Goal: Task Accomplishment & Management: Manage account settings

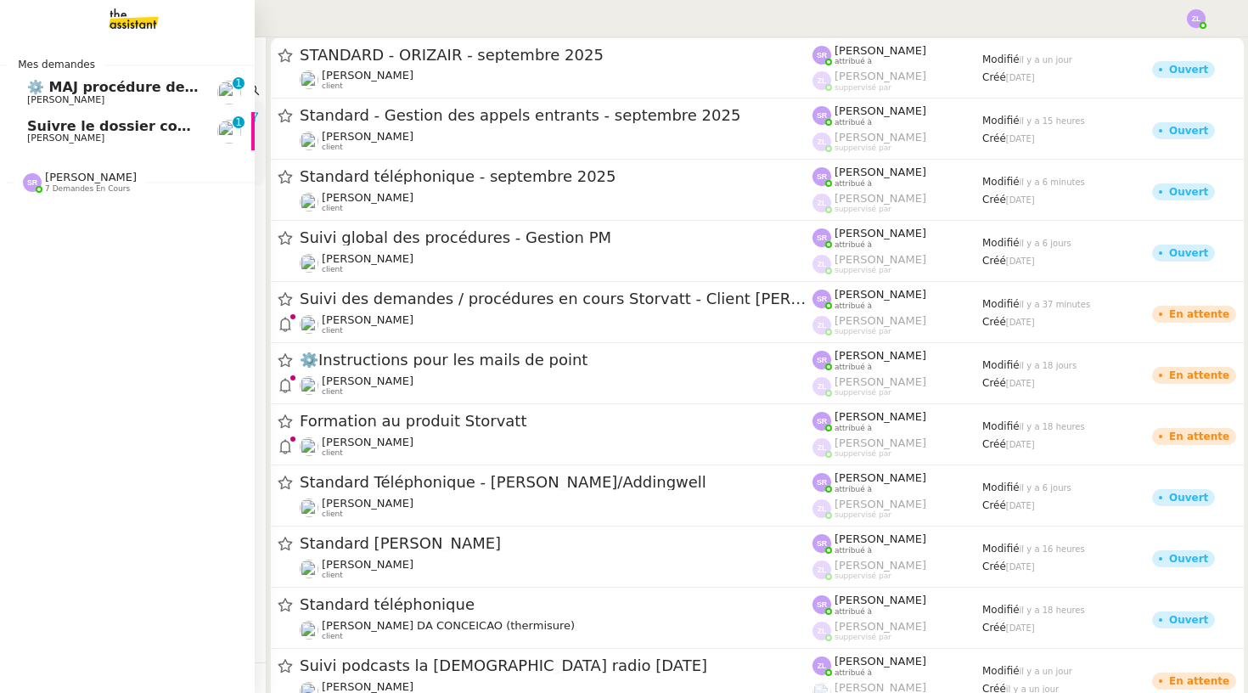
click at [59, 106] on link "⚙️ MAJ procédure de standard [PERSON_NAME] 0 1 2 3 4 5 6 7 8 9" at bounding box center [127, 92] width 255 height 39
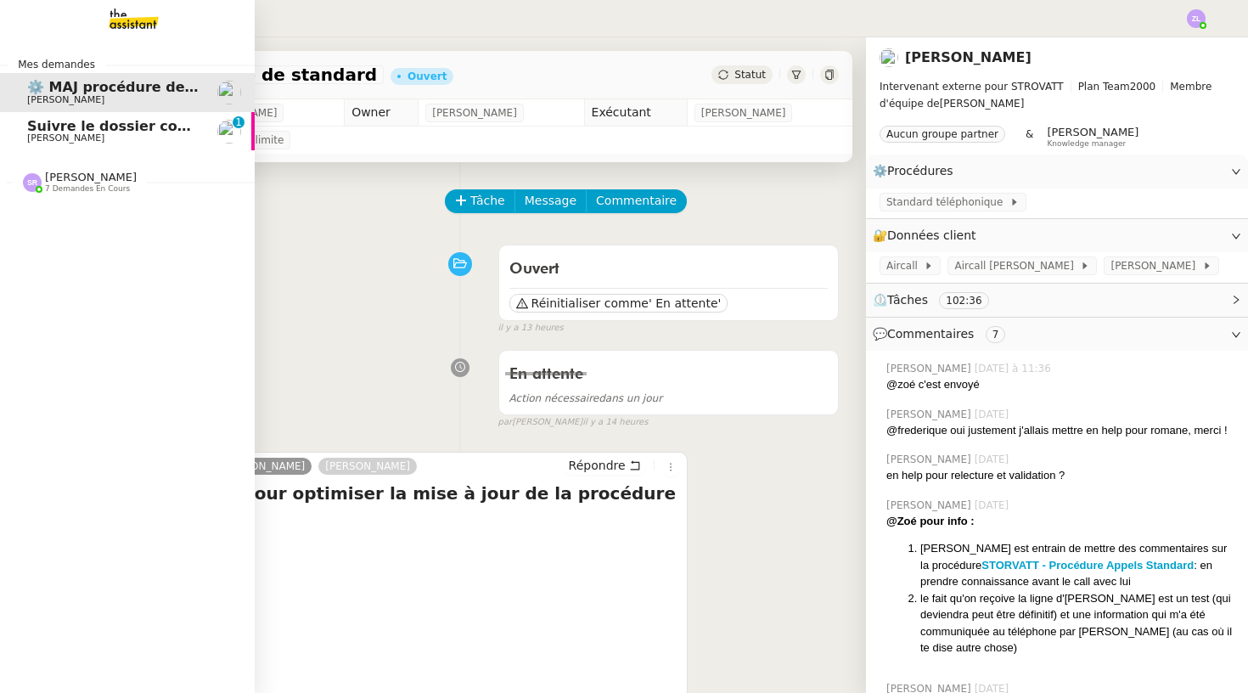
click at [41, 143] on link "Suivre le dossier comptable de Party'z Réma Ngaiboye 0 1 2 3 4 5 6 7 8 9" at bounding box center [127, 131] width 255 height 39
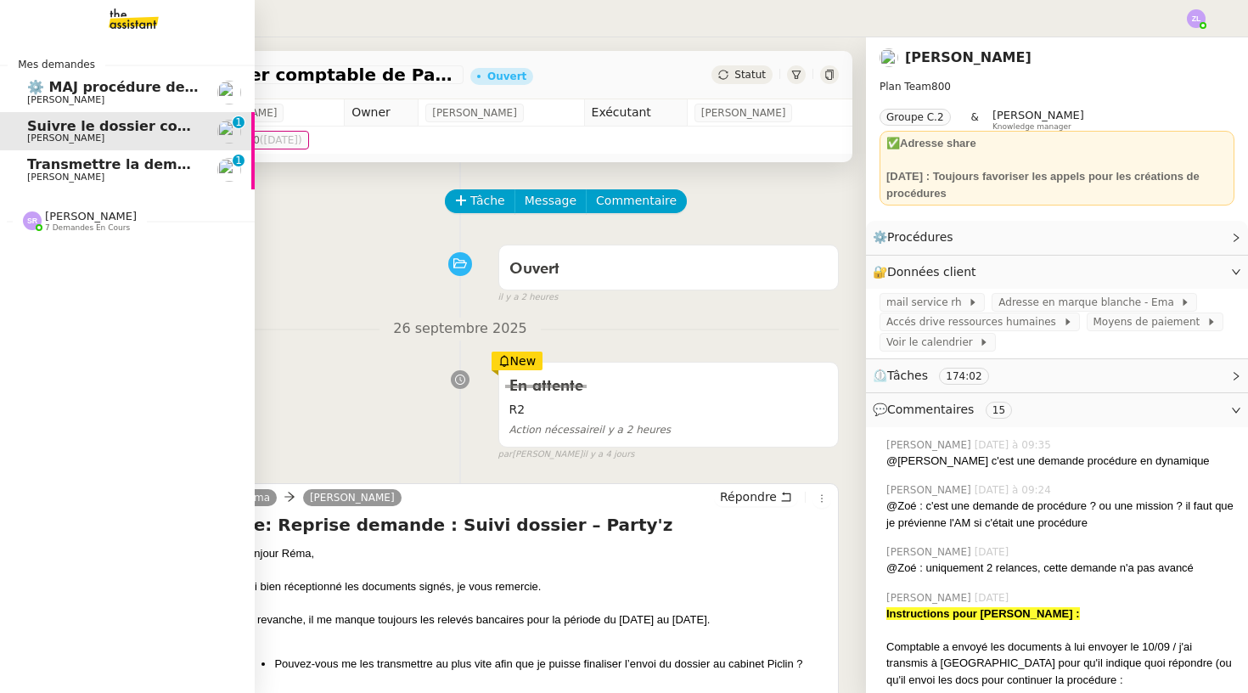
click at [90, 180] on span "[PERSON_NAME]" at bounding box center [65, 177] width 77 height 11
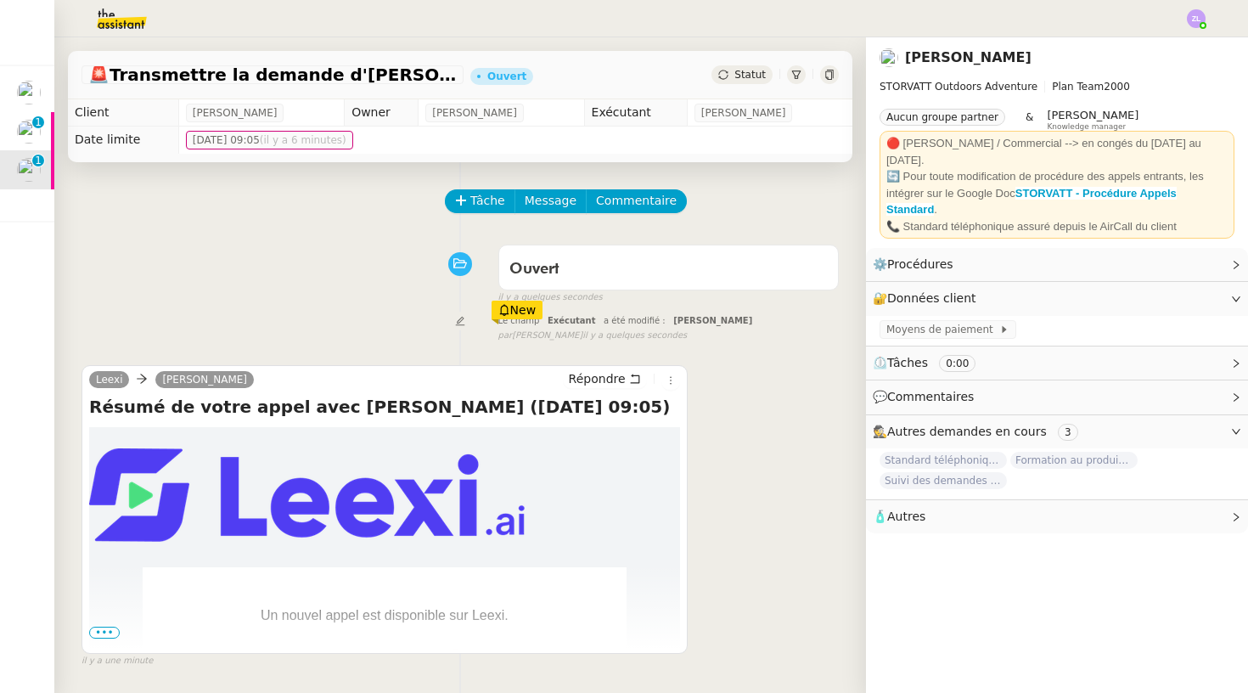
click at [113, 631] on span "•••" at bounding box center [104, 633] width 31 height 12
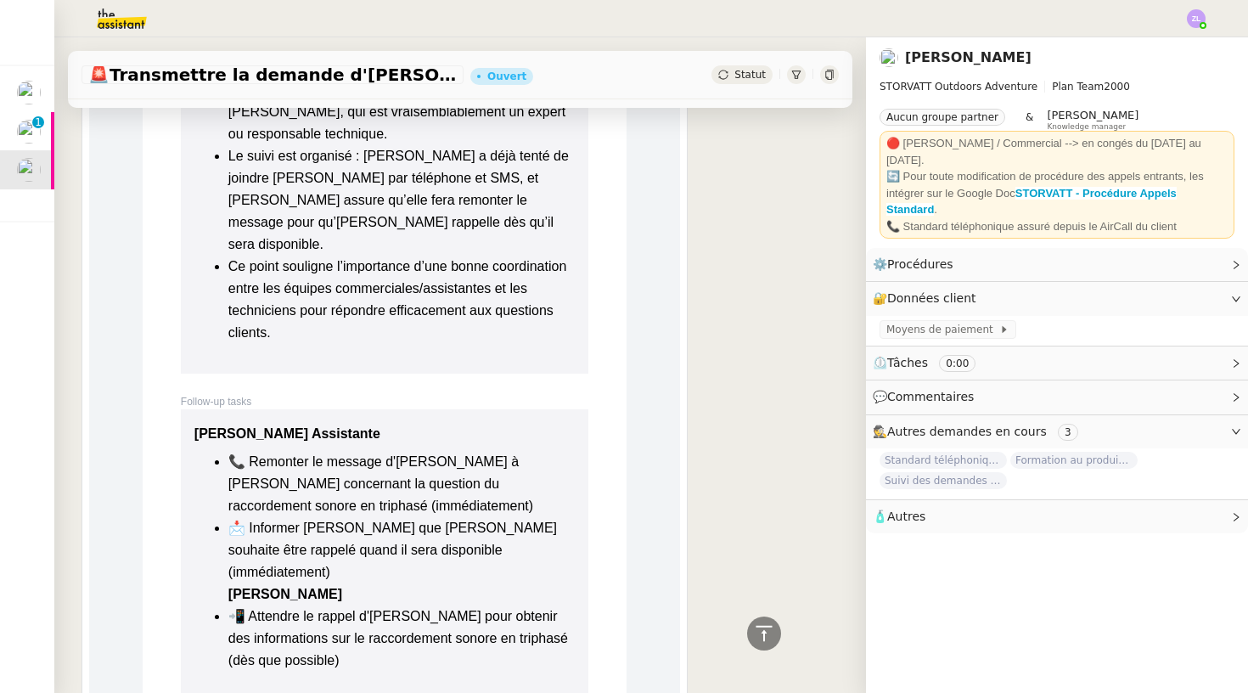
scroll to position [2494, 0]
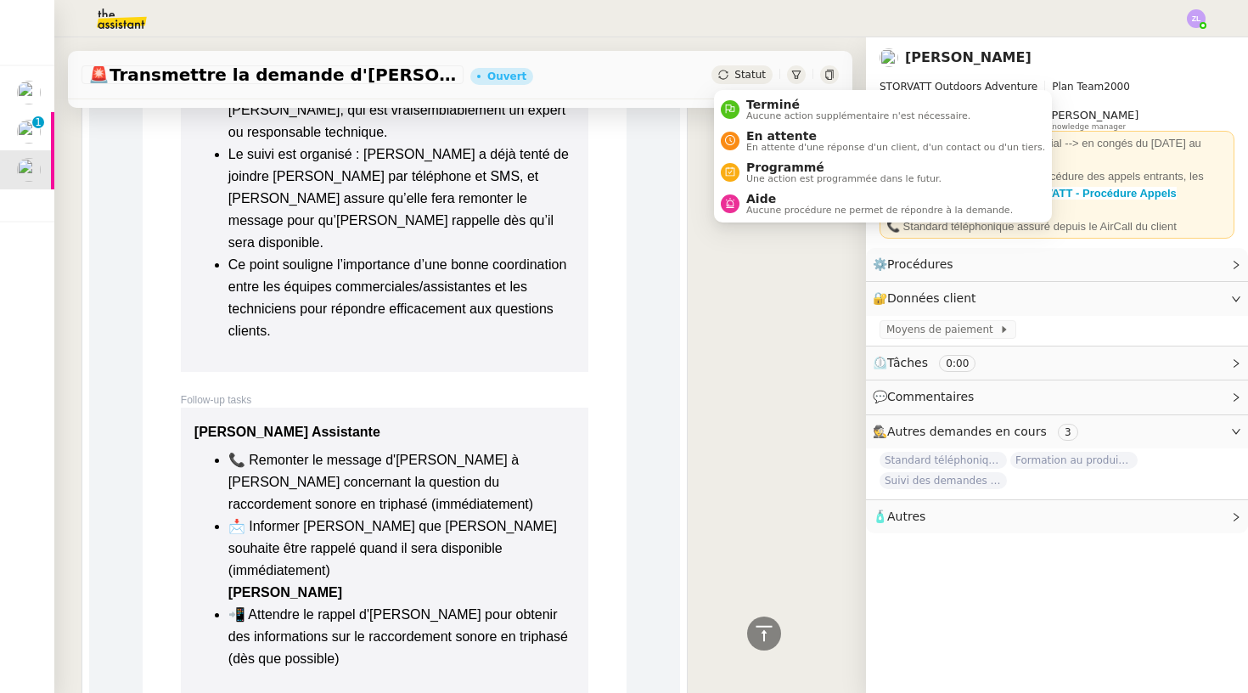
click at [746, 82] on div "Statut" at bounding box center [742, 74] width 61 height 19
click at [741, 106] on div "Terminé Aucune action supplémentaire n'est nécessaire." at bounding box center [855, 109] width 231 height 23
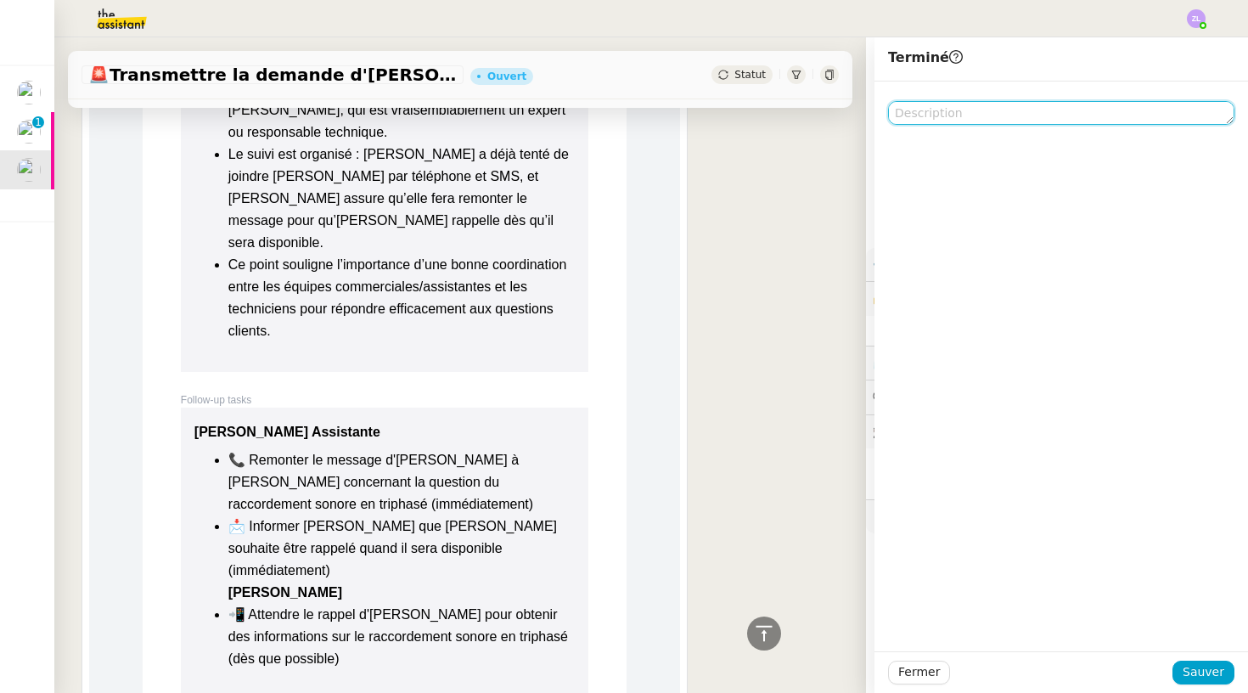
click at [975, 112] on textarea at bounding box center [1061, 113] width 346 height 24
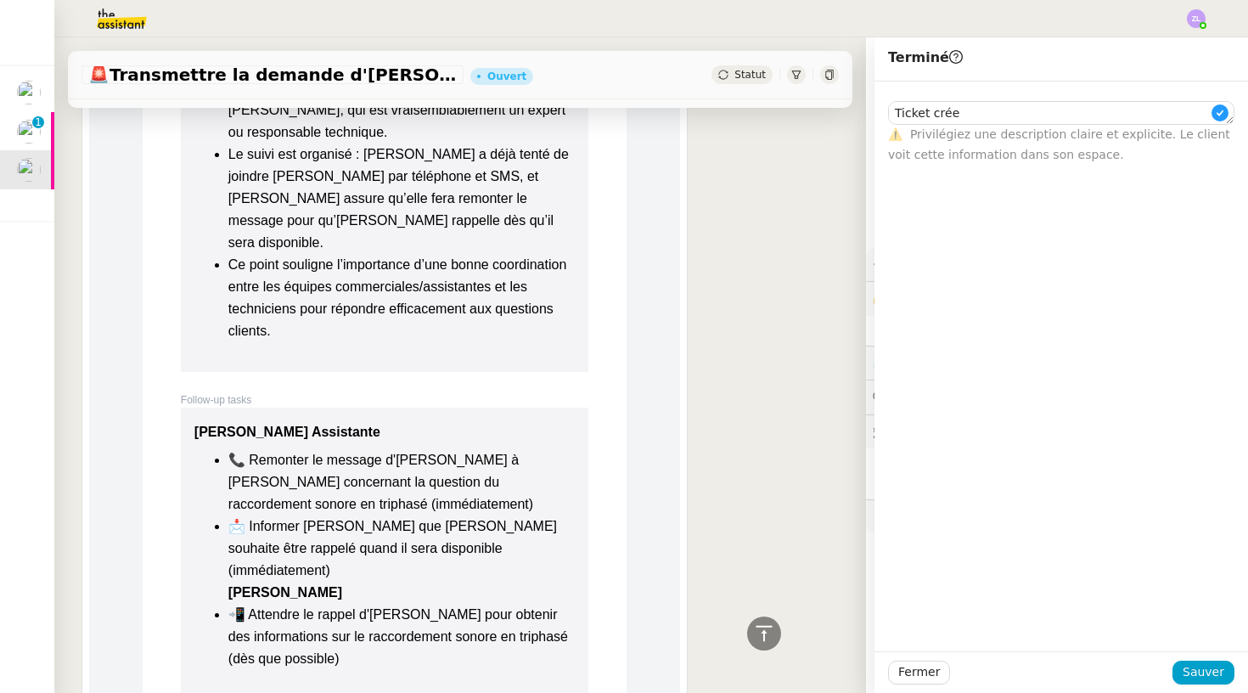
click at [1228, 692] on div "Fermer Sauver" at bounding box center [1062, 672] width 374 height 42
click at [958, 116] on textarea "Ticket crée" at bounding box center [1061, 113] width 346 height 24
type textarea "Ticket crée RAS"
click at [1211, 670] on span "Sauver" at bounding box center [1204, 672] width 42 height 20
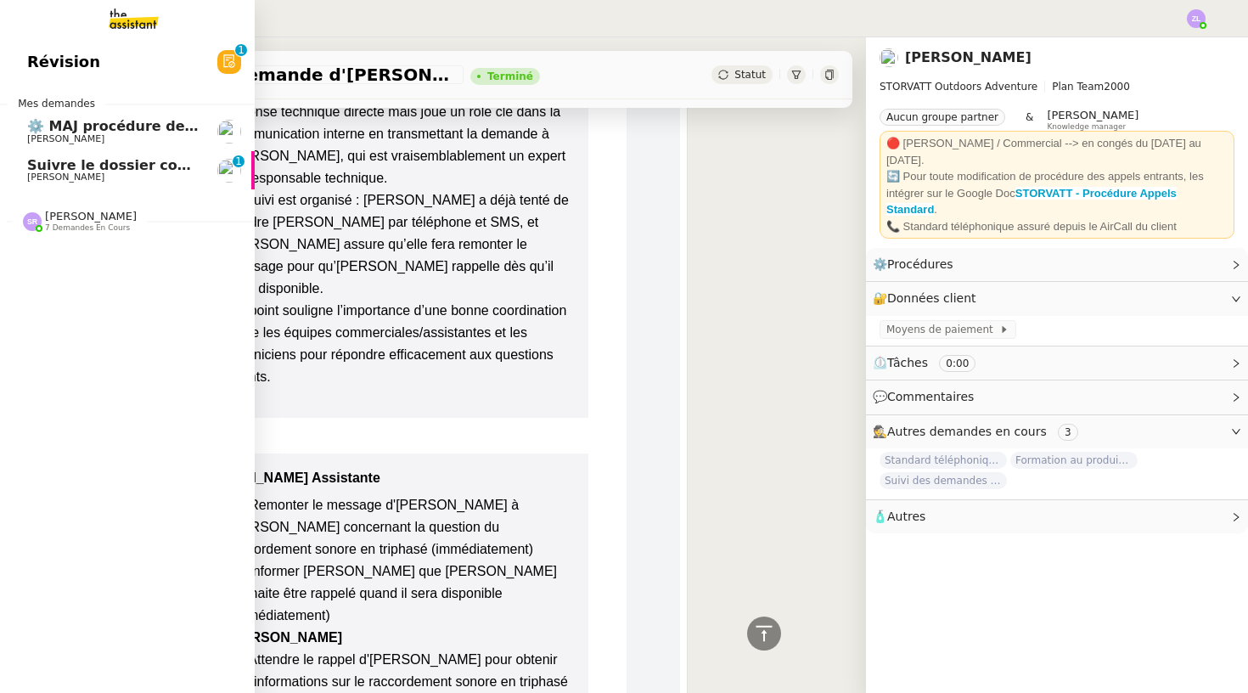
click at [133, 112] on link "⚙️ MAJ procédure de standard Thomas SOULIER" at bounding box center [127, 131] width 255 height 39
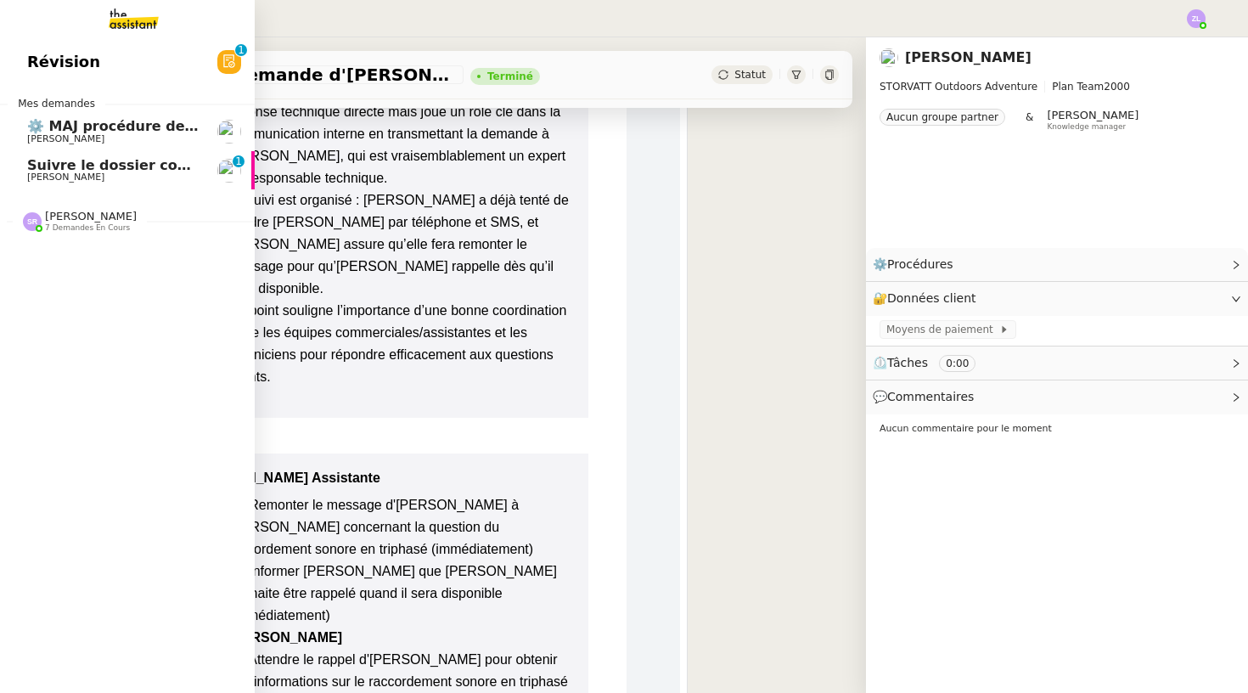
scroll to position [217, 0]
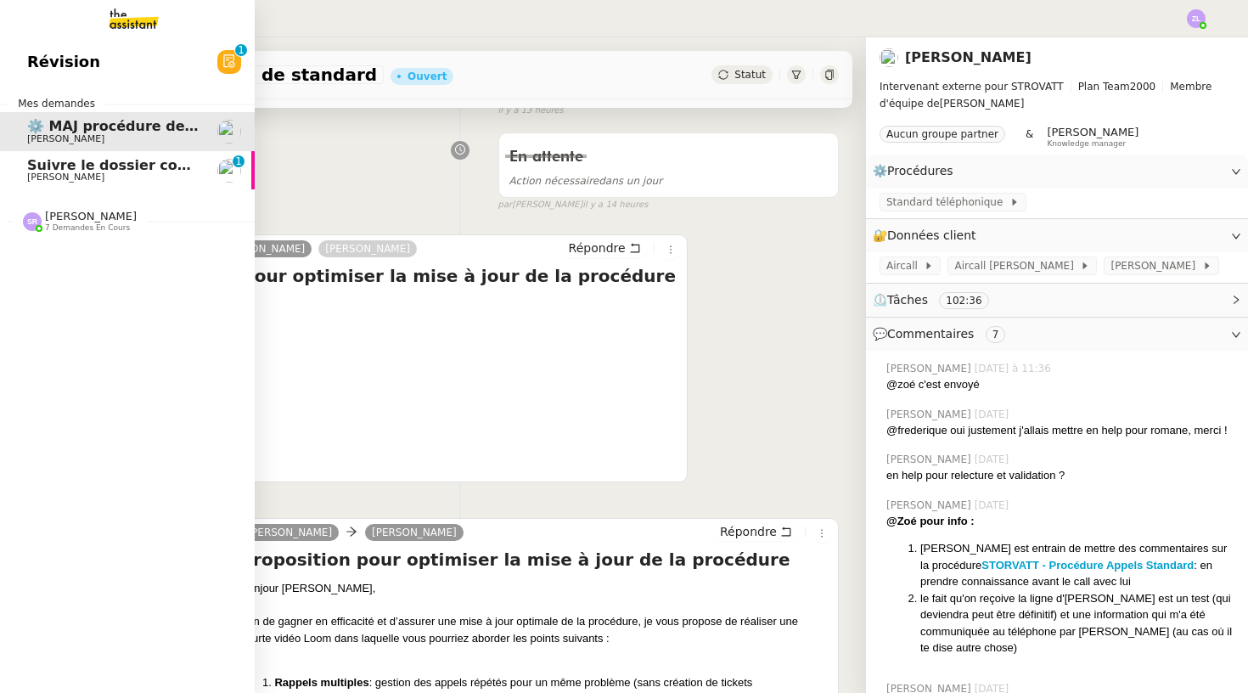
click at [136, 172] on span "[PERSON_NAME]" at bounding box center [113, 177] width 172 height 10
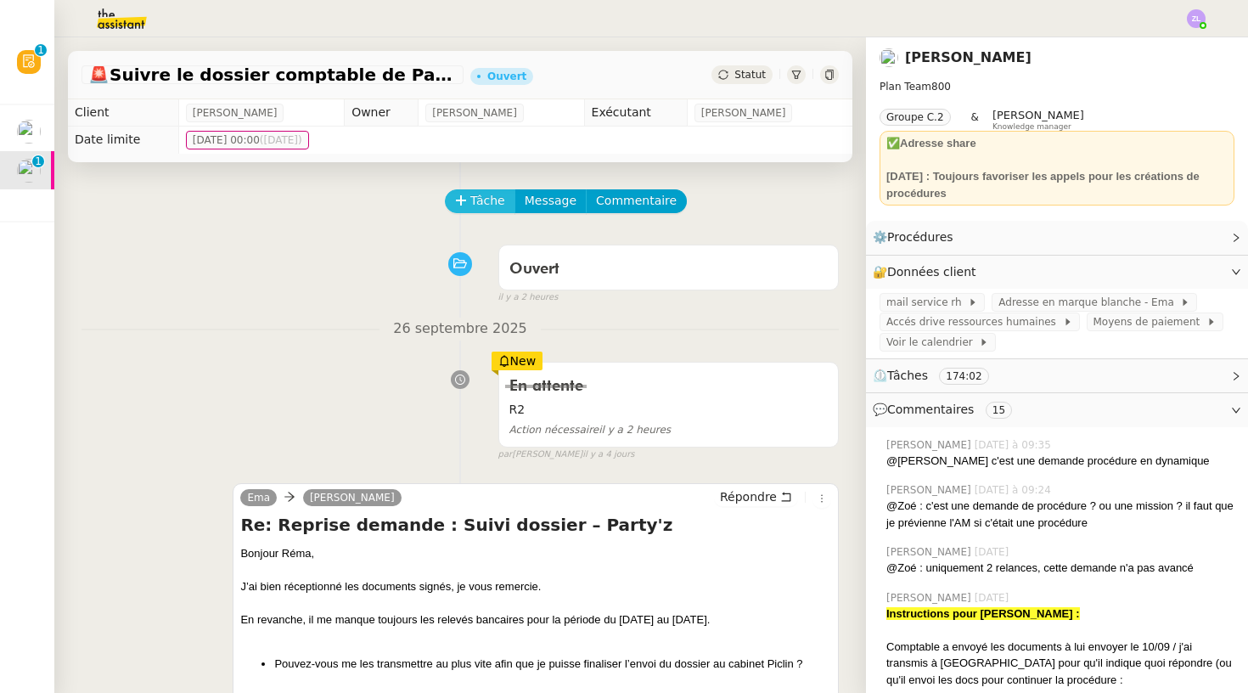
click at [467, 199] on button "Tâche" at bounding box center [480, 201] width 70 height 24
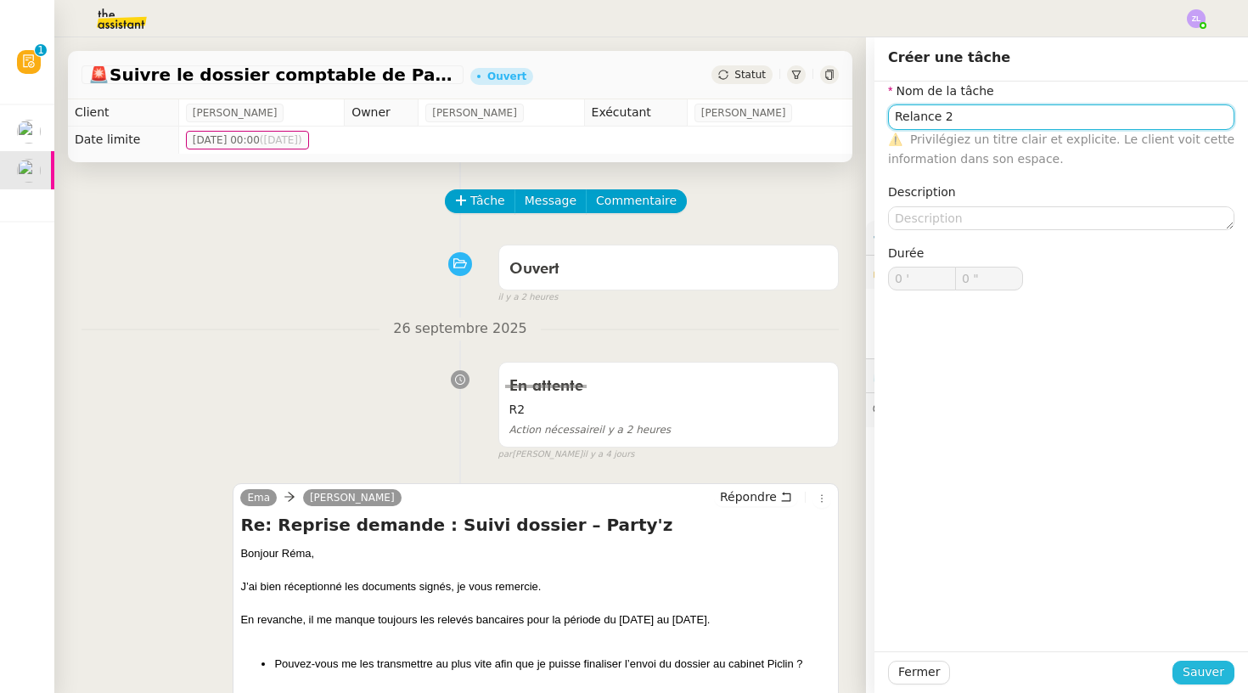
type input "Relance 2"
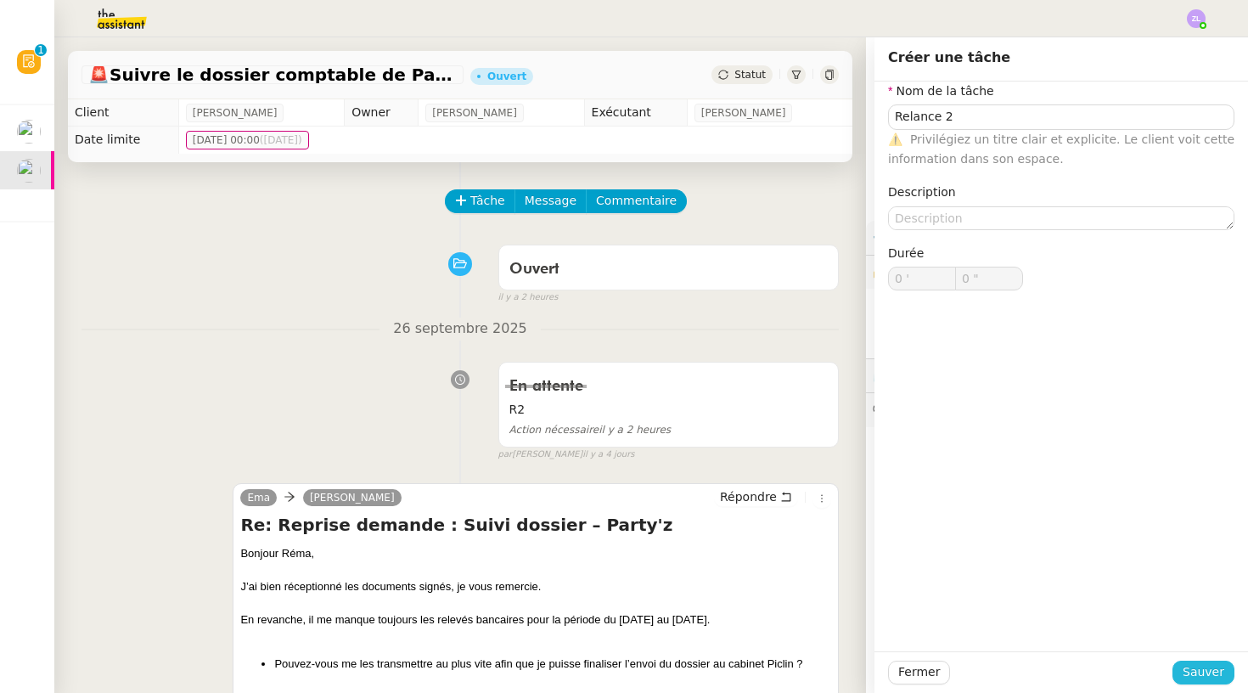
click at [1215, 671] on span "Sauver" at bounding box center [1204, 672] width 42 height 20
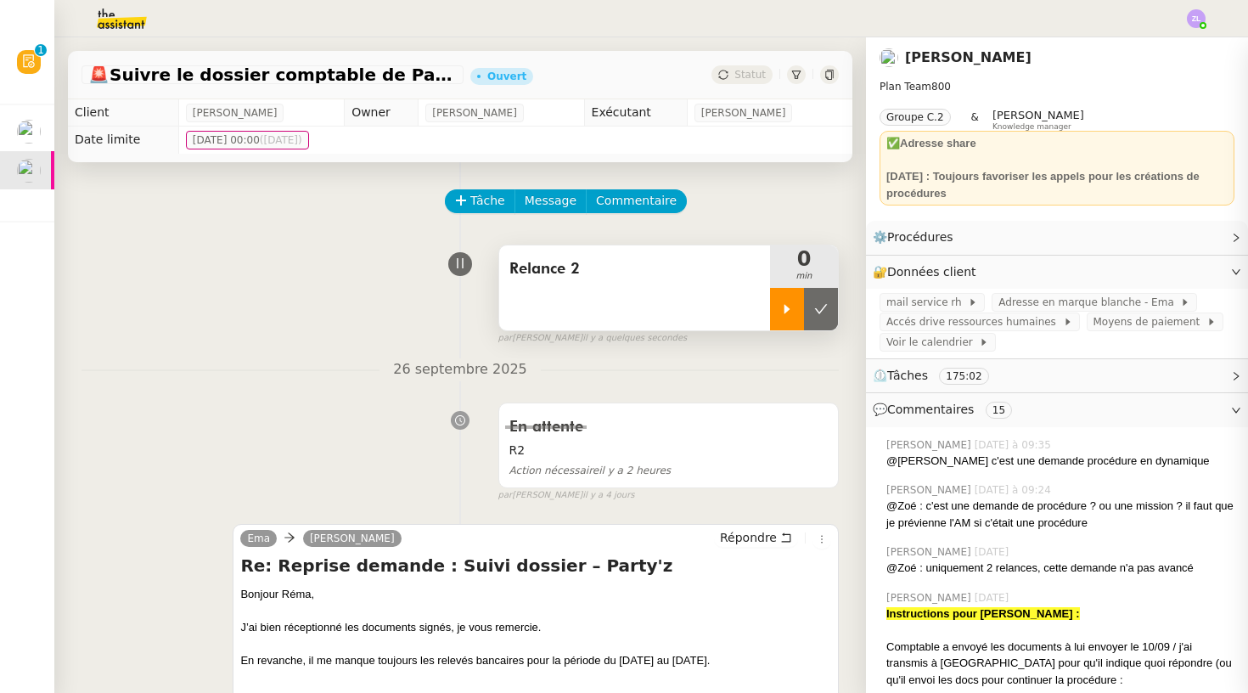
click at [786, 312] on icon at bounding box center [788, 308] width 6 height 9
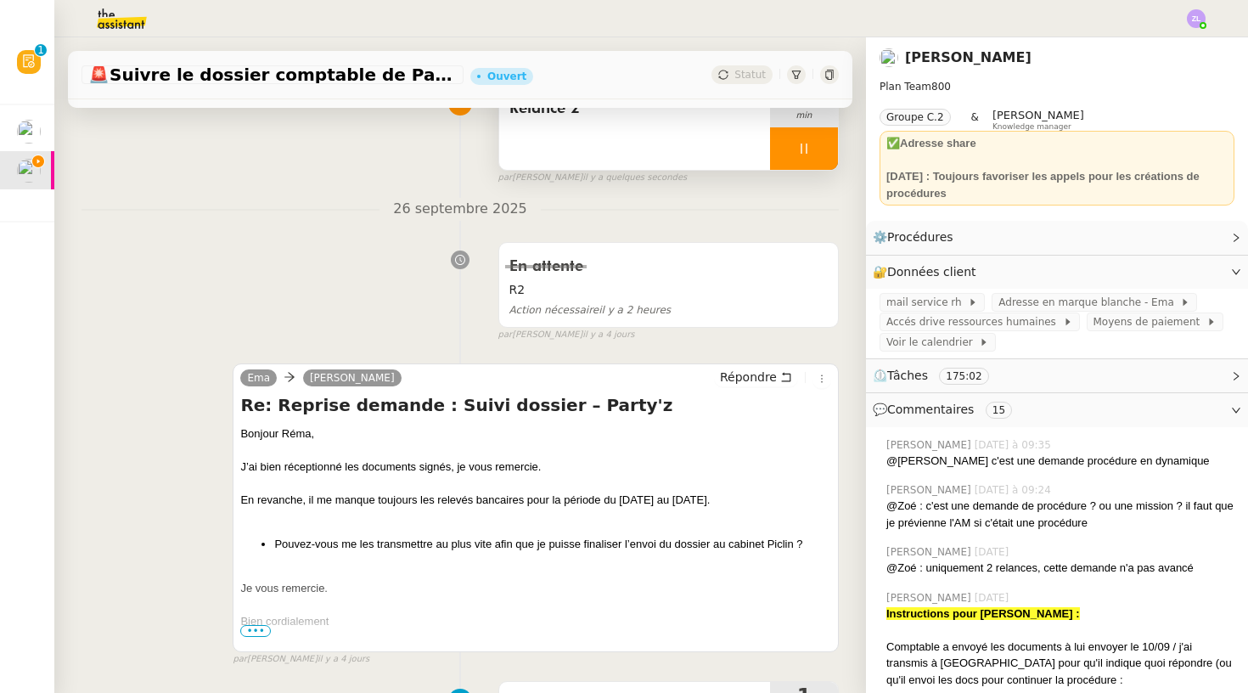
scroll to position [297, 0]
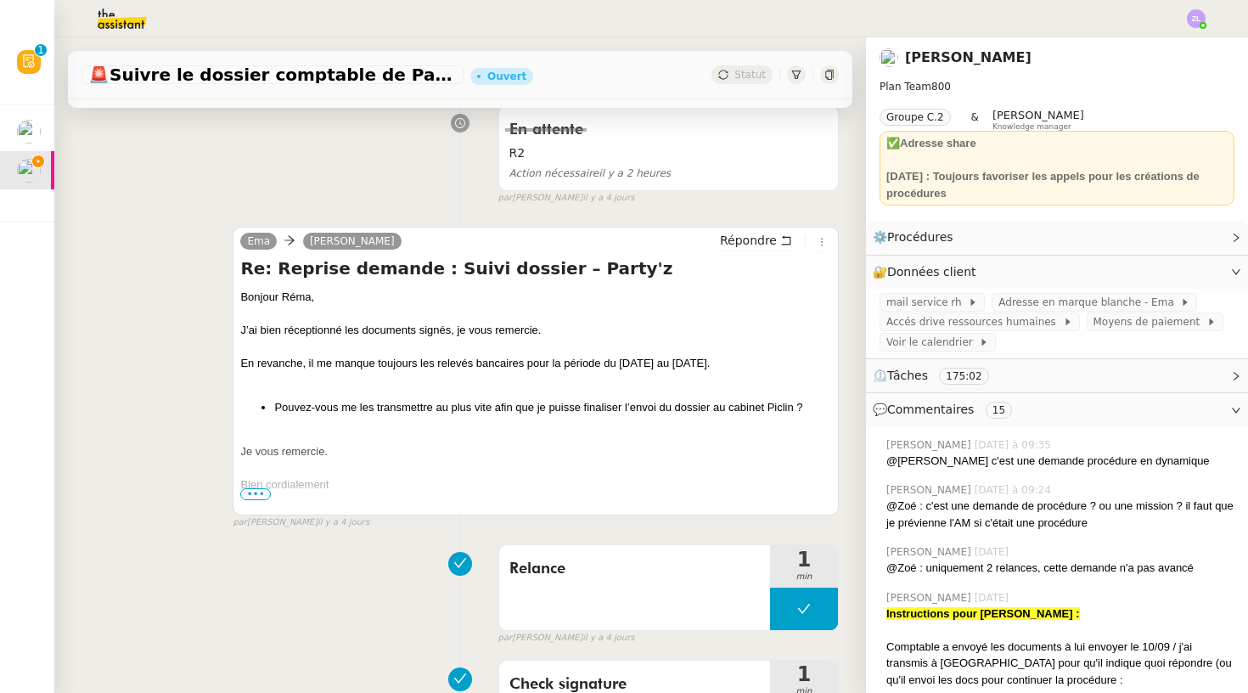
click at [254, 497] on span "•••" at bounding box center [255, 494] width 31 height 12
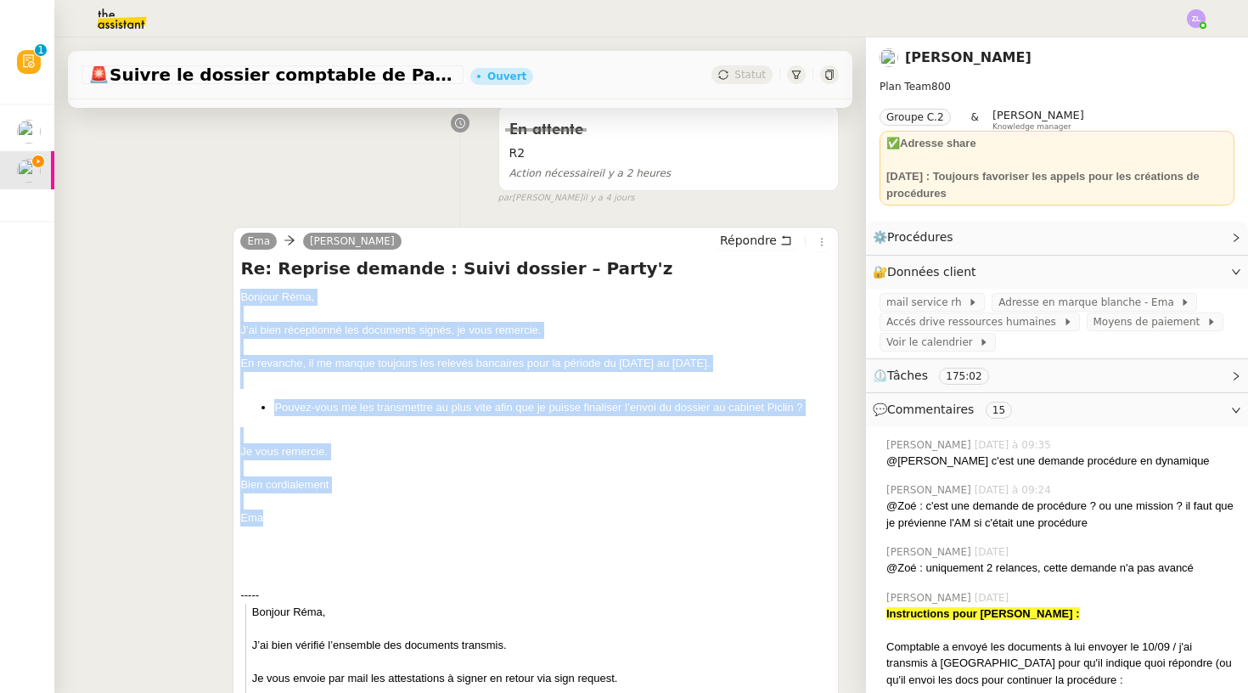
drag, startPoint x: 290, startPoint y: 515, endPoint x: 224, endPoint y: 292, distance: 231.9
copy div "Bonjour Réma, J’ai bien réceptionné les documents signés, je vous remercie. En …"
click at [743, 231] on button "Répondre" at bounding box center [756, 240] width 84 height 19
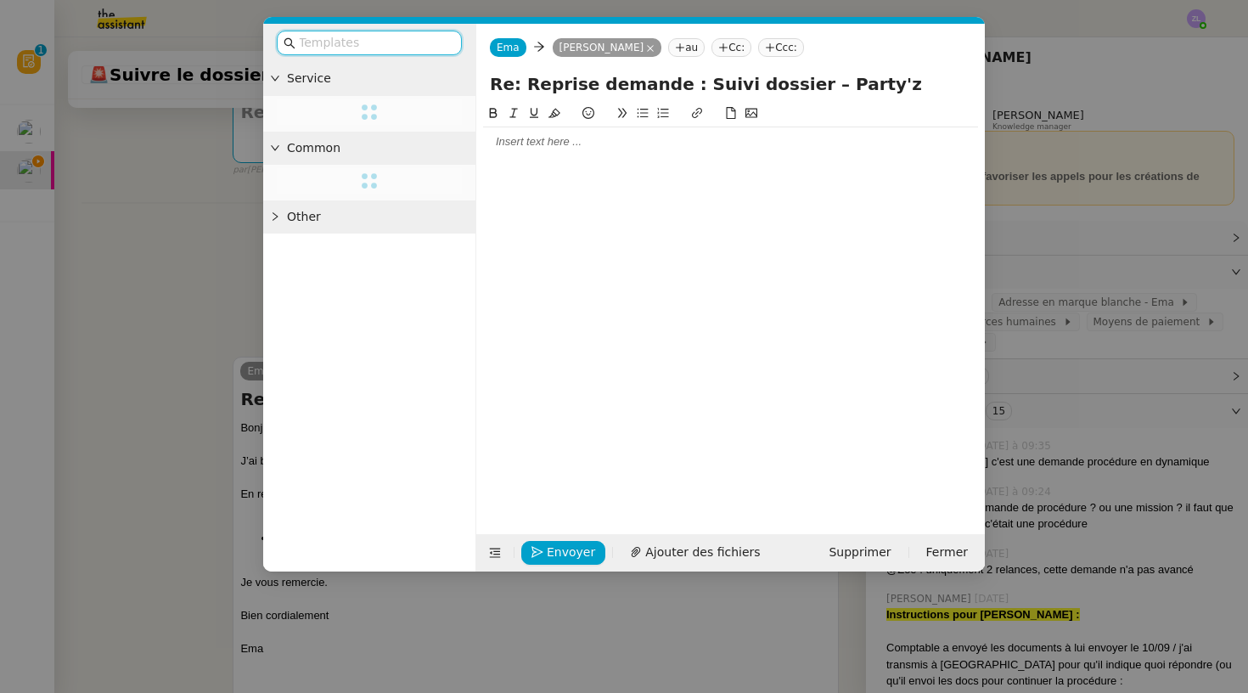
click at [521, 150] on div at bounding box center [730, 141] width 495 height 29
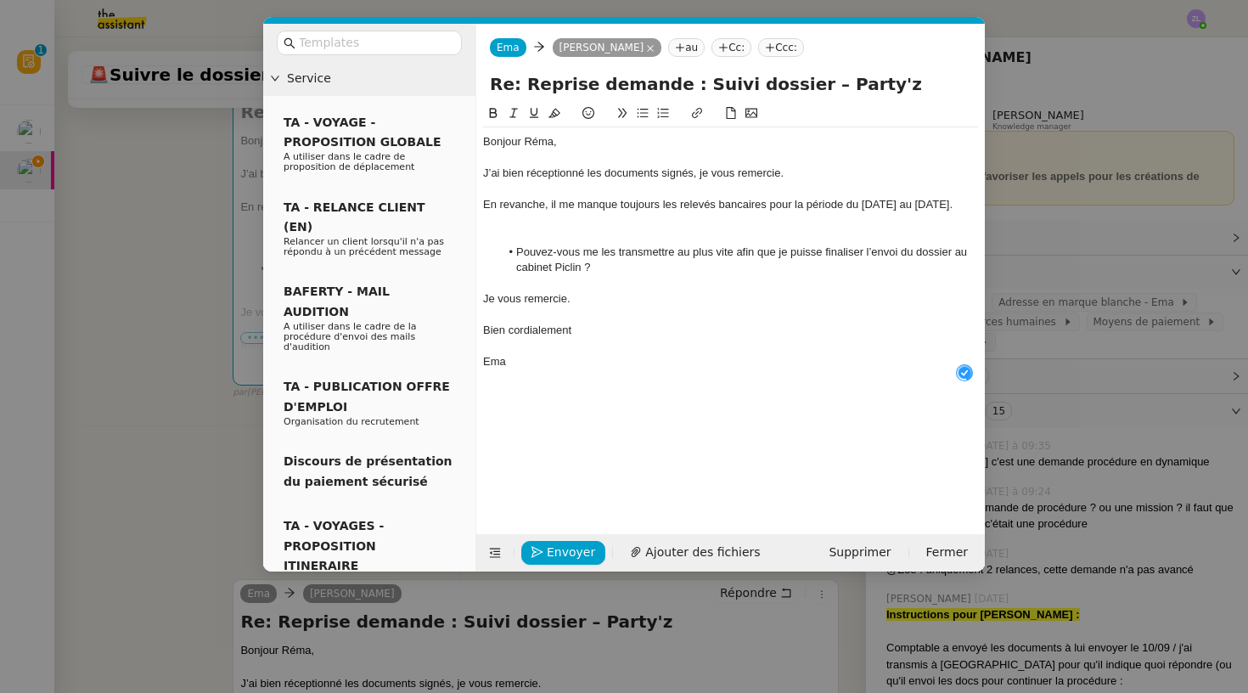
click at [582, 142] on div "Bonjour Réma," at bounding box center [730, 141] width 495 height 15
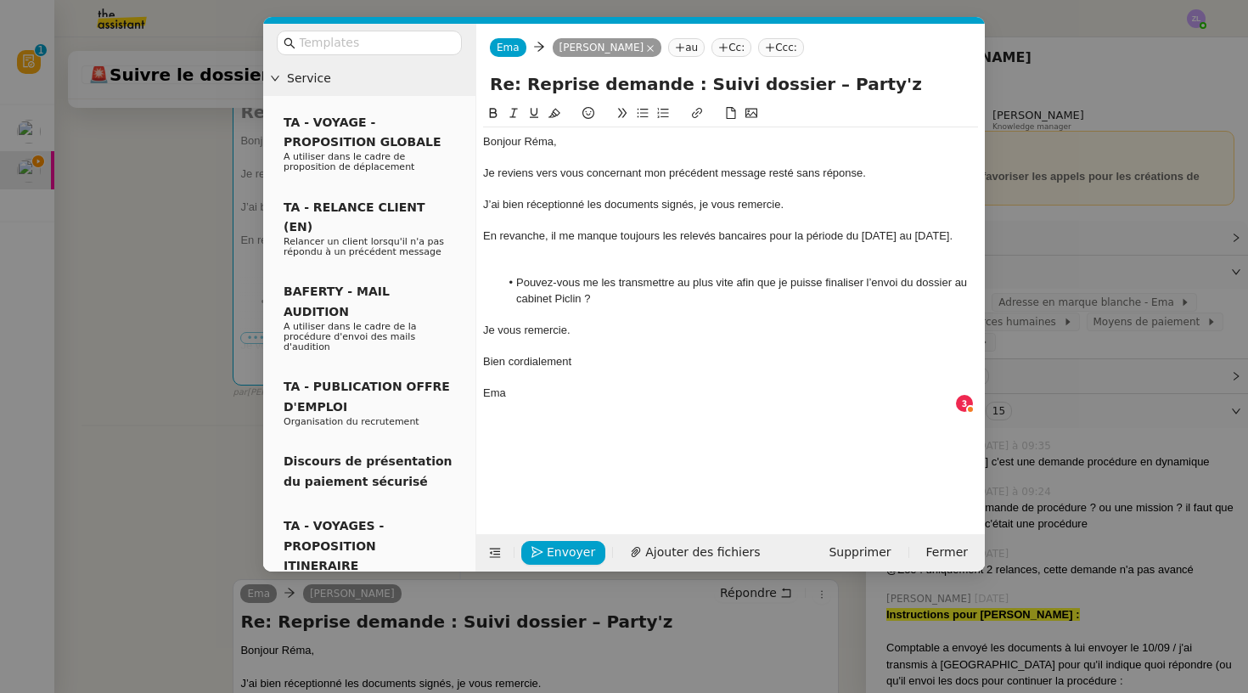
click at [582, 260] on div at bounding box center [730, 252] width 495 height 15
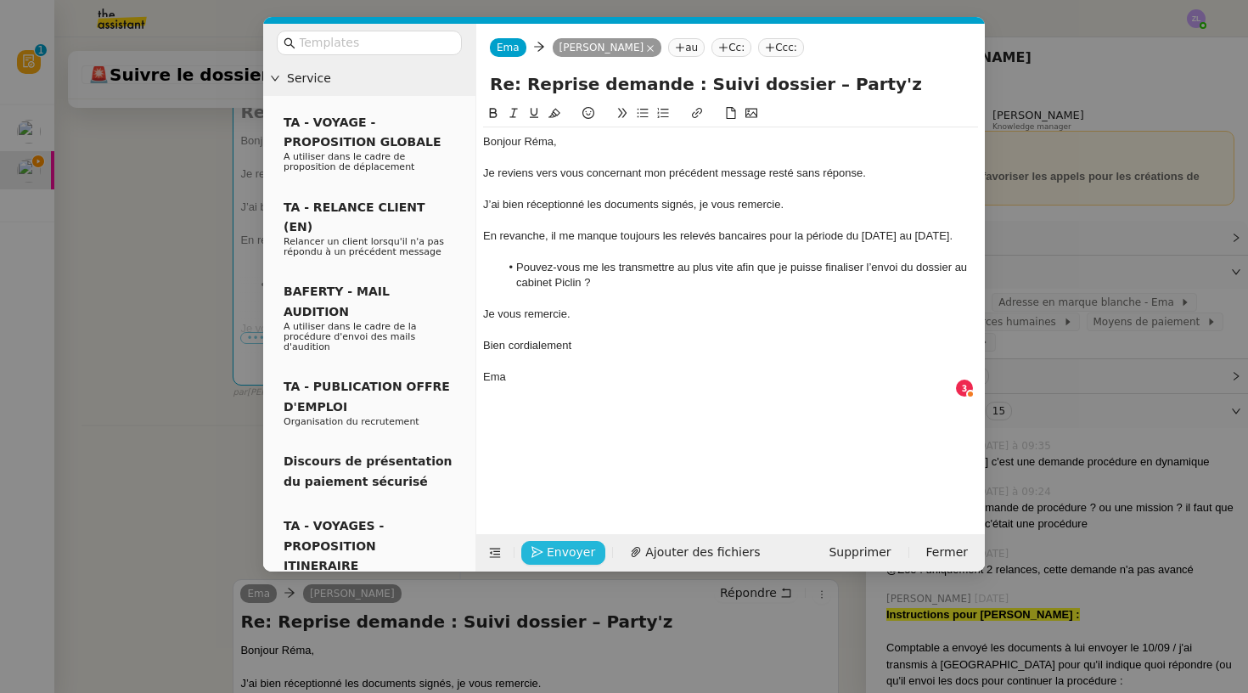
click at [575, 543] on span "Envoyer" at bounding box center [571, 553] width 48 height 20
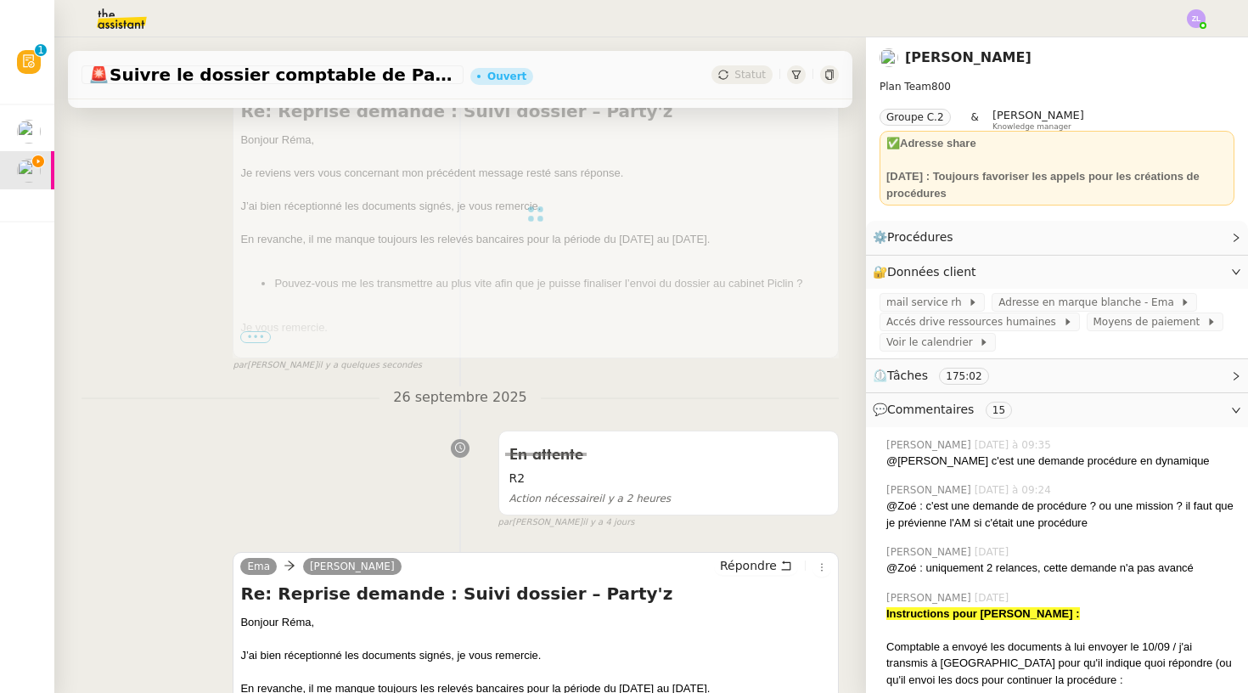
scroll to position [0, 0]
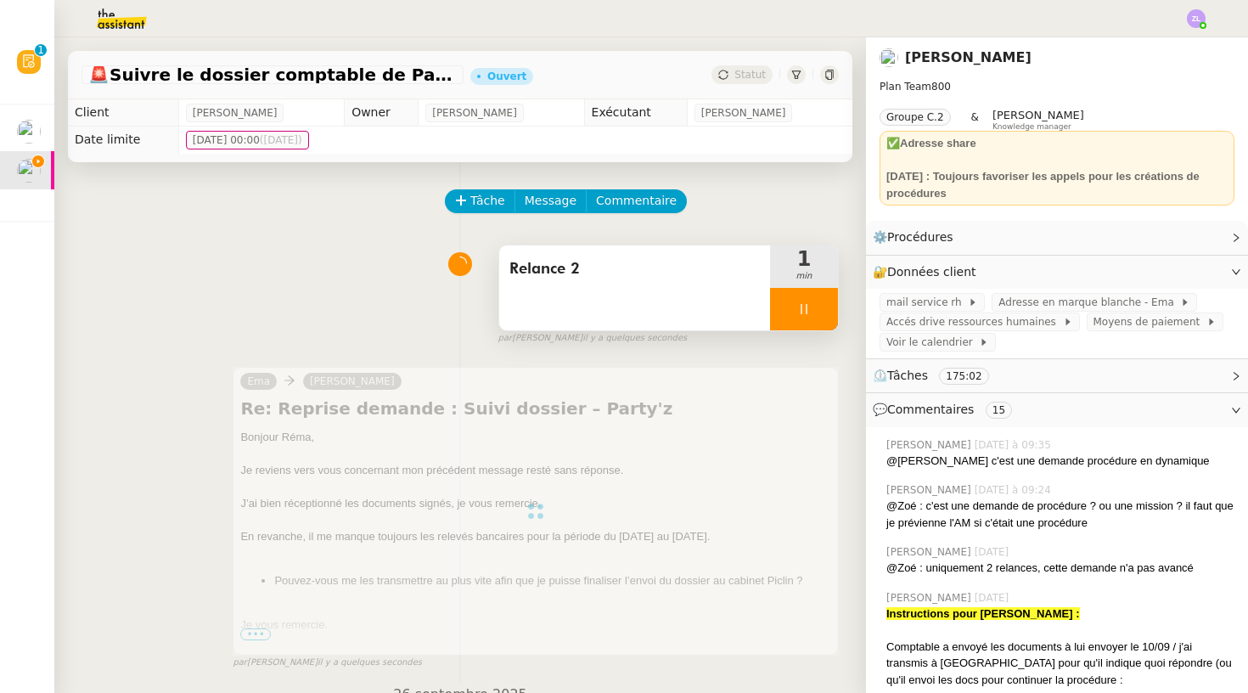
click at [786, 317] on div at bounding box center [804, 309] width 68 height 42
click at [825, 310] on icon at bounding box center [821, 309] width 14 height 14
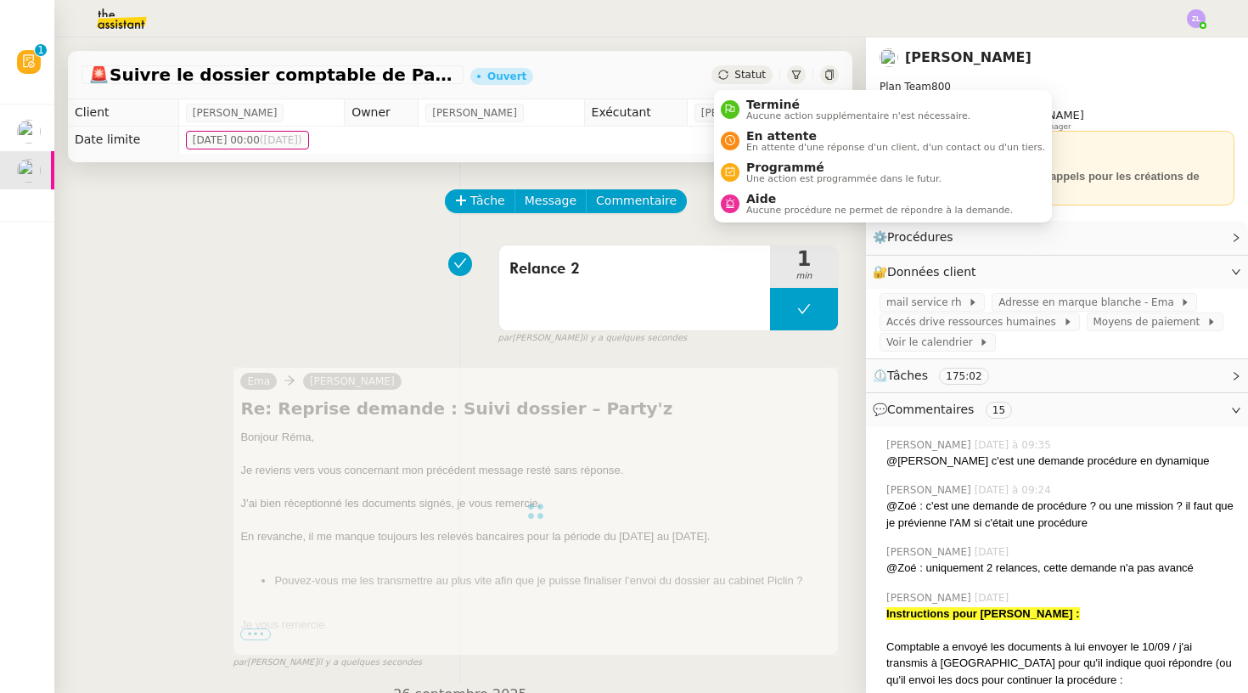
click at [728, 73] on icon at bounding box center [723, 75] width 10 height 10
click at [758, 143] on span "En attente d'une réponse d'un client, d'un contact ou d'un tiers." at bounding box center [895, 147] width 299 height 9
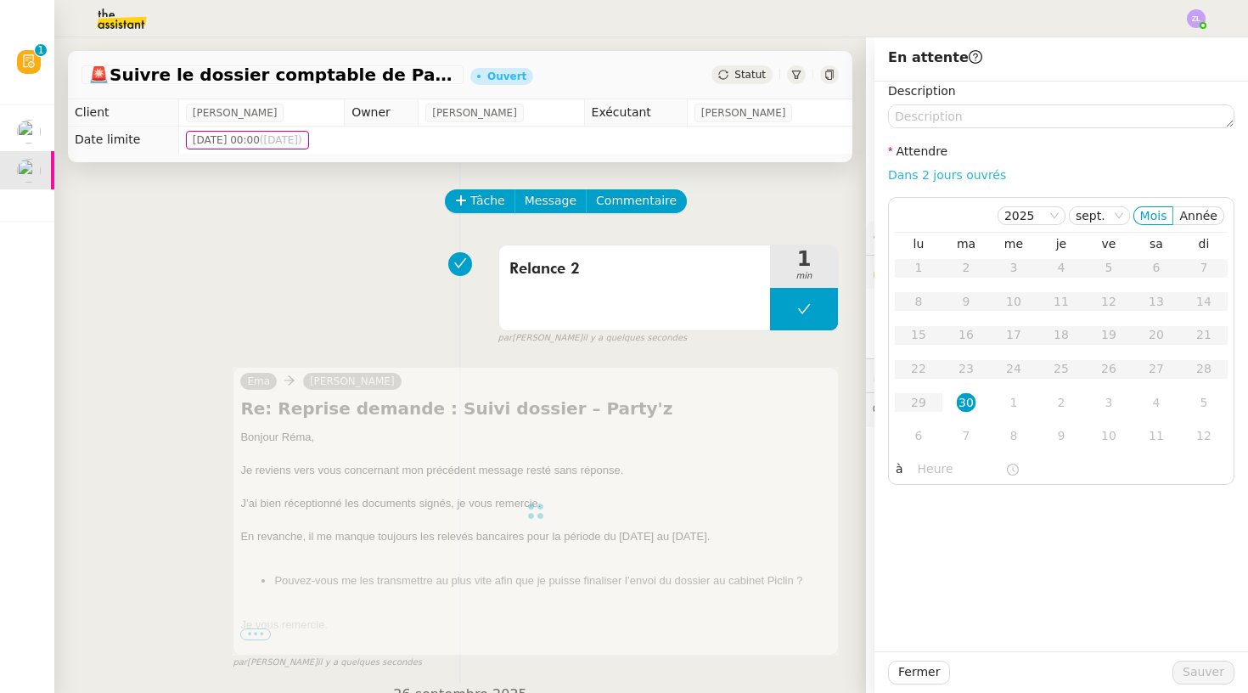
click at [941, 174] on link "Dans 2 jours ouvrés" at bounding box center [947, 175] width 118 height 14
type input "07:00"
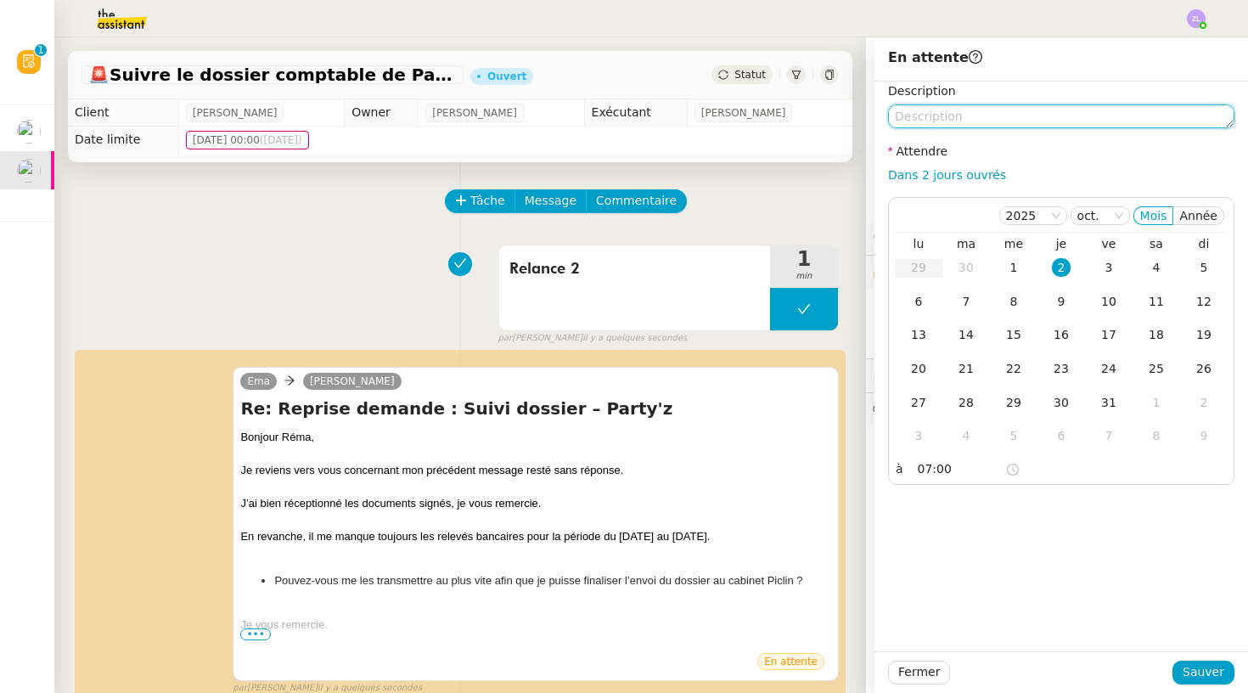
click at [926, 115] on textarea at bounding box center [1061, 116] width 346 height 24
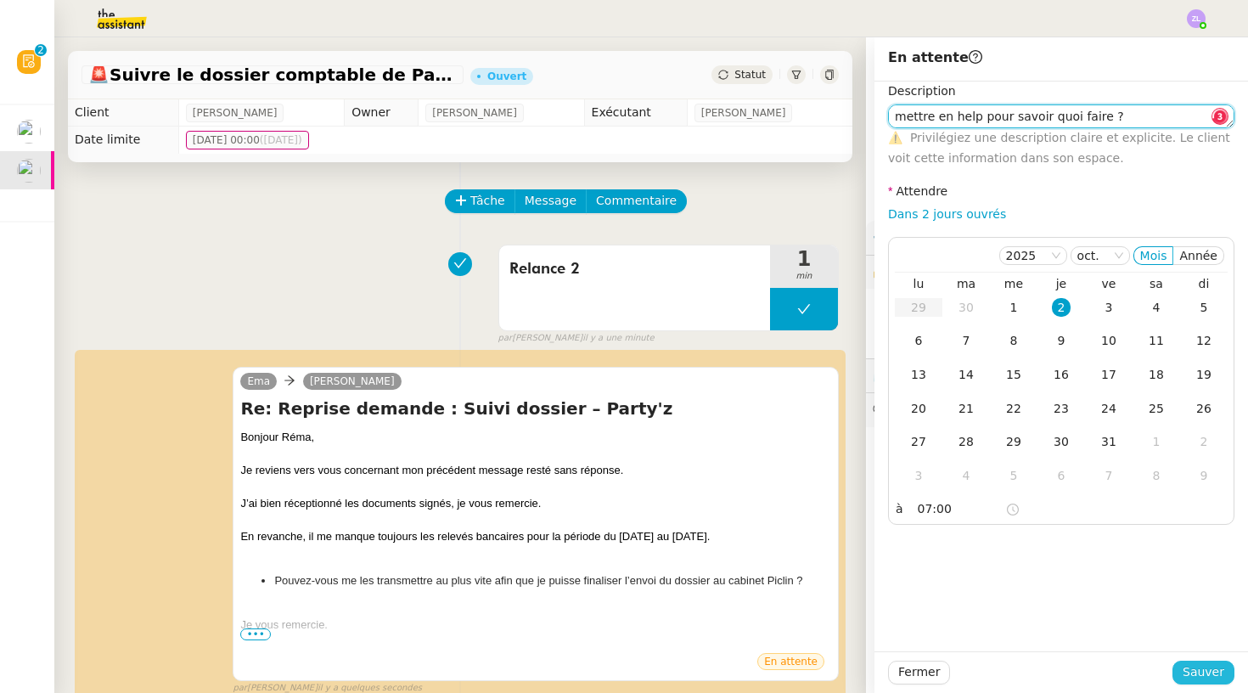
type textarea "mettre en help pour savoir quoi faire ?"
click at [1222, 674] on span "Sauver" at bounding box center [1204, 672] width 42 height 20
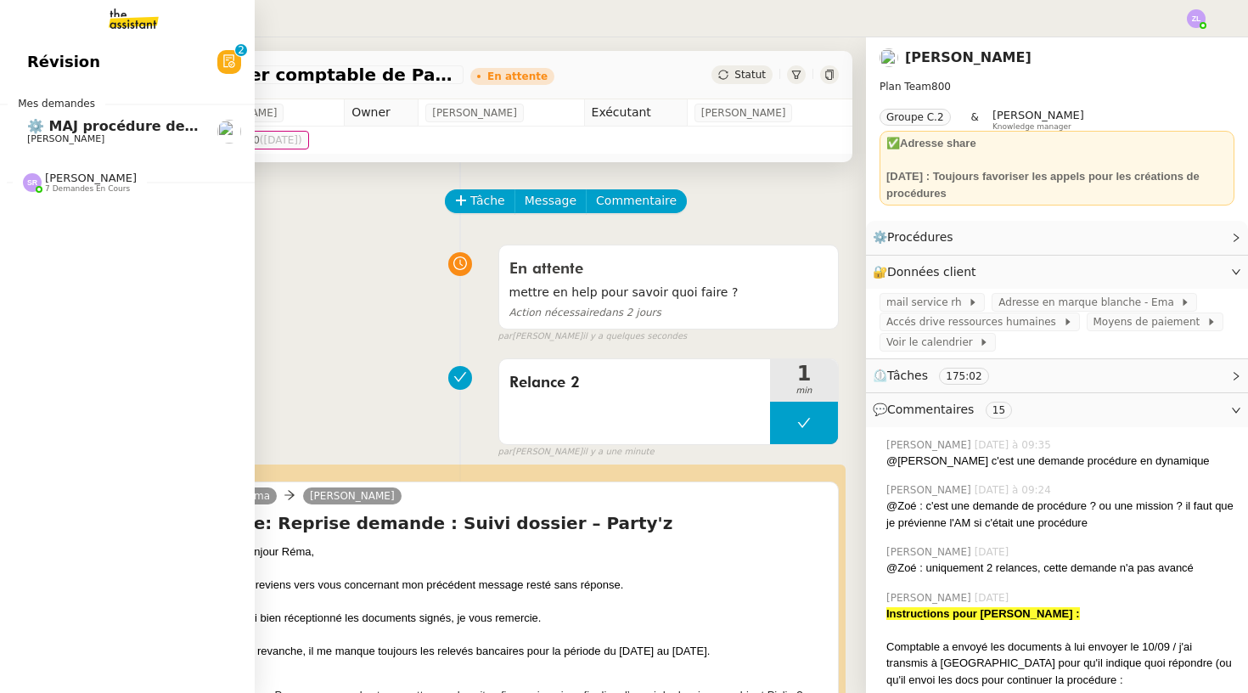
click at [17, 112] on link "⚙️ MAJ procédure de standard Thomas SOULIER" at bounding box center [127, 131] width 255 height 39
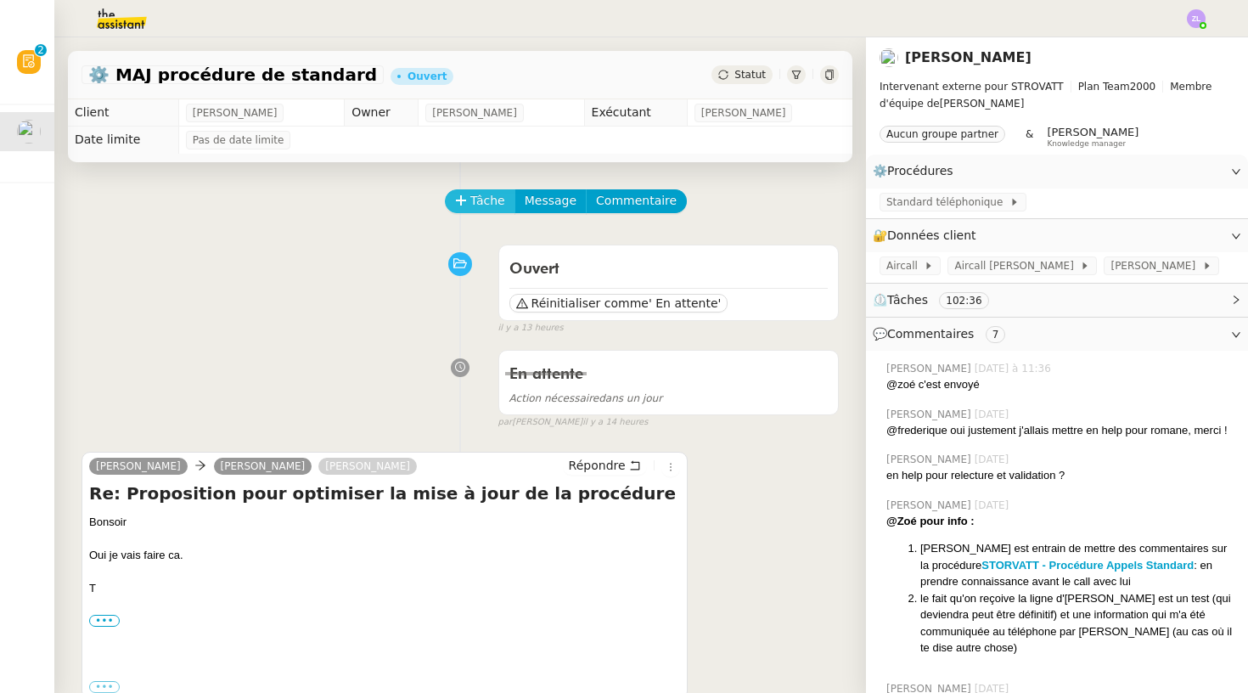
click at [483, 198] on span "Tâche" at bounding box center [487, 201] width 35 height 20
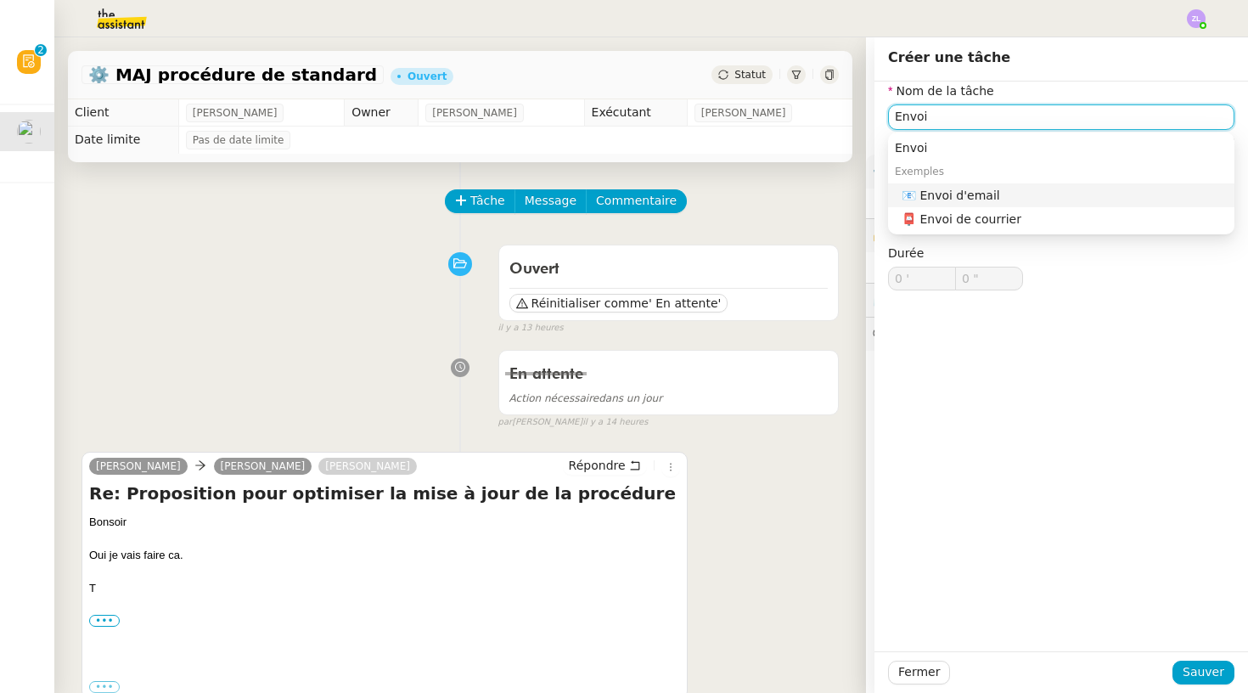
click at [981, 191] on div "📧 Envoi d'email" at bounding box center [1065, 195] width 326 height 15
type input "Envoi d'email"
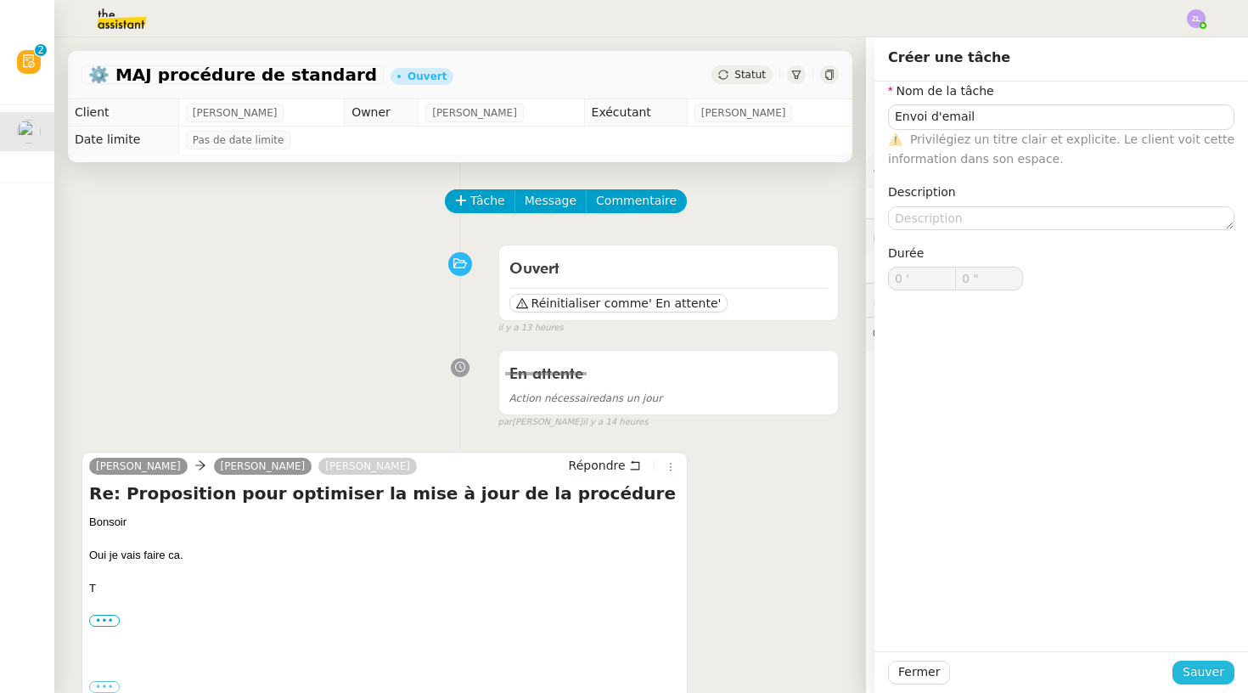
click at [1194, 671] on span "Sauver" at bounding box center [1204, 672] width 42 height 20
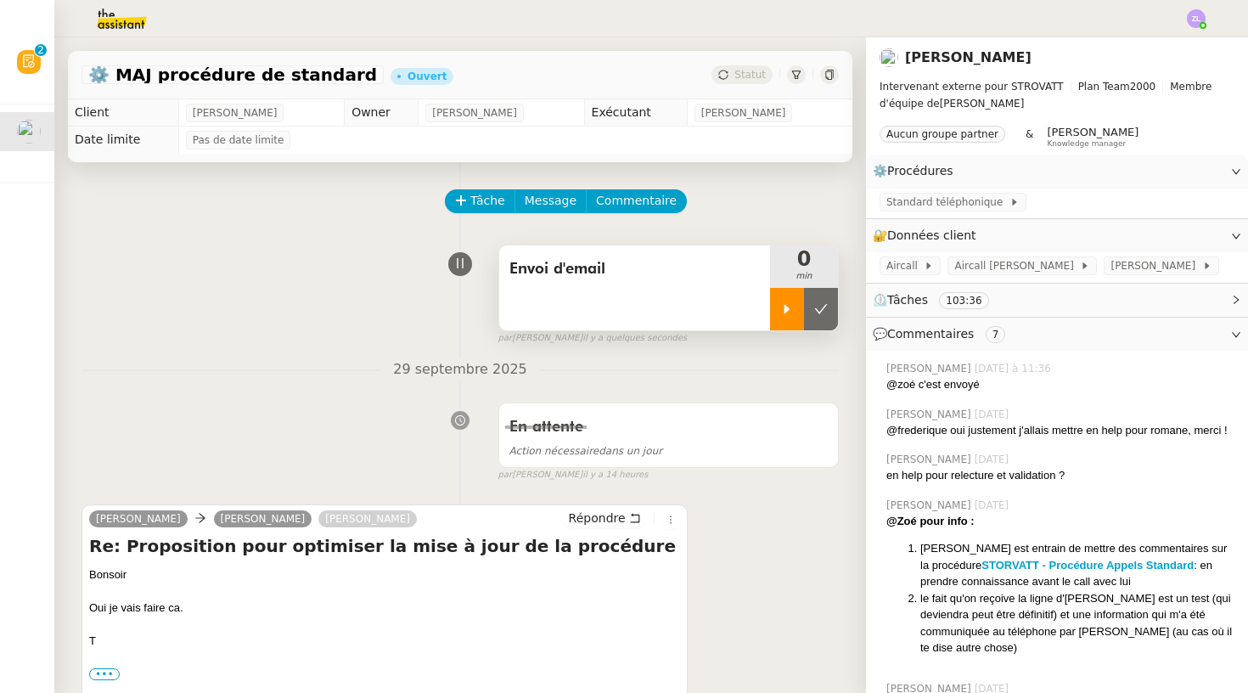
click at [786, 301] on div at bounding box center [787, 309] width 34 height 42
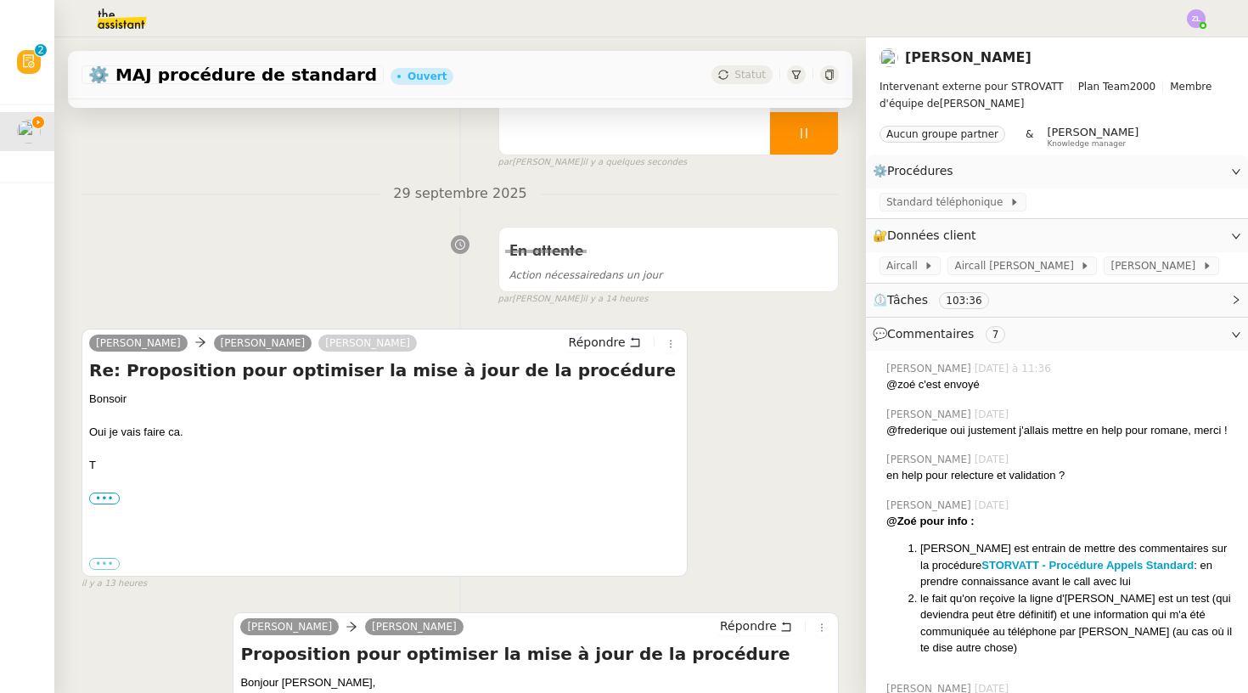
scroll to position [226, 0]
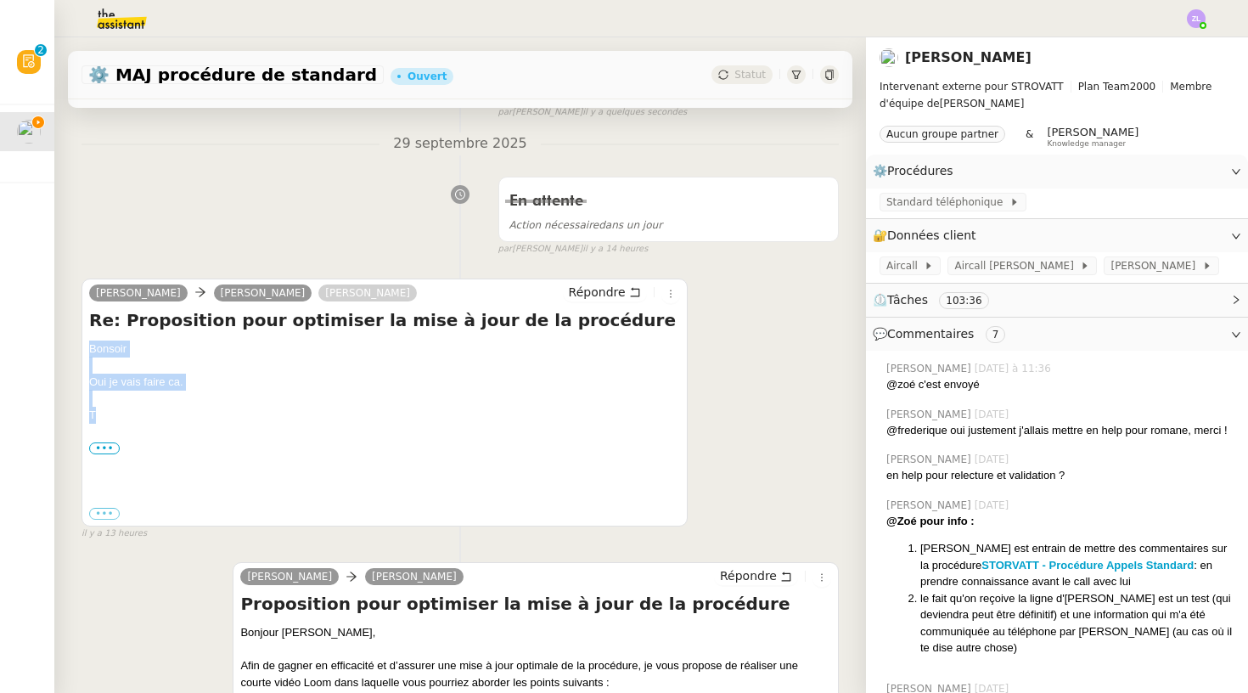
drag, startPoint x: 106, startPoint y: 405, endPoint x: 79, endPoint y: 346, distance: 64.6
copy div "Bonsoir Oui je vais faire ca. T"
click at [589, 288] on span "Répondre" at bounding box center [597, 292] width 57 height 17
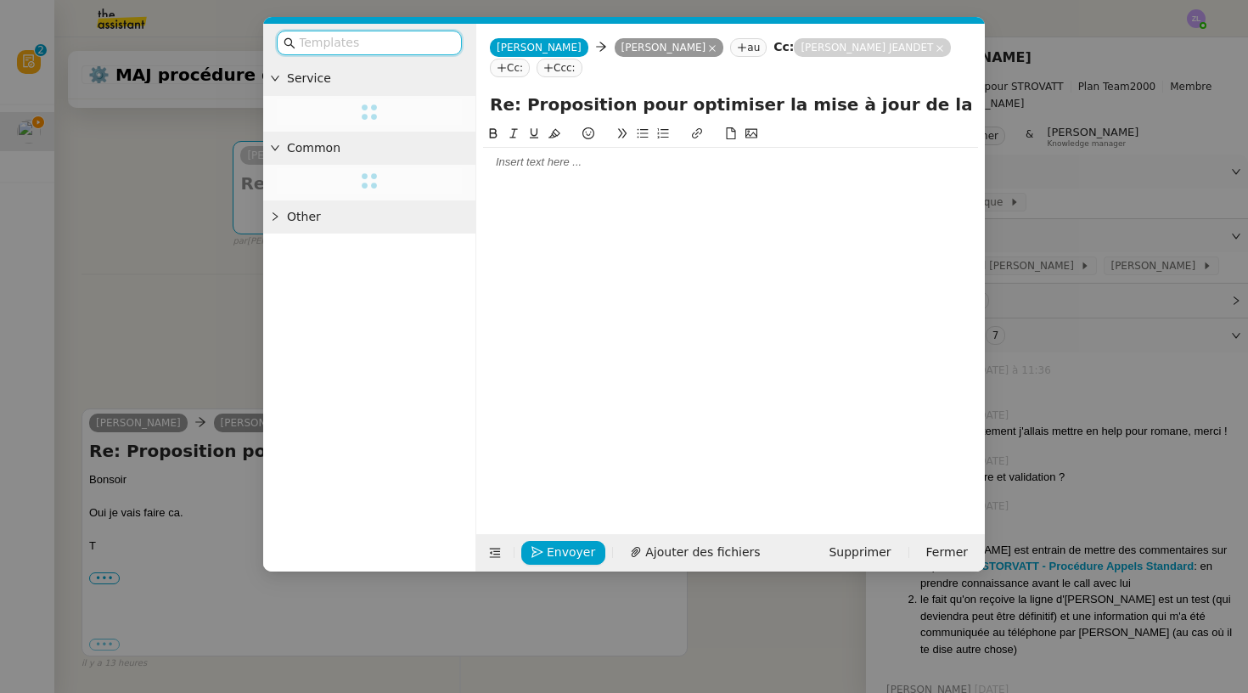
click at [543, 161] on div at bounding box center [730, 162] width 495 height 15
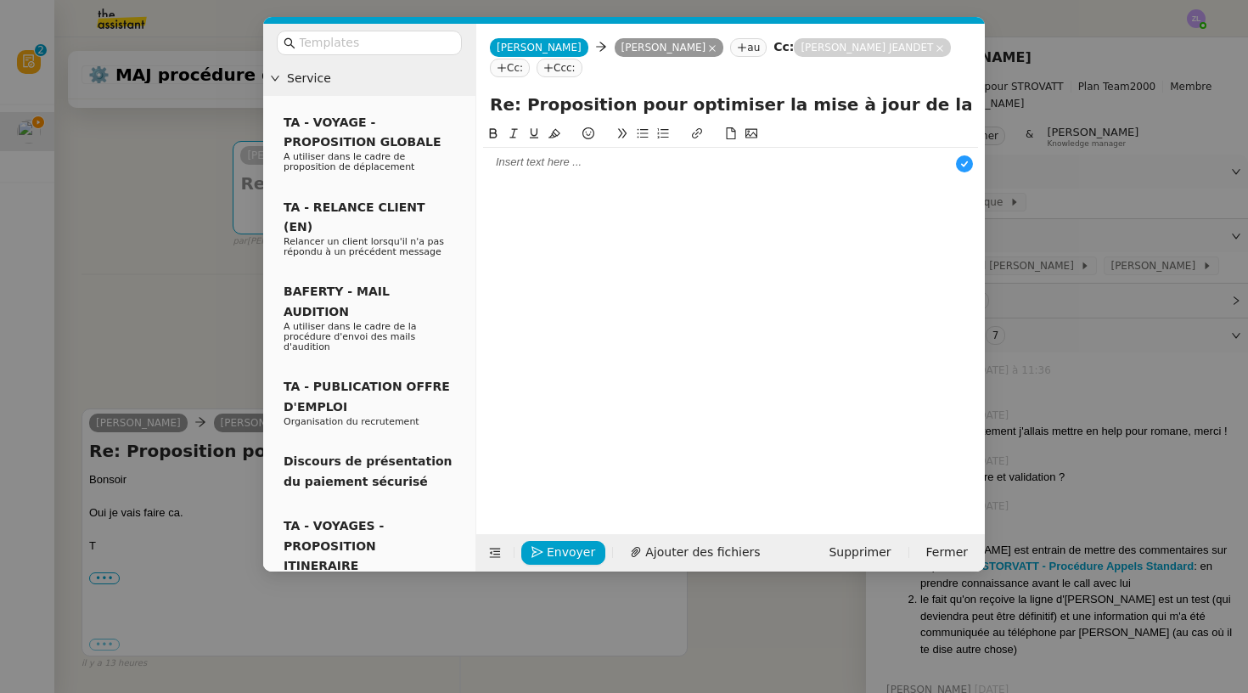
scroll to position [18, 0]
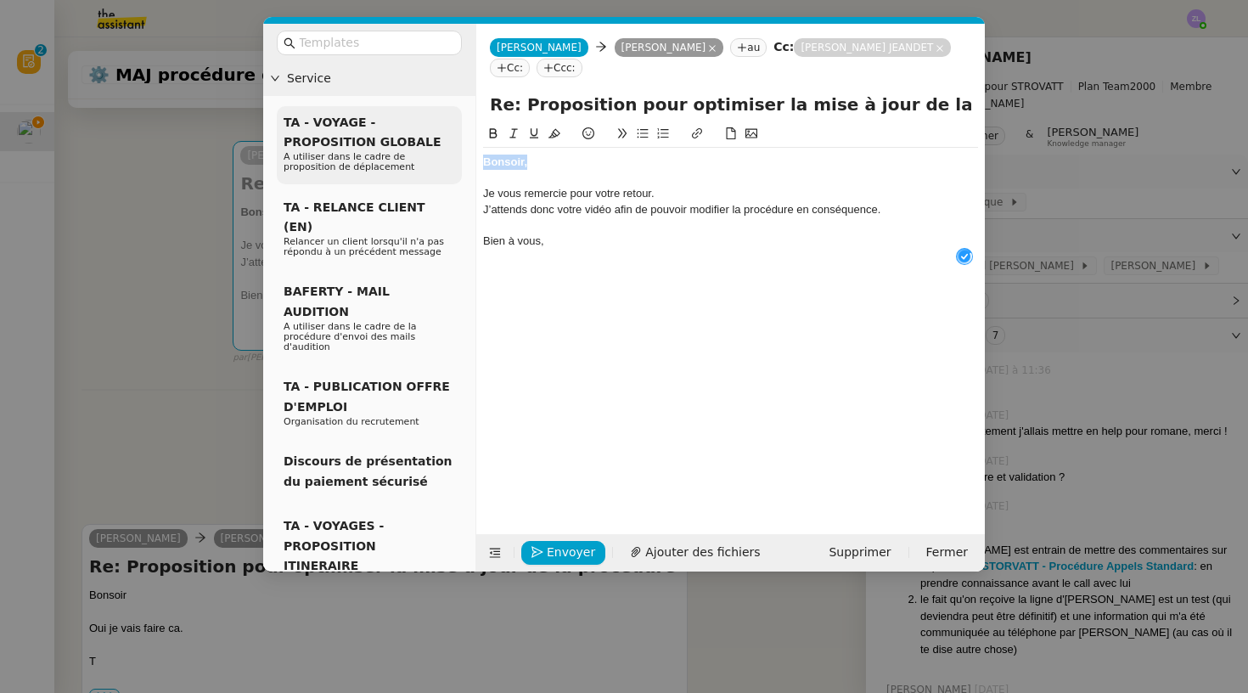
drag, startPoint x: 544, startPoint y: 162, endPoint x: 436, endPoint y: 162, distance: 108.7
click at [436, 162] on nz-layout "Service TA - VOYAGE - PROPOSITION GLOBALE A utiliser dans le cadre de propositi…" at bounding box center [624, 298] width 722 height 548
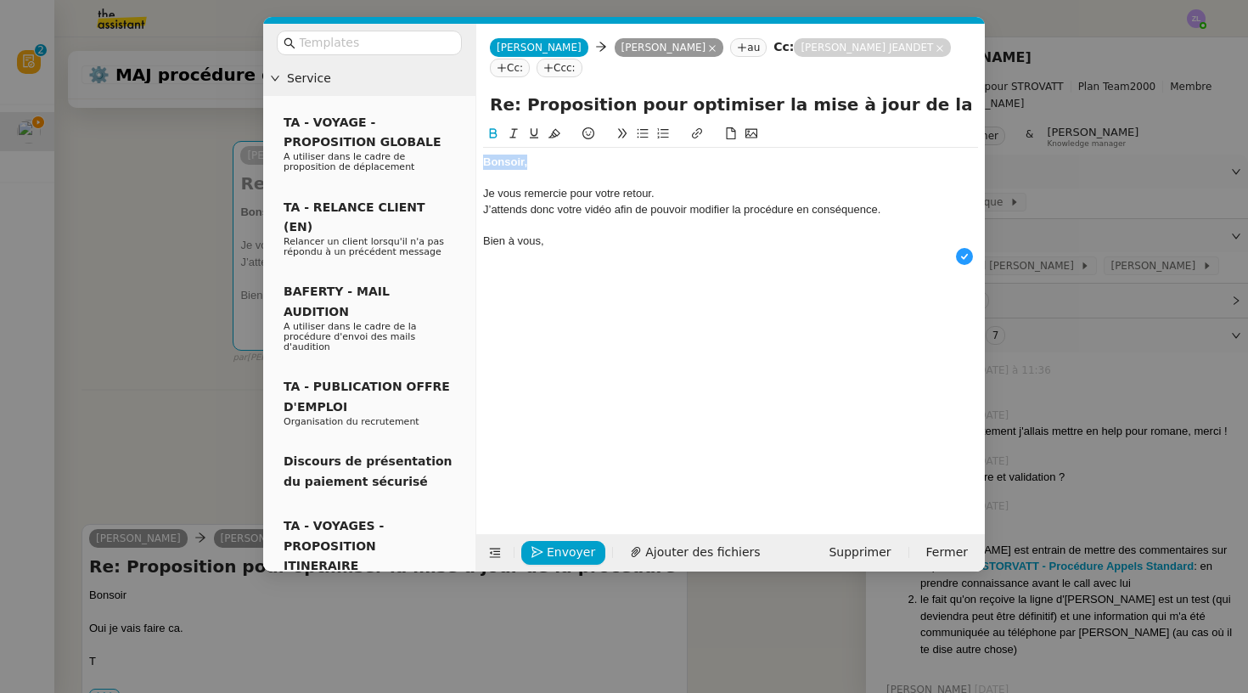
click at [496, 134] on icon at bounding box center [494, 133] width 8 height 10
click at [551, 166] on div "Bonsoir," at bounding box center [730, 162] width 495 height 15
click at [681, 198] on div "Je vous remercie pour votre retour." at bounding box center [730, 193] width 495 height 15
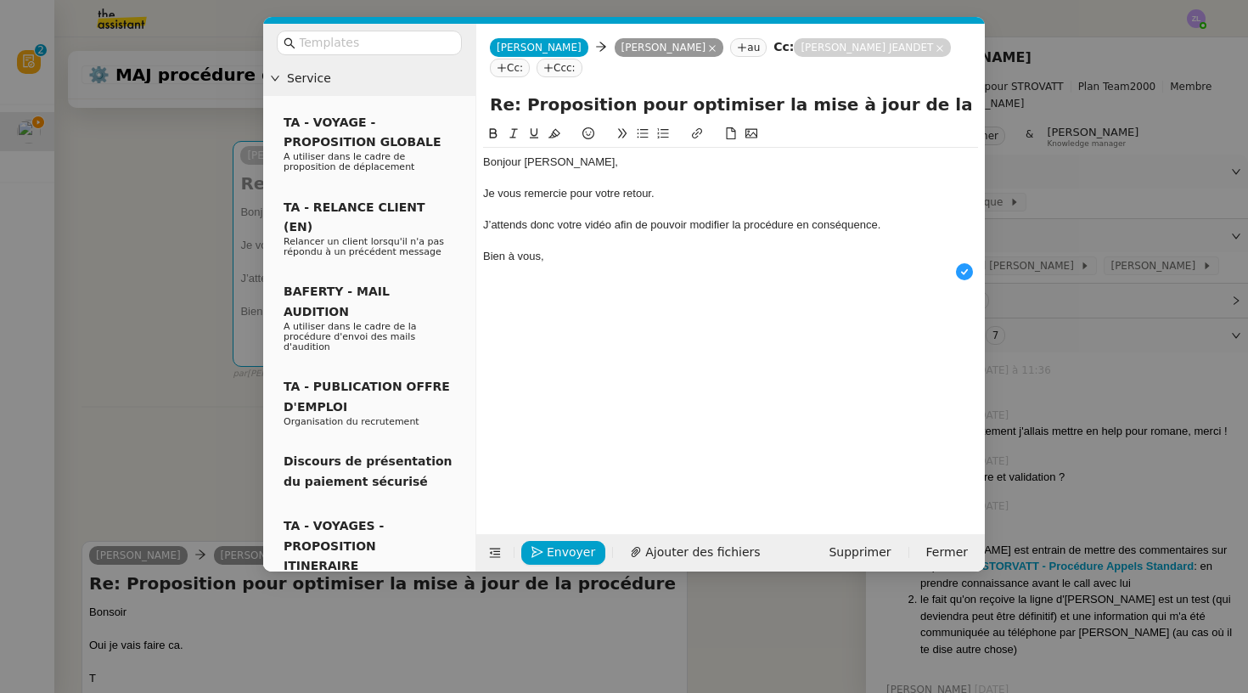
click at [583, 245] on div at bounding box center [730, 241] width 495 height 15
drag, startPoint x: 571, startPoint y: 254, endPoint x: 437, endPoint y: 247, distance: 133.5
click at [437, 247] on nz-layout "Service TA - VOYAGE - PROPOSITION GLOBALE A utiliser dans le cadre de propositi…" at bounding box center [624, 298] width 722 height 548
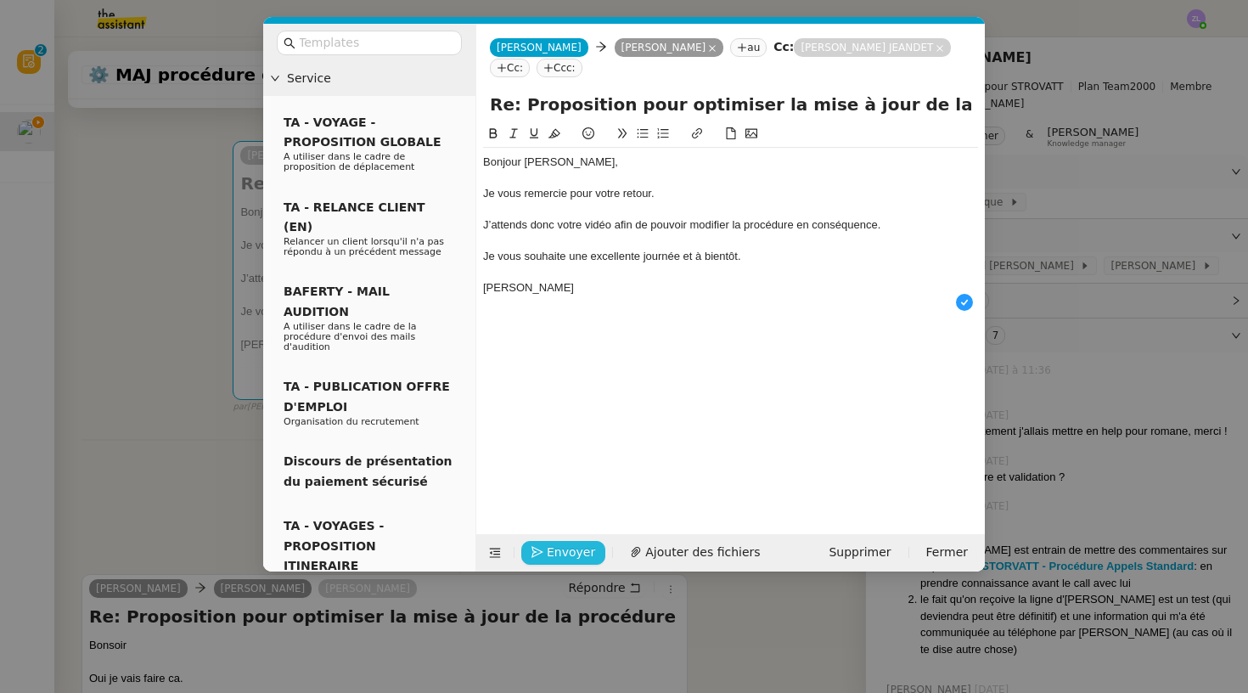
click at [556, 545] on span "Envoyer" at bounding box center [571, 553] width 48 height 20
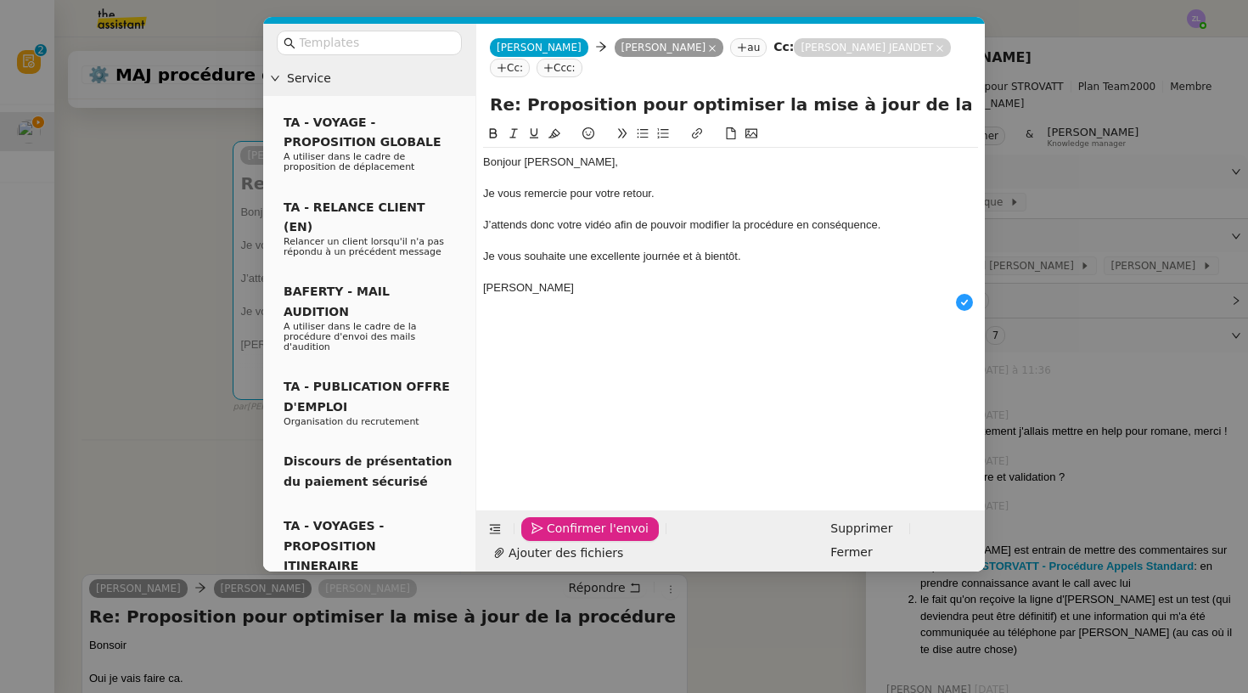
click at [556, 538] on span "Confirmer l'envoi" at bounding box center [598, 529] width 102 height 20
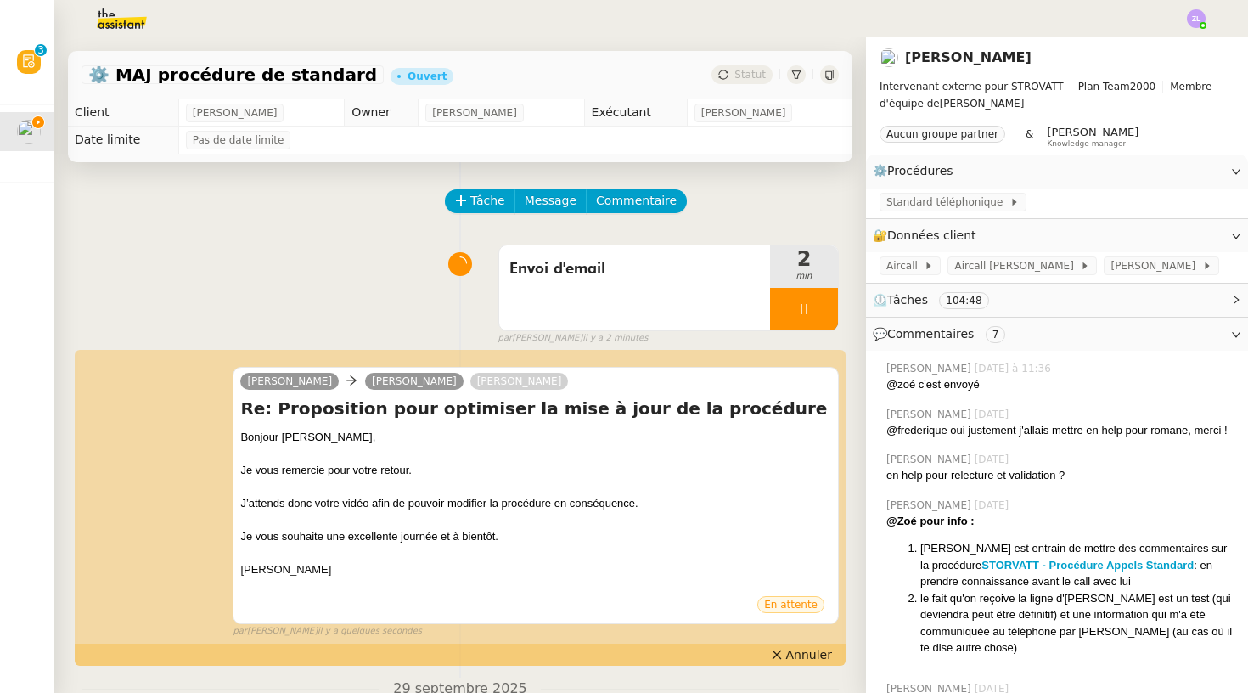
scroll to position [0, 0]
click at [782, 309] on div at bounding box center [804, 309] width 68 height 42
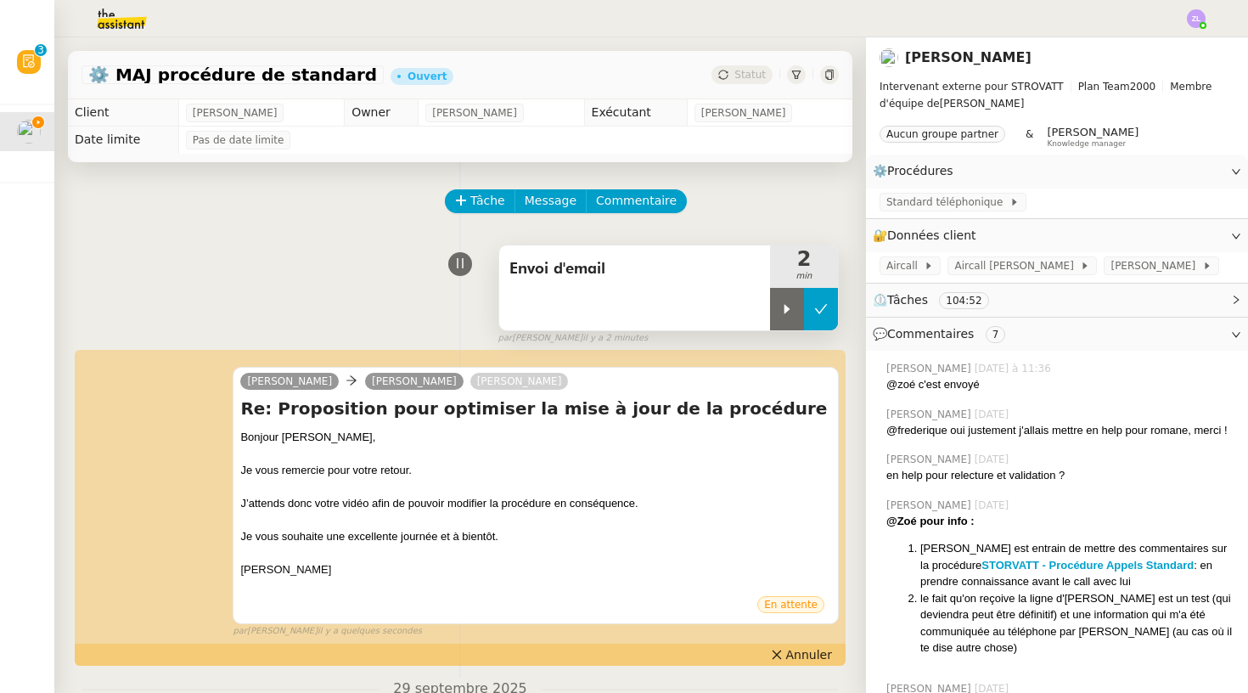
click at [831, 300] on button at bounding box center [821, 309] width 34 height 42
click at [739, 70] on span "Statut" at bounding box center [750, 75] width 31 height 12
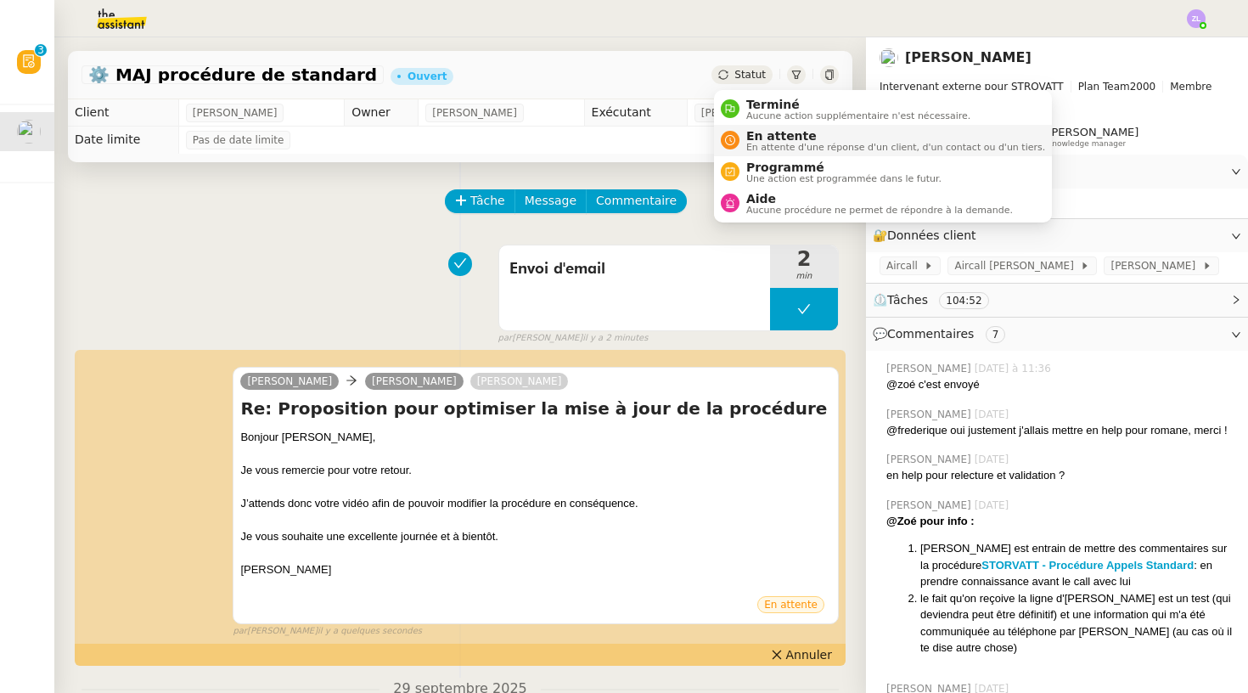
click at [767, 139] on span "En attente" at bounding box center [895, 136] width 299 height 14
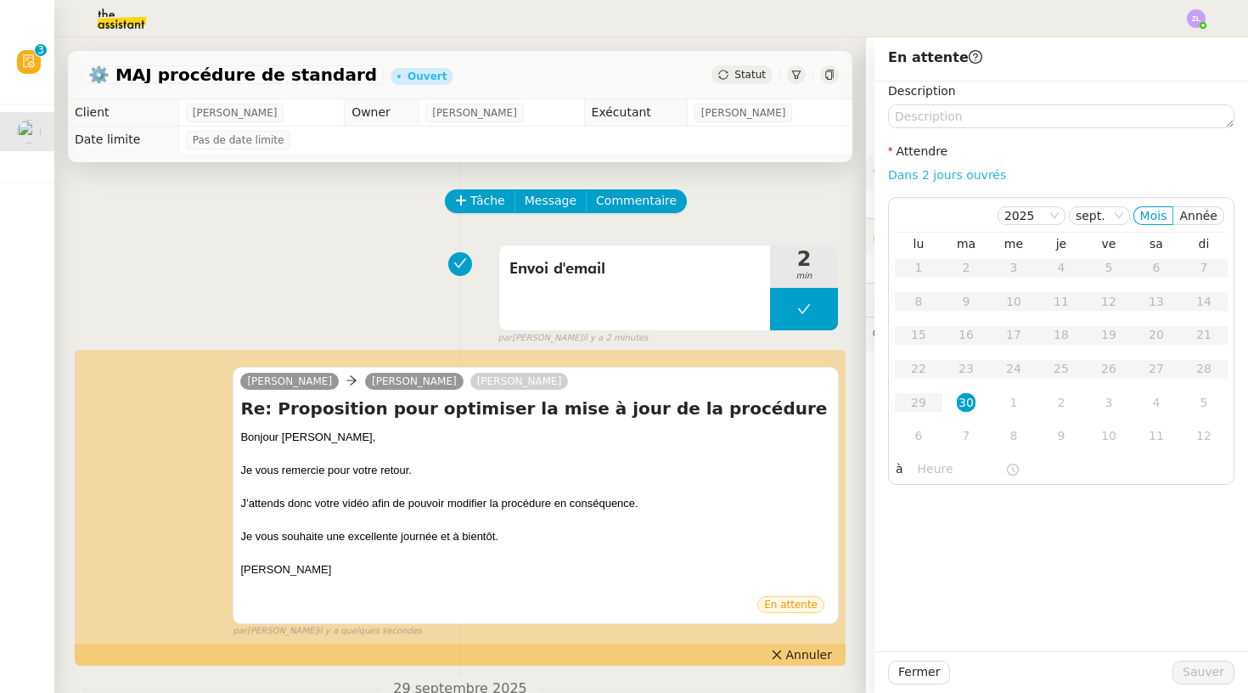
click at [960, 172] on link "Dans 2 jours ouvrés" at bounding box center [947, 175] width 118 height 14
type input "07:00"
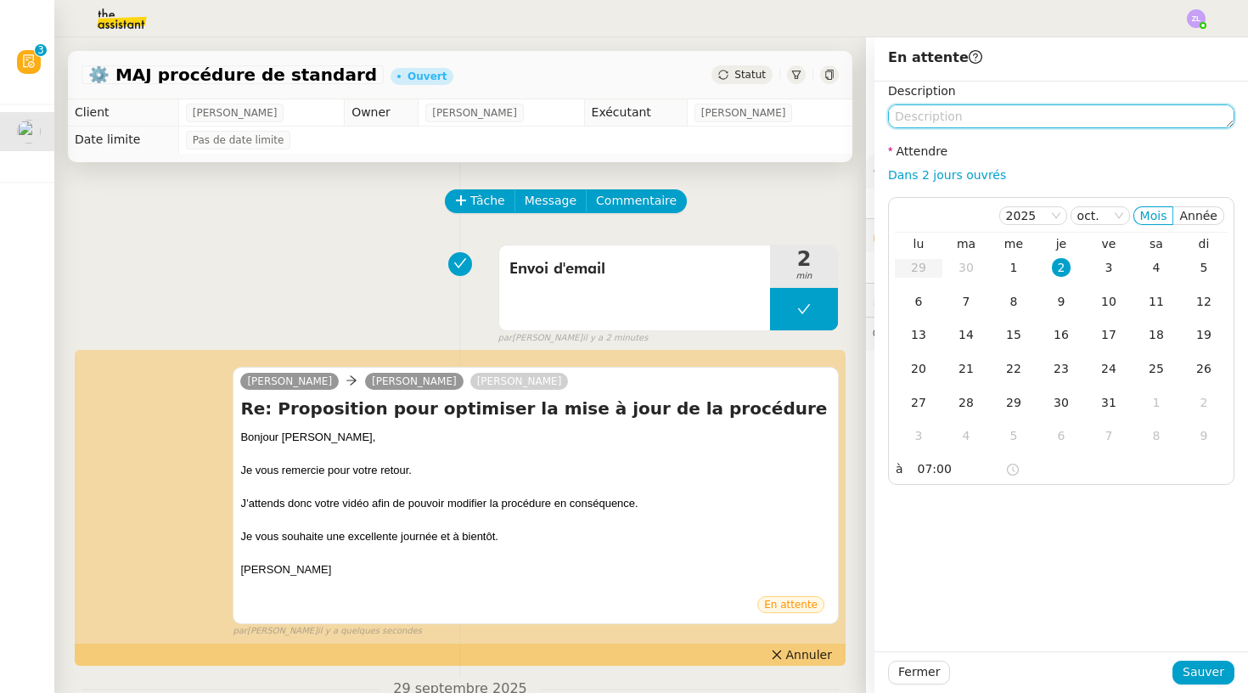
click at [934, 120] on textarea at bounding box center [1061, 116] width 346 height 24
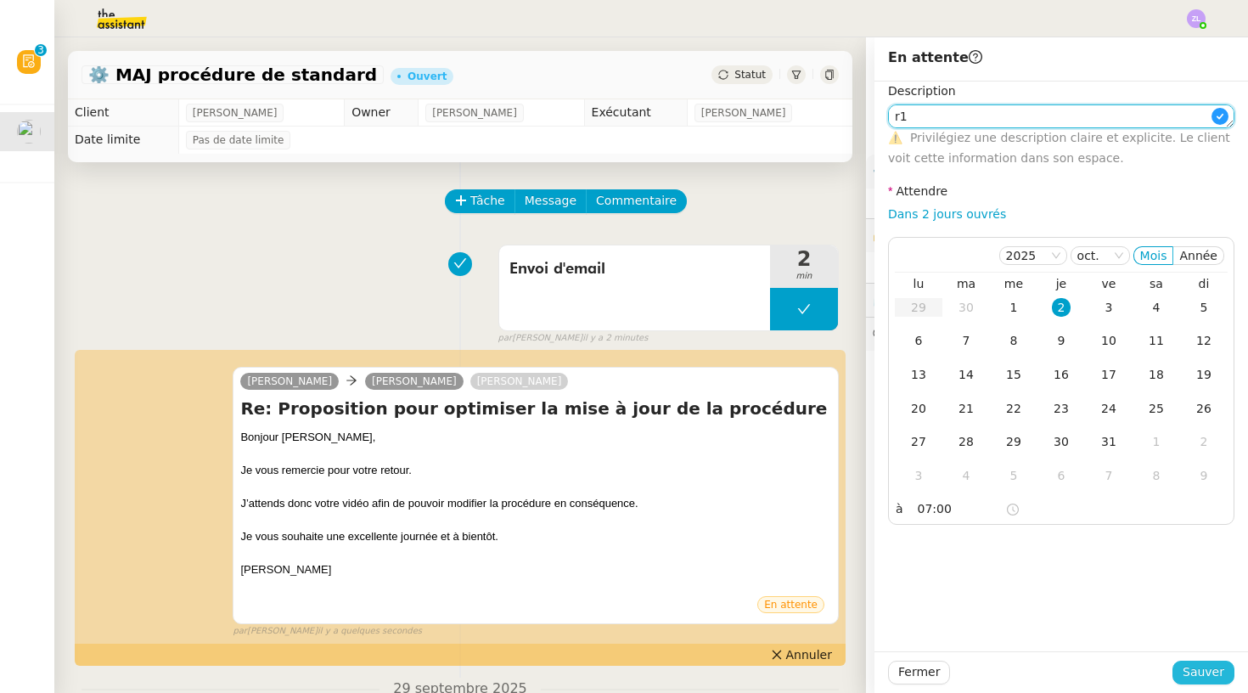
type textarea "r1"
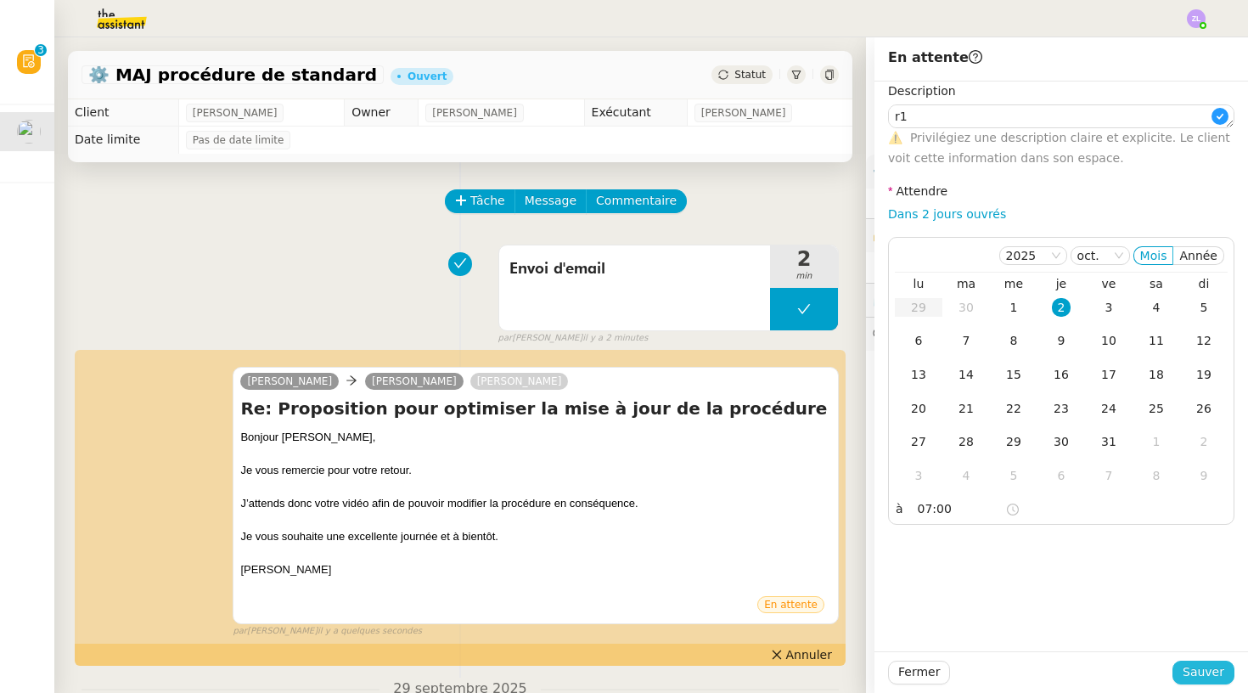
click at [1203, 679] on span "Sauver" at bounding box center [1204, 672] width 42 height 20
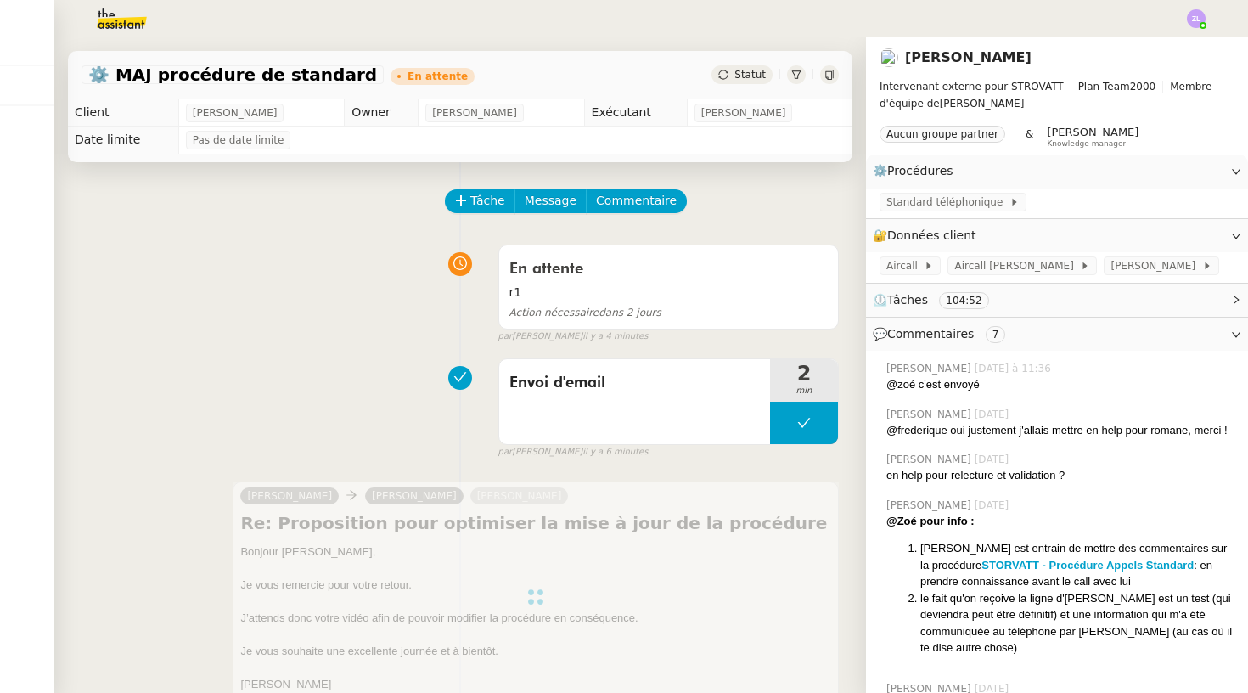
click at [419, 591] on div at bounding box center [536, 598] width 606 height 232
click at [63, 15] on img at bounding box center [108, 18] width 132 height 37
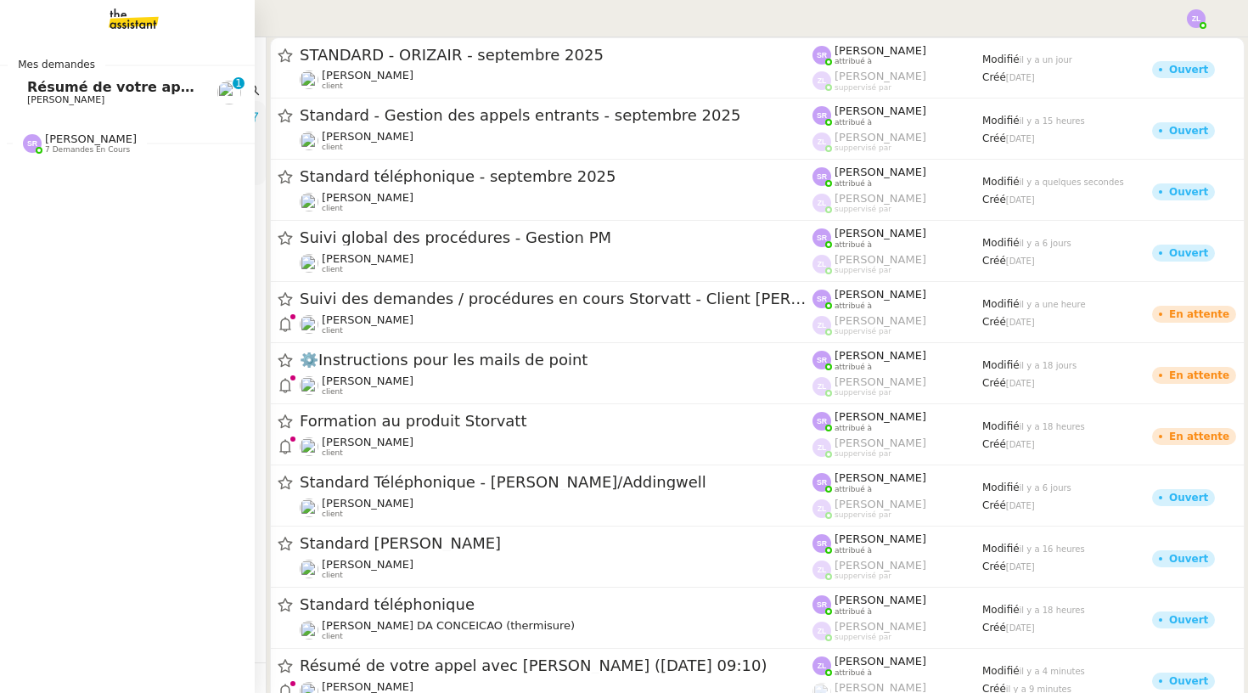
click at [48, 95] on span "[PERSON_NAME]" at bounding box center [65, 99] width 77 height 11
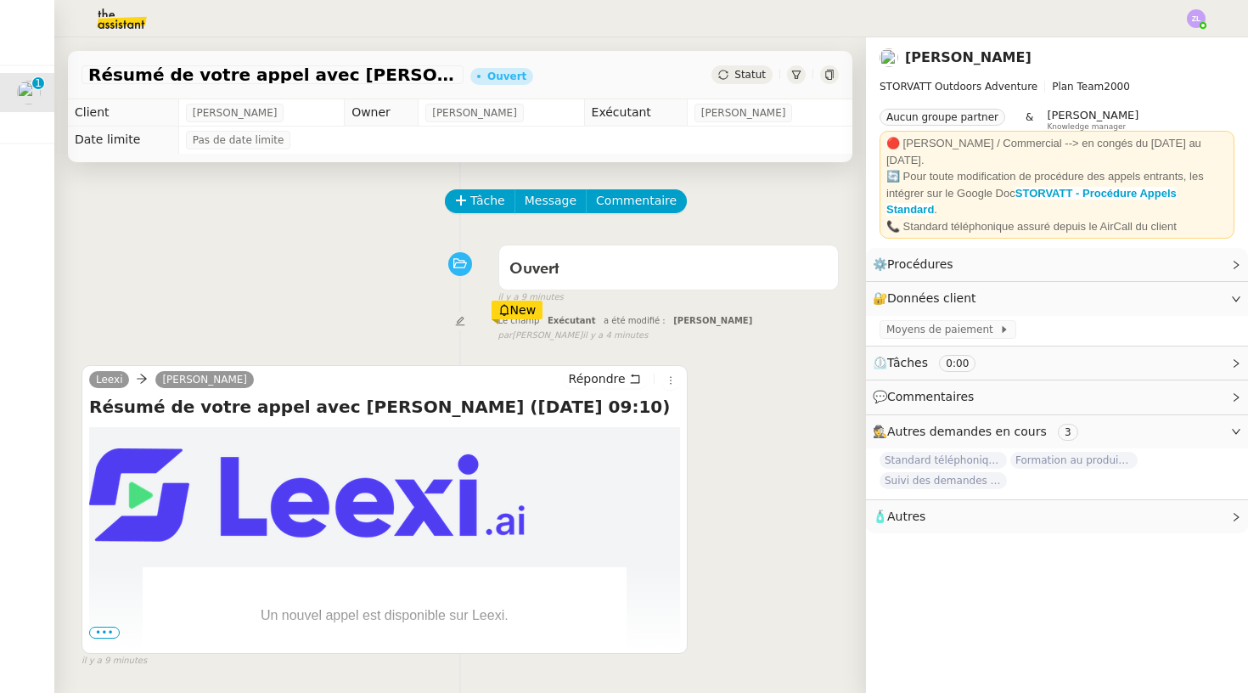
click at [742, 76] on span "Statut" at bounding box center [750, 75] width 31 height 12
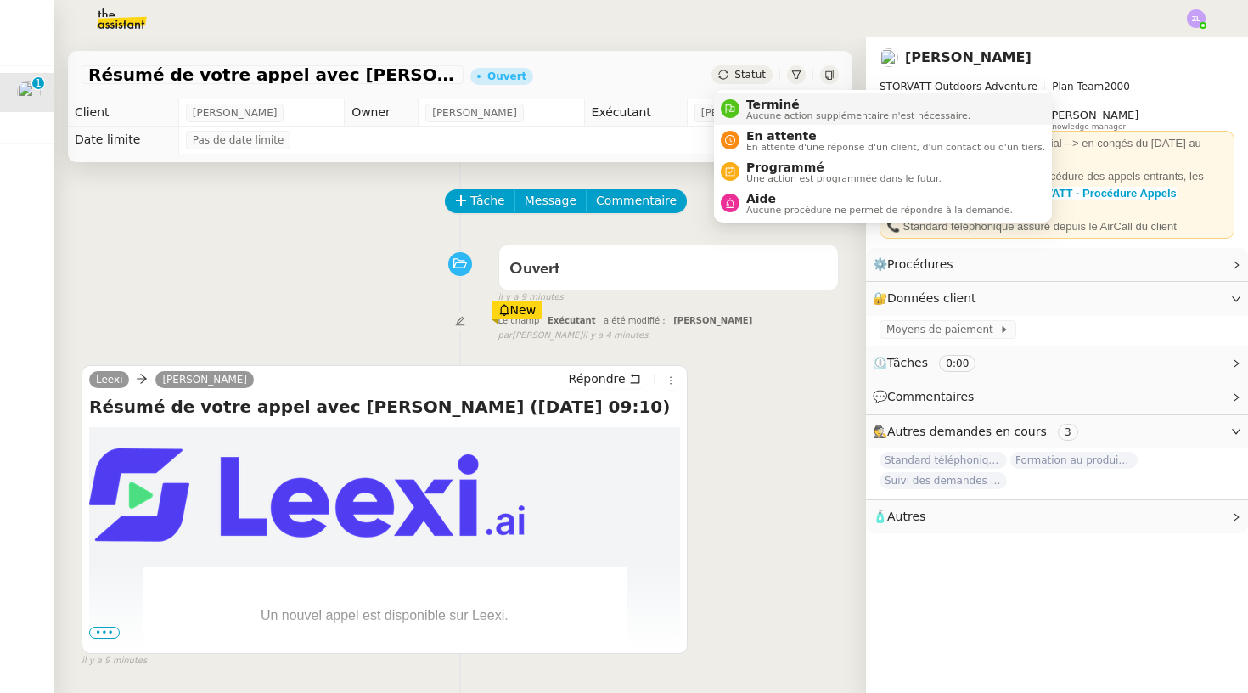
click at [763, 118] on span "Aucune action supplémentaire n'est nécessaire." at bounding box center [858, 115] width 224 height 9
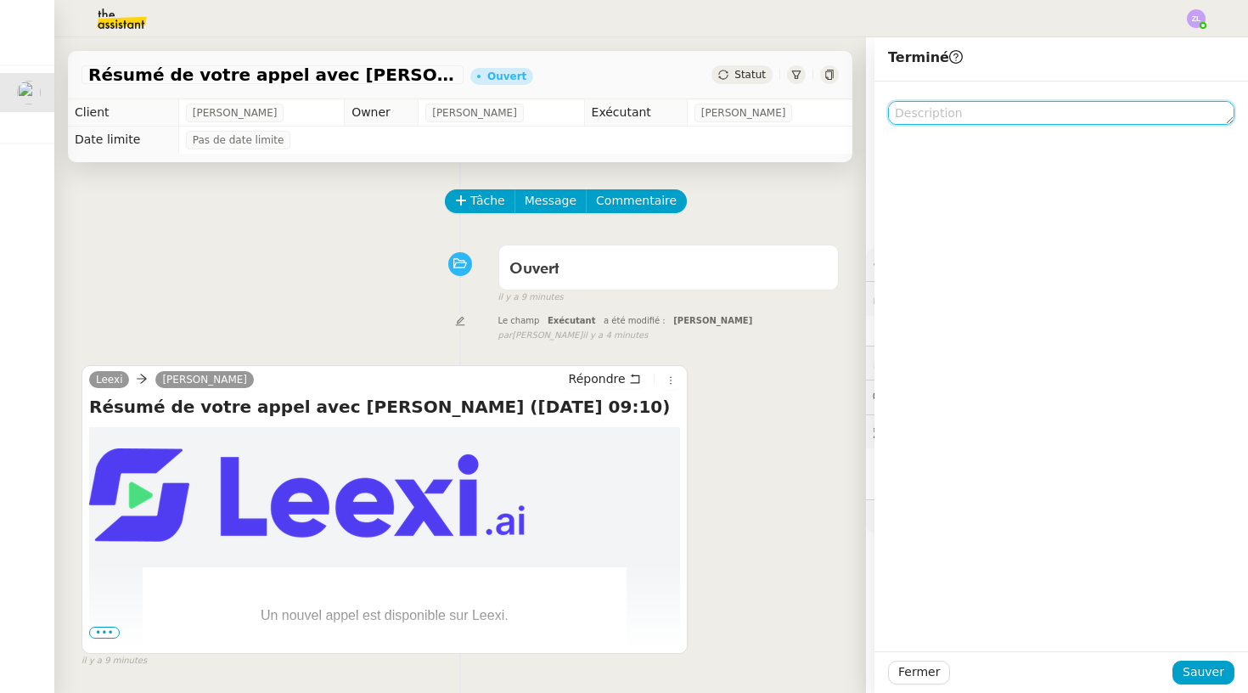
click at [1006, 116] on textarea at bounding box center [1061, 113] width 346 height 24
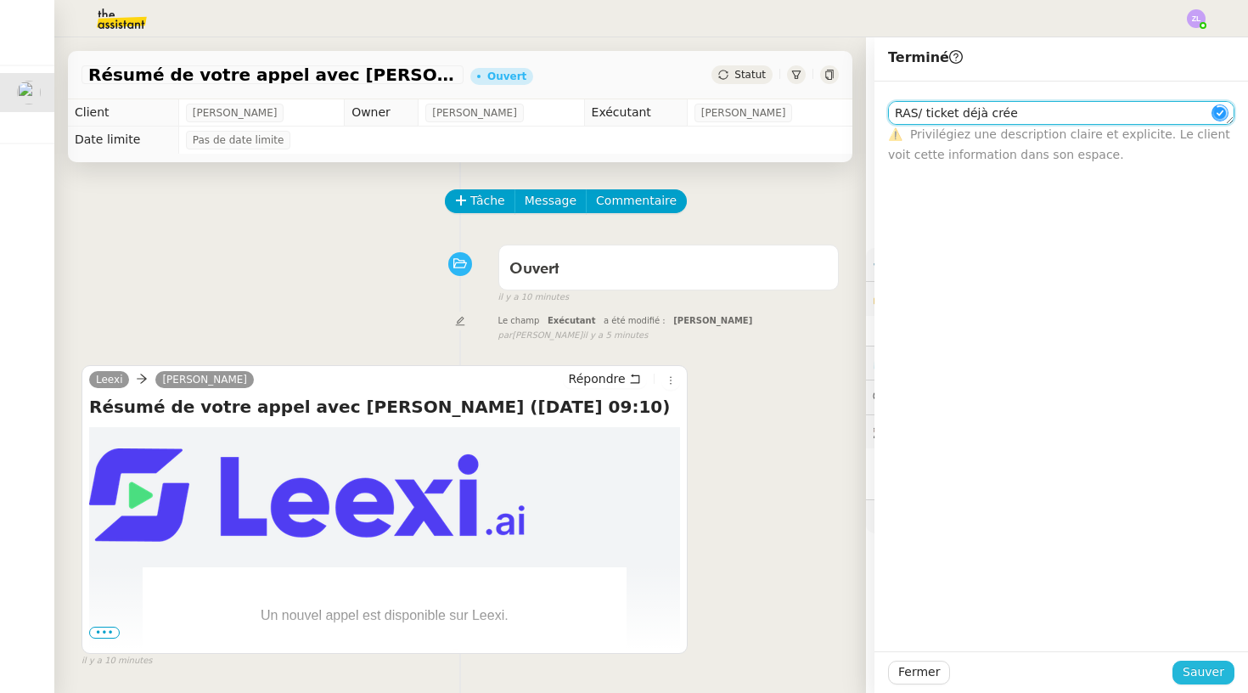
type textarea "RAS/ ticket déjà crée"
click at [1204, 675] on span "Sauver" at bounding box center [1204, 672] width 42 height 20
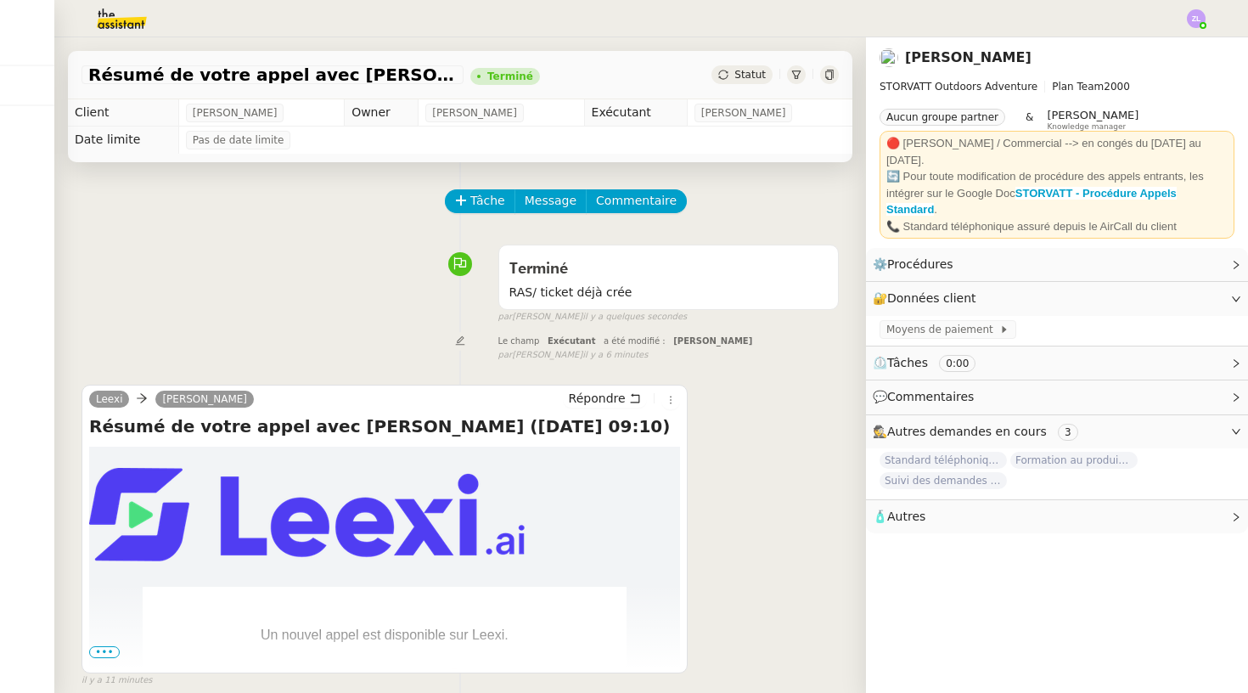
click at [117, 24] on img at bounding box center [108, 18] width 132 height 37
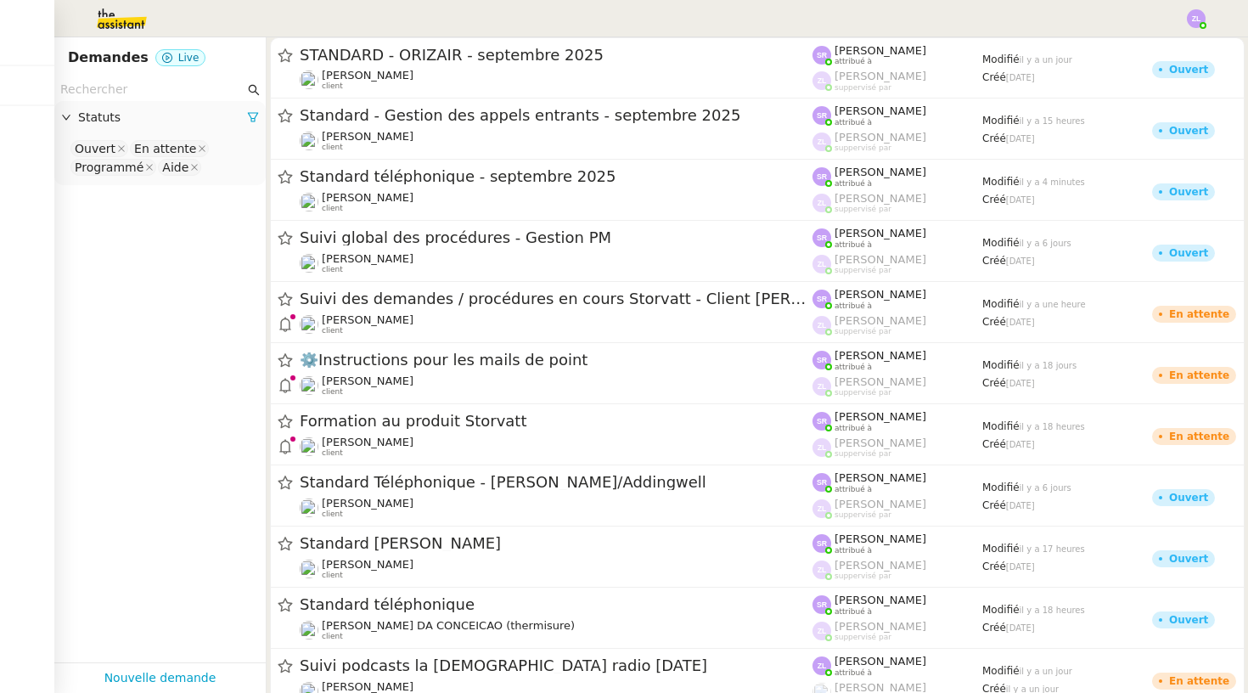
click at [1197, 22] on img at bounding box center [1196, 18] width 19 height 19
click at [1181, 54] on li "Suivi" at bounding box center [1151, 49] width 110 height 24
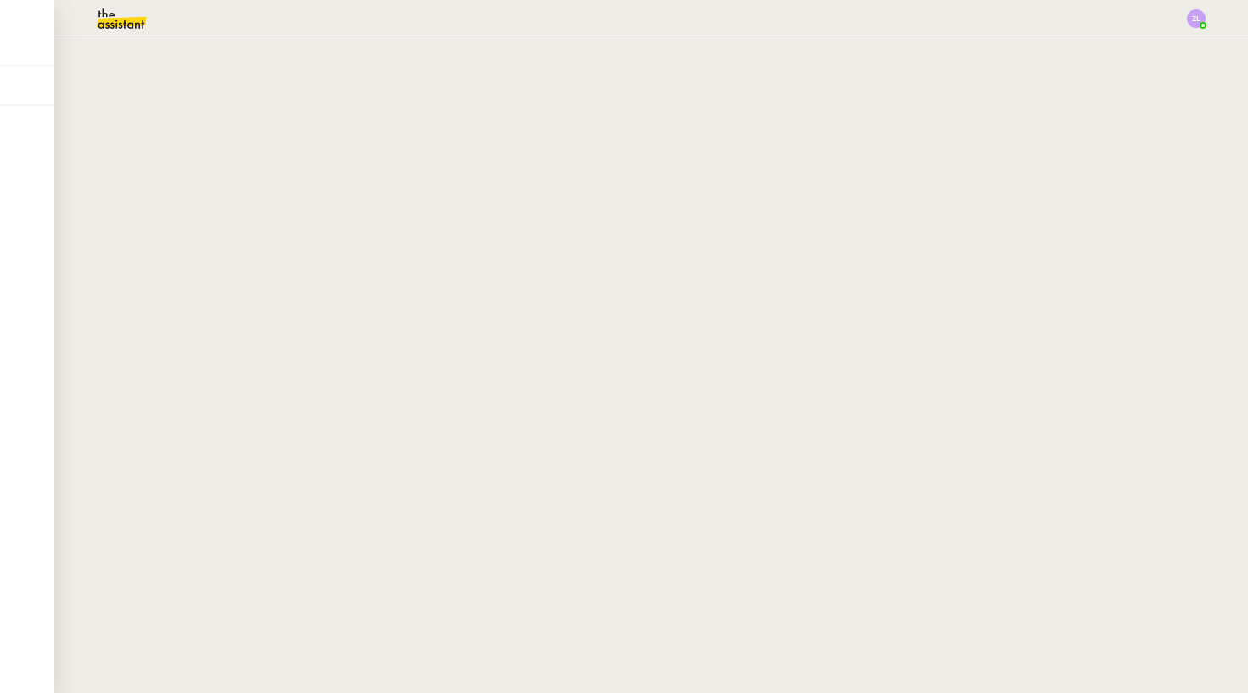
click at [1156, 197] on nz-content at bounding box center [651, 365] width 1153 height 656
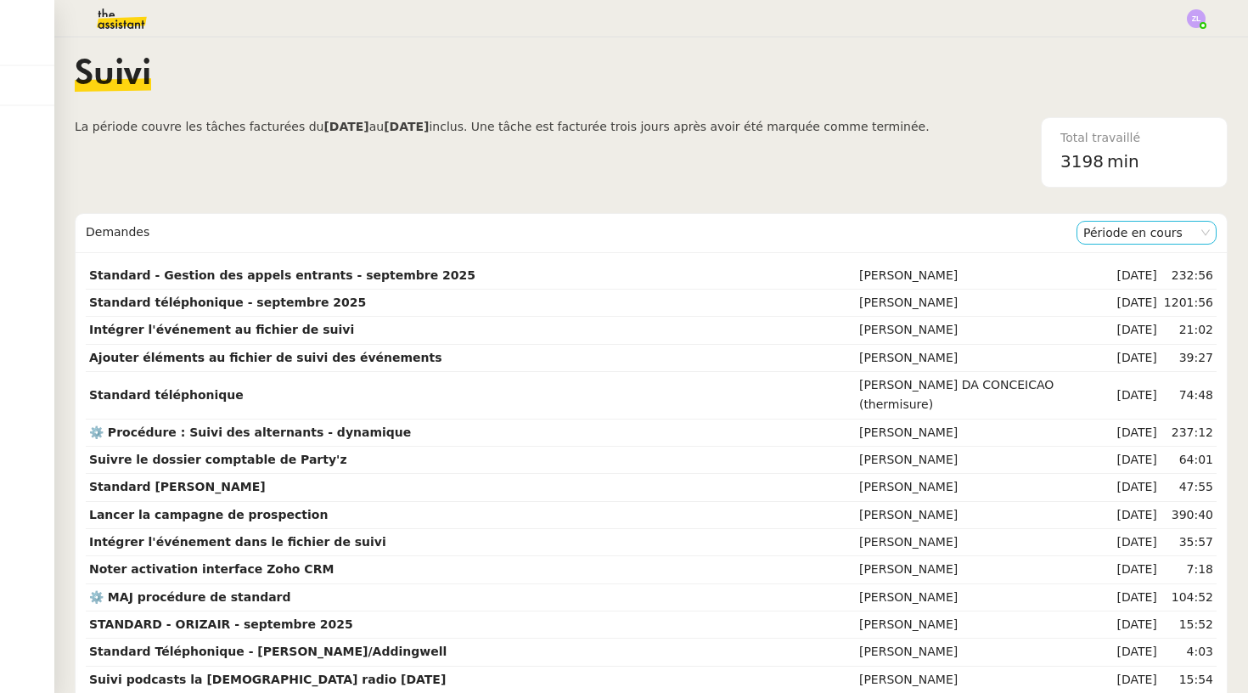
click at [1113, 229] on nz-select-item "Période en cours" at bounding box center [1147, 233] width 127 height 22
click at [1120, 282] on div "Période précédente" at bounding box center [1147, 286] width 127 height 15
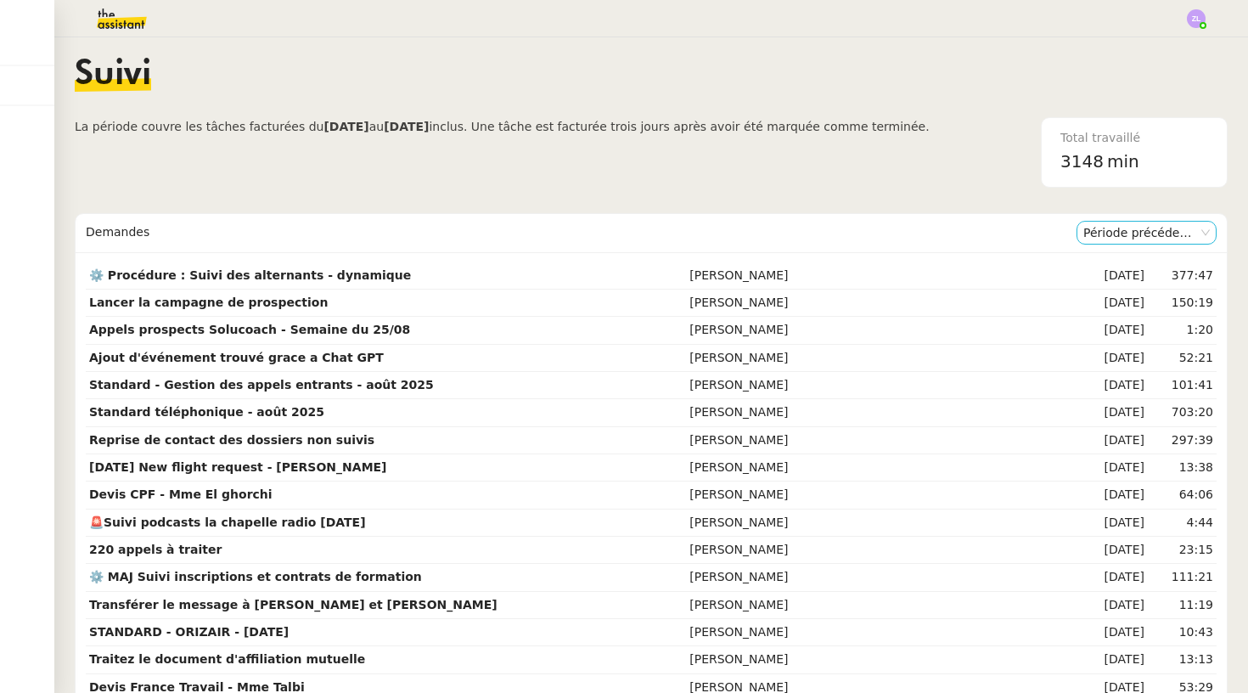
click at [1104, 228] on nz-select-item "Période précédente" at bounding box center [1147, 233] width 127 height 22
click at [1109, 268] on div "Période en cours" at bounding box center [1147, 263] width 127 height 15
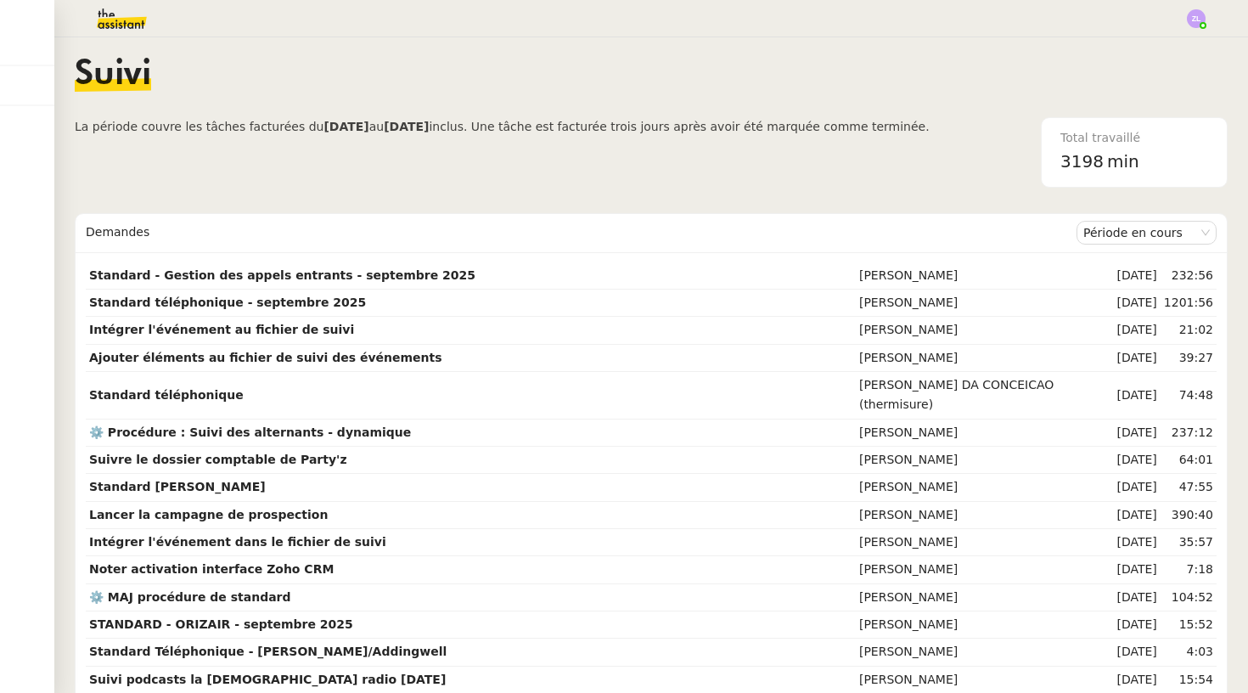
click at [110, 14] on img at bounding box center [108, 18] width 132 height 37
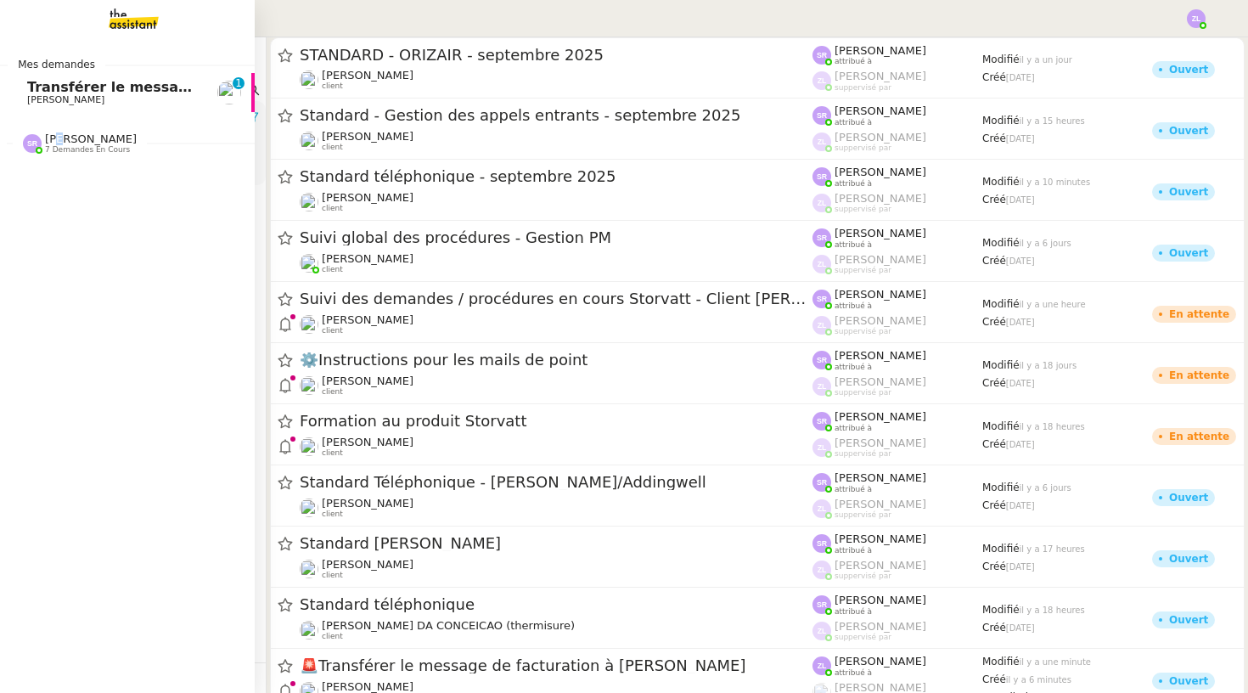
click at [58, 139] on span "[PERSON_NAME]" at bounding box center [91, 138] width 92 height 13
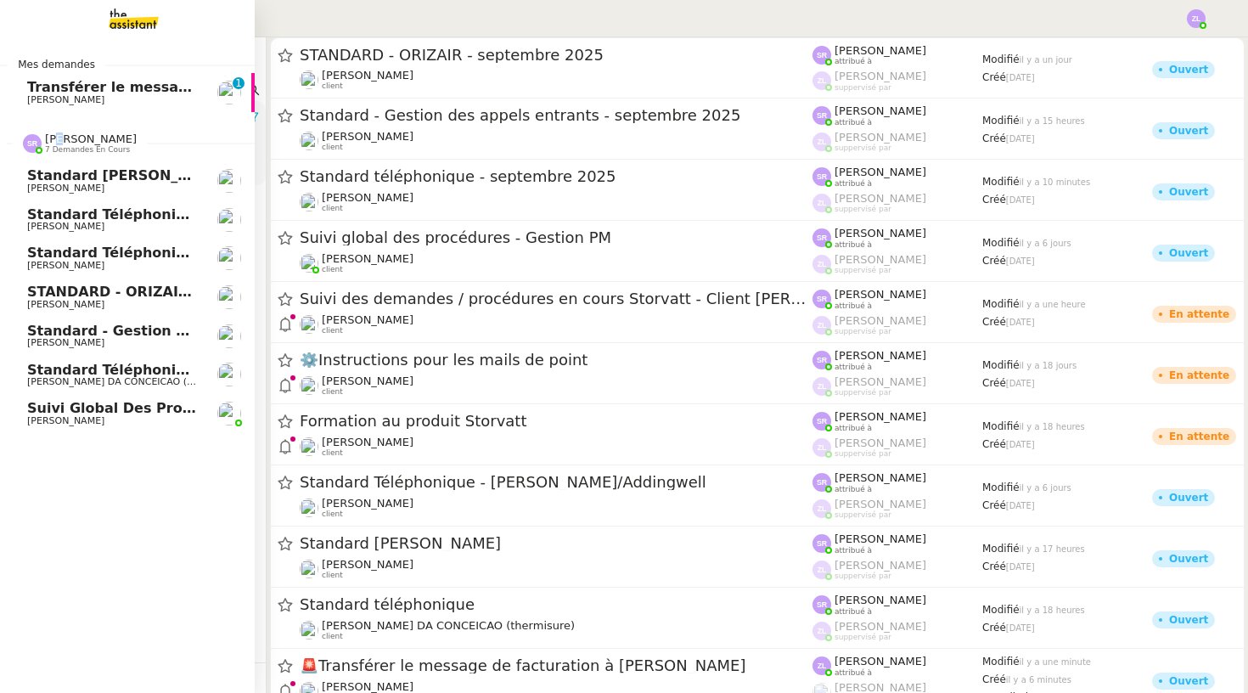
click at [139, 252] on span "Standard téléphonique - septembre 2025" at bounding box center [186, 253] width 319 height 16
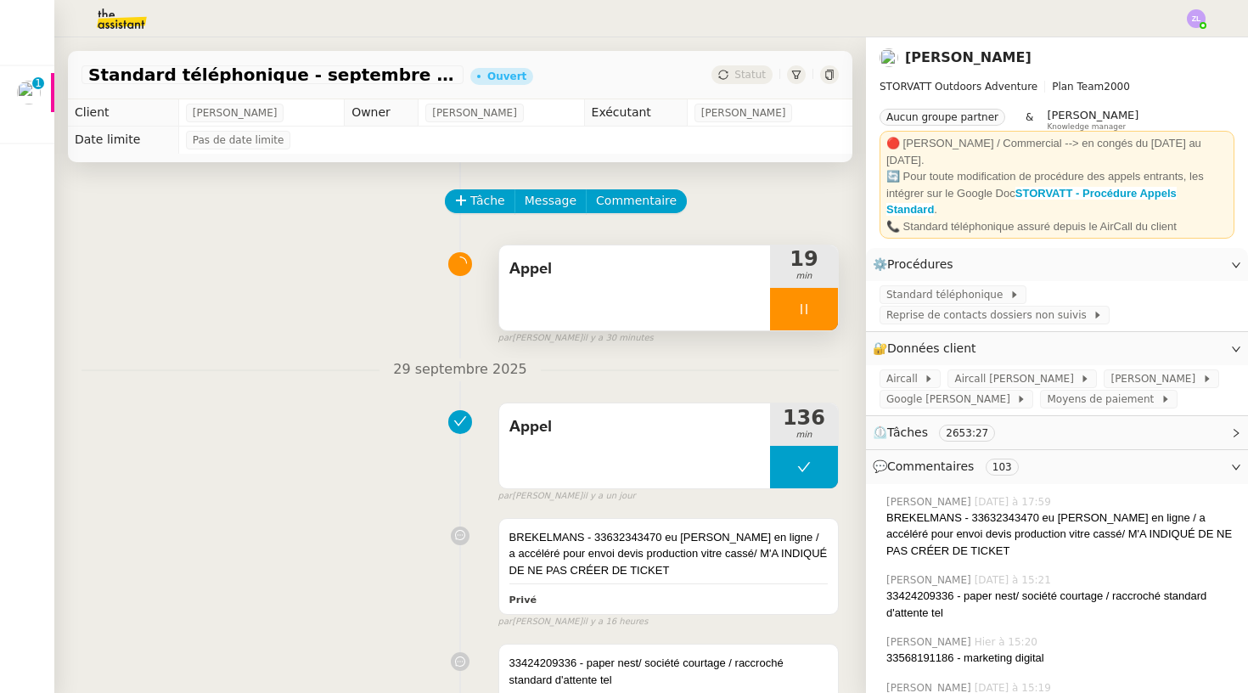
click at [788, 313] on div at bounding box center [804, 309] width 68 height 42
click at [827, 312] on icon at bounding box center [821, 309] width 14 height 14
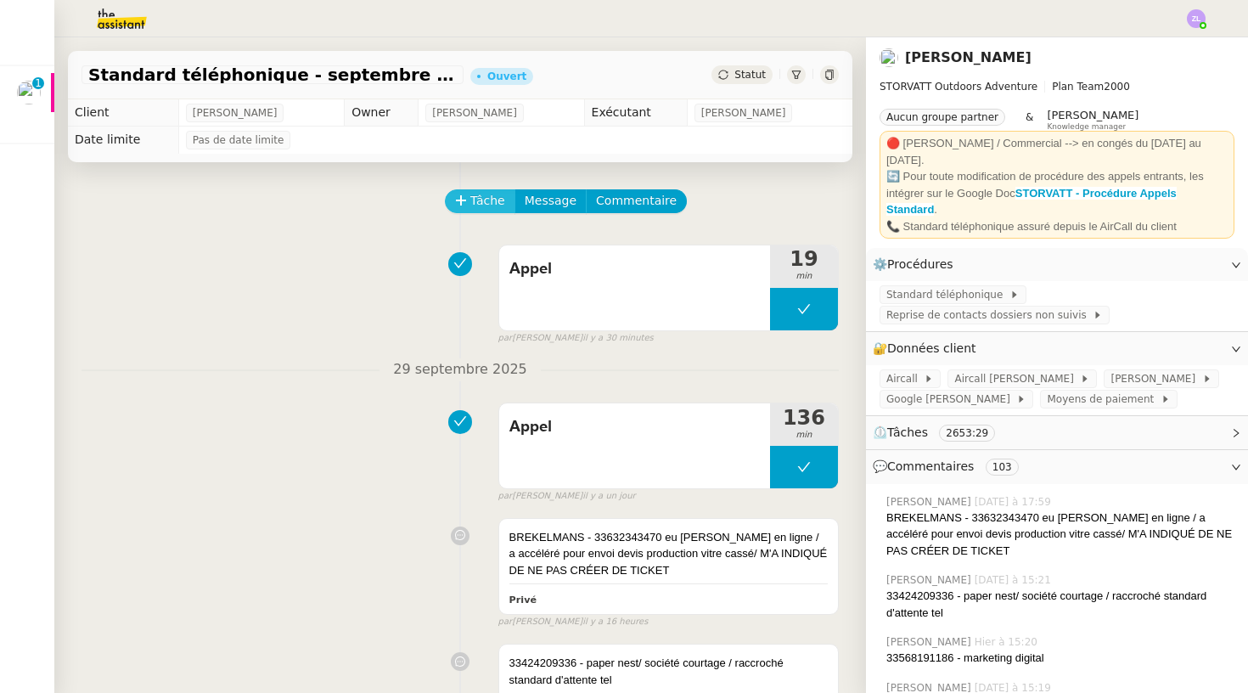
click at [471, 200] on span "Tâche" at bounding box center [487, 201] width 35 height 20
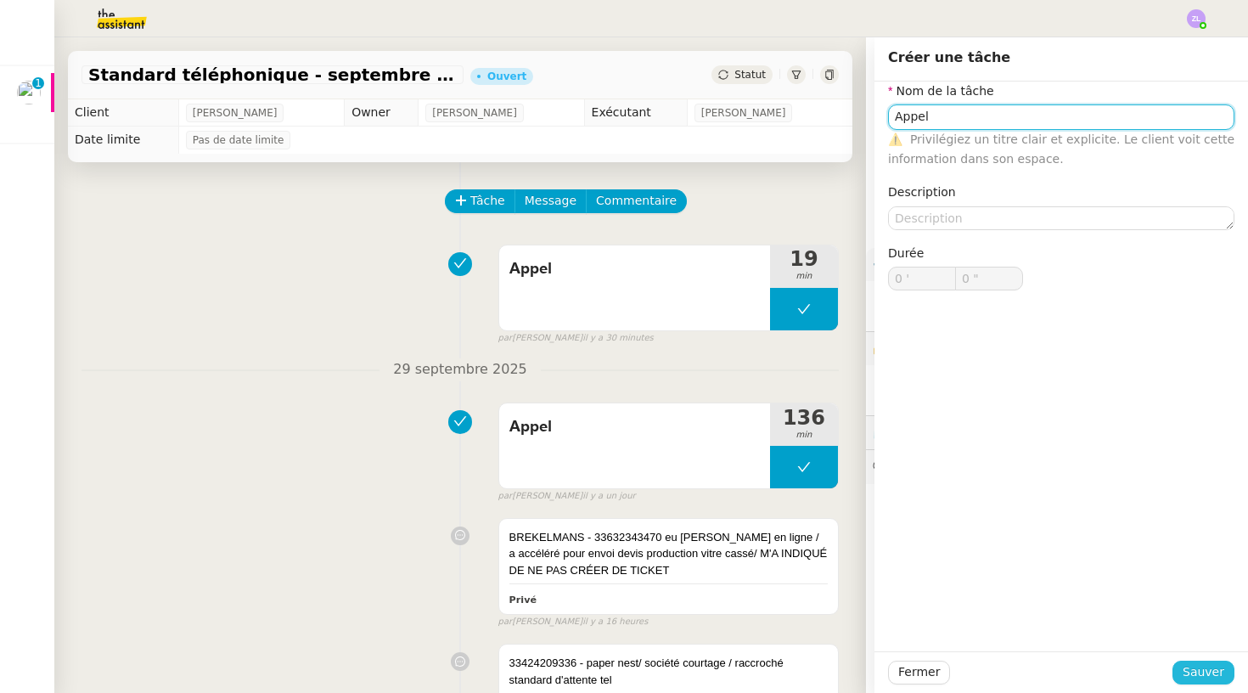
type input "Appel"
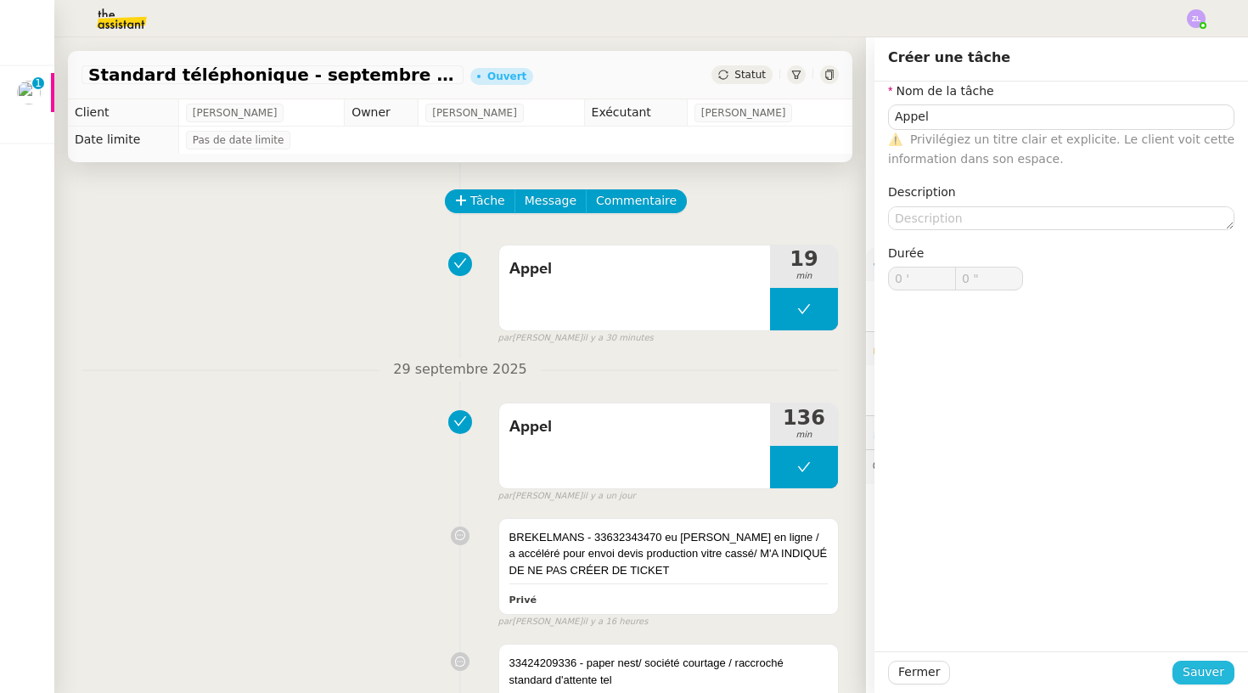
click at [1219, 663] on span "Sauver" at bounding box center [1204, 672] width 42 height 20
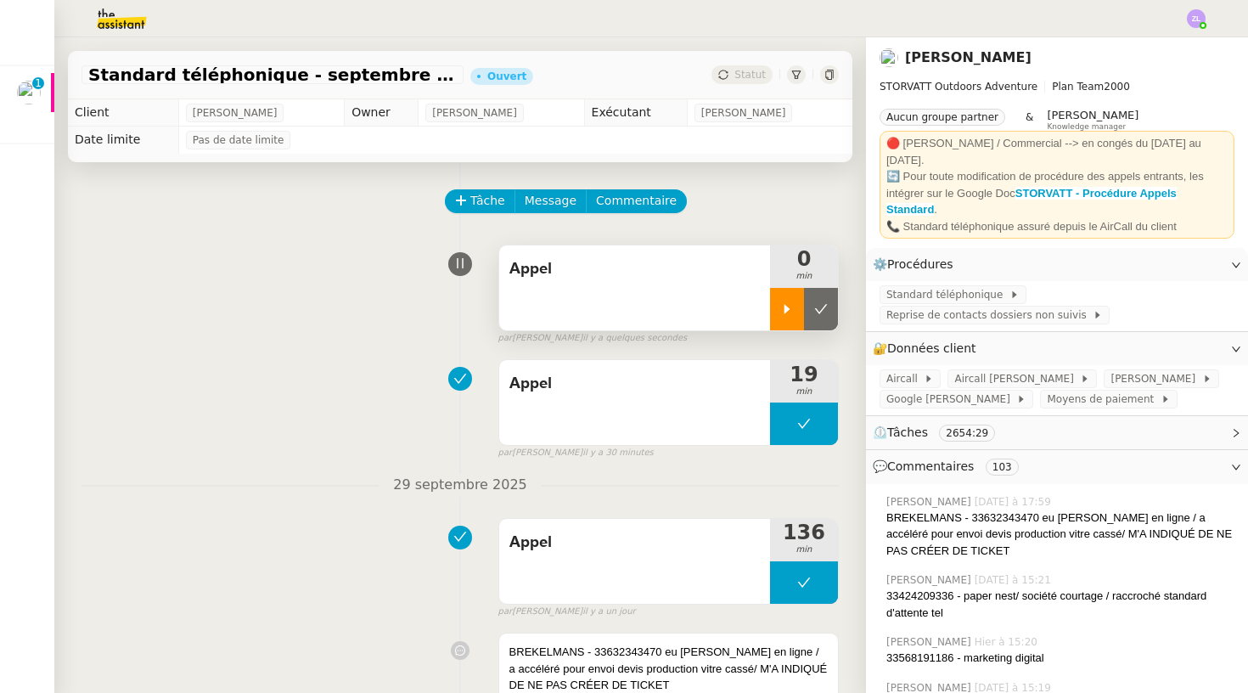
click at [796, 306] on div at bounding box center [787, 309] width 34 height 42
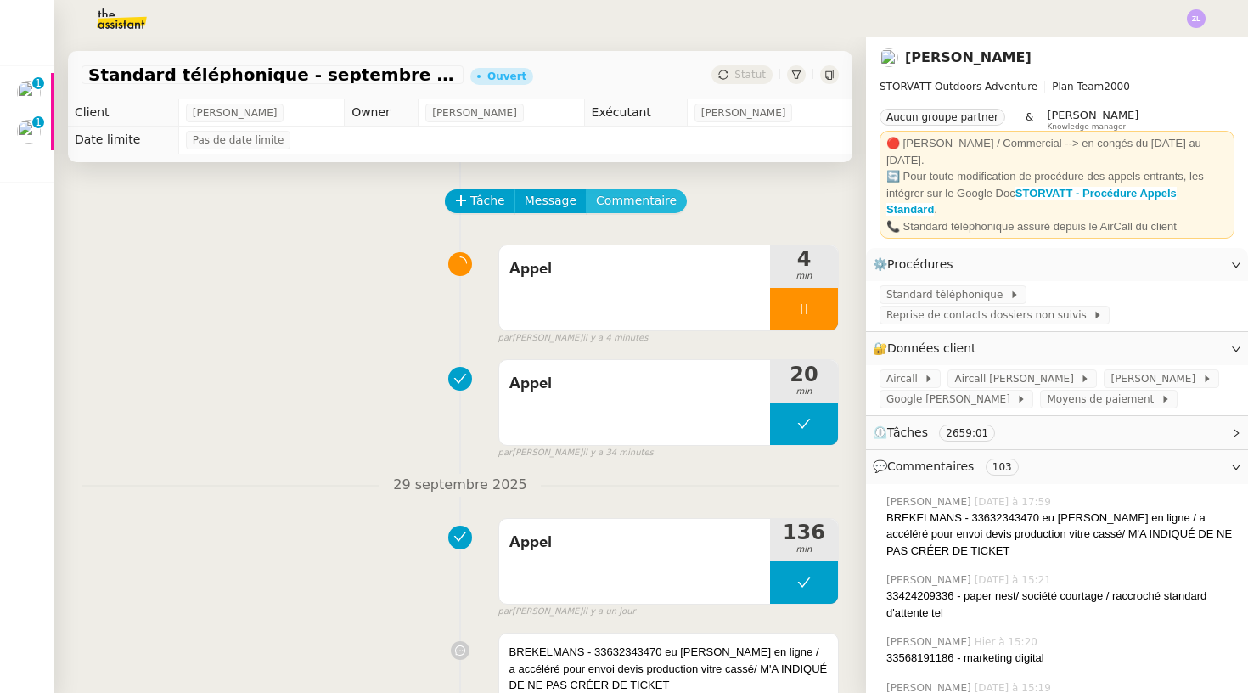
click at [633, 200] on span "Commentaire" at bounding box center [636, 201] width 81 height 20
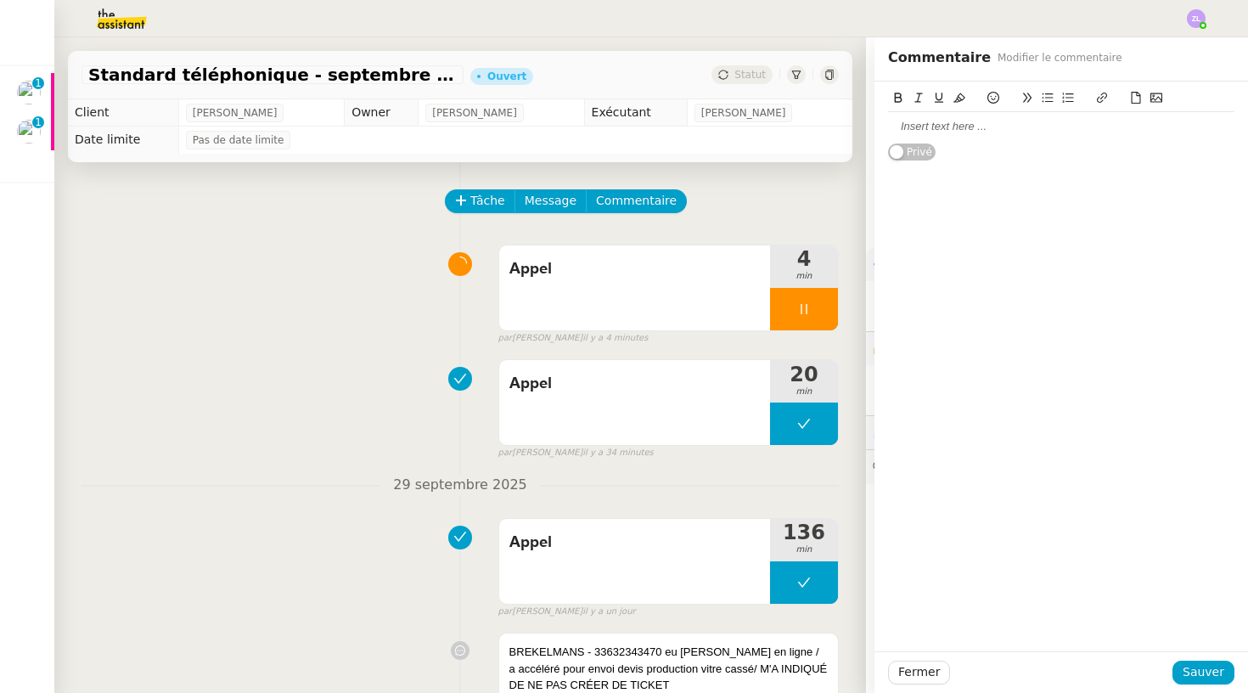
click at [900, 130] on div at bounding box center [1061, 126] width 346 height 15
click at [1141, 128] on div "33760122370 - rappelé le 30/09 appellé hors horairs ouverture le 29/09" at bounding box center [1061, 134] width 346 height 31
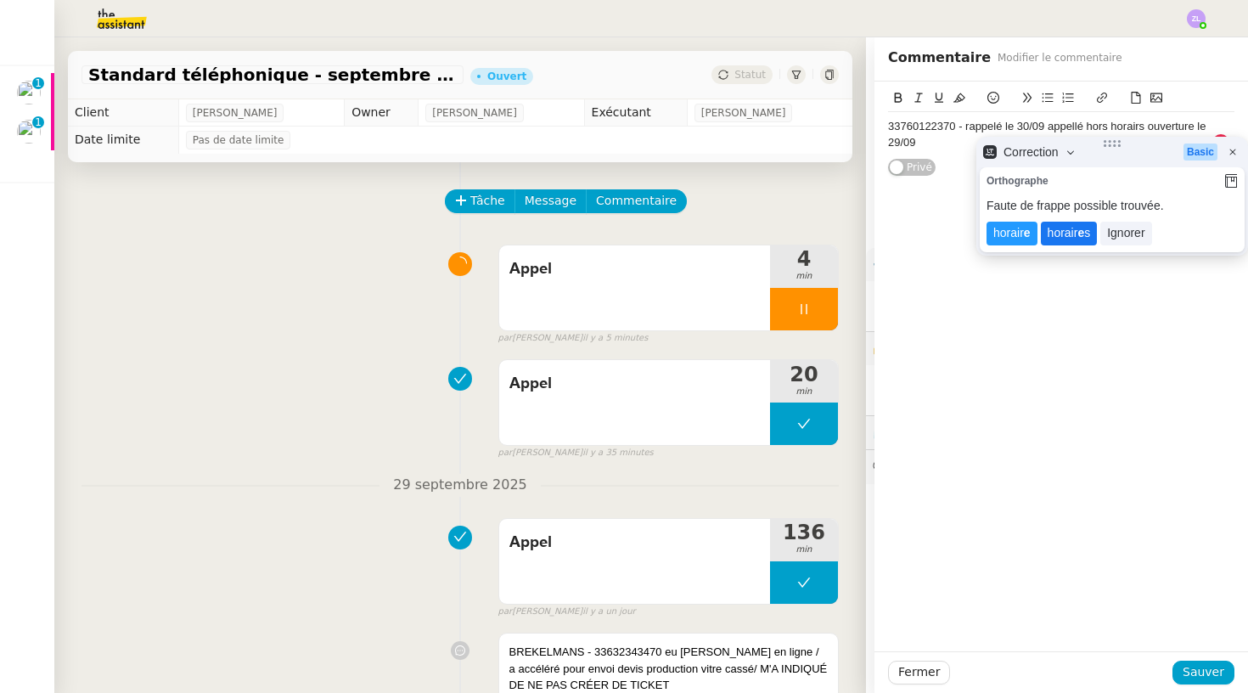
click at [1068, 239] on lt-span "horair e s" at bounding box center [1069, 234] width 57 height 24
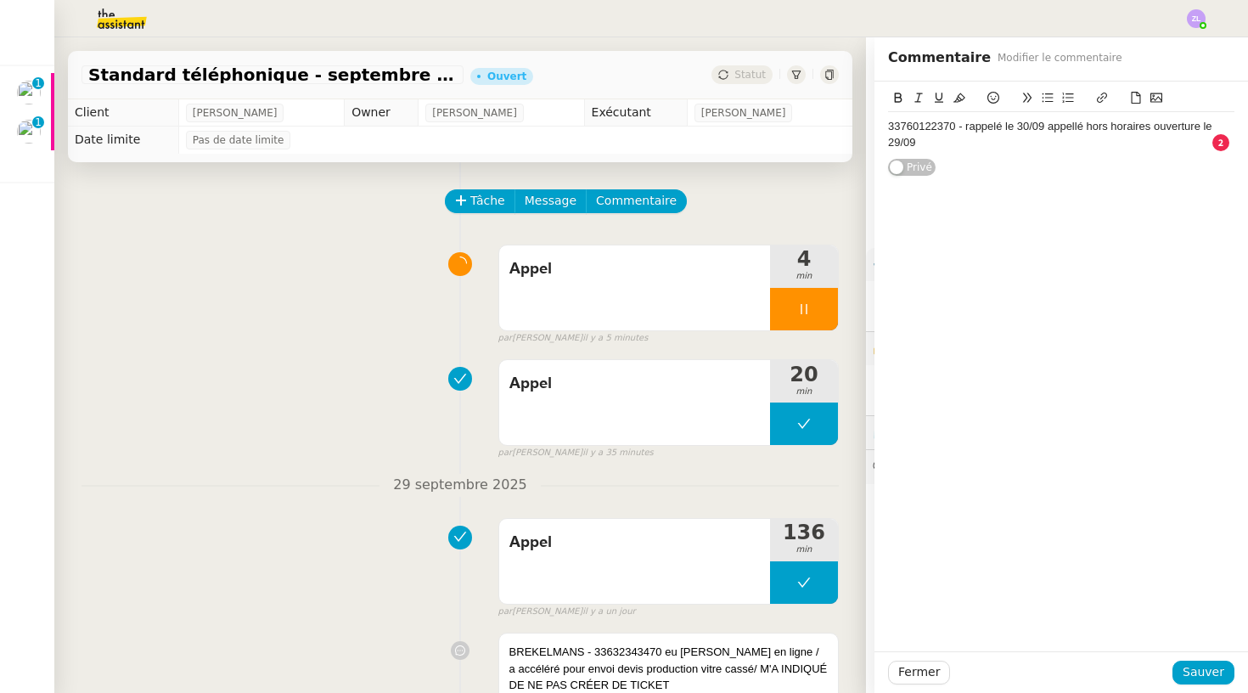
click at [1064, 126] on div "33760122370 - rappelé le 30/09 appellé hors horaires ouverture le 29/09" at bounding box center [1061, 134] width 346 height 31
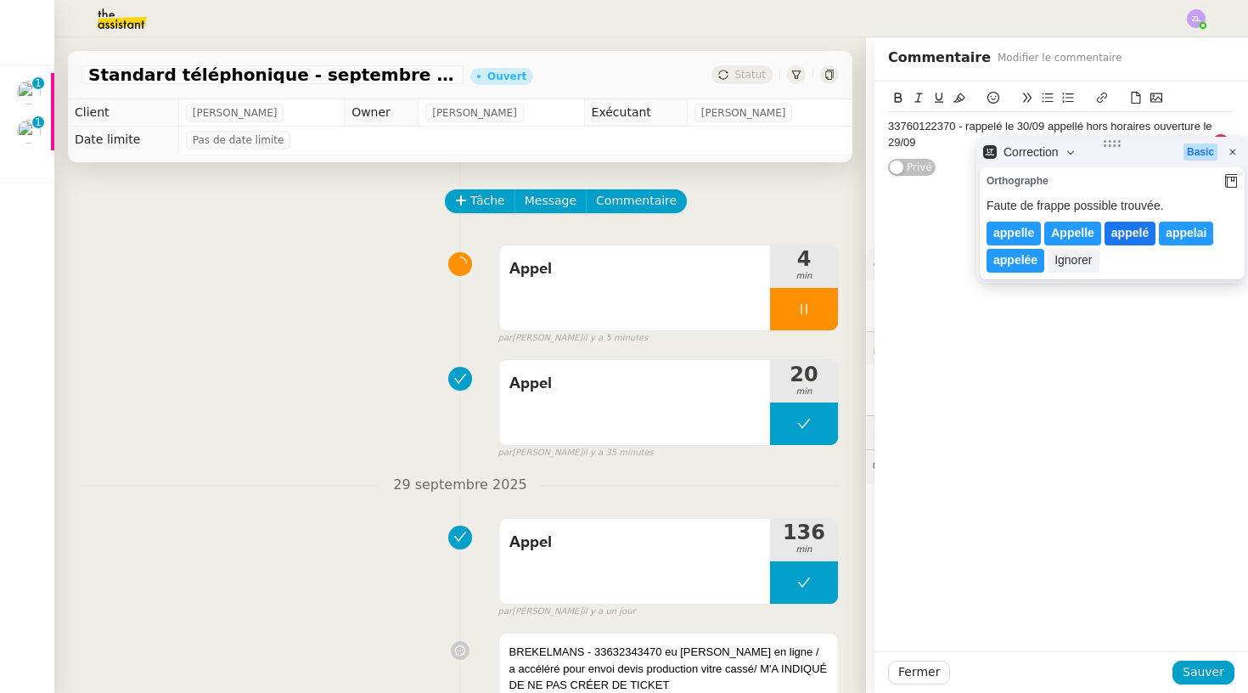
click at [1117, 235] on lt-span "appelé" at bounding box center [1130, 234] width 51 height 24
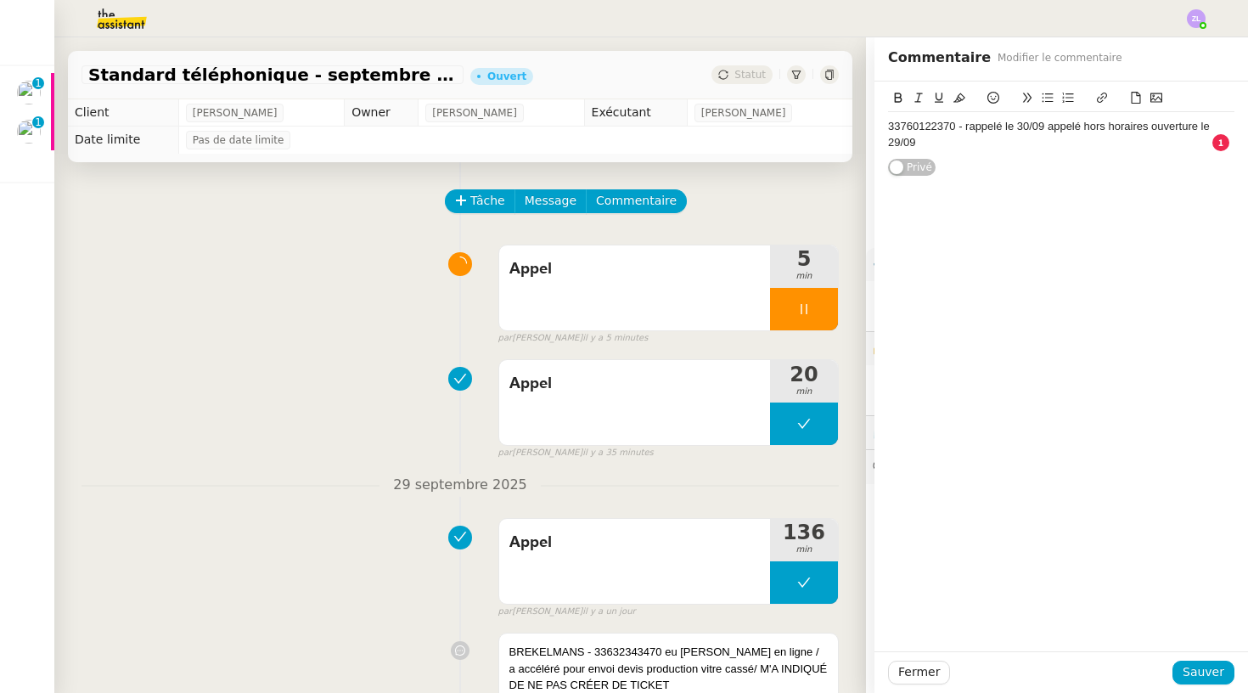
click at [1173, 127] on div "33760122370 - rappelé le 30/09 appelé hors horaires ouverture le 29/09" at bounding box center [1061, 134] width 346 height 31
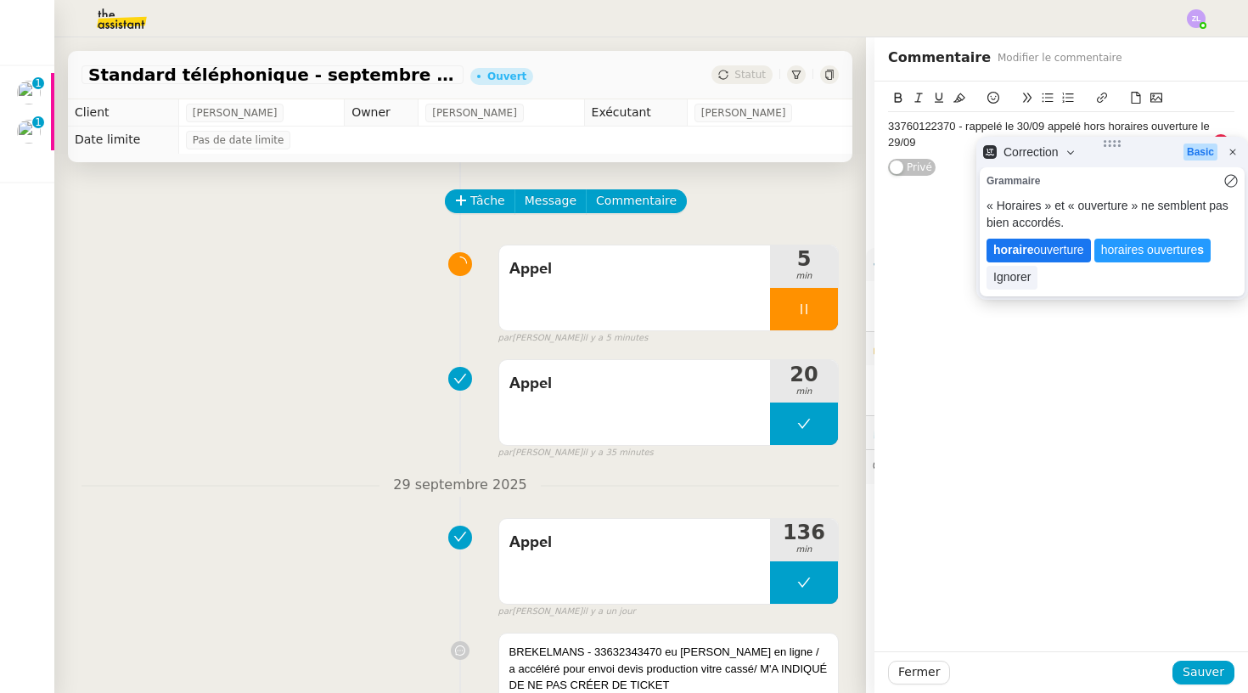
click at [1045, 250] on lt-span "horaire ouverture" at bounding box center [1039, 251] width 104 height 24
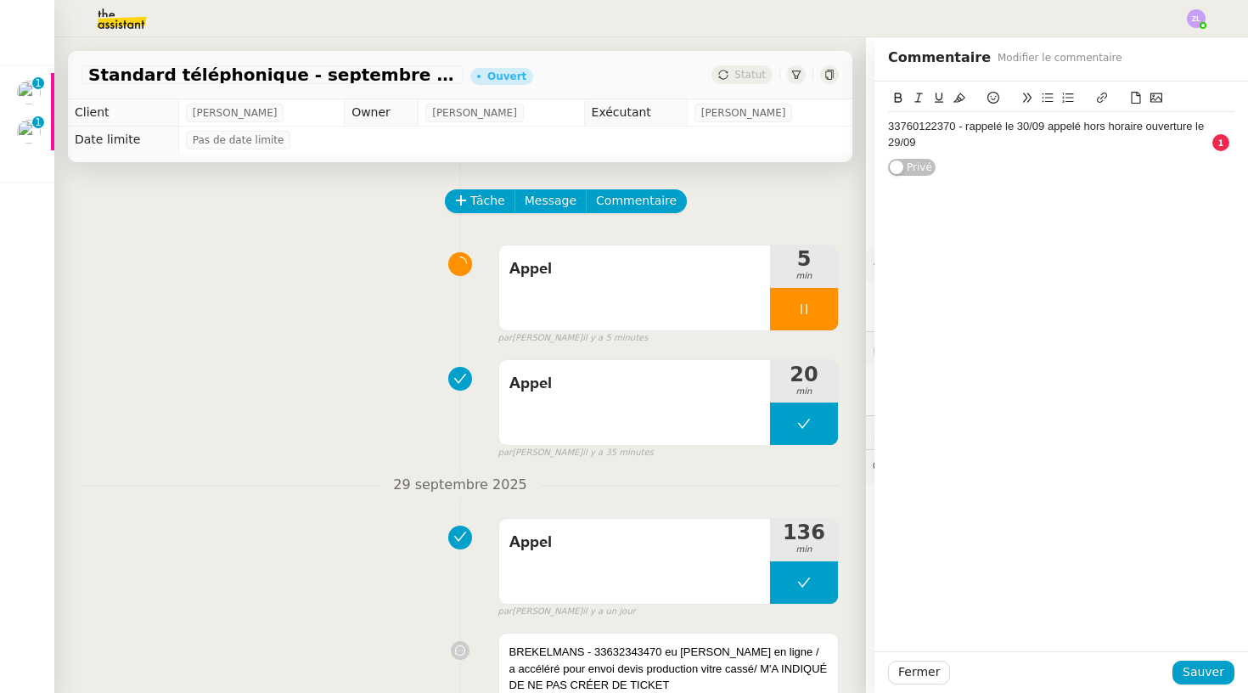
click at [949, 144] on div "33760122370 - rappelé le 30/09 appelé hors horaire ouverture le 29/09" at bounding box center [1061, 134] width 346 height 31
click at [1226, 676] on button "Sauver" at bounding box center [1204, 673] width 62 height 24
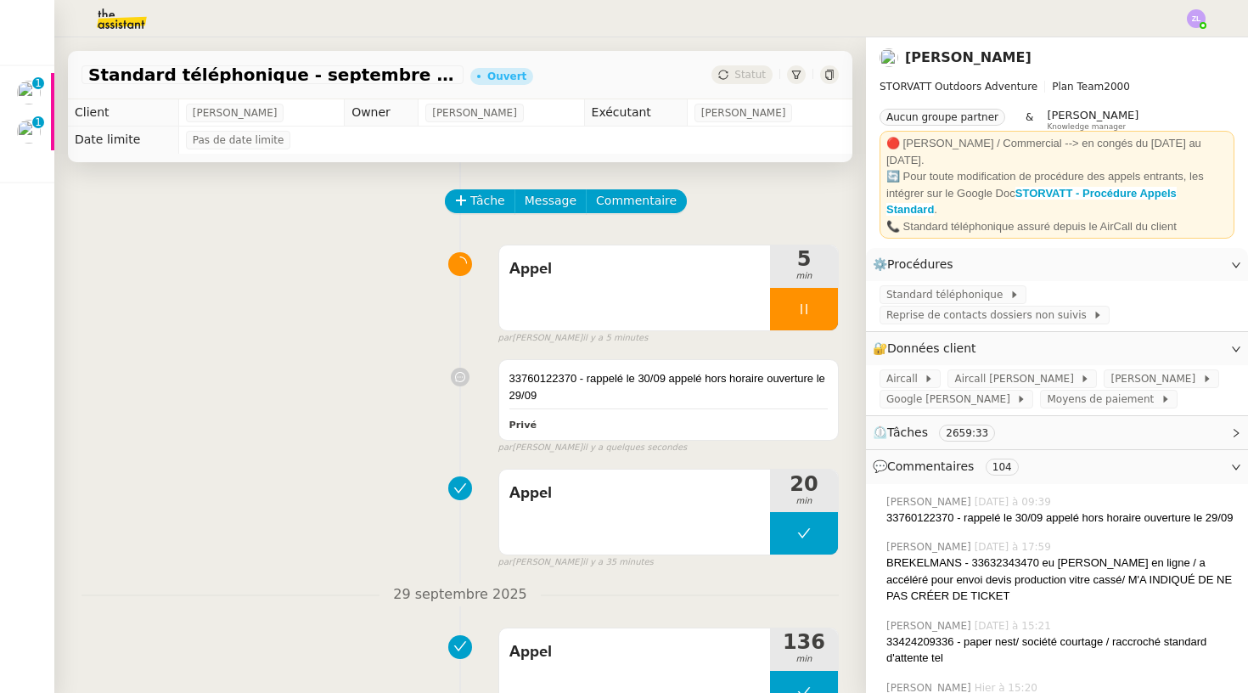
click at [563, 398] on div "33760122370 - rappelé le 30/09 appelé hors horaire ouverture le 29/09" at bounding box center [669, 386] width 318 height 33
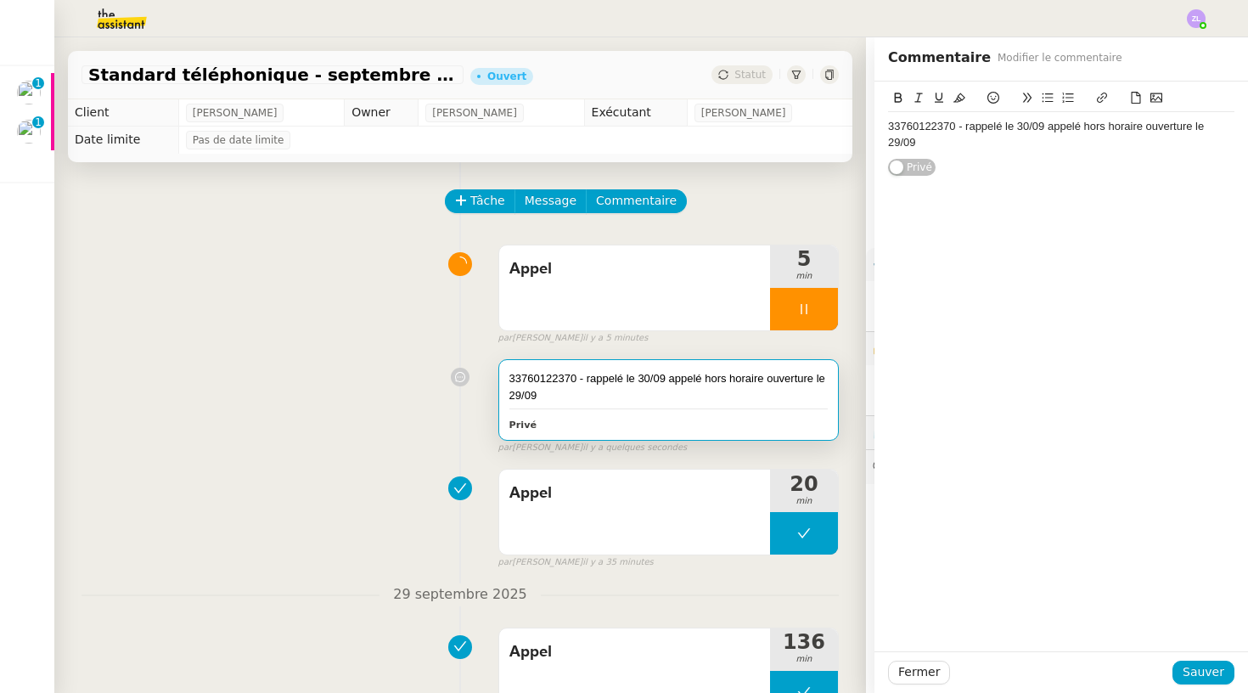
click at [973, 140] on div "33760122370 - rappelé le 30/09 appelé hors horaire ouverture le 29/09" at bounding box center [1061, 134] width 346 height 31
click at [1208, 667] on span "Sauver" at bounding box center [1204, 672] width 42 height 20
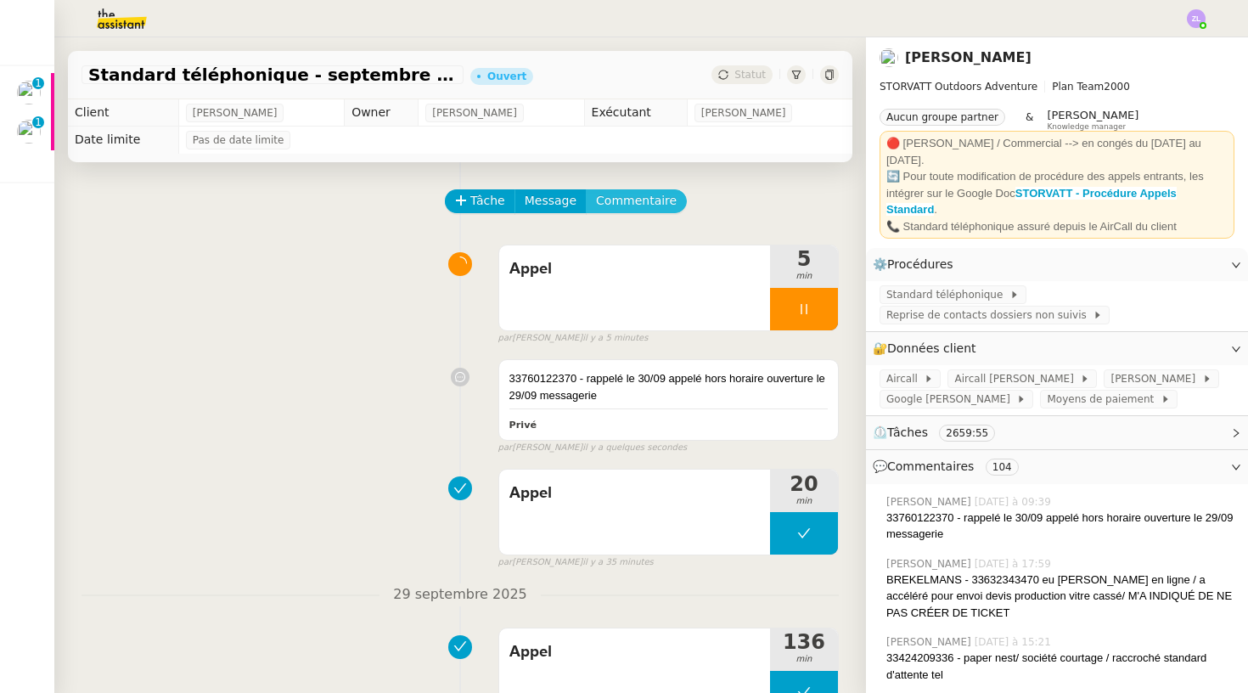
click at [648, 210] on span "Commentaire" at bounding box center [636, 201] width 81 height 20
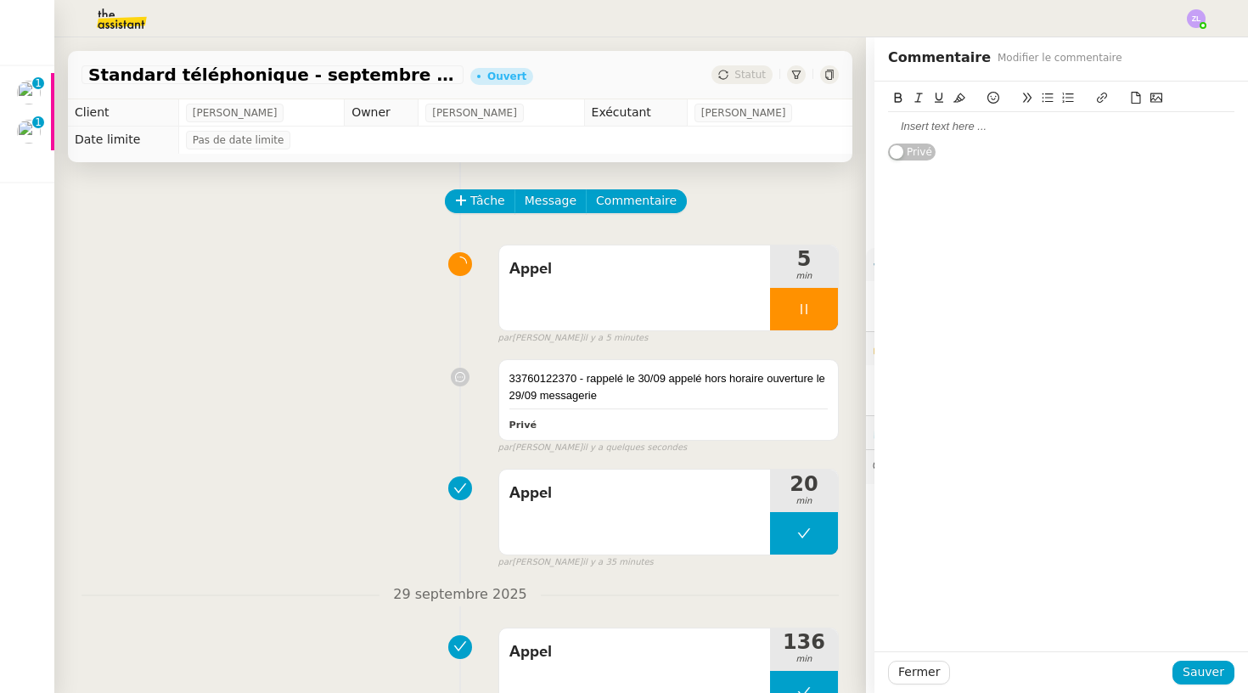
click at [899, 121] on div at bounding box center [1061, 126] width 346 height 15
click at [1223, 667] on span "Sauver" at bounding box center [1204, 672] width 42 height 20
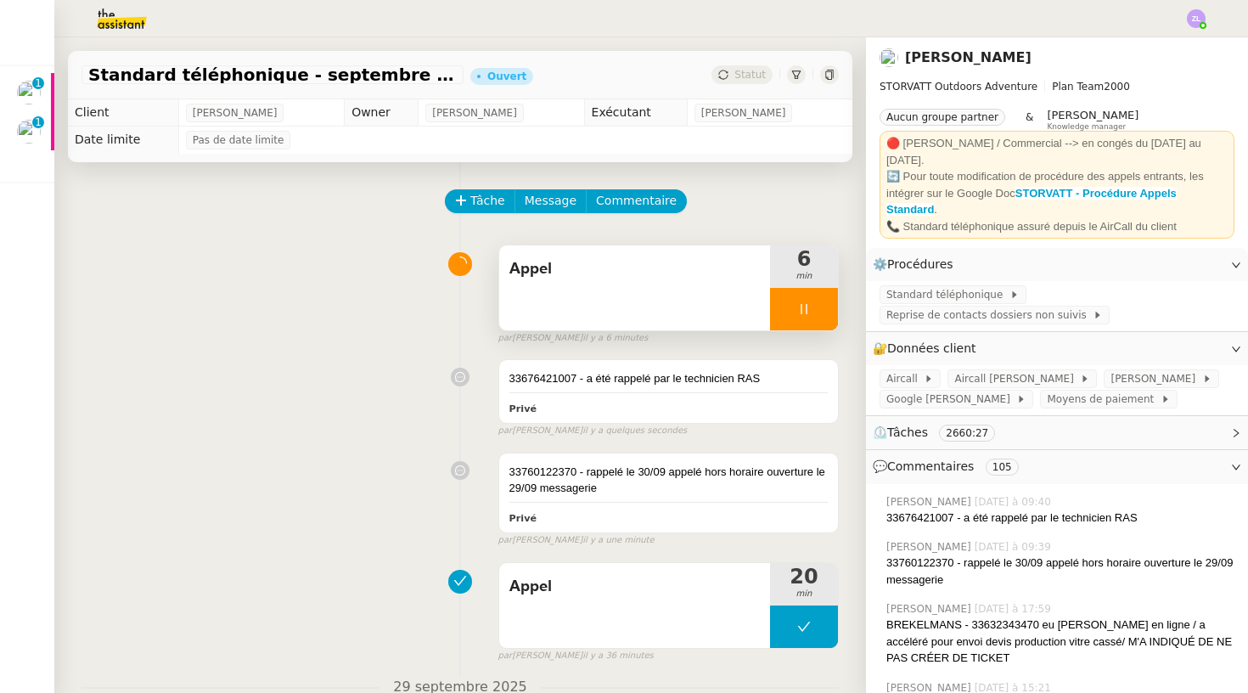
click at [784, 318] on div at bounding box center [804, 309] width 68 height 42
click at [825, 314] on icon at bounding box center [821, 309] width 14 height 14
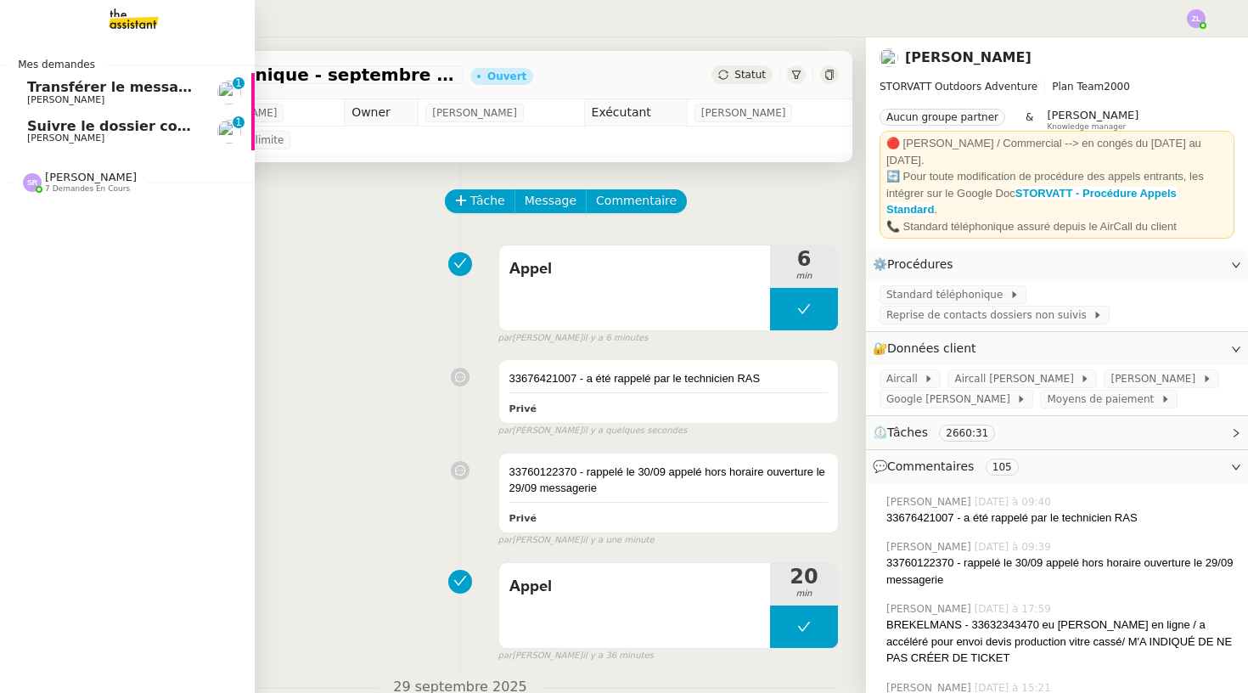
click at [29, 94] on span "[PERSON_NAME]" at bounding box center [65, 99] width 77 height 11
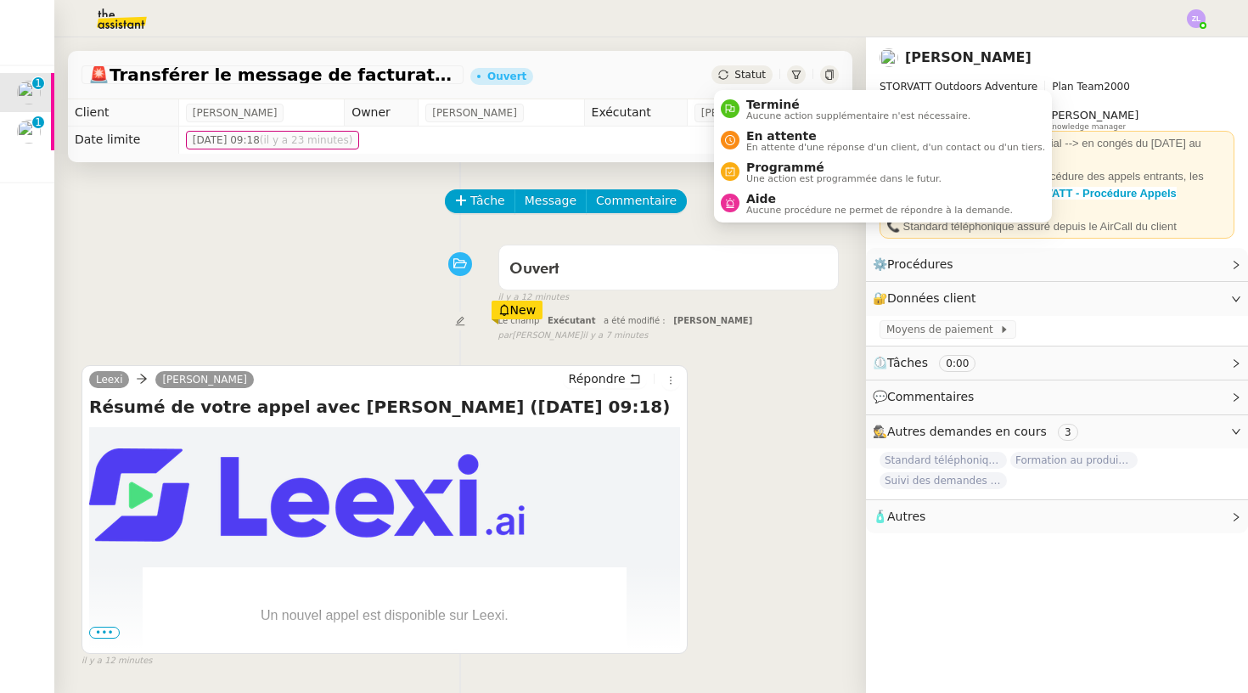
click at [735, 76] on div "Statut" at bounding box center [742, 74] width 61 height 19
click at [757, 105] on span "Terminé" at bounding box center [858, 105] width 224 height 14
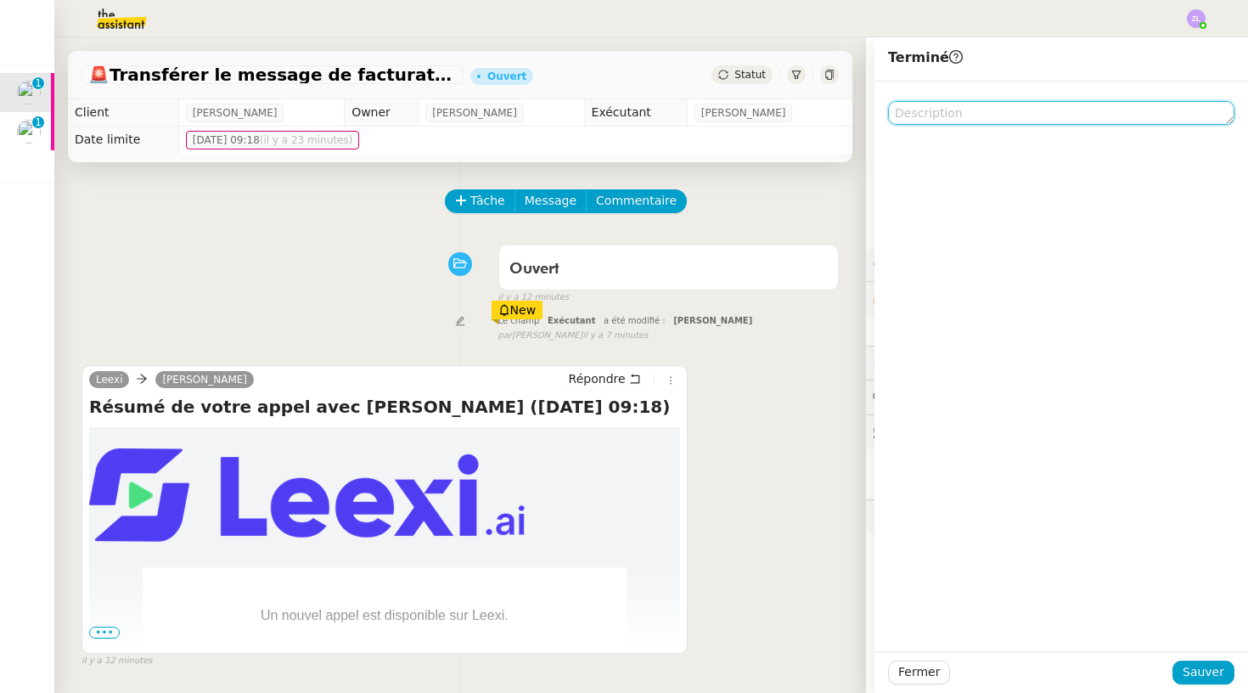
click at [905, 111] on textarea at bounding box center [1061, 113] width 346 height 24
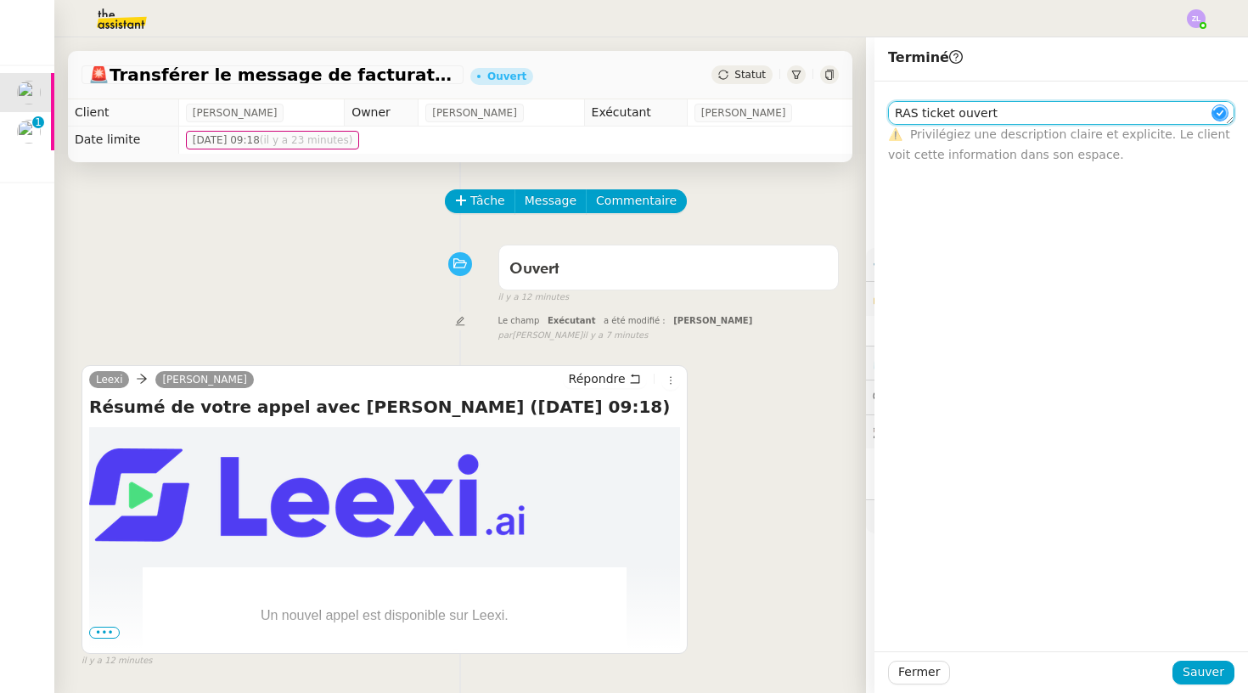
type textarea "RAS ticket ouvert"
click at [1204, 656] on div "Fermer Sauver" at bounding box center [1062, 672] width 374 height 42
click at [1208, 684] on button "Sauver" at bounding box center [1204, 673] width 62 height 24
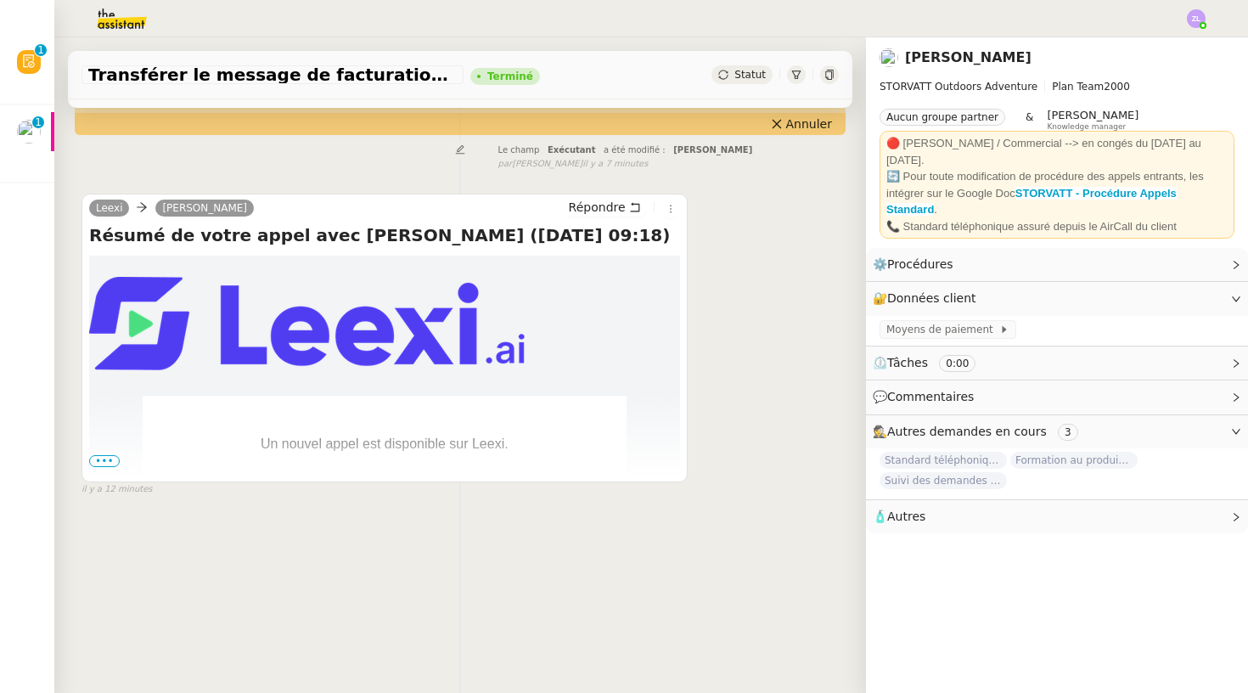
drag, startPoint x: 110, startPoint y: 474, endPoint x: 110, endPoint y: 464, distance: 10.2
click at [110, 464] on span "•••" at bounding box center [104, 461] width 31 height 12
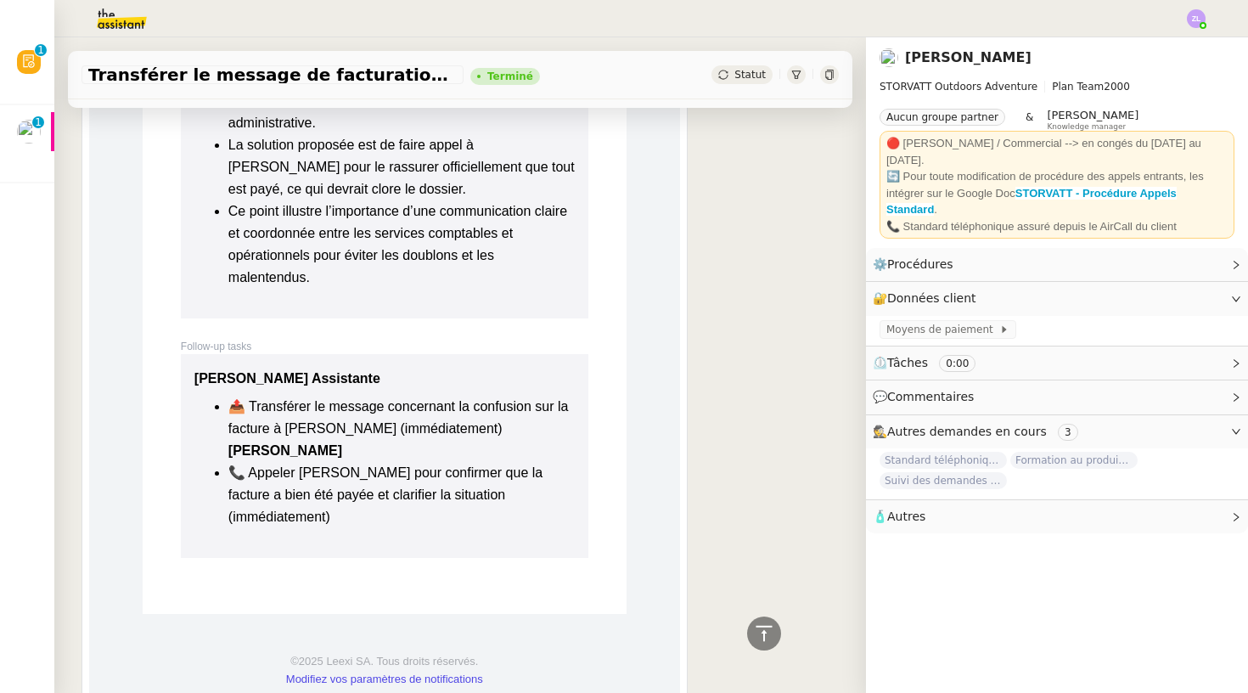
scroll to position [2839, 0]
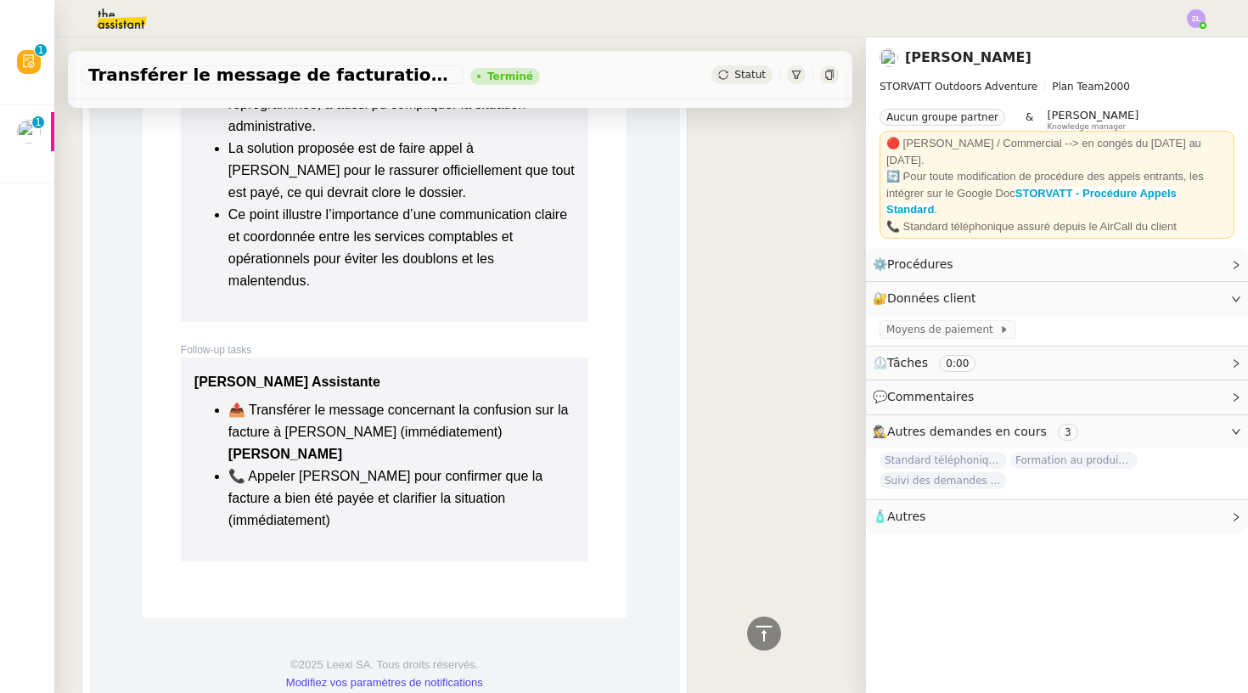
click at [39, 212] on div "Révision 0 1 2 3 4 5 6 7 8 9 Mes demandes Suivre le dossier comptable de Party'…" at bounding box center [27, 365] width 54 height 656
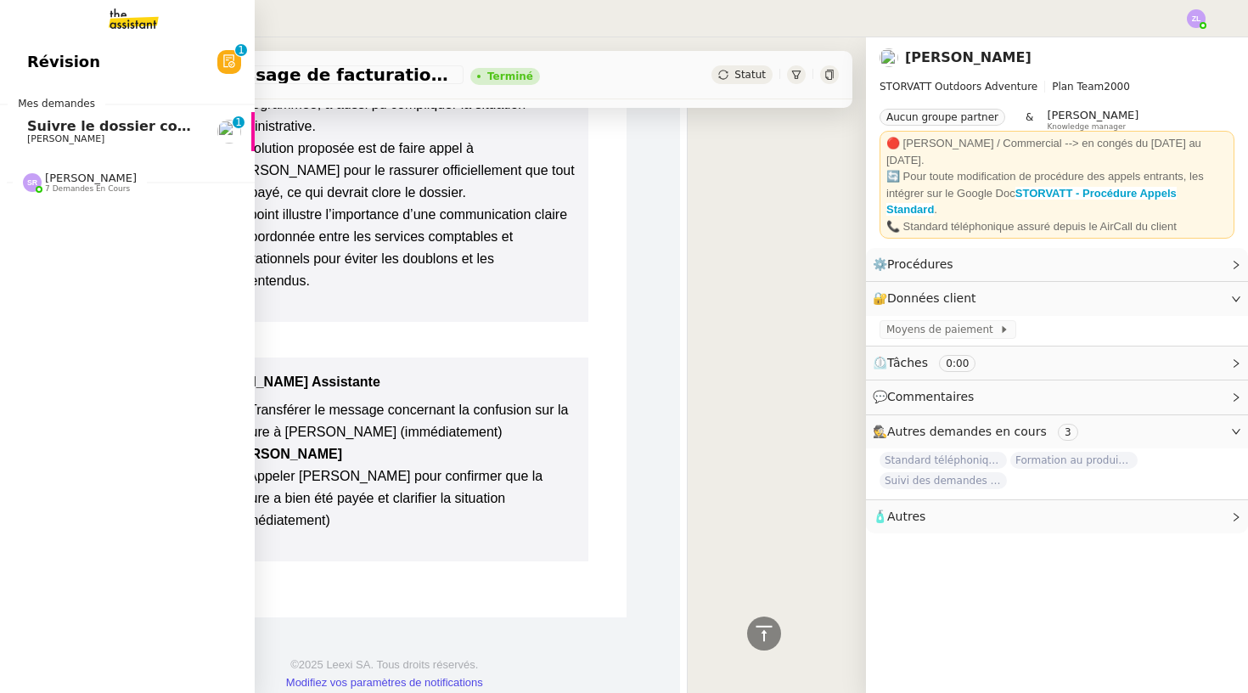
click at [39, 146] on link "Suivre le dossier comptable de Party'z [PERSON_NAME] 0 1 2 3 4 5 6 7 8 9" at bounding box center [127, 131] width 255 height 39
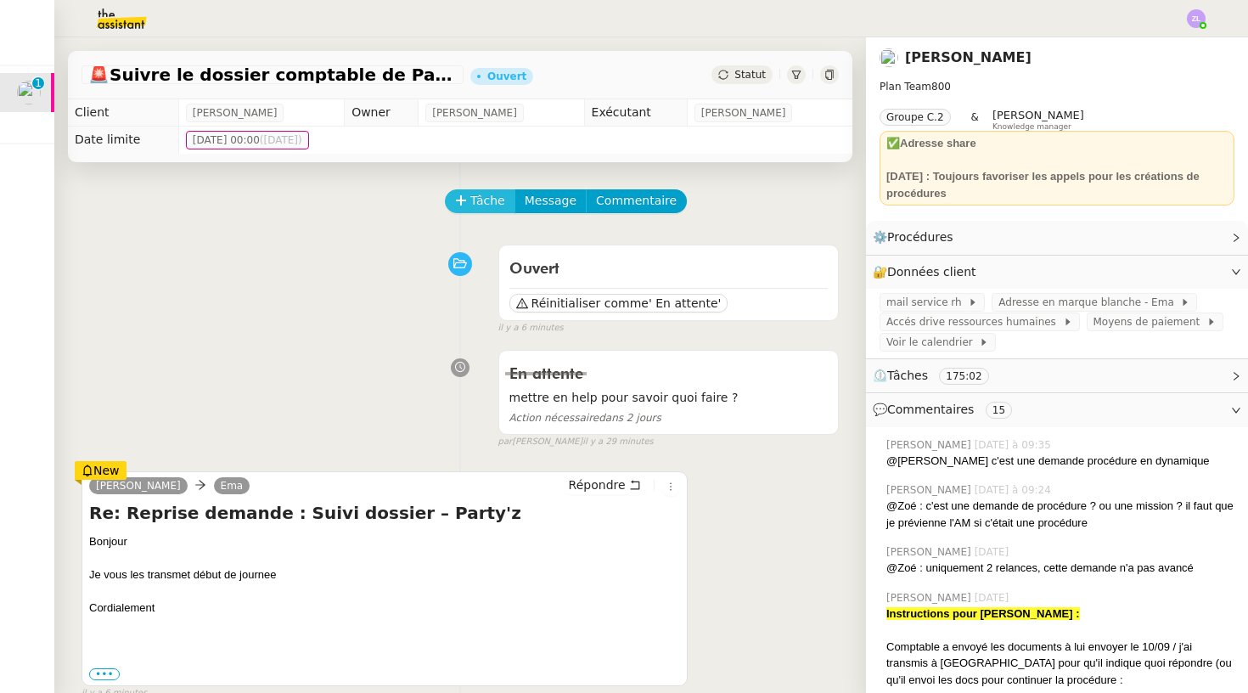
click at [489, 199] on span "Tâche" at bounding box center [487, 201] width 35 height 20
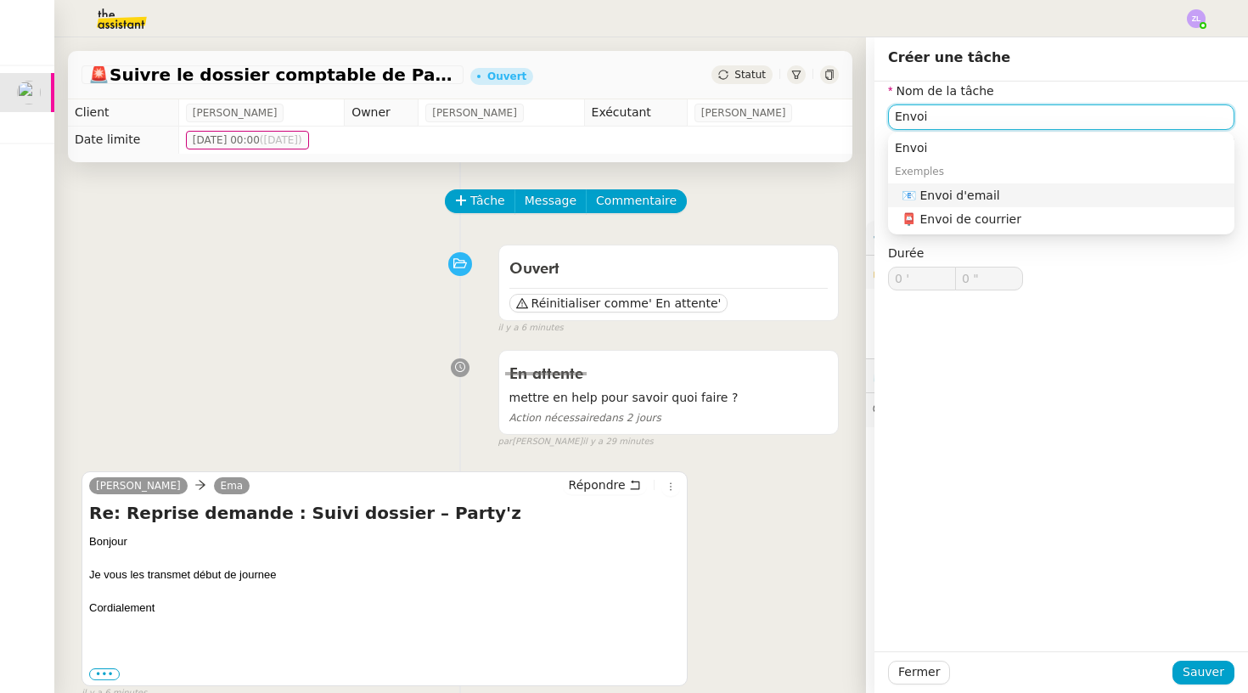
click at [1034, 199] on div "📧 Envoi d'email" at bounding box center [1065, 195] width 326 height 15
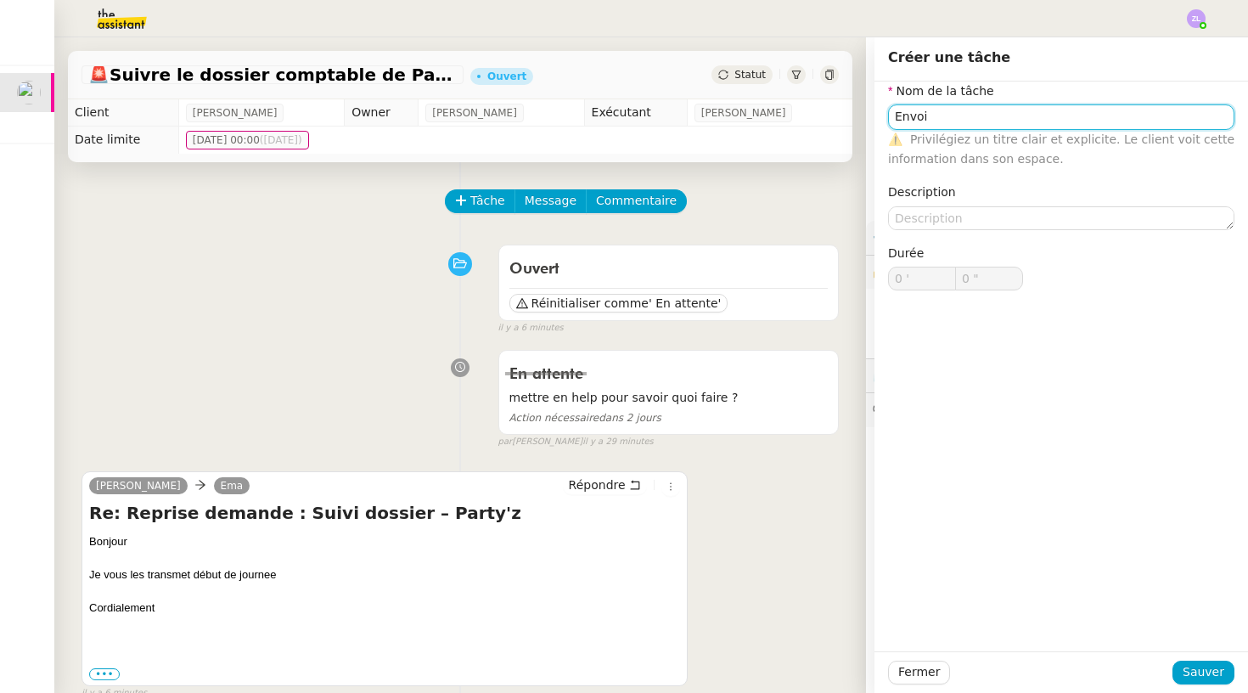
type input "Envoi d'email"
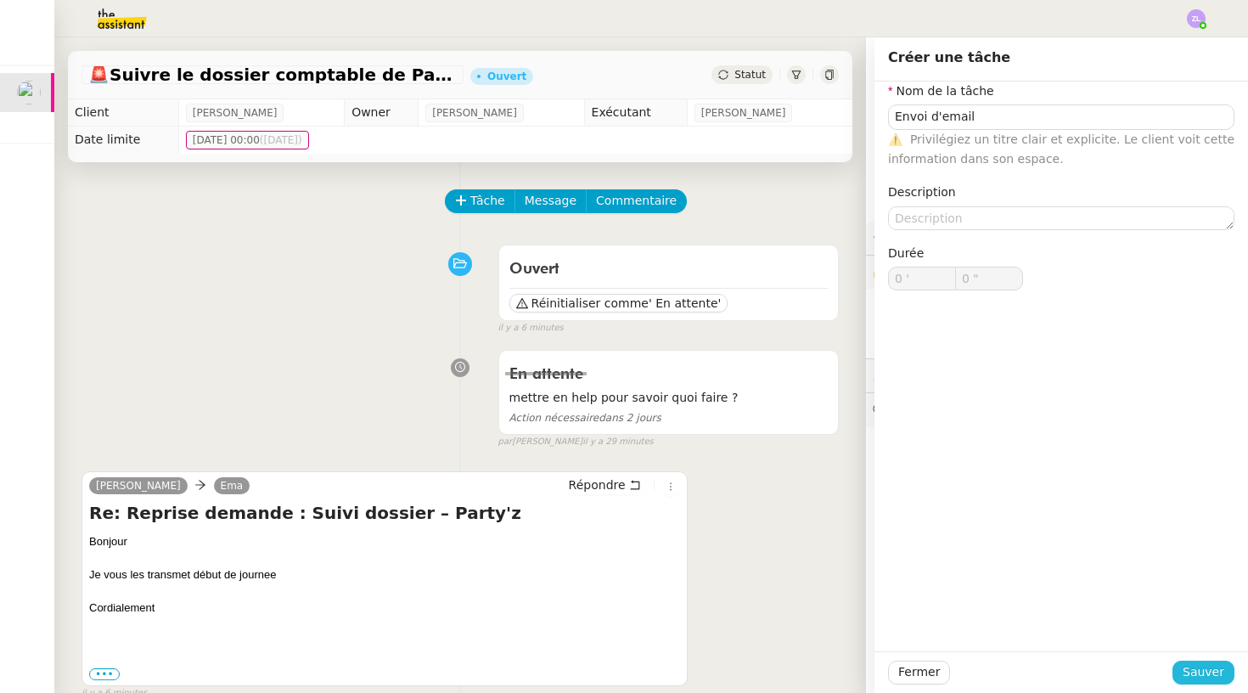
click at [1196, 676] on span "Sauver" at bounding box center [1204, 672] width 42 height 20
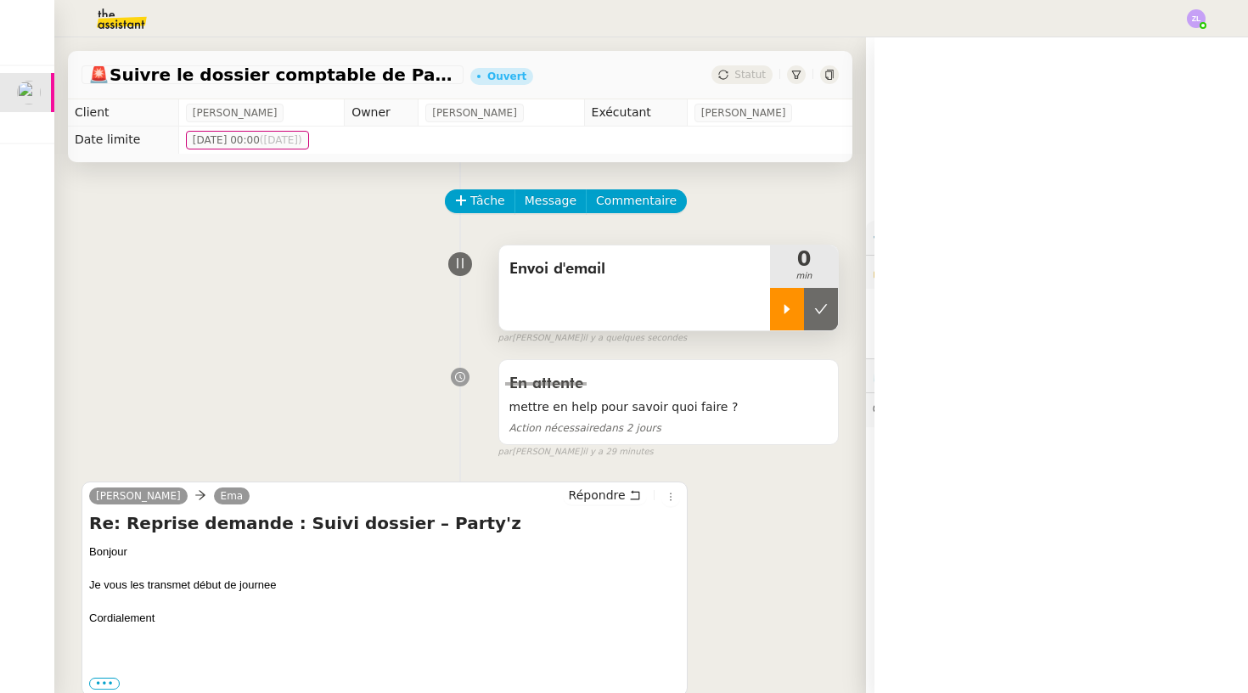
click at [786, 308] on icon at bounding box center [788, 308] width 6 height 9
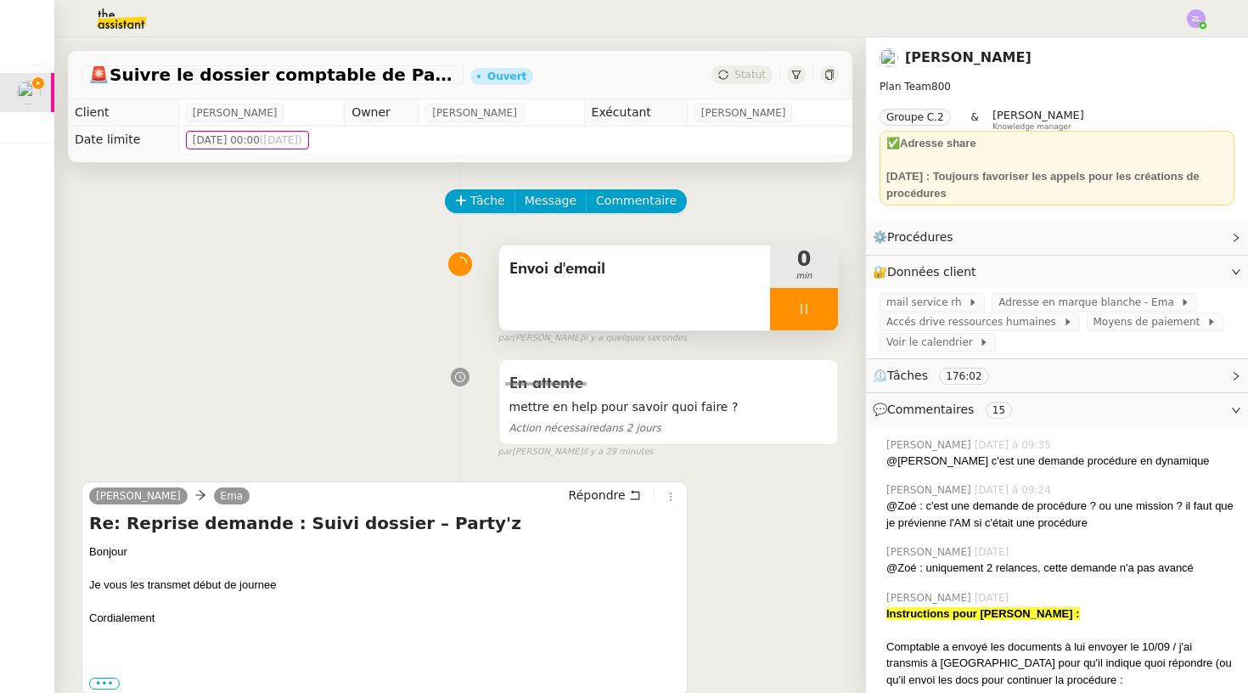
click at [766, 308] on div "Envoi d'email" at bounding box center [634, 287] width 271 height 85
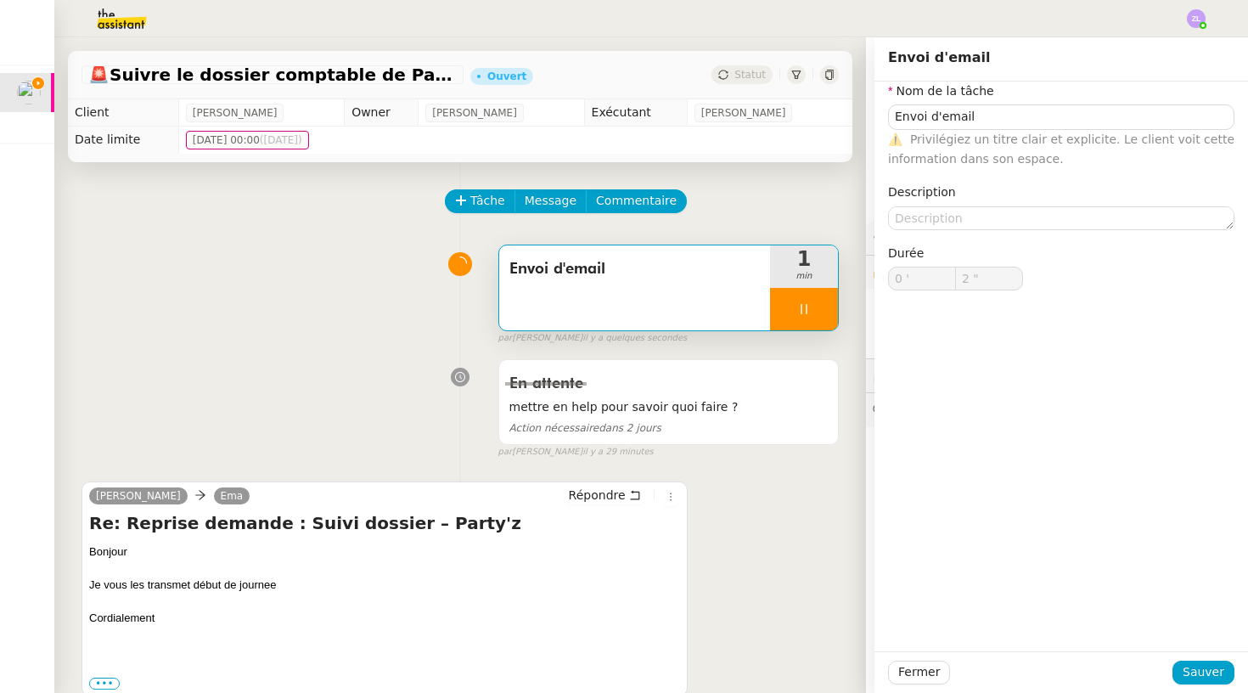
click at [786, 307] on div at bounding box center [804, 309] width 68 height 42
type input "Envoi d'email"
type input "0 '"
type input "2 ""
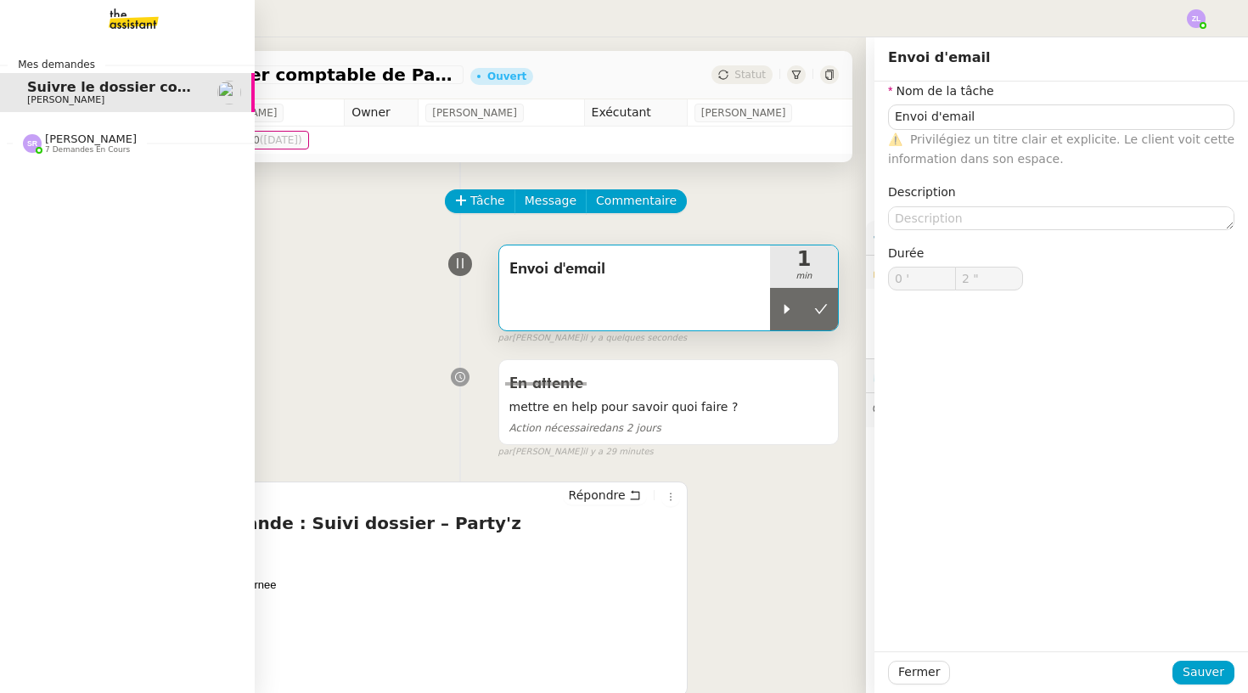
type input "Envoi d'email"
type input "0 '"
type input "2 ""
click at [59, 141] on span "[PERSON_NAME]" at bounding box center [91, 138] width 92 height 13
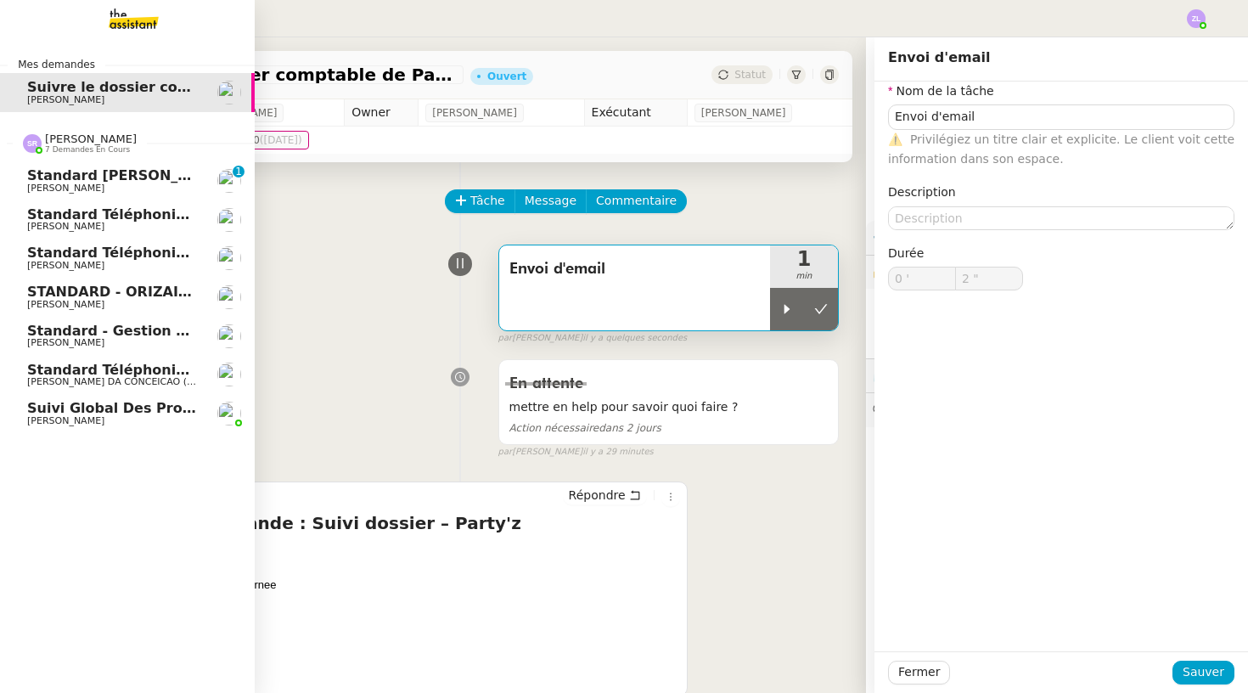
click at [120, 239] on link "Standard téléphonique - septembre 2025 Franck MUFFAT-JEANDET" at bounding box center [127, 258] width 255 height 39
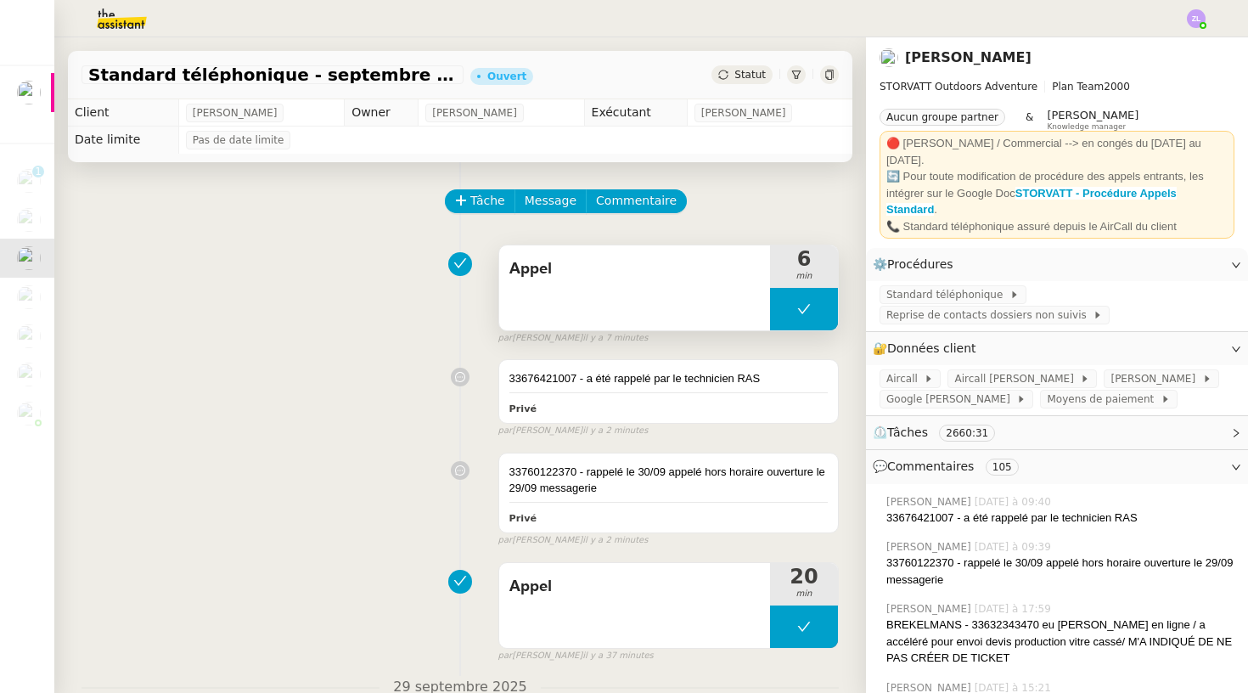
click at [791, 318] on button at bounding box center [804, 309] width 68 height 42
click at [791, 318] on div at bounding box center [787, 309] width 34 height 42
click at [779, 307] on div at bounding box center [804, 309] width 68 height 42
click at [817, 312] on icon at bounding box center [821, 309] width 14 height 14
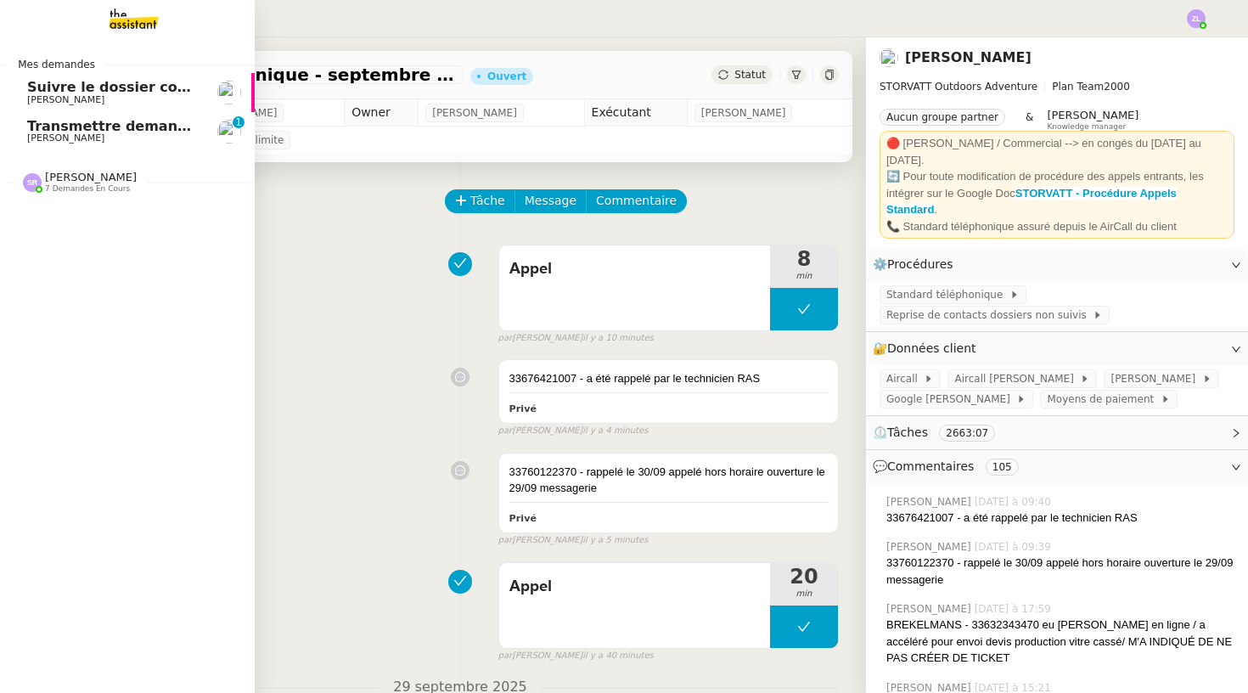
click at [52, 124] on span "Transmettre demande au service comptabilité" at bounding box center [203, 126] width 353 height 16
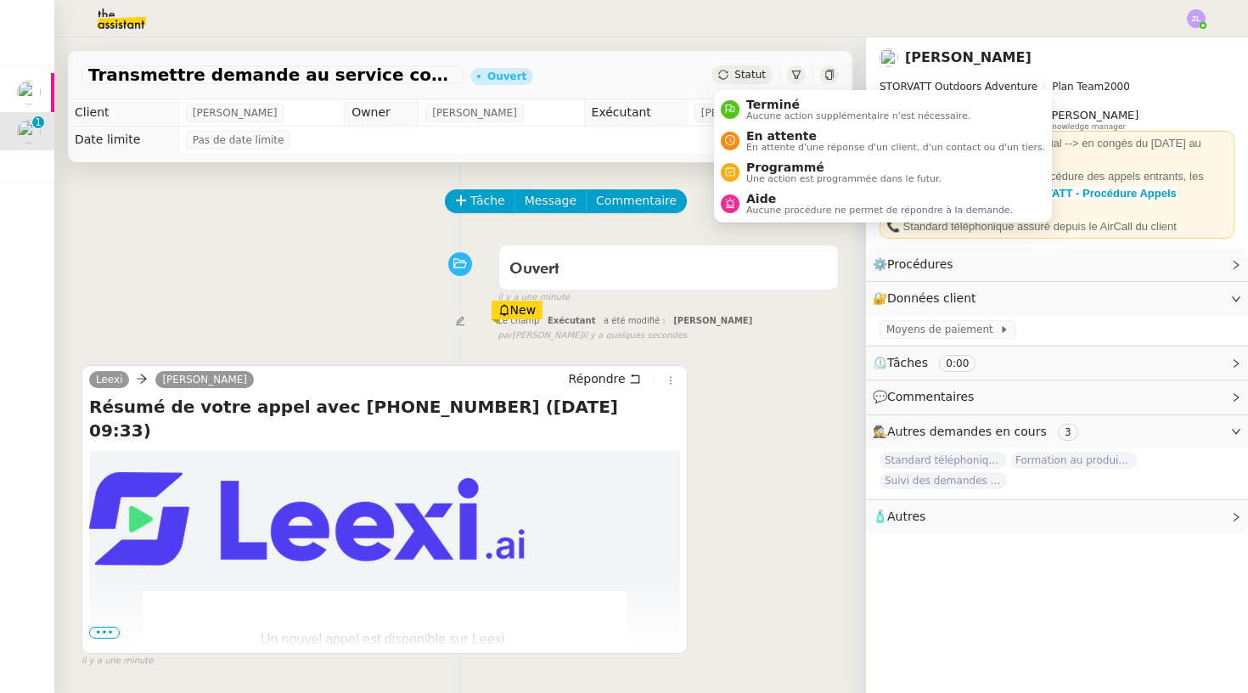
click at [737, 72] on span "Statut" at bounding box center [750, 75] width 31 height 12
click at [750, 98] on span "Terminé" at bounding box center [858, 105] width 224 height 14
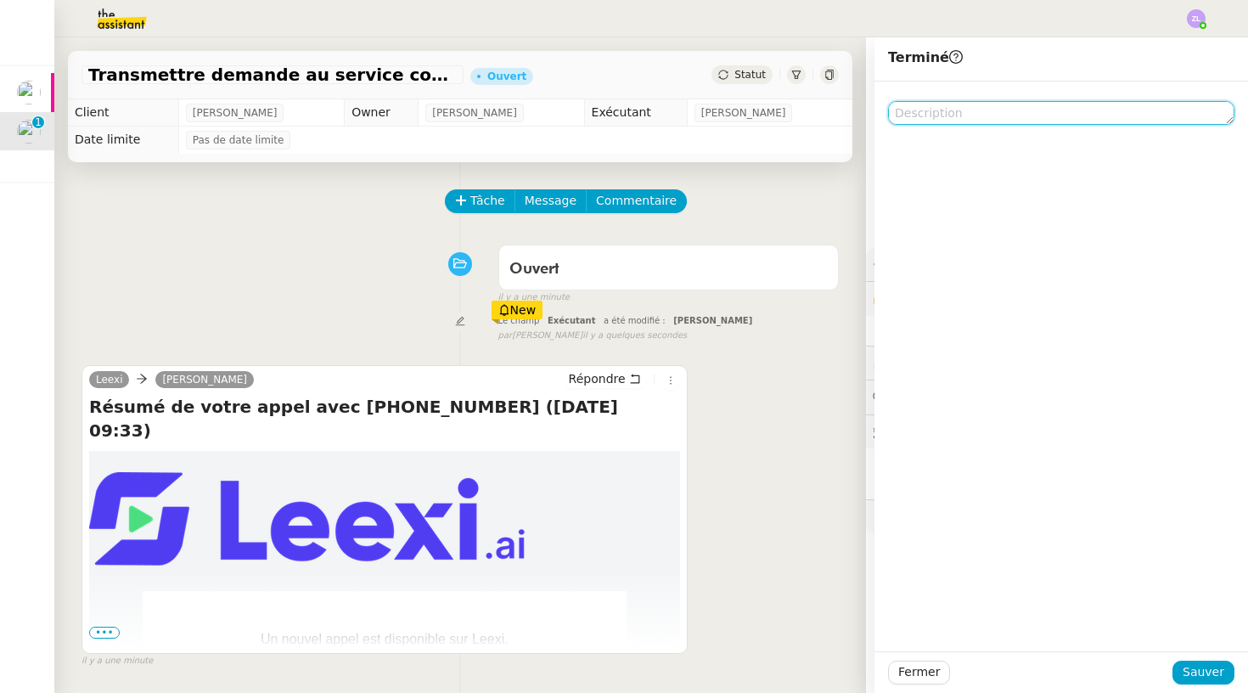
click at [965, 111] on textarea at bounding box center [1061, 113] width 346 height 24
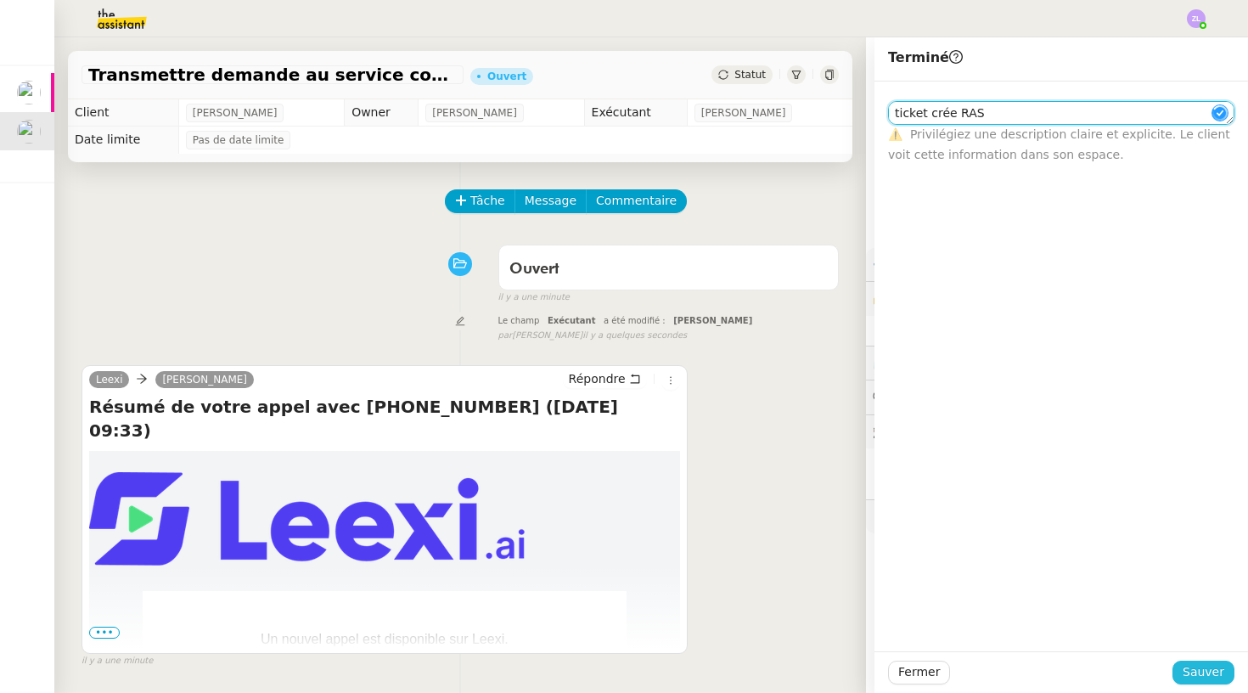
type textarea "ticket crée RAS"
click at [1197, 679] on span "Sauver" at bounding box center [1204, 672] width 42 height 20
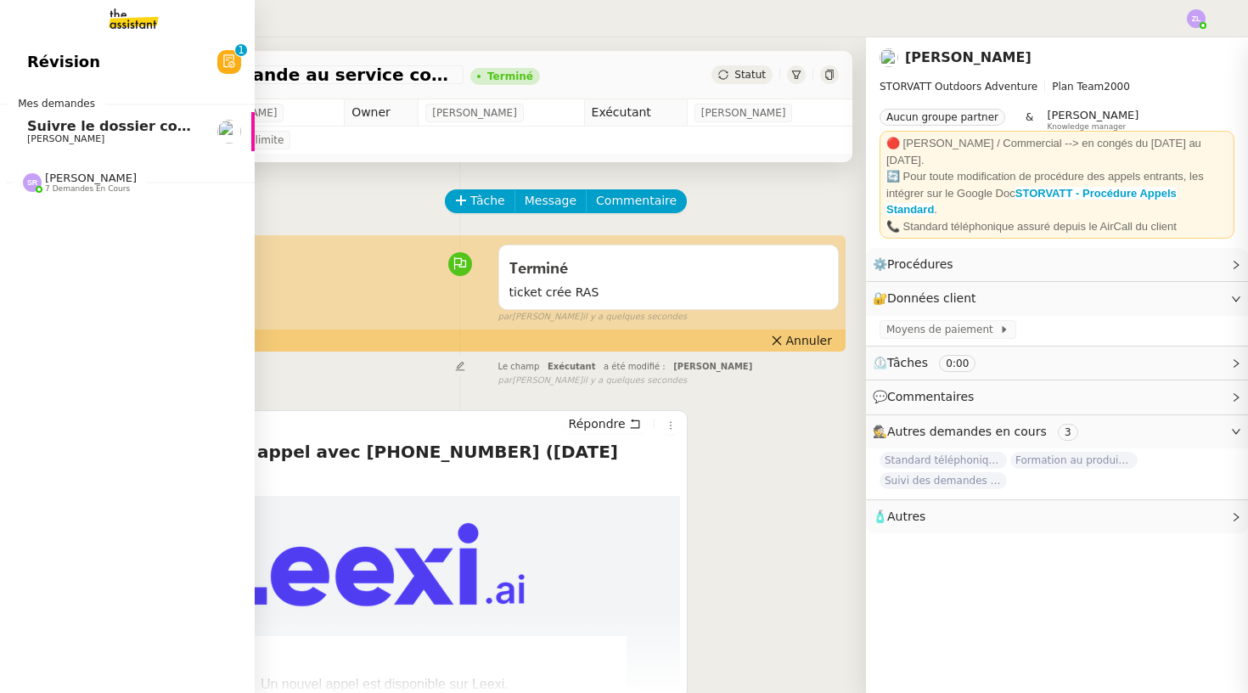
click at [19, 120] on link "Suivre le dossier comptable de Party'z Réma Ngaiboye" at bounding box center [127, 131] width 255 height 39
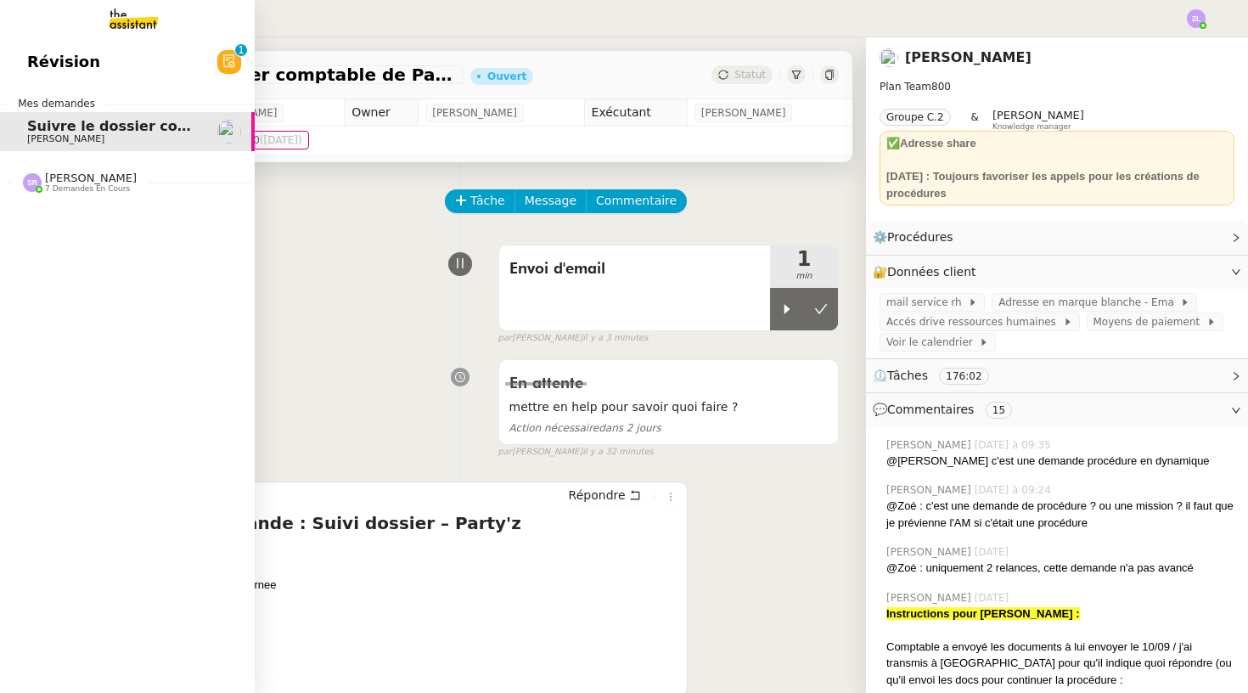
click at [33, 132] on span "Suivre le dossier comptable de Party'z" at bounding box center [174, 126] width 295 height 16
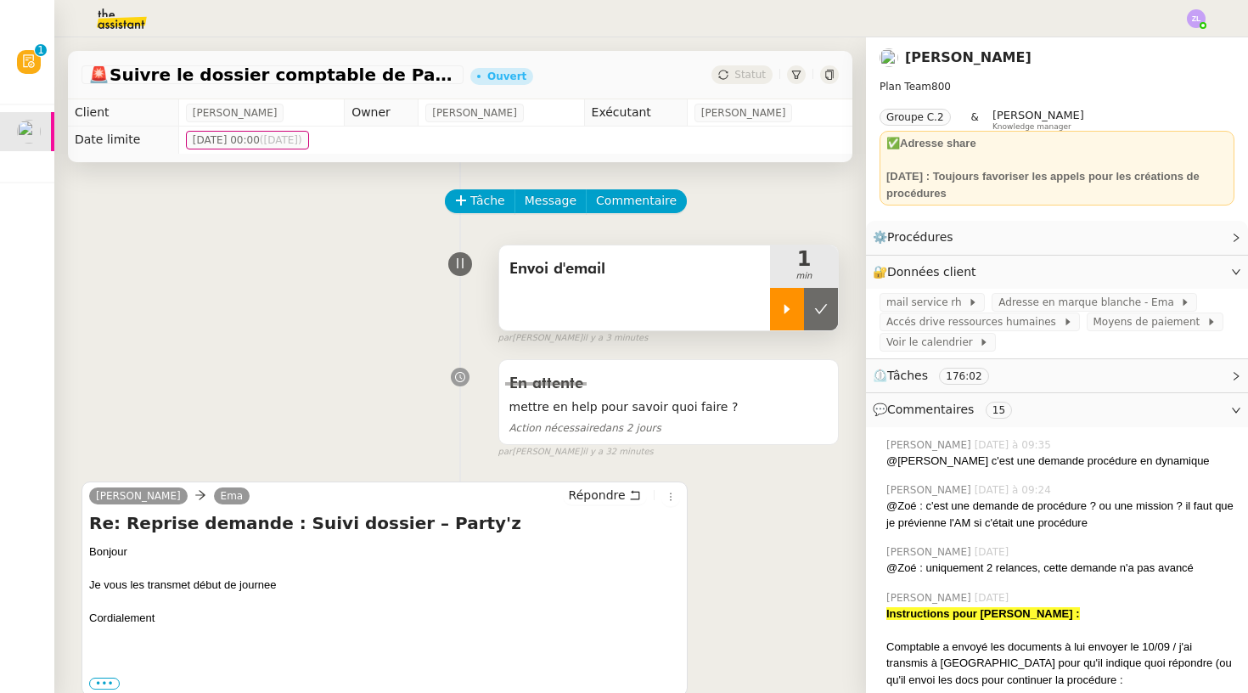
click at [783, 314] on icon at bounding box center [787, 309] width 14 height 14
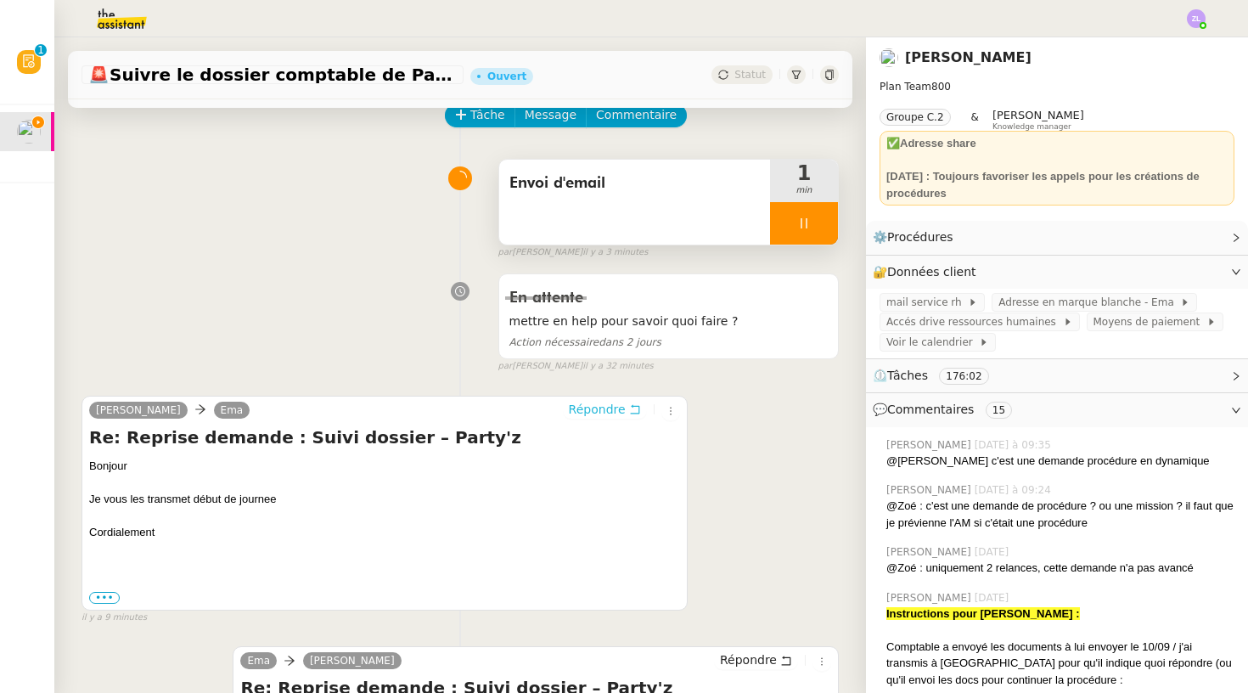
click at [609, 418] on button "Répondre" at bounding box center [605, 409] width 84 height 19
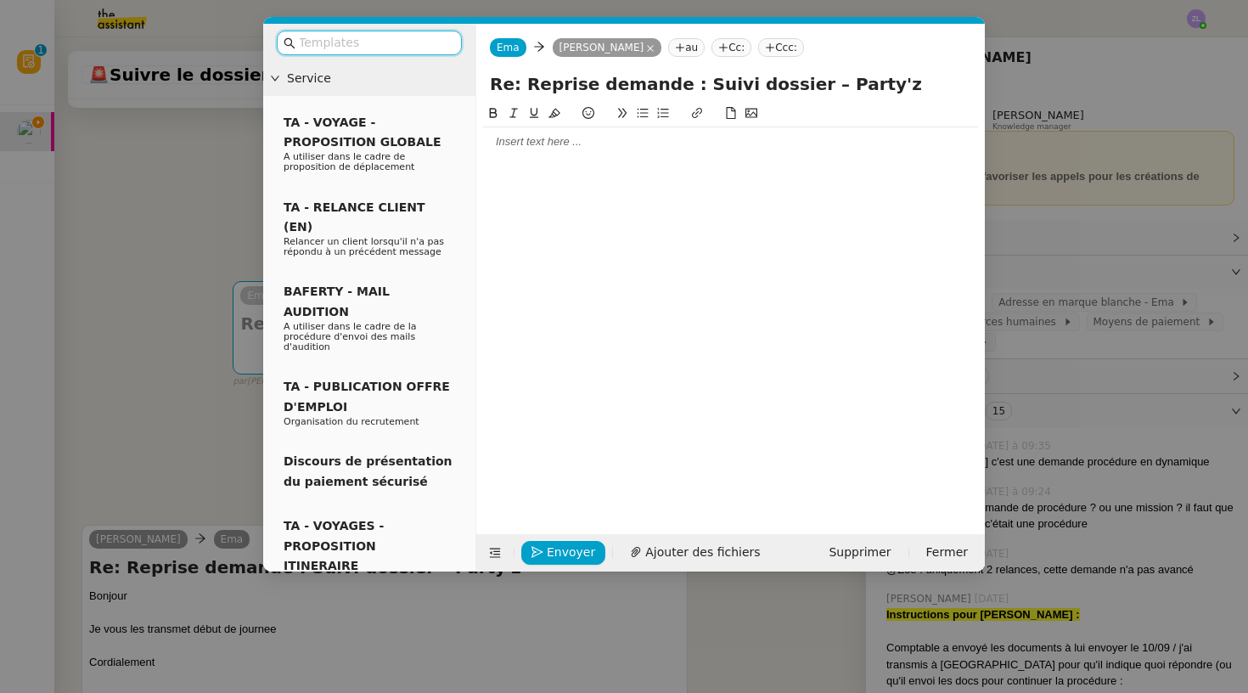
click at [504, 155] on div at bounding box center [730, 141] width 495 height 29
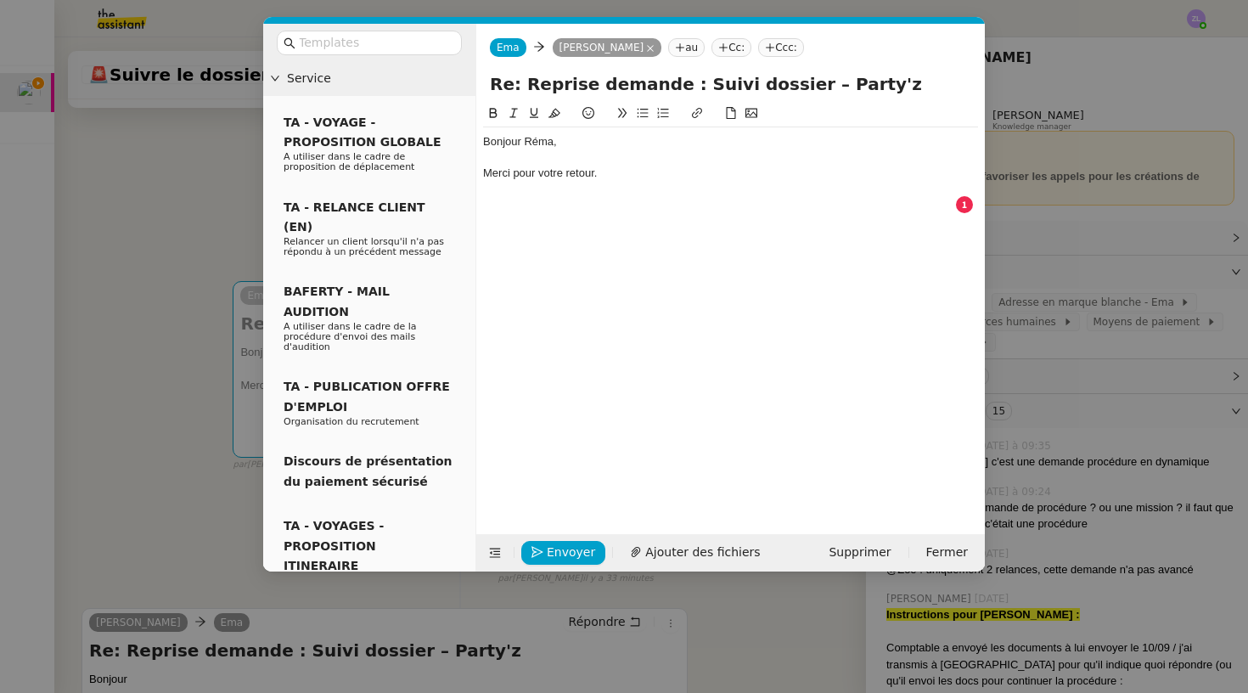
click at [514, 205] on div at bounding box center [730, 204] width 495 height 15
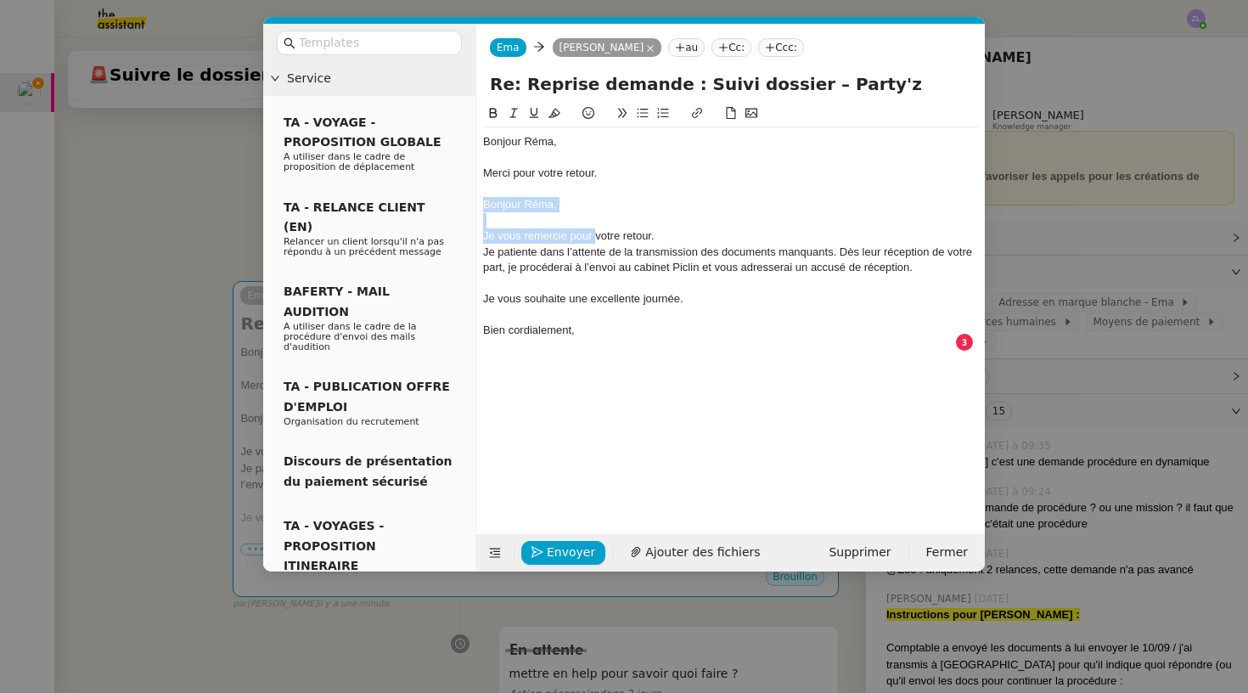
drag, startPoint x: 577, startPoint y: 228, endPoint x: 466, endPoint y: 201, distance: 113.5
click at [466, 201] on nz-layout "Service TA - VOYAGE - PROPOSITION GLOBALE A utiliser dans le cadre de propositi…" at bounding box center [624, 298] width 722 height 548
click at [611, 224] on div at bounding box center [730, 220] width 495 height 15
drag, startPoint x: 668, startPoint y: 234, endPoint x: 495, endPoint y: 192, distance: 178.2
click at [495, 192] on div "Bonjour Réma, Merci pour votre retour. Bonjour Réma, Je vous remercie pour votr…" at bounding box center [730, 243] width 495 height 233
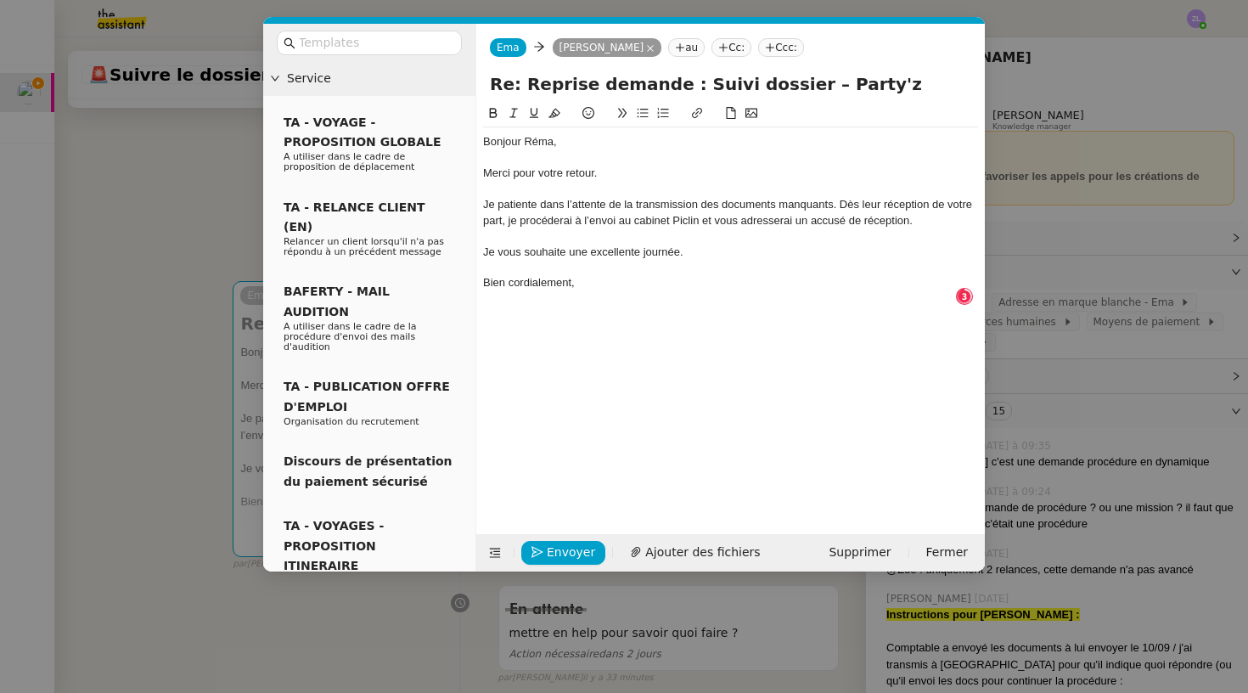
click at [841, 206] on div "Je patiente dans l’attente de la transmission des documents manquants. Dès leur…" at bounding box center [730, 212] width 495 height 31
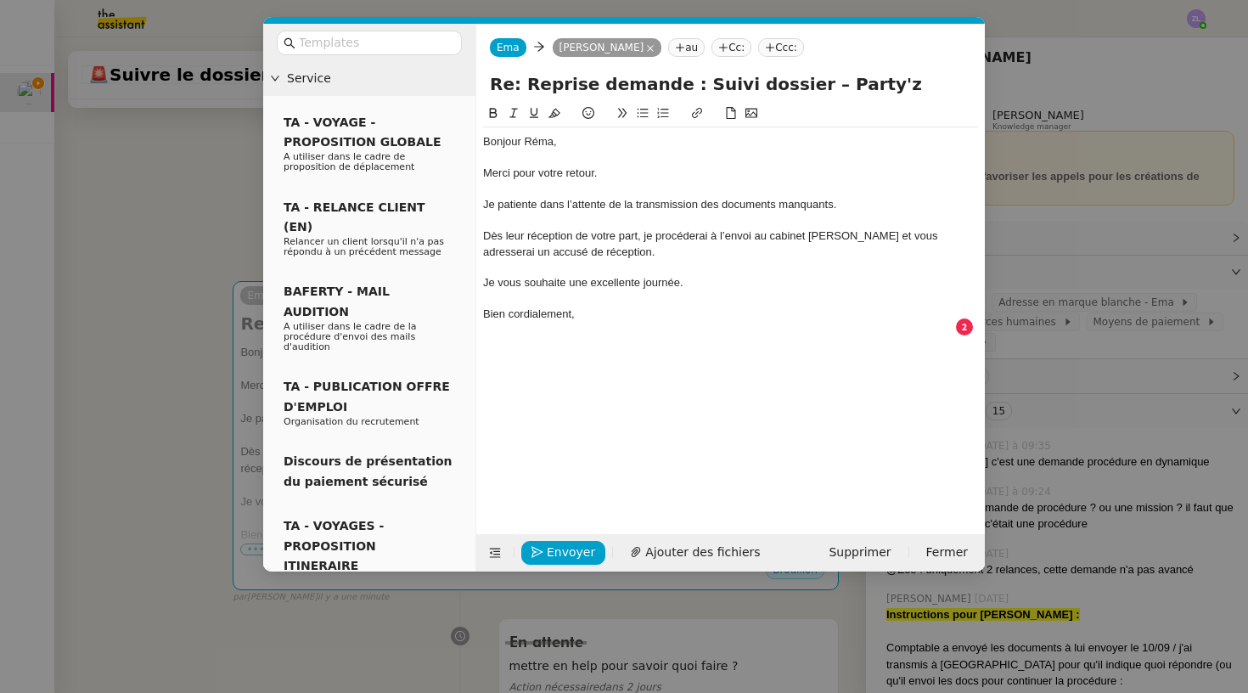
click at [617, 308] on div "Bien cordialement," at bounding box center [730, 314] width 495 height 15
drag, startPoint x: 569, startPoint y: 552, endPoint x: 527, endPoint y: 488, distance: 76.1
click at [569, 552] on span "Envoyer" at bounding box center [571, 553] width 48 height 20
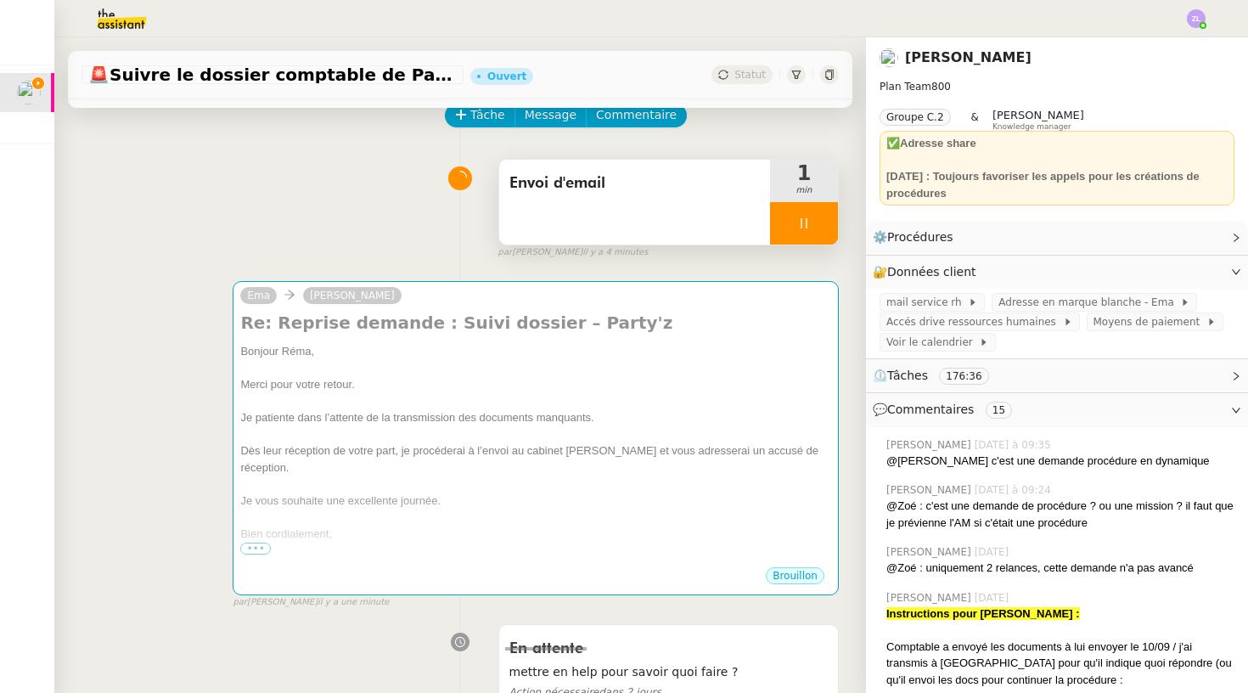
click at [786, 217] on div at bounding box center [804, 223] width 68 height 42
drag, startPoint x: 825, startPoint y: 217, endPoint x: 776, endPoint y: 194, distance: 54.3
click at [825, 218] on icon at bounding box center [821, 224] width 14 height 14
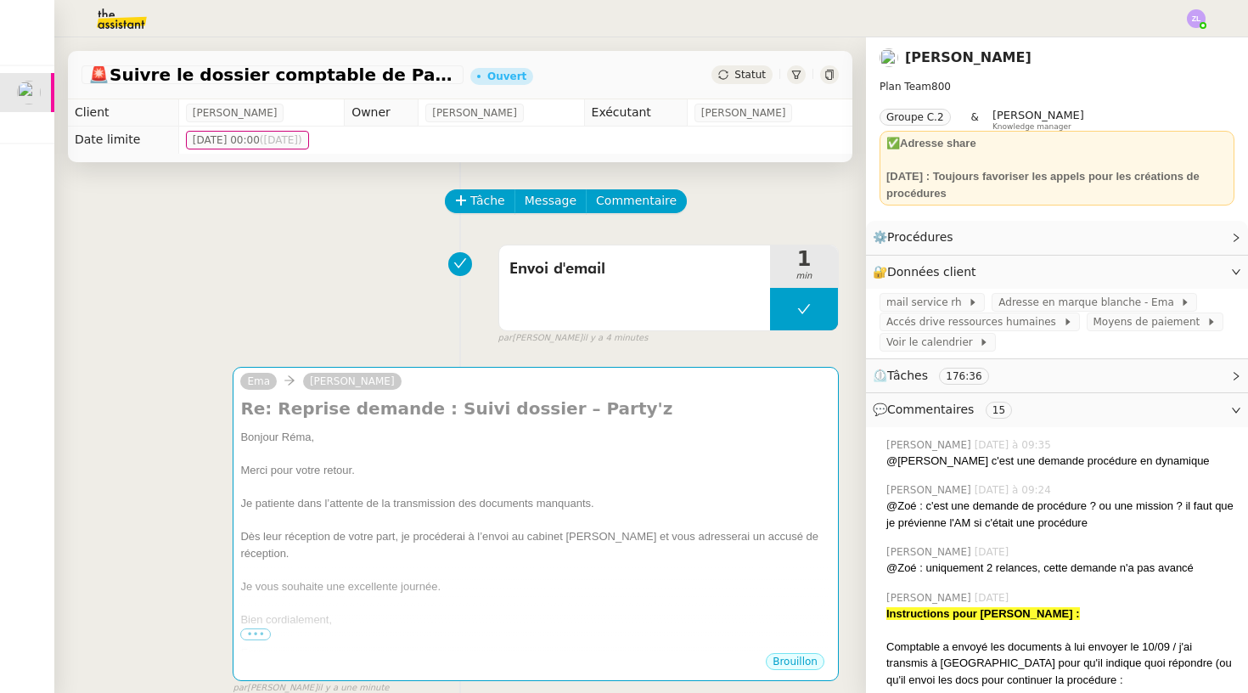
scroll to position [0, 0]
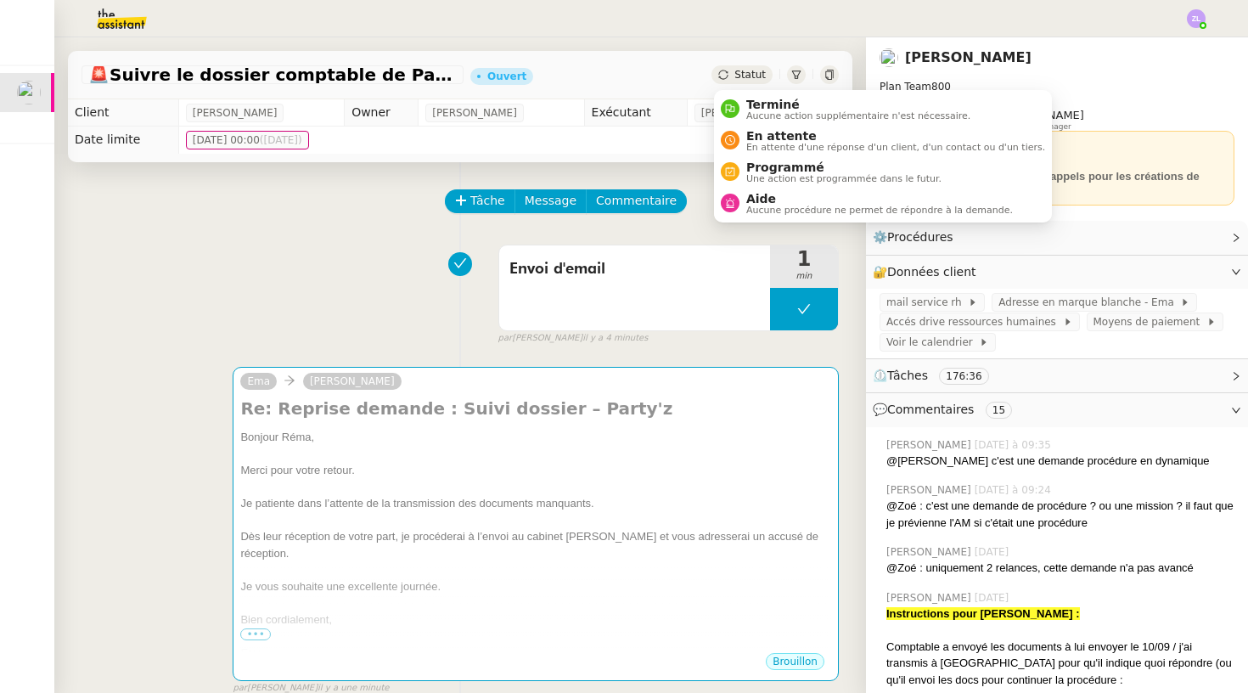
click at [740, 80] on span "Statut" at bounding box center [750, 75] width 31 height 12
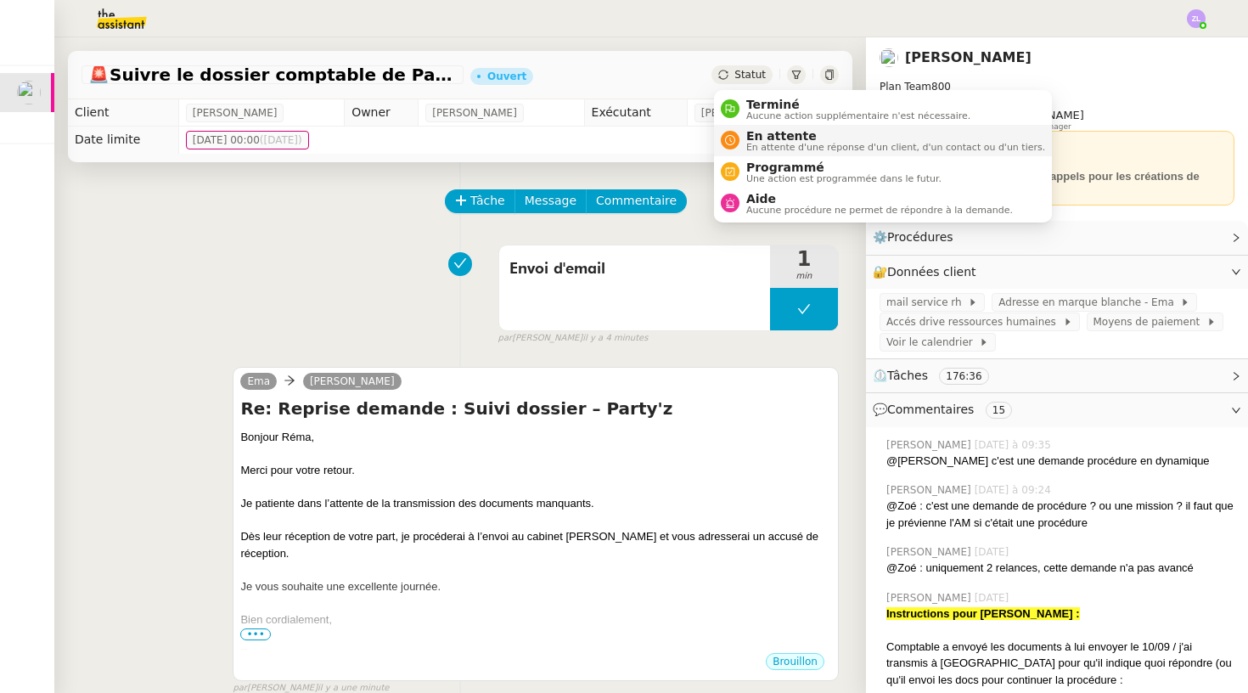
click at [759, 135] on span "En attente" at bounding box center [895, 136] width 299 height 14
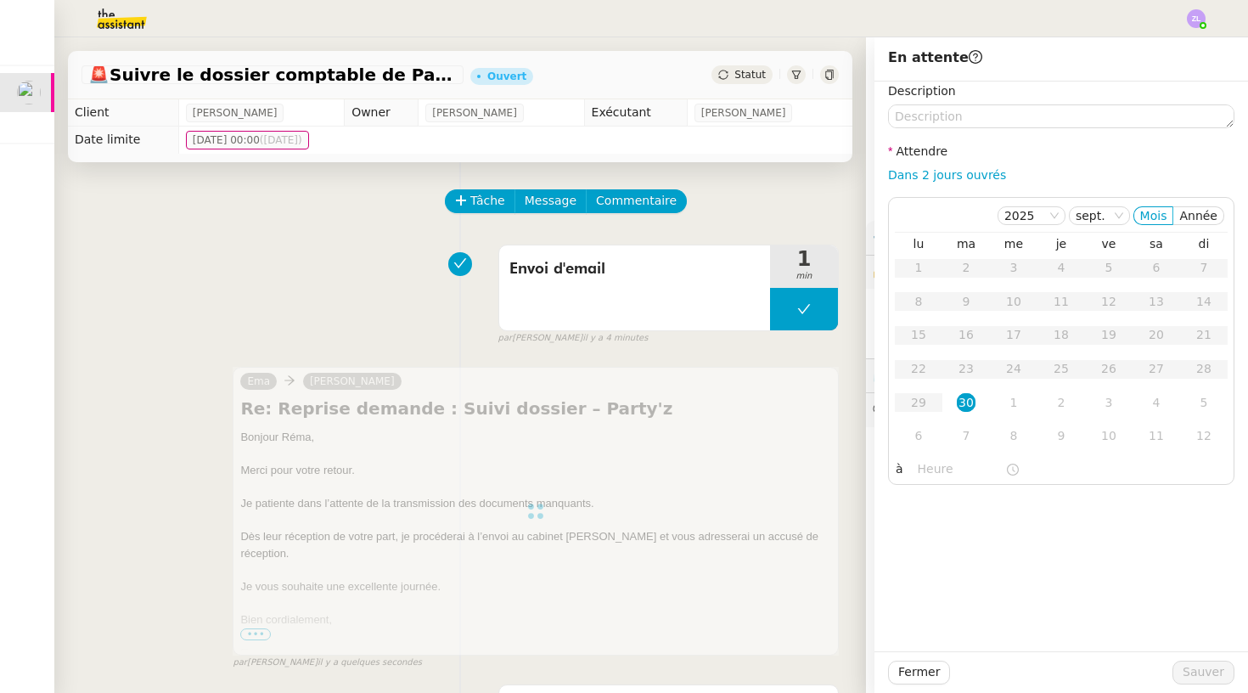
click at [916, 164] on nz-form-label "Attendre" at bounding box center [917, 153] width 59 height 23
click at [917, 166] on div "Dans 2 jours ouvrés" at bounding box center [1061, 176] width 346 height 20
click at [921, 175] on link "Dans 2 jours ouvrés" at bounding box center [947, 175] width 118 height 14
type input "07:00"
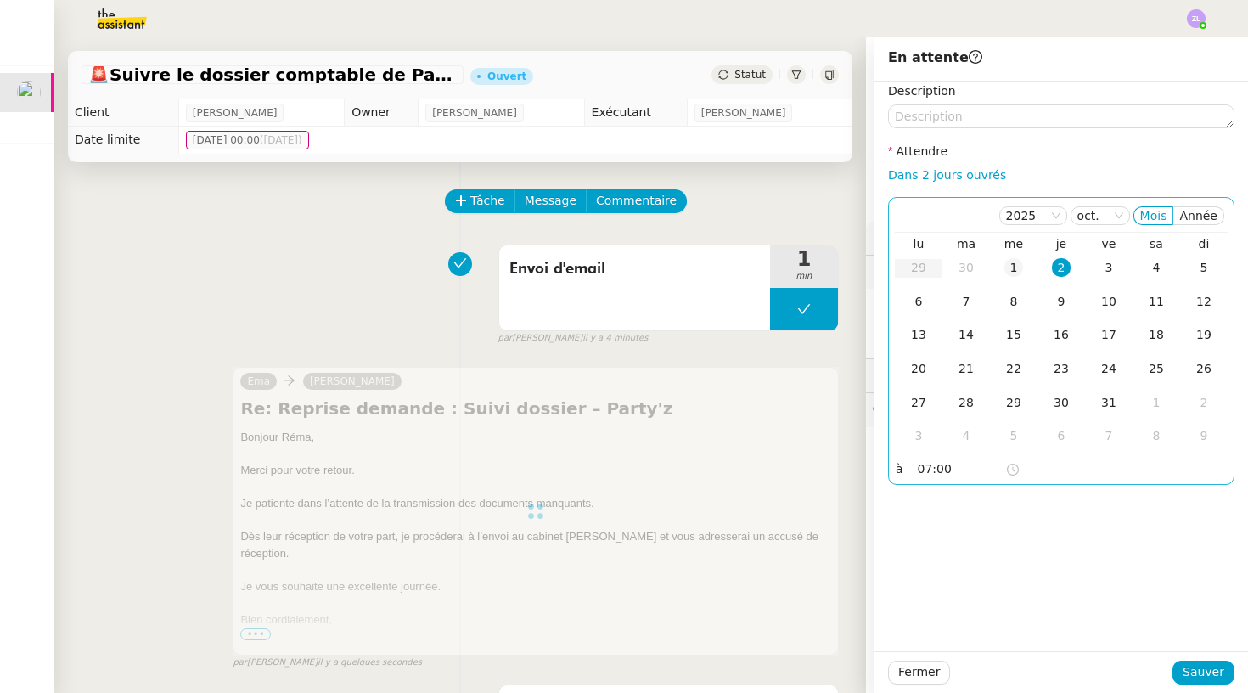
click at [1011, 259] on div "1" at bounding box center [1014, 267] width 19 height 19
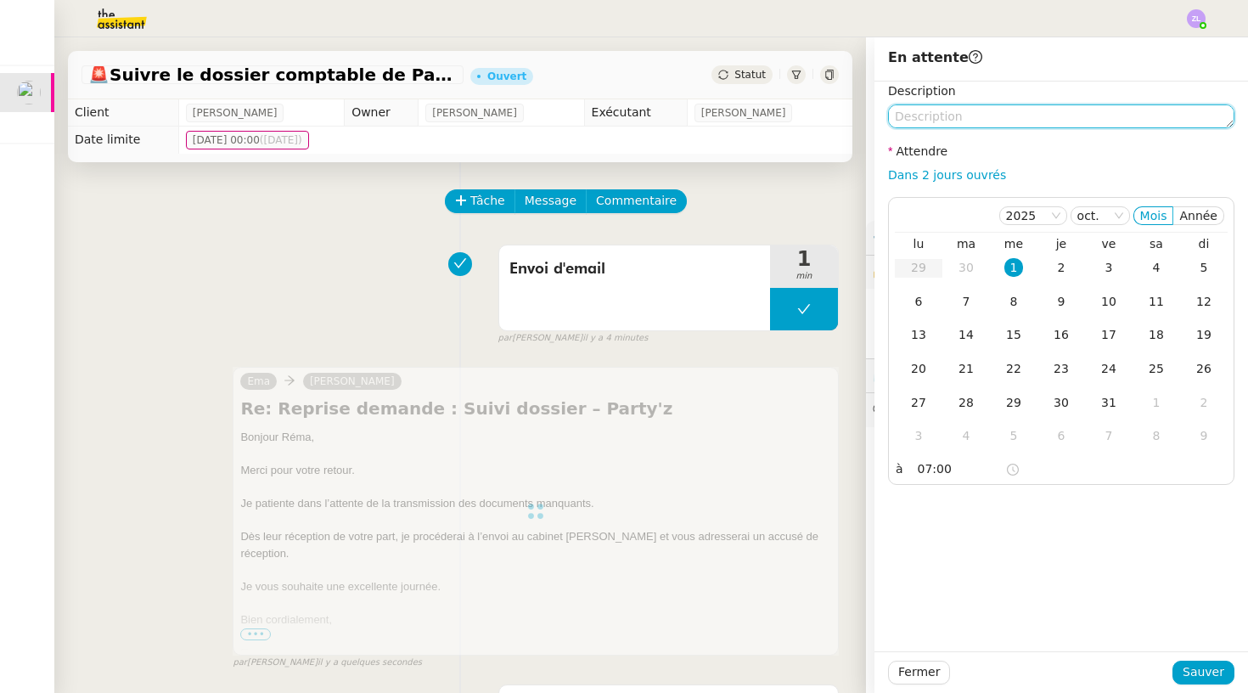
click at [917, 116] on textarea at bounding box center [1061, 116] width 346 height 24
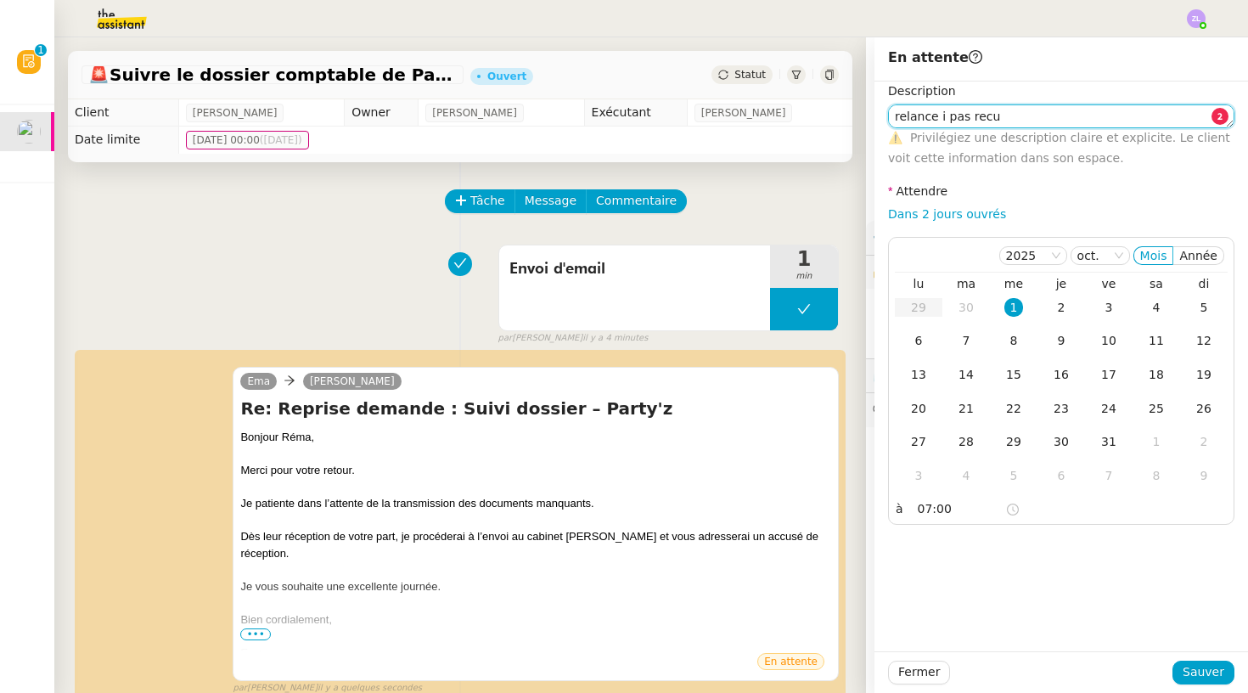
click at [938, 118] on textarea "relance i pas recu" at bounding box center [1061, 116] width 346 height 24
type textarea "relance si pas recu"
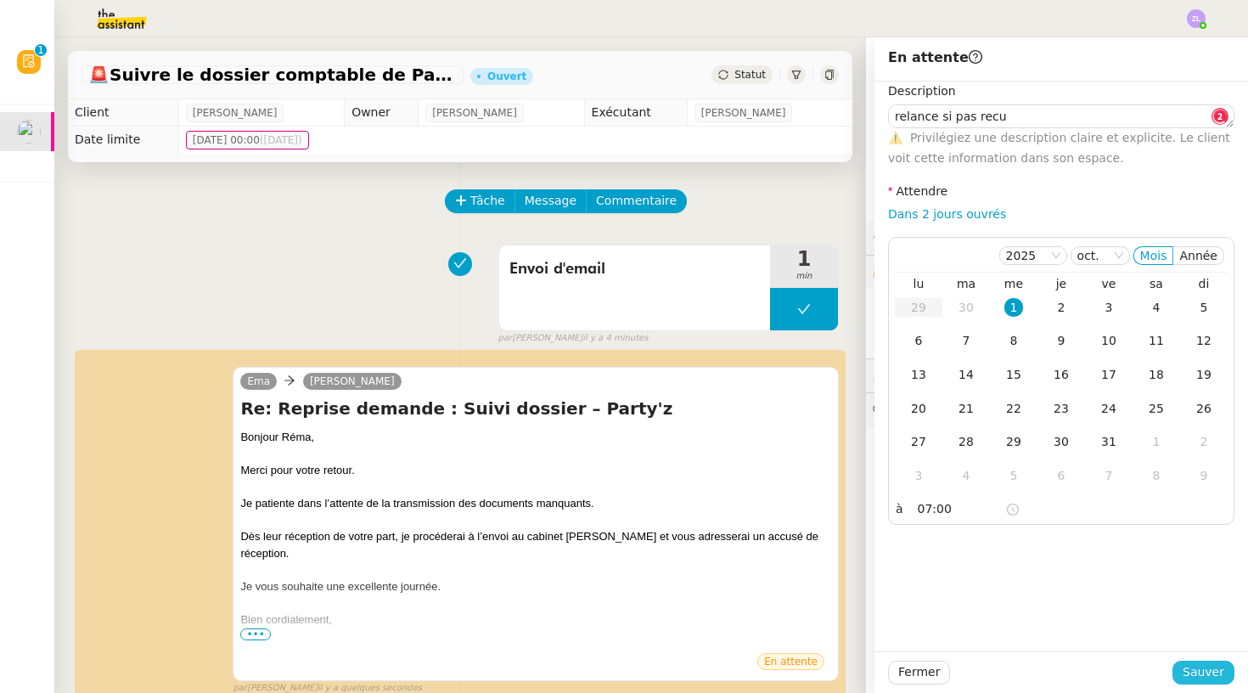
click at [1197, 668] on span "Sauver" at bounding box center [1204, 672] width 42 height 20
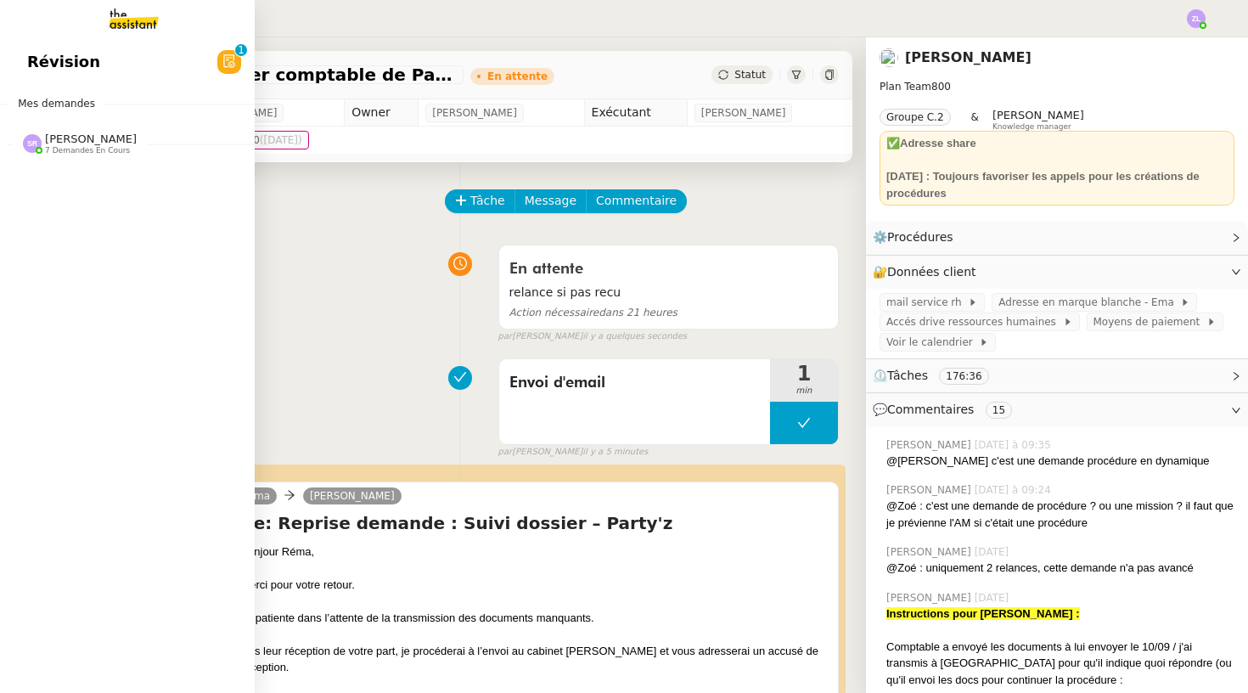
click at [42, 142] on div "Stéphanie Rakotosalama 7 demandes en cours" at bounding box center [80, 143] width 114 height 22
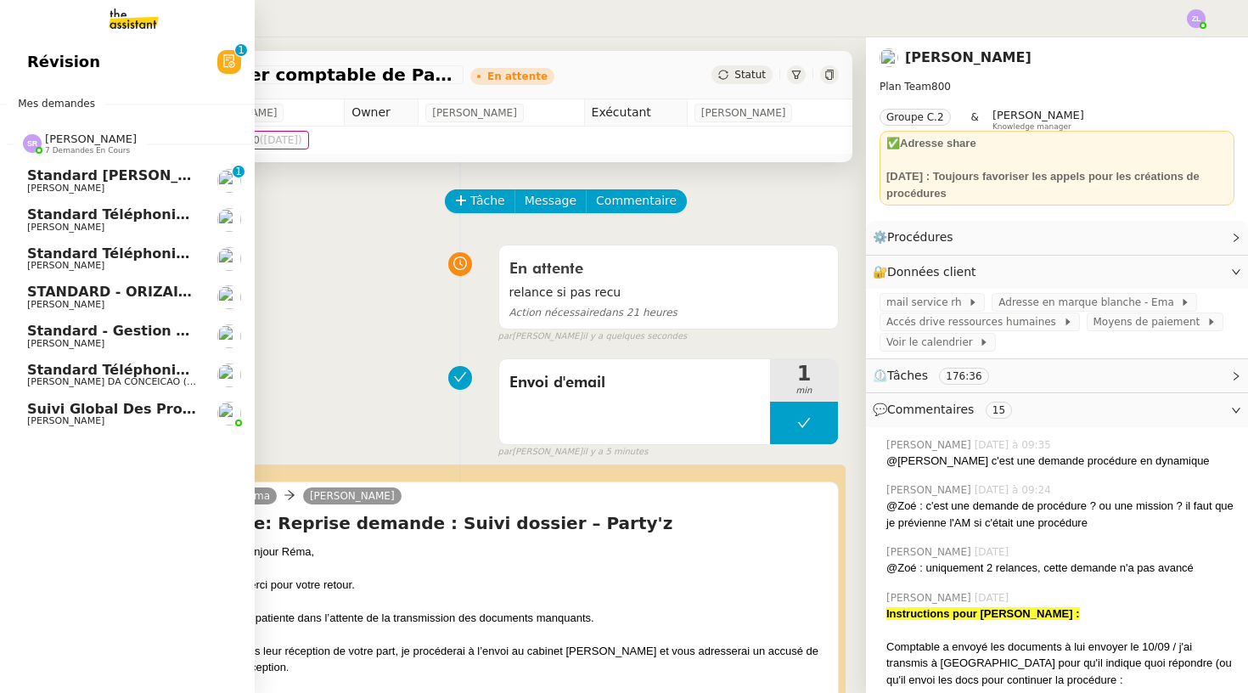
click at [138, 318] on link "Standard - Gestion des appels entrants - septembre 2025 Florian Parant" at bounding box center [127, 336] width 255 height 39
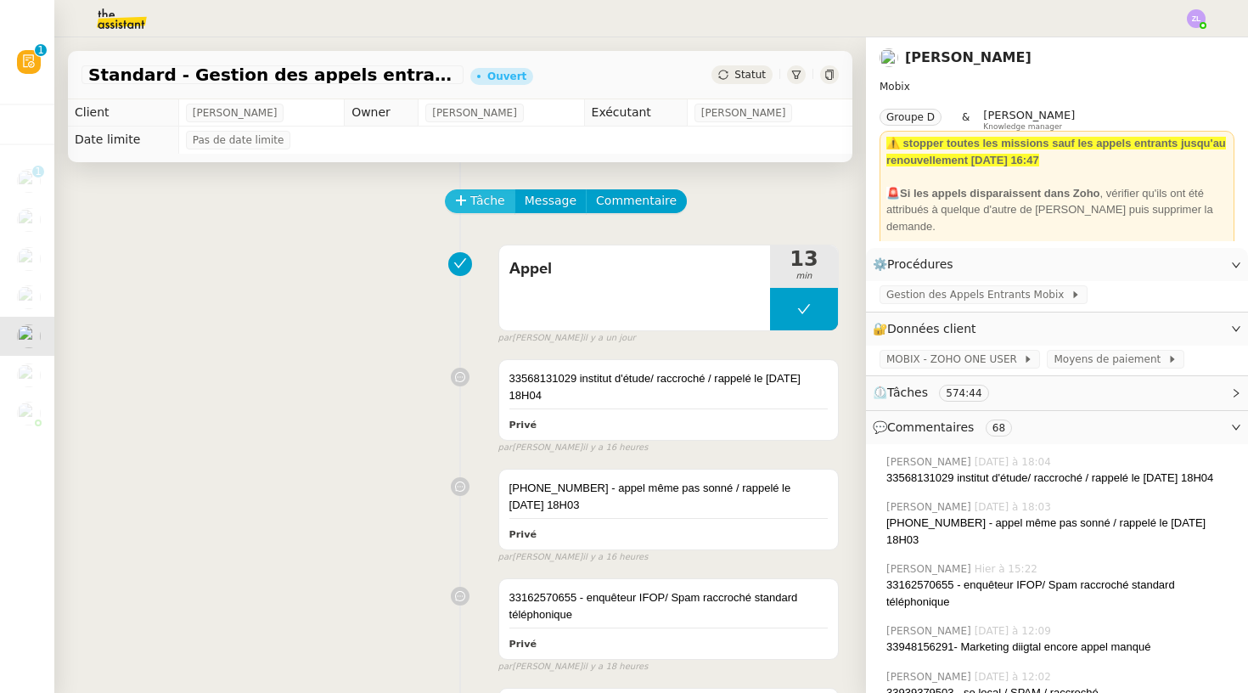
click at [476, 206] on span "Tâche" at bounding box center [487, 201] width 35 height 20
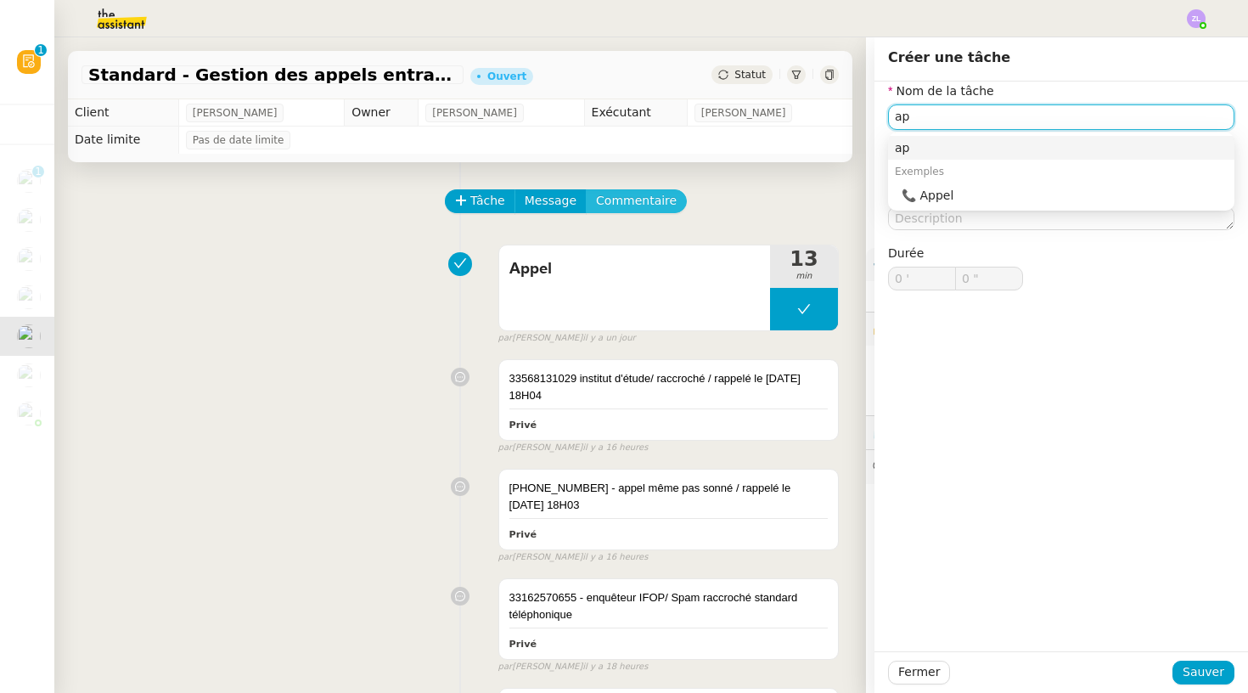
type input "a"
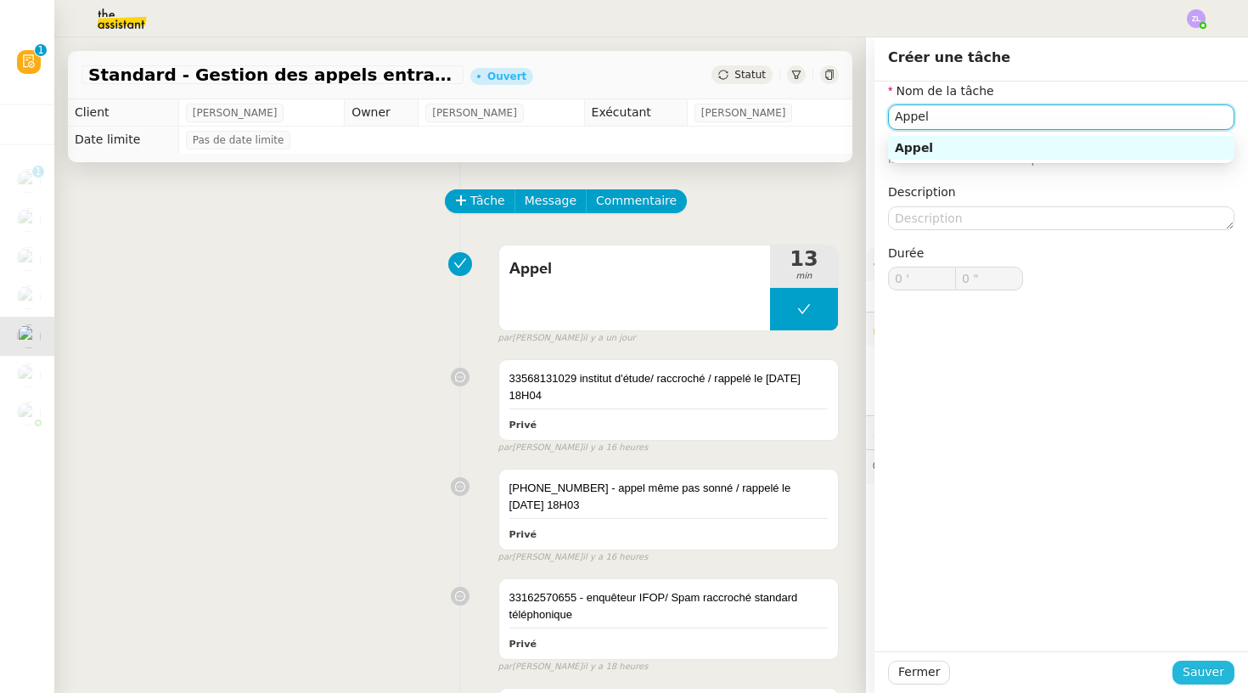
type input "Appel"
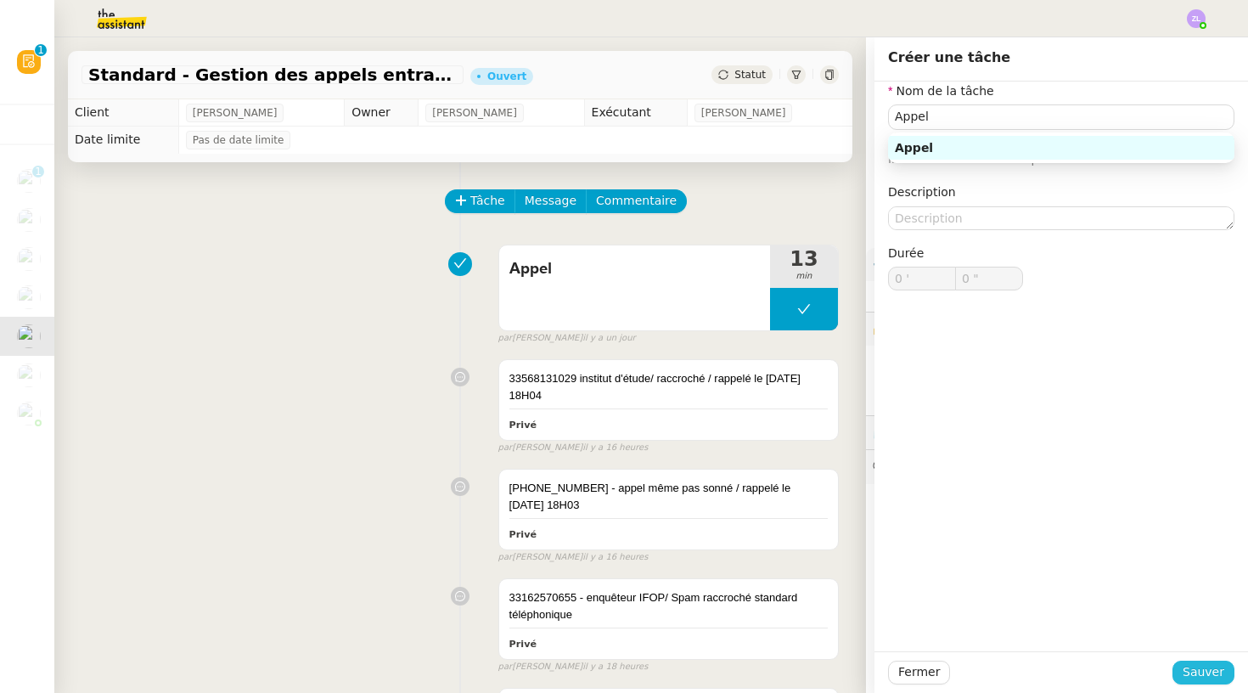
click at [1207, 676] on span "Sauver" at bounding box center [1204, 672] width 42 height 20
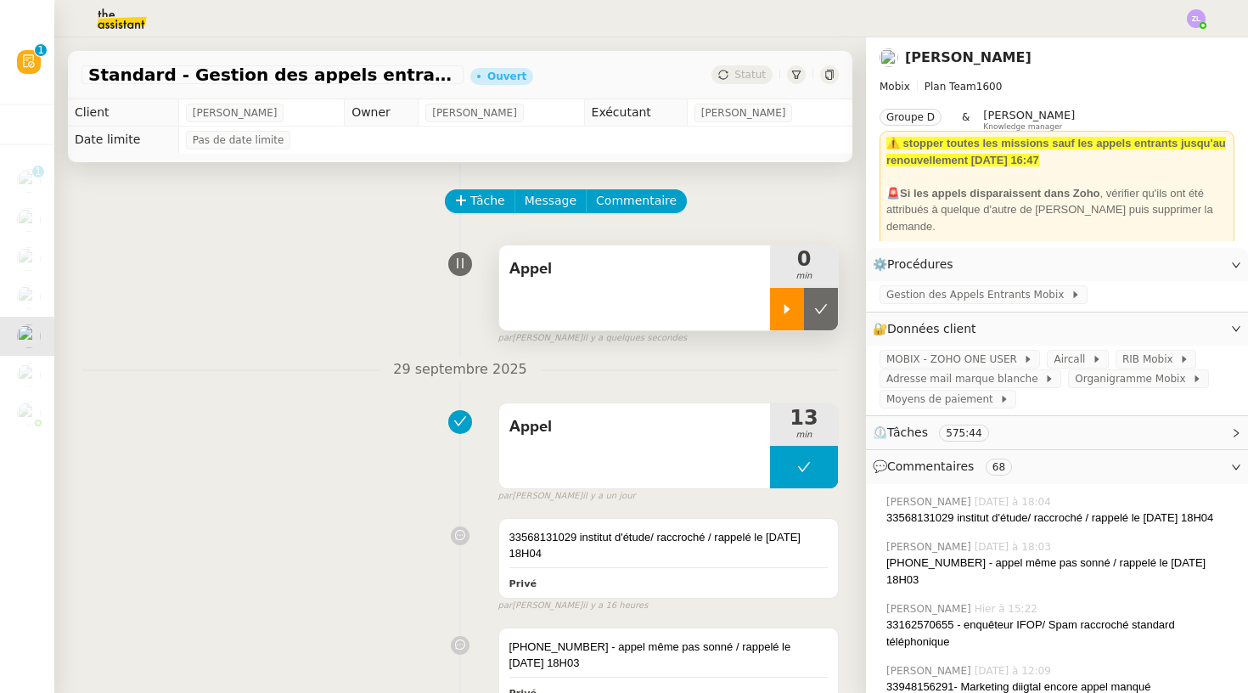
click at [781, 307] on icon at bounding box center [787, 309] width 14 height 14
click at [649, 213] on button "Commentaire" at bounding box center [636, 201] width 101 height 24
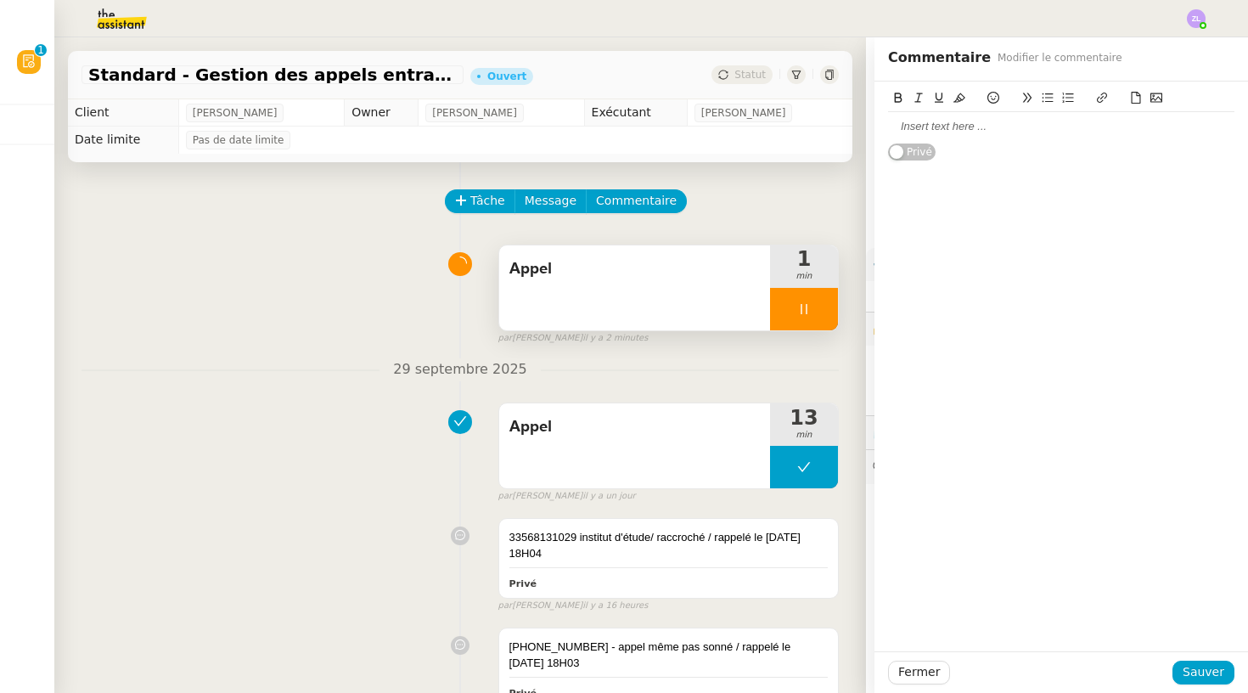
click at [928, 130] on div at bounding box center [1061, 126] width 346 height 15
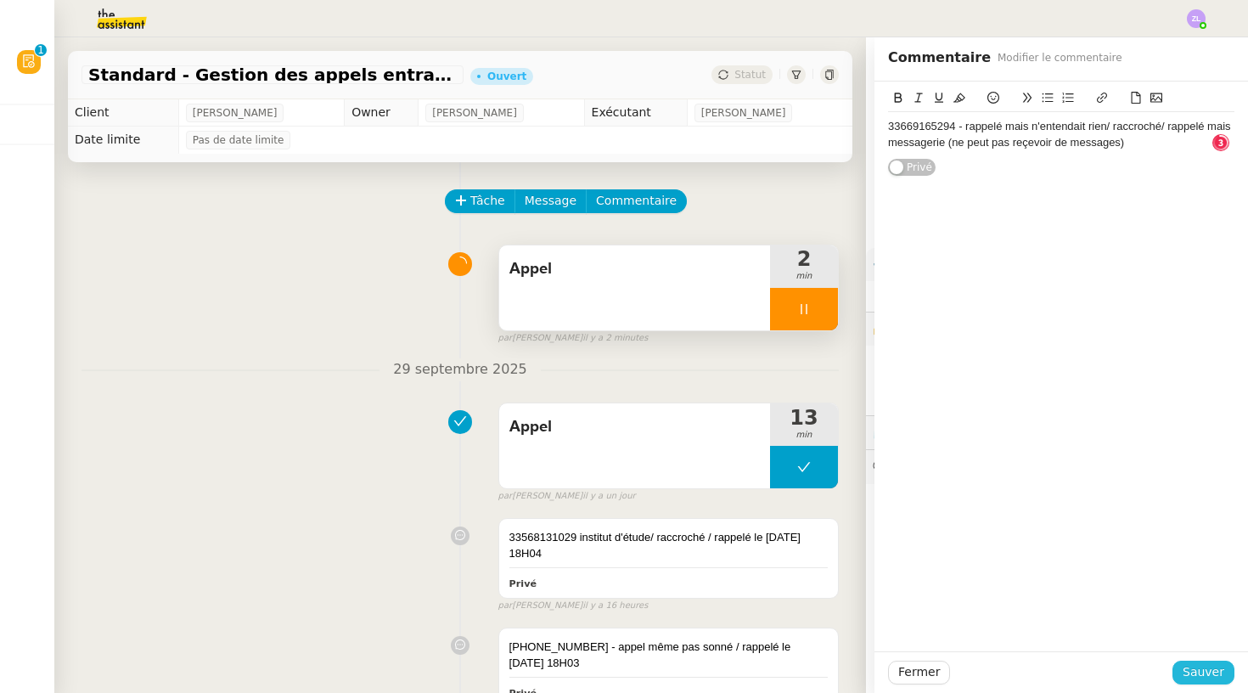
click at [1197, 665] on span "Sauver" at bounding box center [1204, 672] width 42 height 20
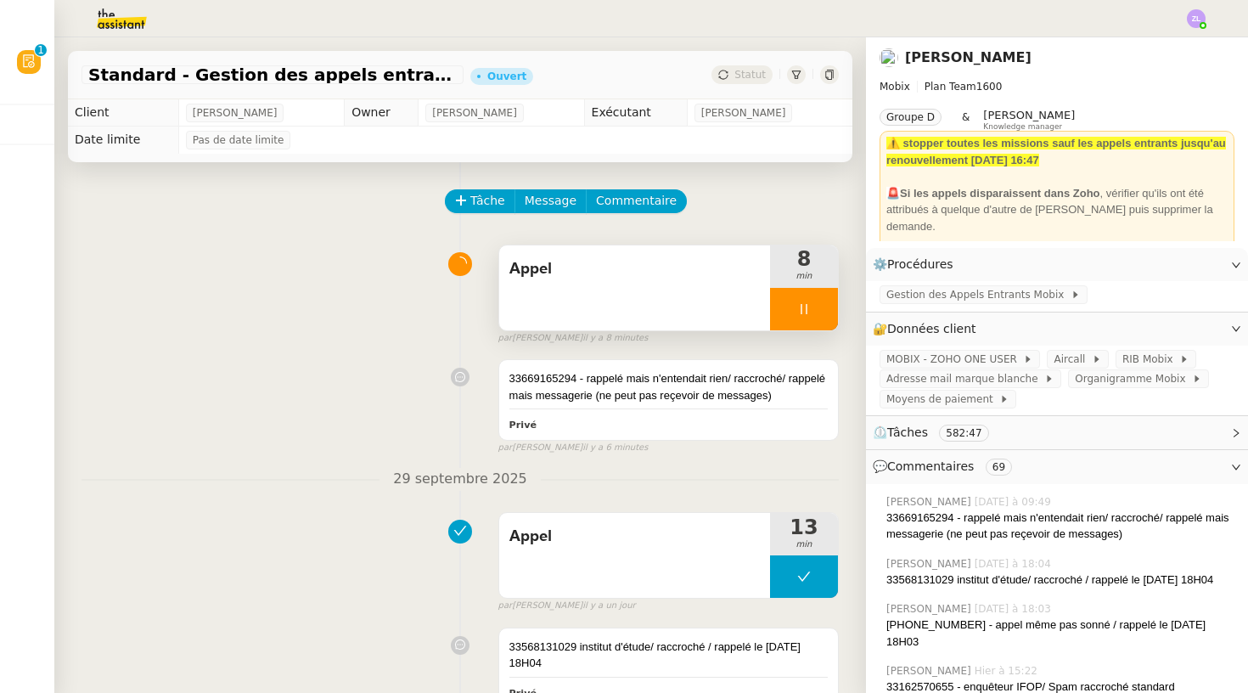
click at [798, 307] on icon at bounding box center [804, 309] width 14 height 14
click at [825, 307] on icon at bounding box center [821, 308] width 13 height 9
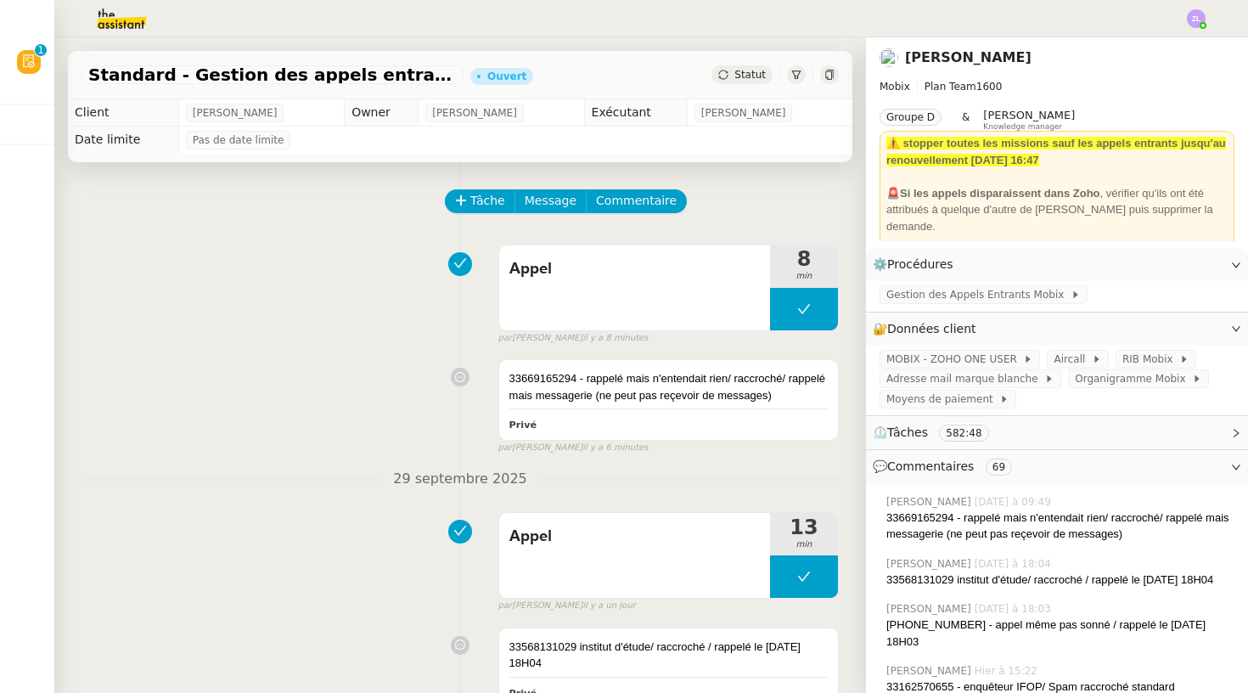
click at [150, 4] on img at bounding box center [108, 18] width 132 height 37
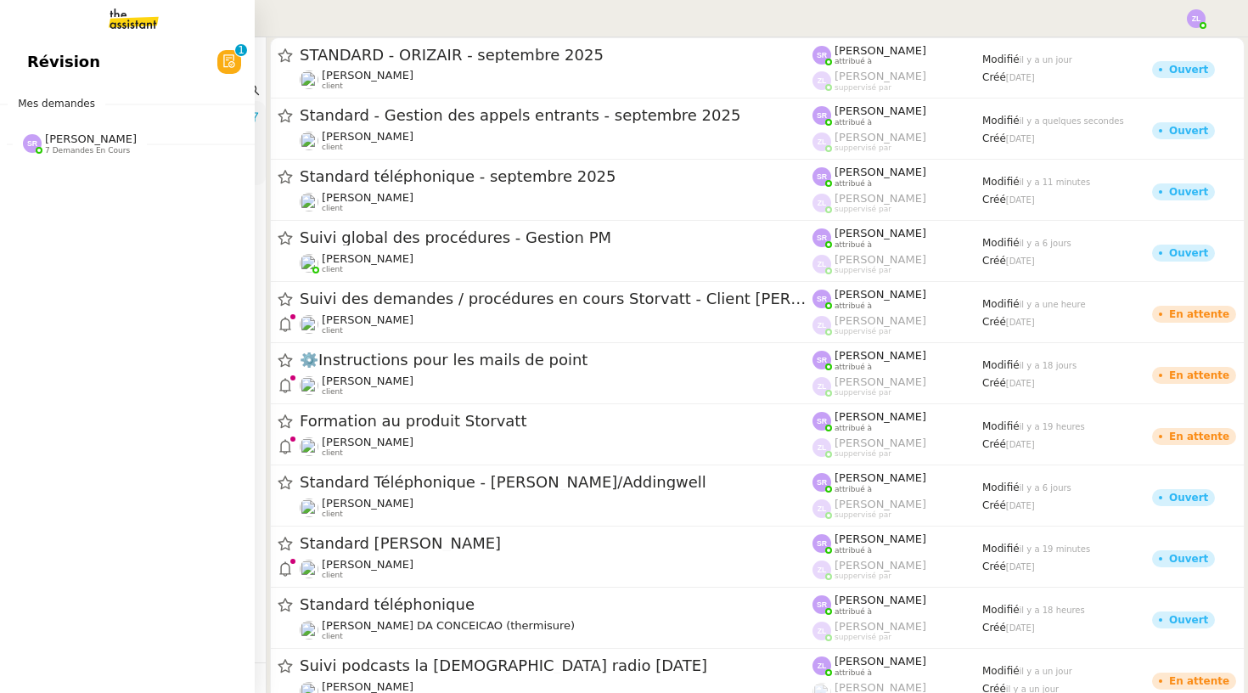
click at [91, 152] on span "7 demandes en cours" at bounding box center [87, 150] width 85 height 9
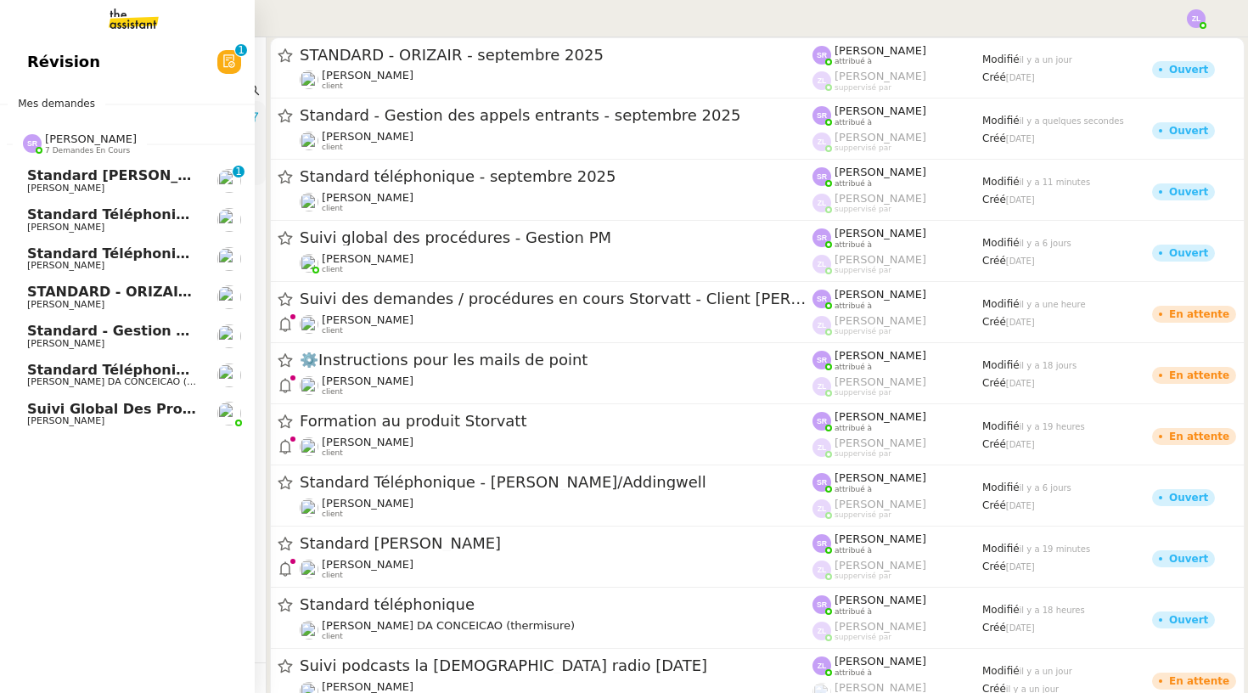
click at [158, 328] on span "Standard - Gestion des appels entrants - septembre 2025" at bounding box center [250, 331] width 447 height 16
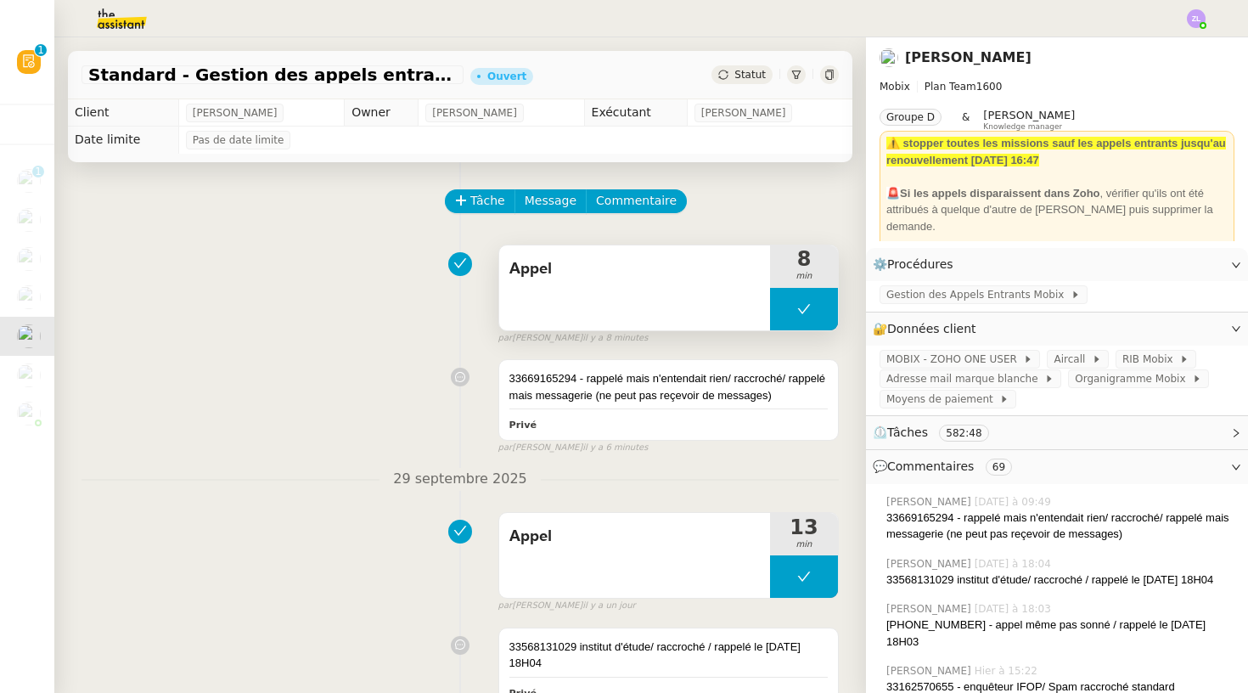
click at [788, 305] on button at bounding box center [804, 309] width 68 height 42
click at [788, 305] on icon at bounding box center [787, 309] width 14 height 14
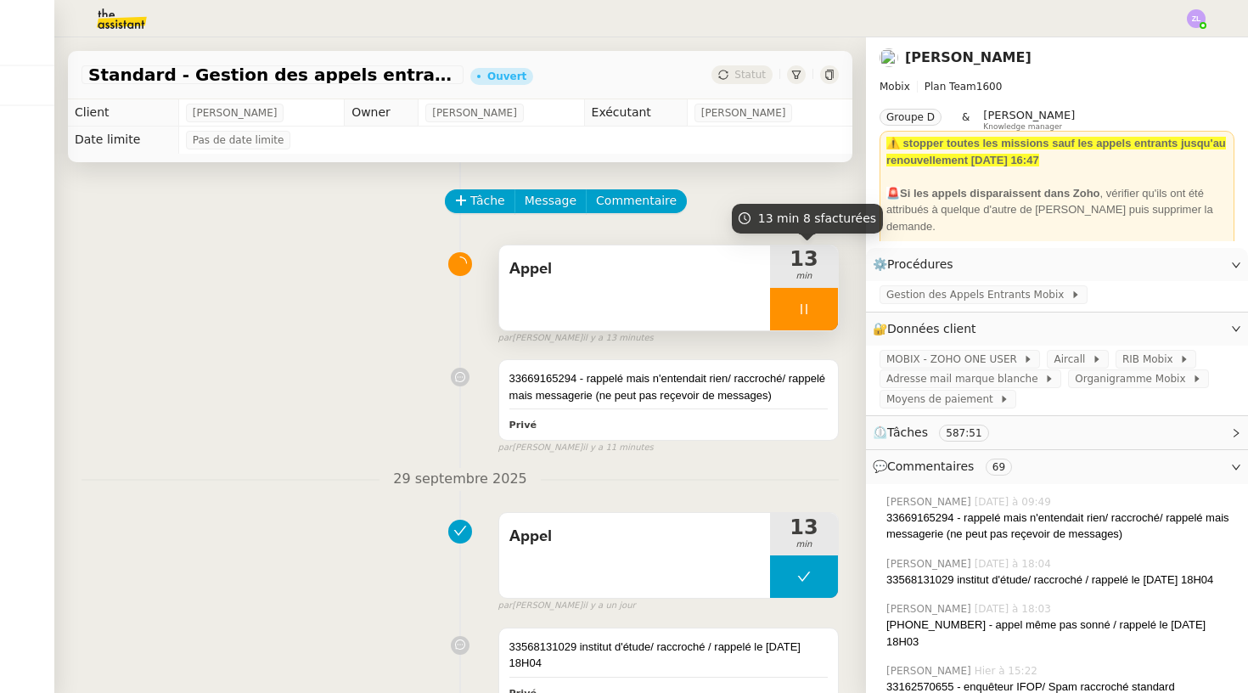
click at [792, 314] on div at bounding box center [804, 309] width 68 height 42
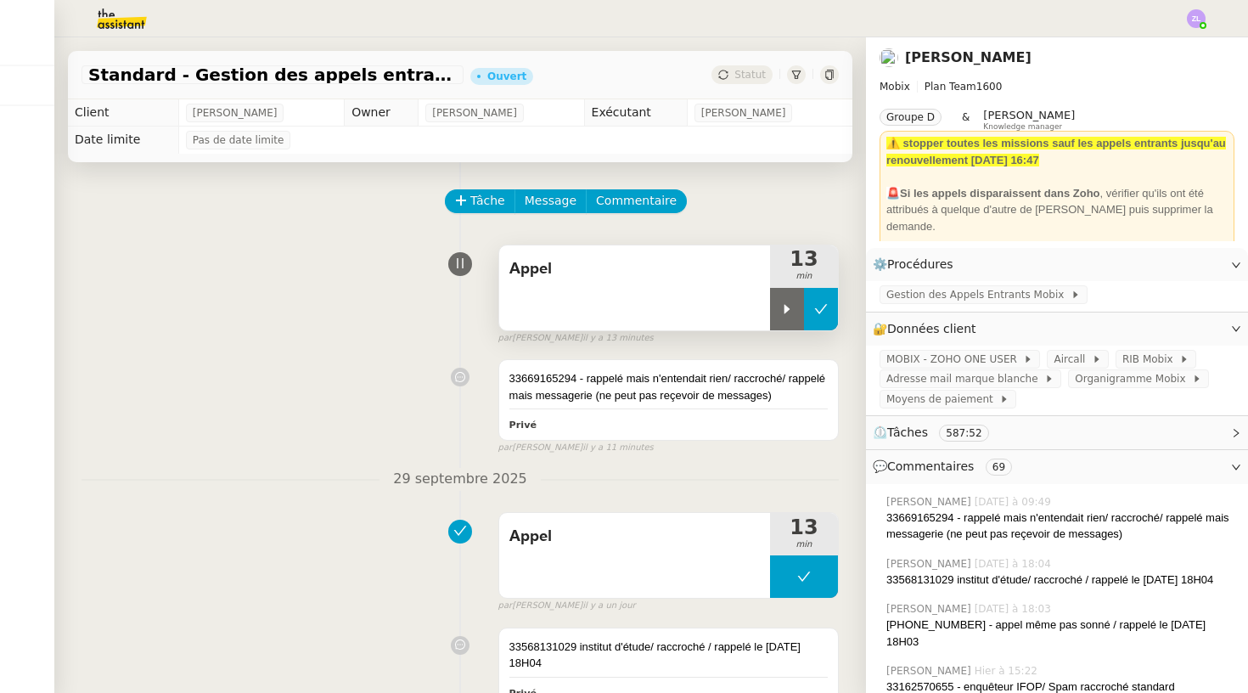
click at [820, 313] on icon at bounding box center [821, 308] width 13 height 9
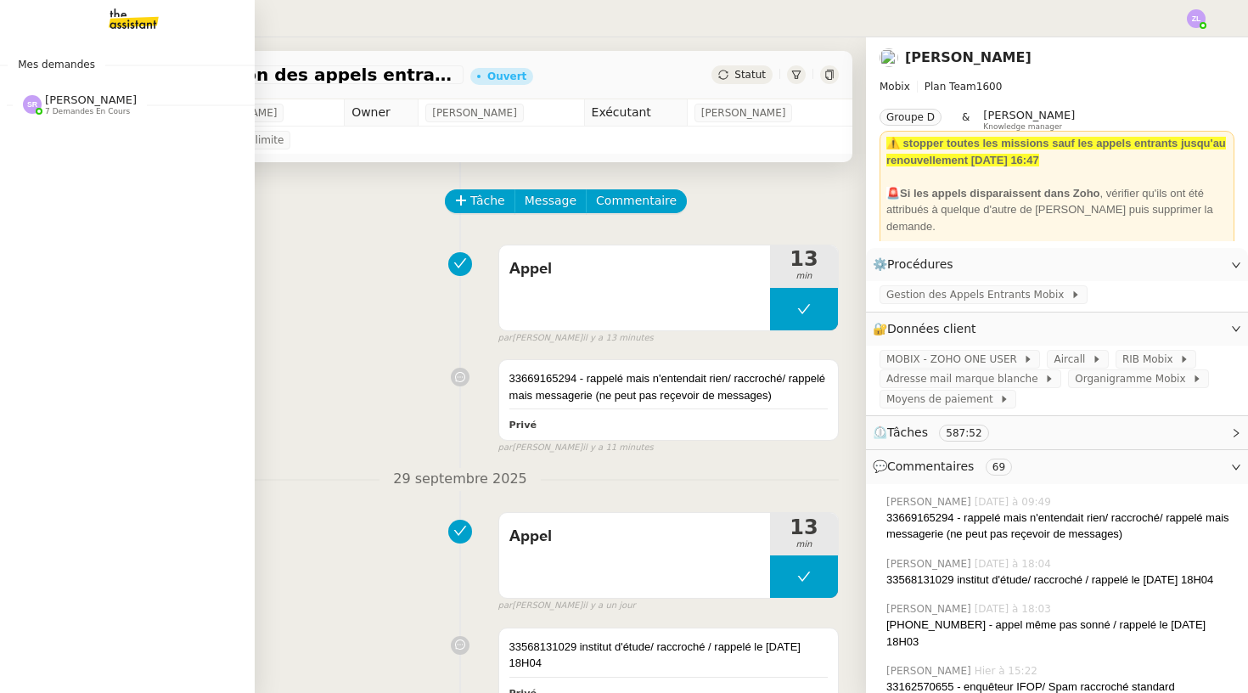
click at [82, 82] on span "Stéphanie Rakotosalama 7 demandes en cours" at bounding box center [134, 98] width 255 height 36
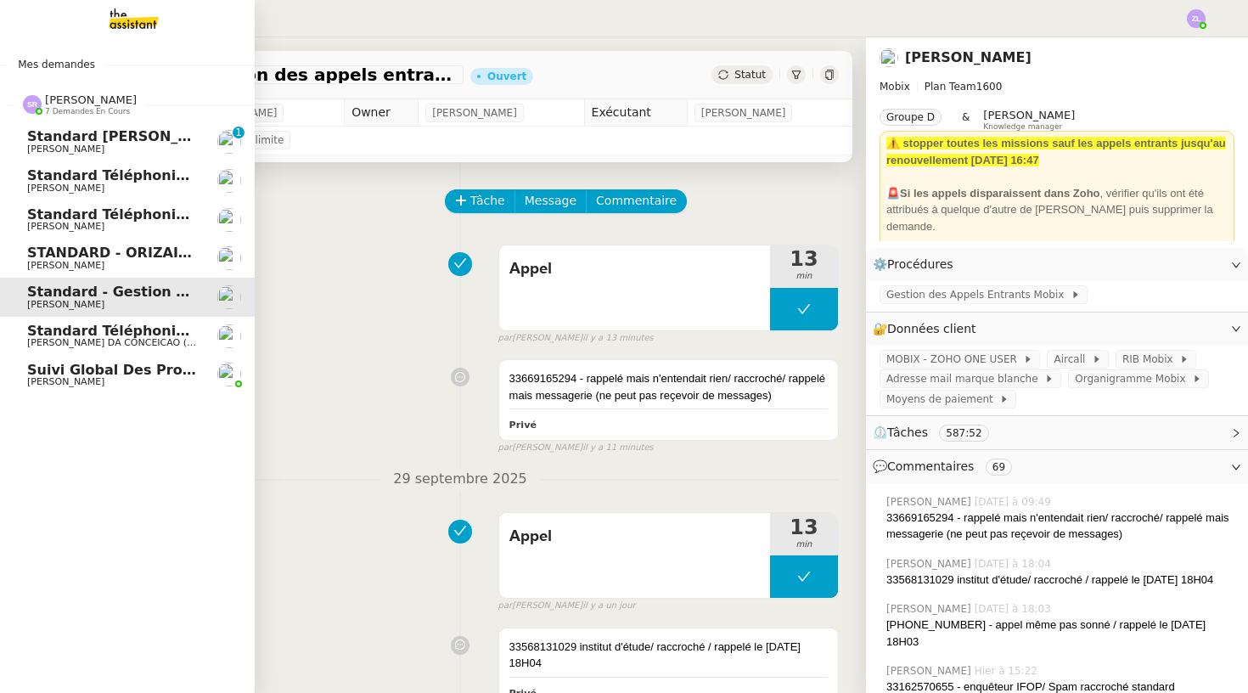
click at [135, 207] on span "Standard téléphonique - septembre 2025" at bounding box center [186, 214] width 319 height 16
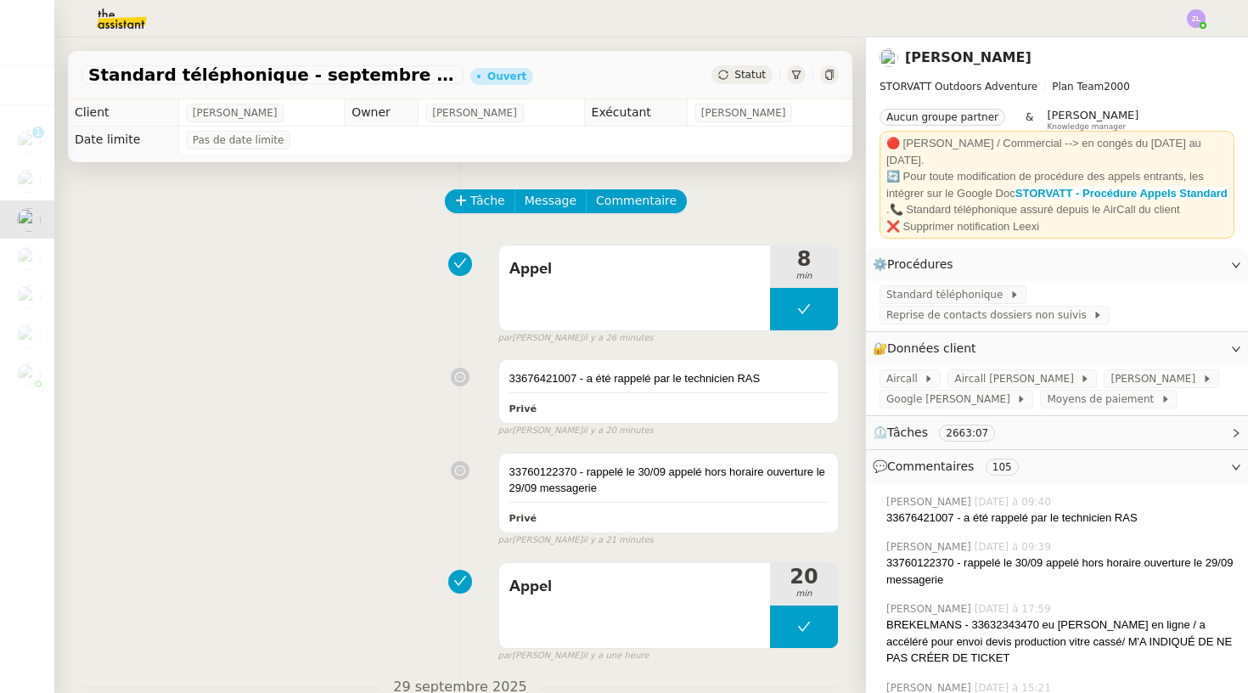
click at [1190, 17] on img at bounding box center [1196, 18] width 19 height 19
click at [1175, 56] on li "Suivi" at bounding box center [1151, 49] width 110 height 24
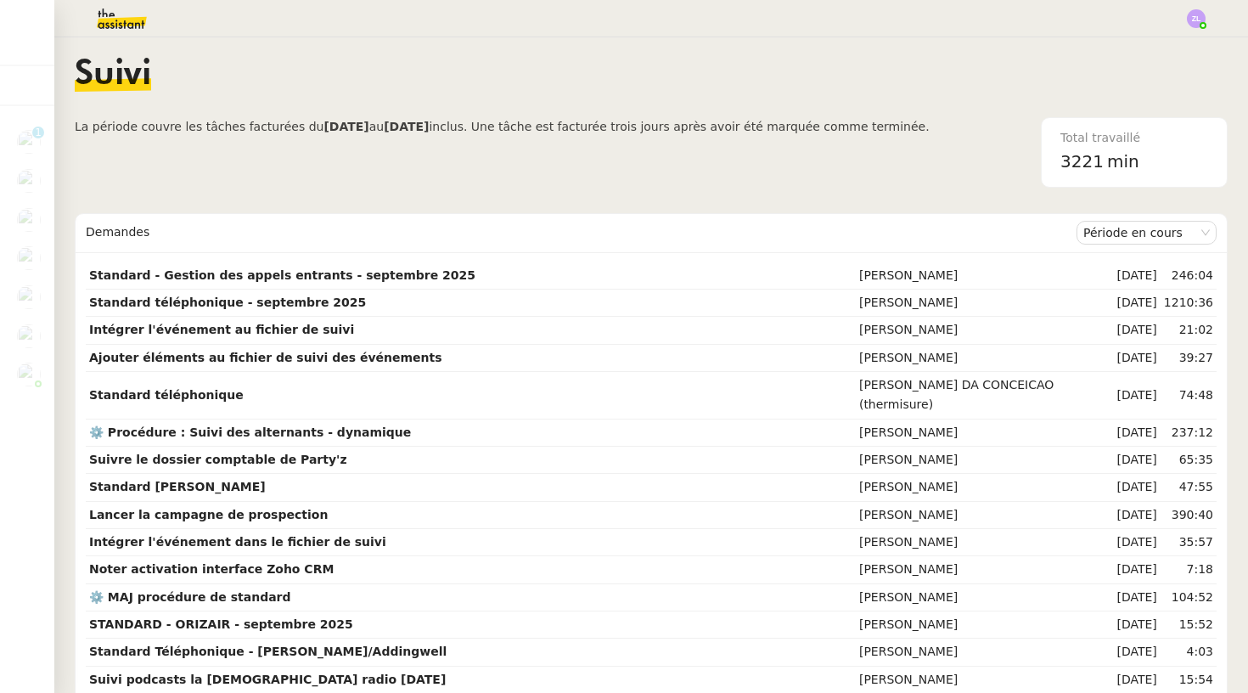
click at [120, 14] on img at bounding box center [108, 18] width 132 height 37
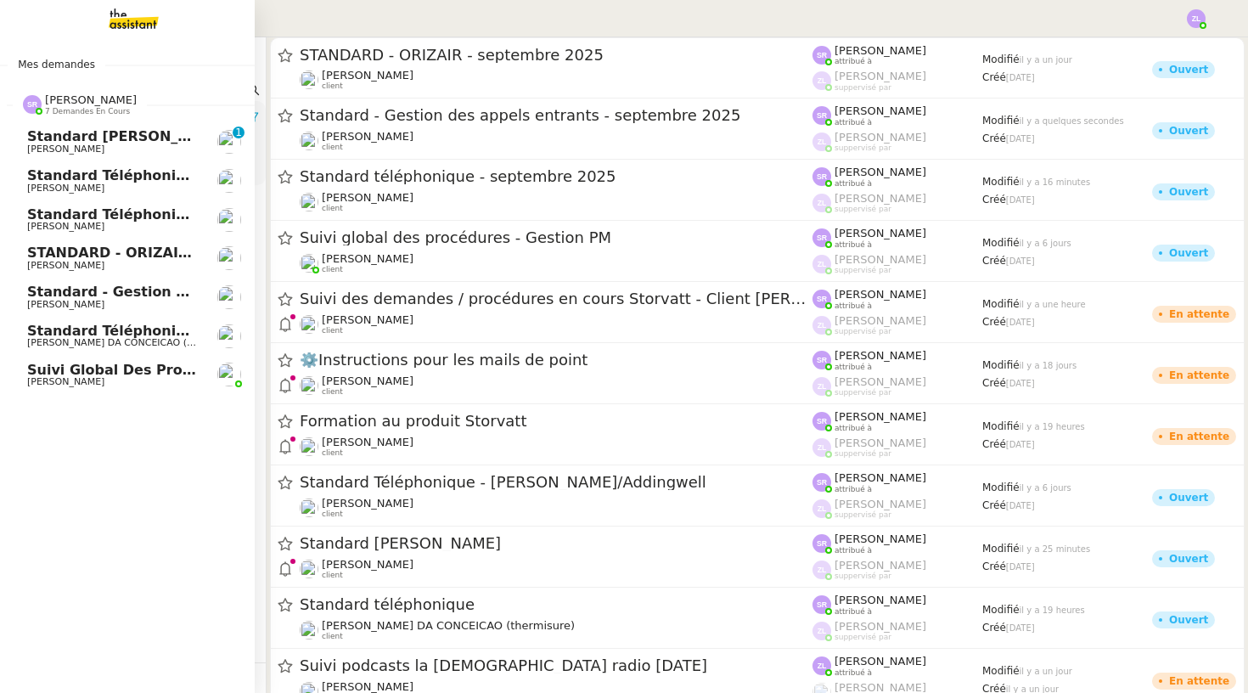
click at [58, 147] on span "[PERSON_NAME]" at bounding box center [65, 149] width 77 height 11
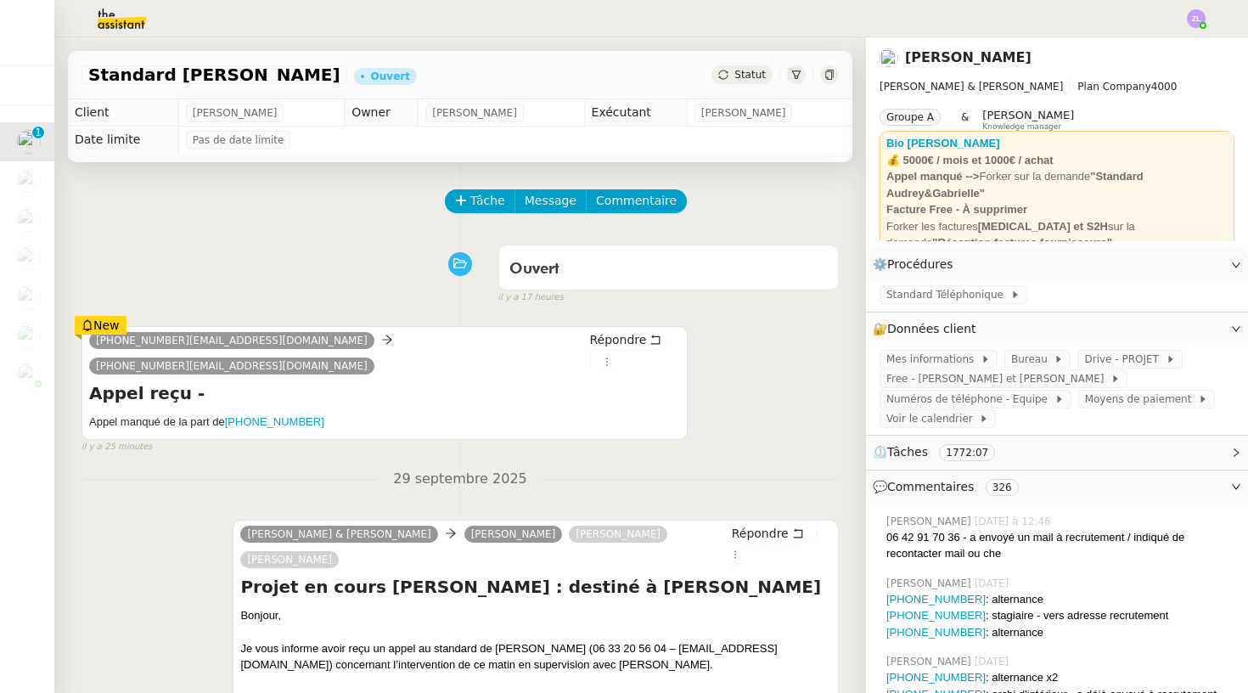
click at [98, 314] on div "33699596754@phone.theassistant.com 33980803252@phone.theassistant.com Répondre …" at bounding box center [461, 383] width 758 height 144
click at [484, 212] on button "Tâche" at bounding box center [480, 201] width 70 height 24
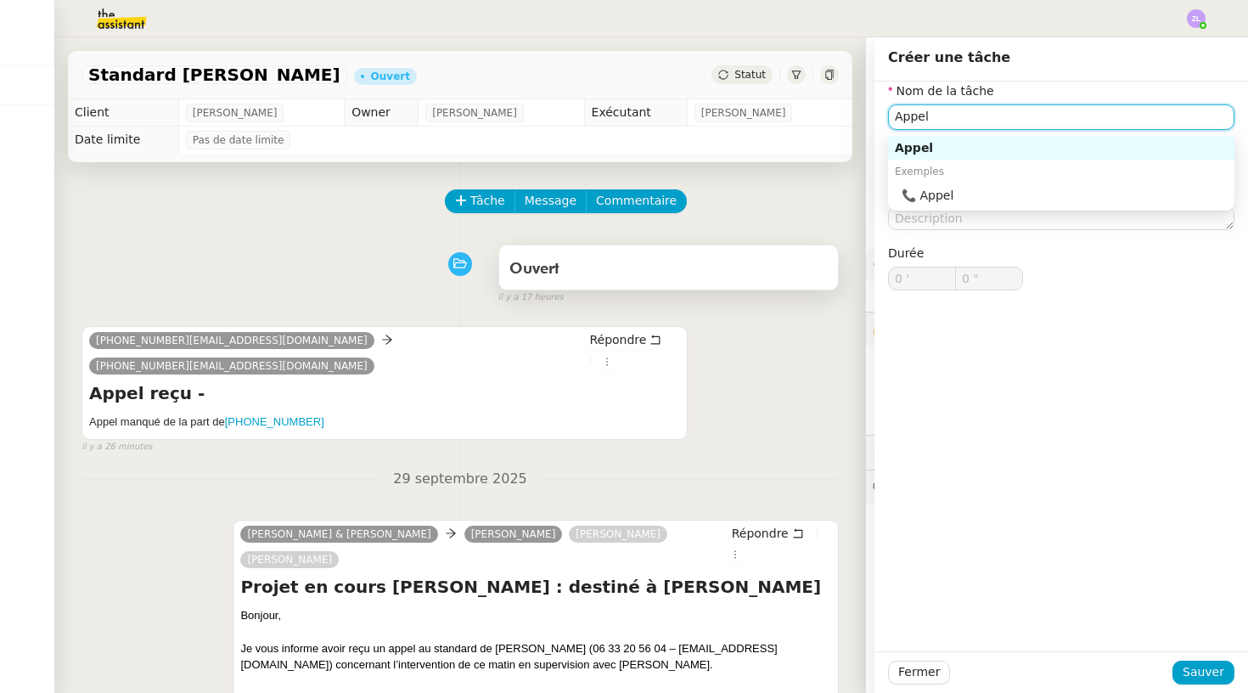
type input "Appel"
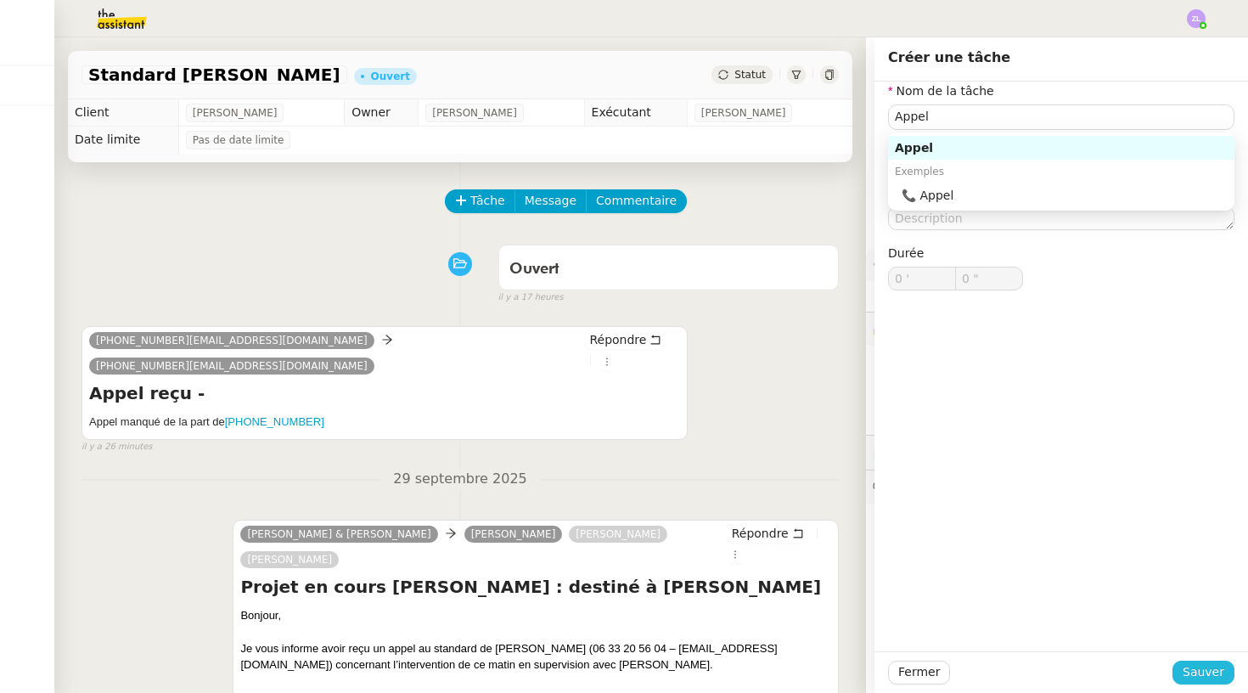
drag, startPoint x: 758, startPoint y: 262, endPoint x: 1203, endPoint y: 682, distance: 611.6
click at [1203, 682] on button "Sauver" at bounding box center [1204, 673] width 62 height 24
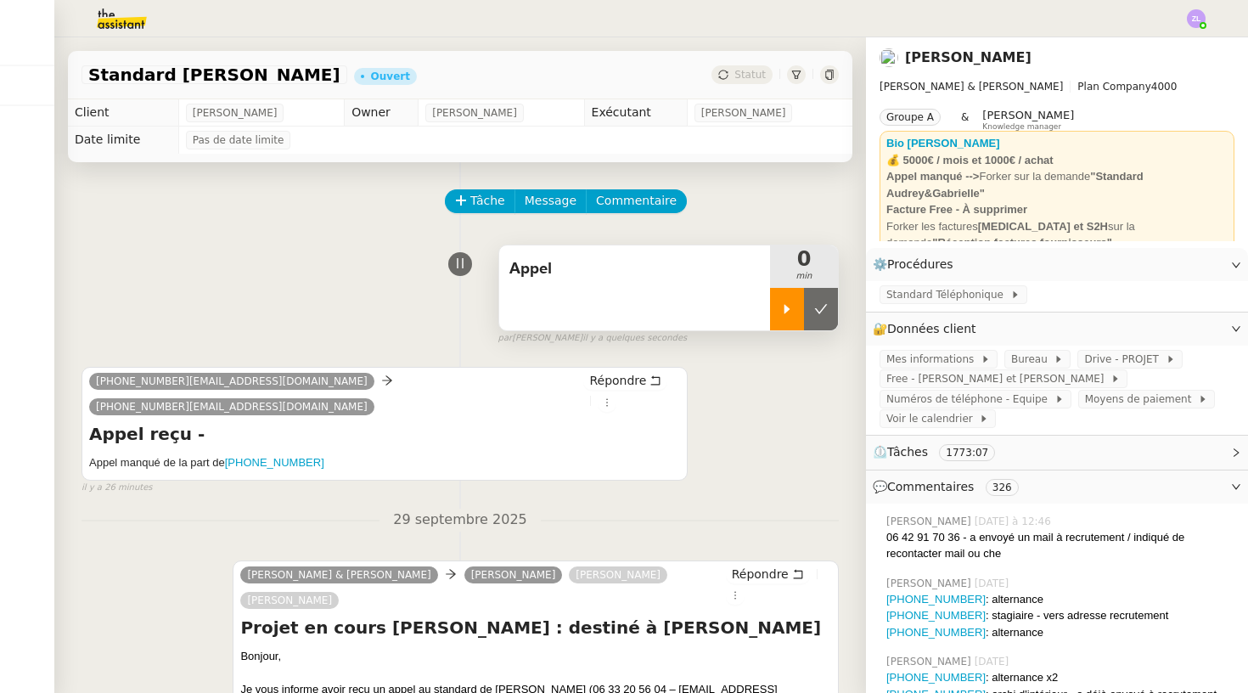
click at [792, 314] on icon at bounding box center [787, 309] width 14 height 14
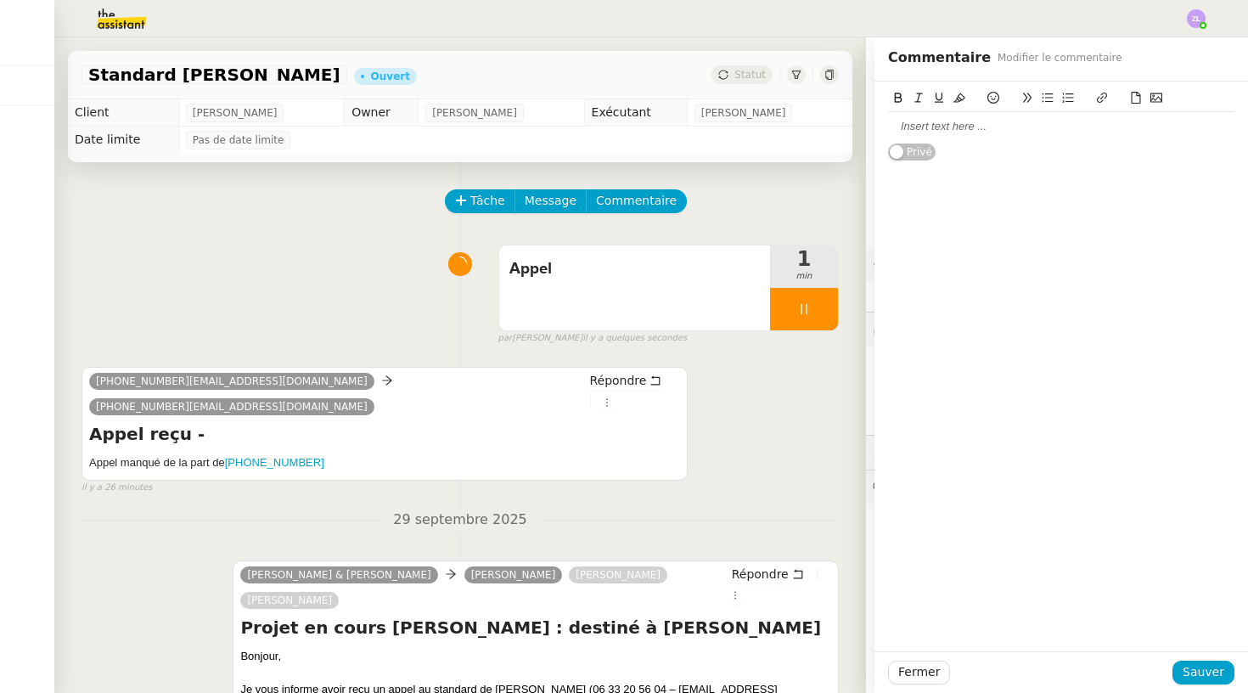
click at [927, 132] on div at bounding box center [1061, 126] width 346 height 15
click at [1026, 129] on div "06 99 59 67 54 Véronique Shneider" at bounding box center [1061, 126] width 346 height 15
click at [1100, 126] on div "06 99 59 67 54 Véronique Schneider" at bounding box center [1061, 126] width 346 height 15
click at [771, 2] on div at bounding box center [623, 18] width 1163 height 37
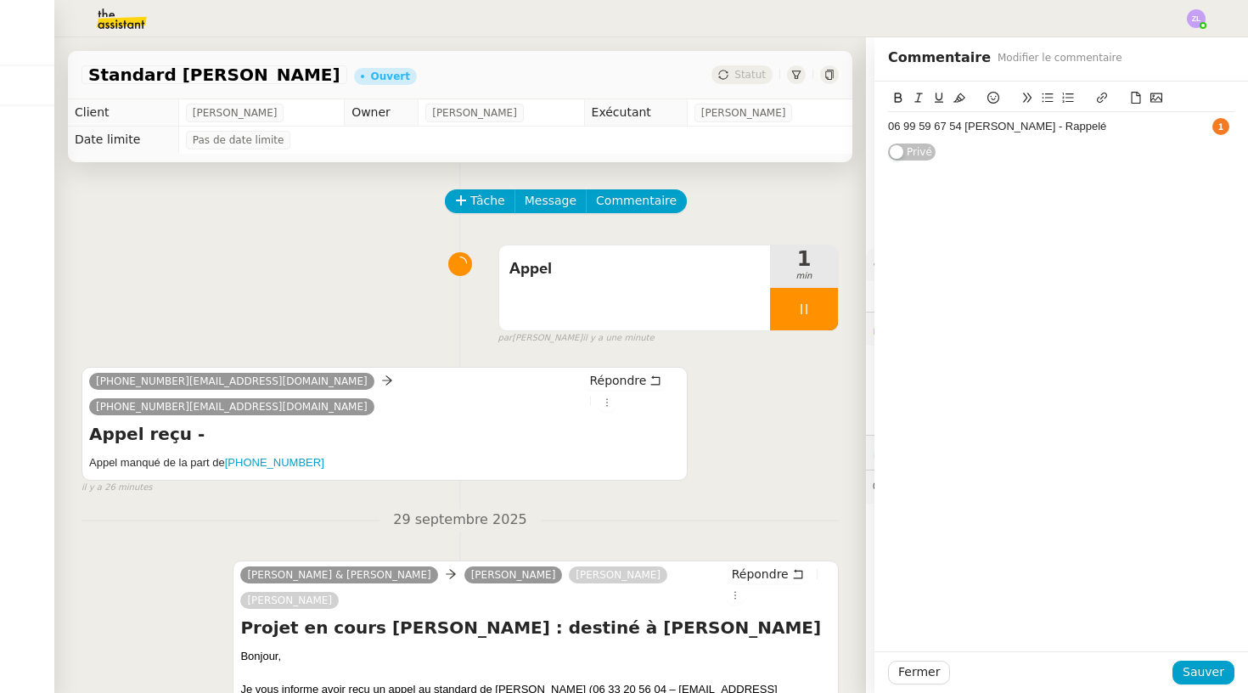
click at [1124, 130] on div "06 99 59 67 54 Véronique Schneider - Rappelé" at bounding box center [1061, 126] width 346 height 15
click at [1194, 656] on div "Fermer Sauver" at bounding box center [1062, 672] width 374 height 42
click at [1196, 668] on span "Sauver" at bounding box center [1204, 672] width 42 height 20
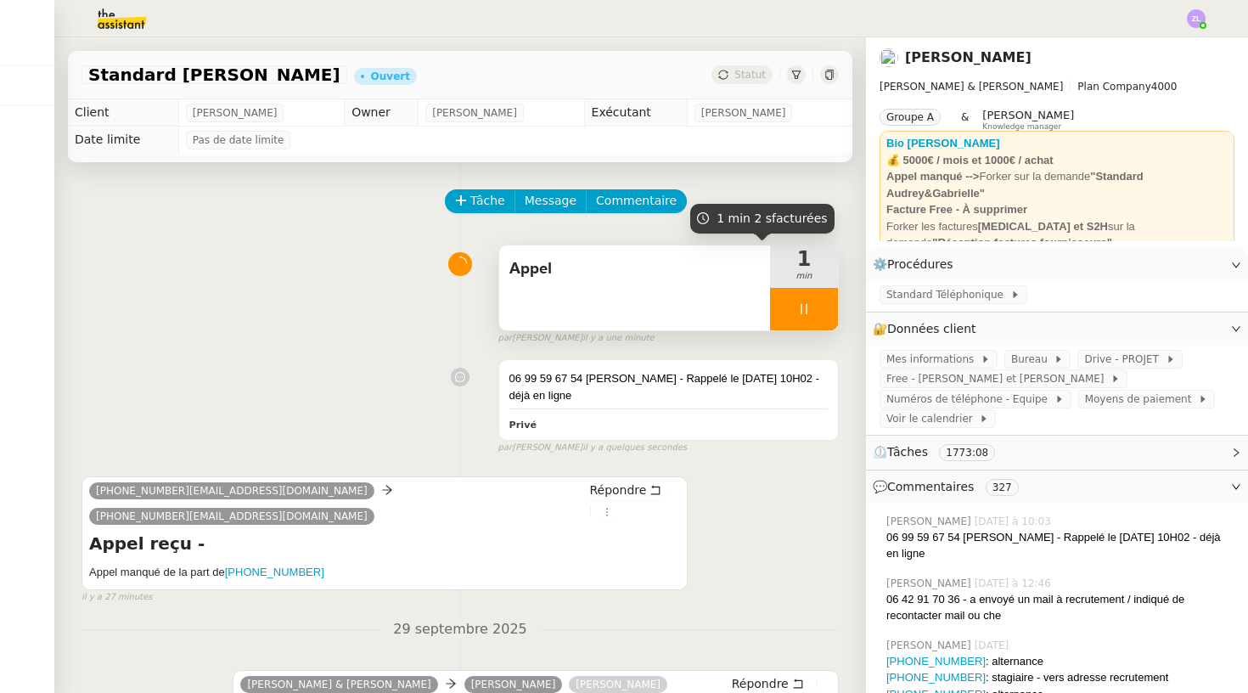
click at [778, 307] on div at bounding box center [804, 309] width 68 height 42
click at [827, 312] on icon at bounding box center [821, 309] width 14 height 14
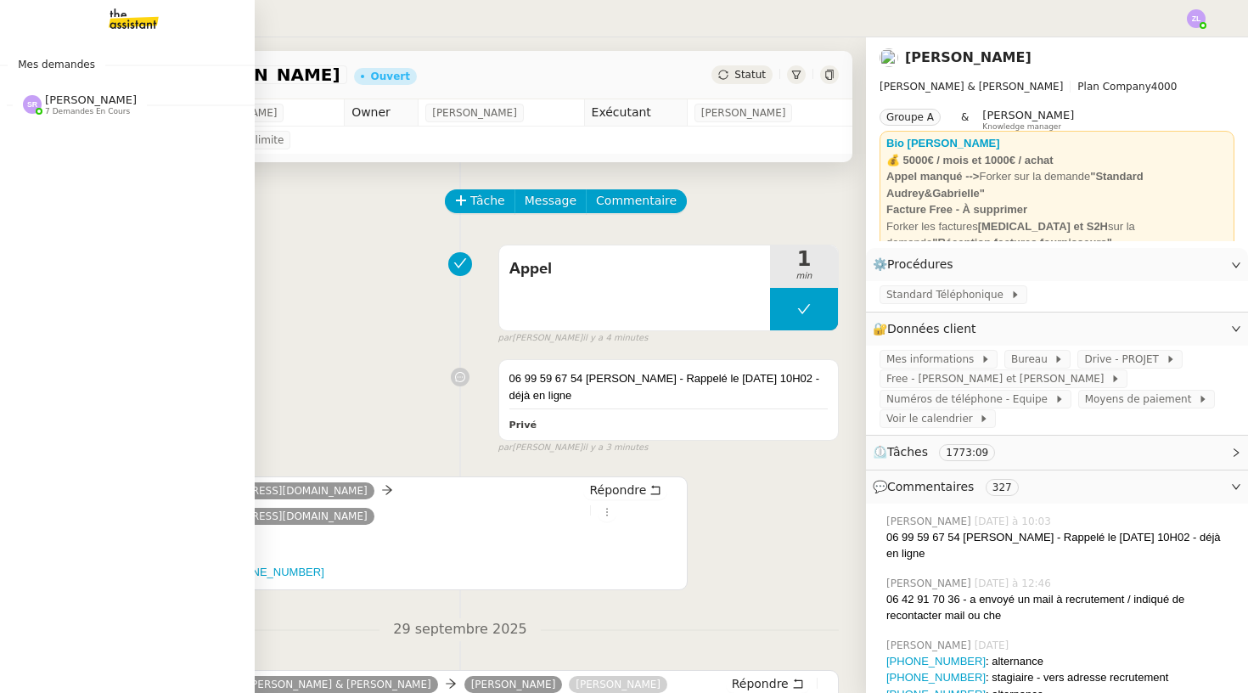
click at [58, 102] on span "[PERSON_NAME]" at bounding box center [91, 99] width 92 height 13
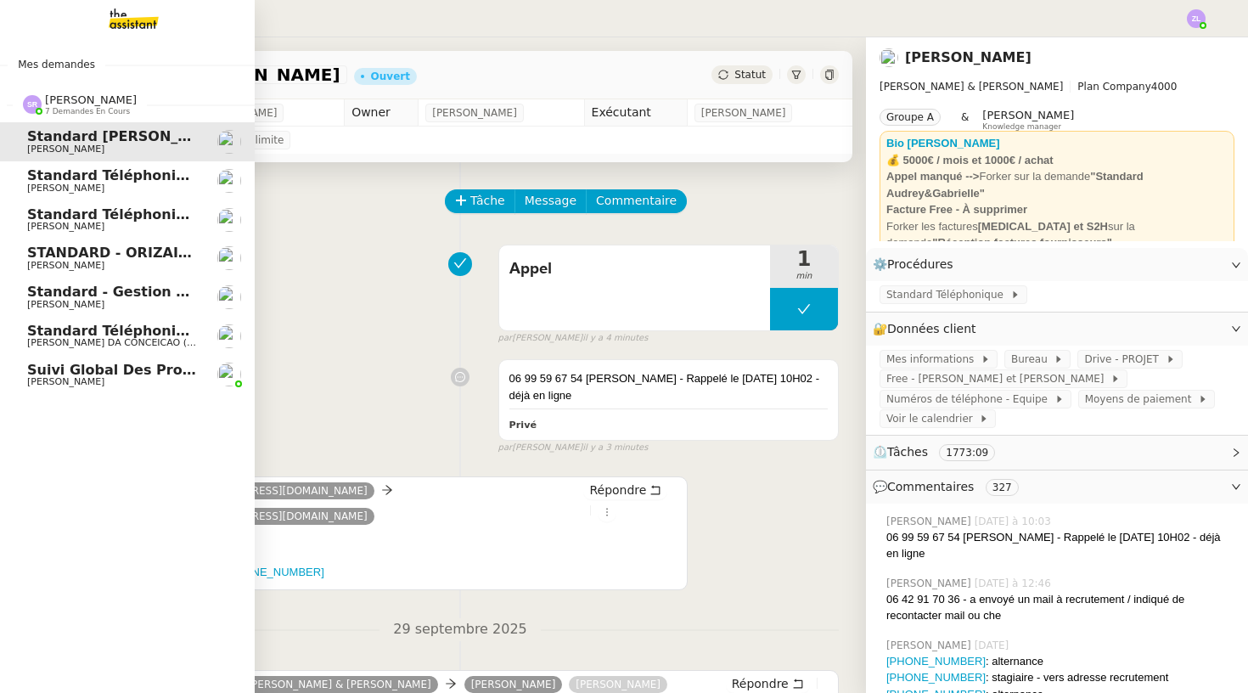
click at [104, 223] on span "[PERSON_NAME]" at bounding box center [65, 226] width 77 height 11
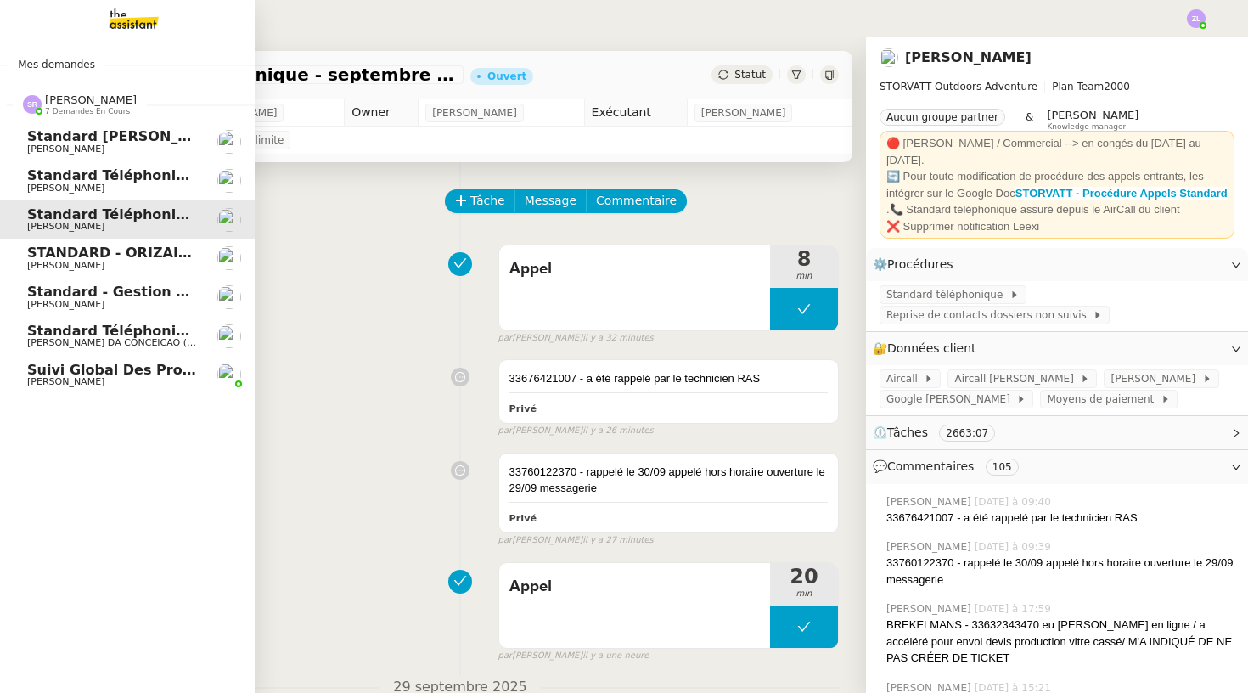
click at [57, 255] on span "STANDARD - ORIZAIR - septembre 2025" at bounding box center [178, 253] width 303 height 16
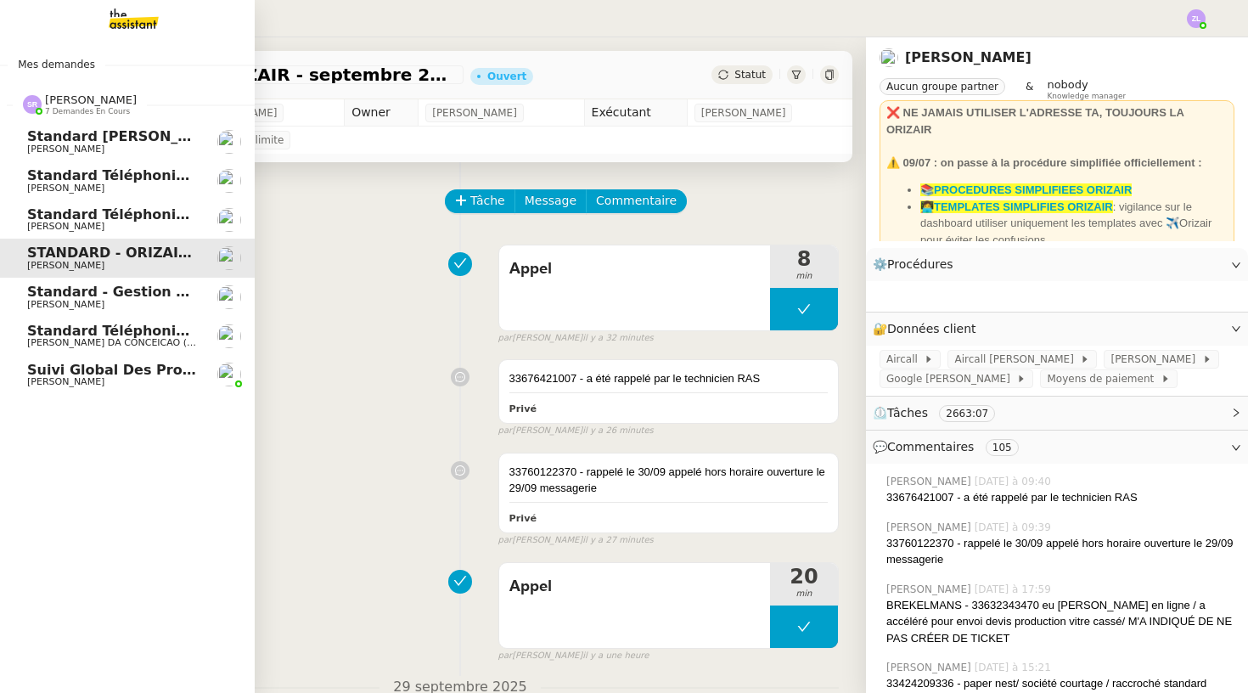
click at [80, 299] on span "[PERSON_NAME]" at bounding box center [65, 304] width 77 height 11
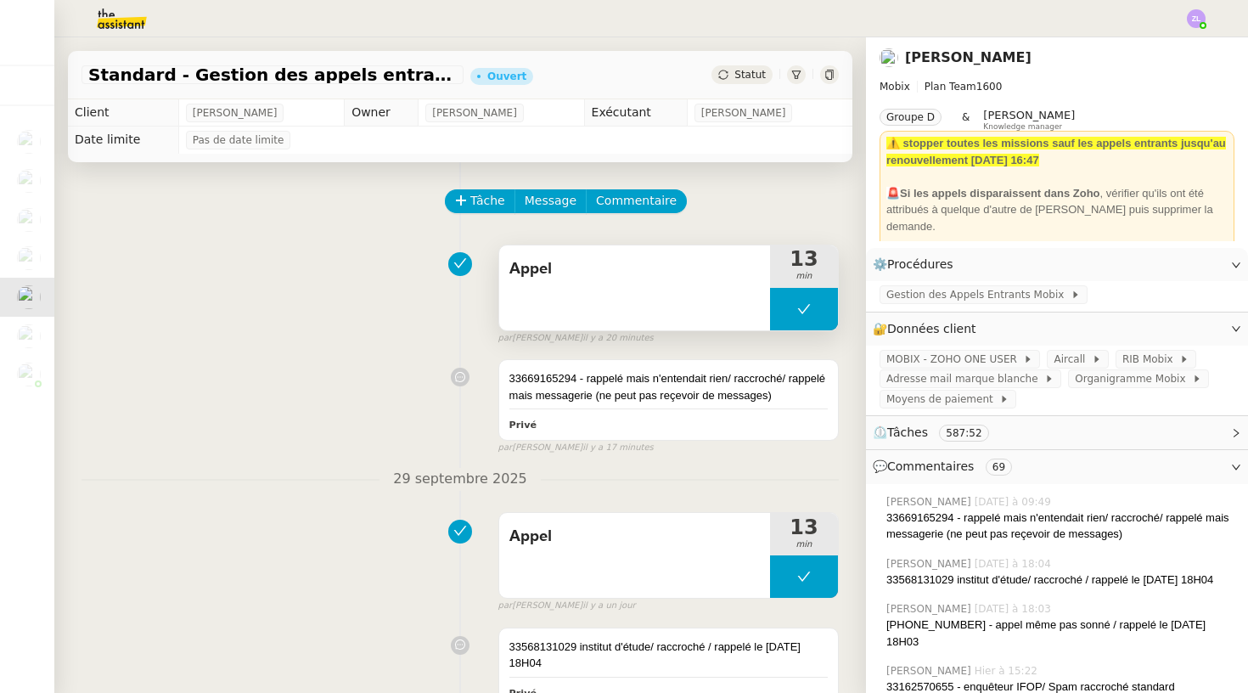
click at [804, 300] on button at bounding box center [804, 309] width 68 height 42
click at [788, 304] on icon at bounding box center [787, 309] width 14 height 14
click at [790, 320] on div at bounding box center [804, 309] width 68 height 42
click at [837, 310] on button at bounding box center [821, 309] width 34 height 42
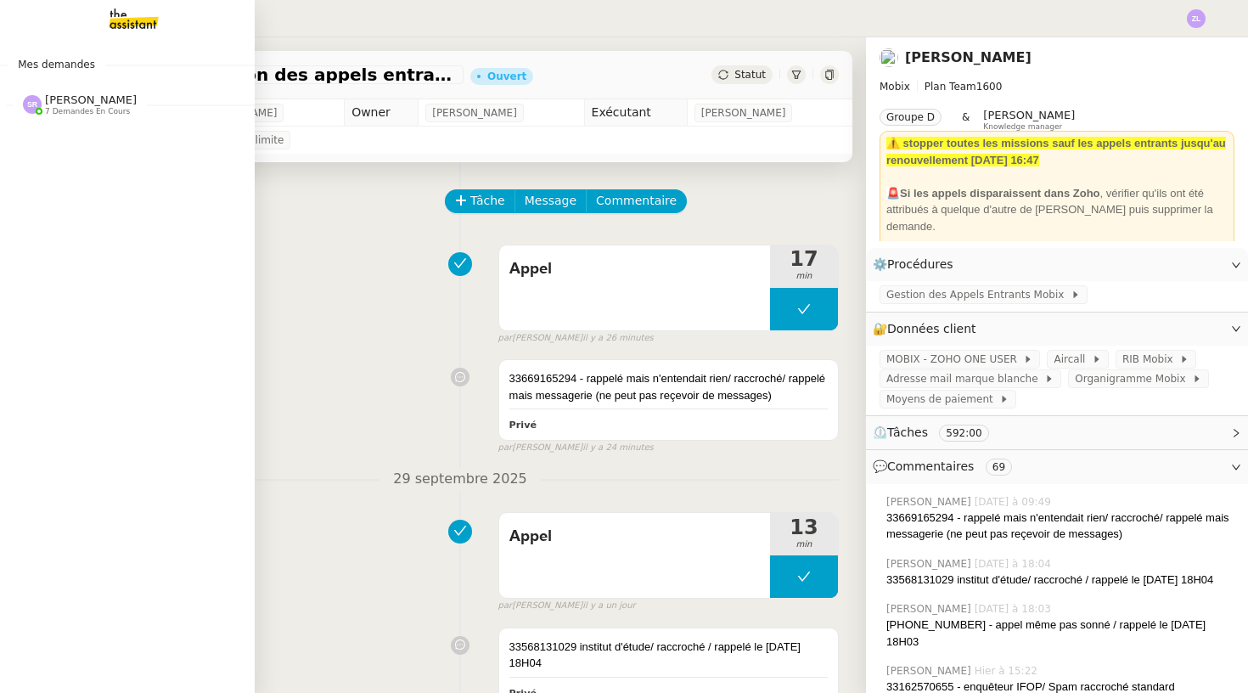
click at [15, 188] on div "Mes demandes Stéphanie Rakotosalama 7 demandes en cours Standard Audrey&Gabriel…" at bounding box center [127, 365] width 255 height 656
click at [130, 85] on span "[PERSON_NAME] 7 demandes en cours" at bounding box center [134, 98] width 255 height 36
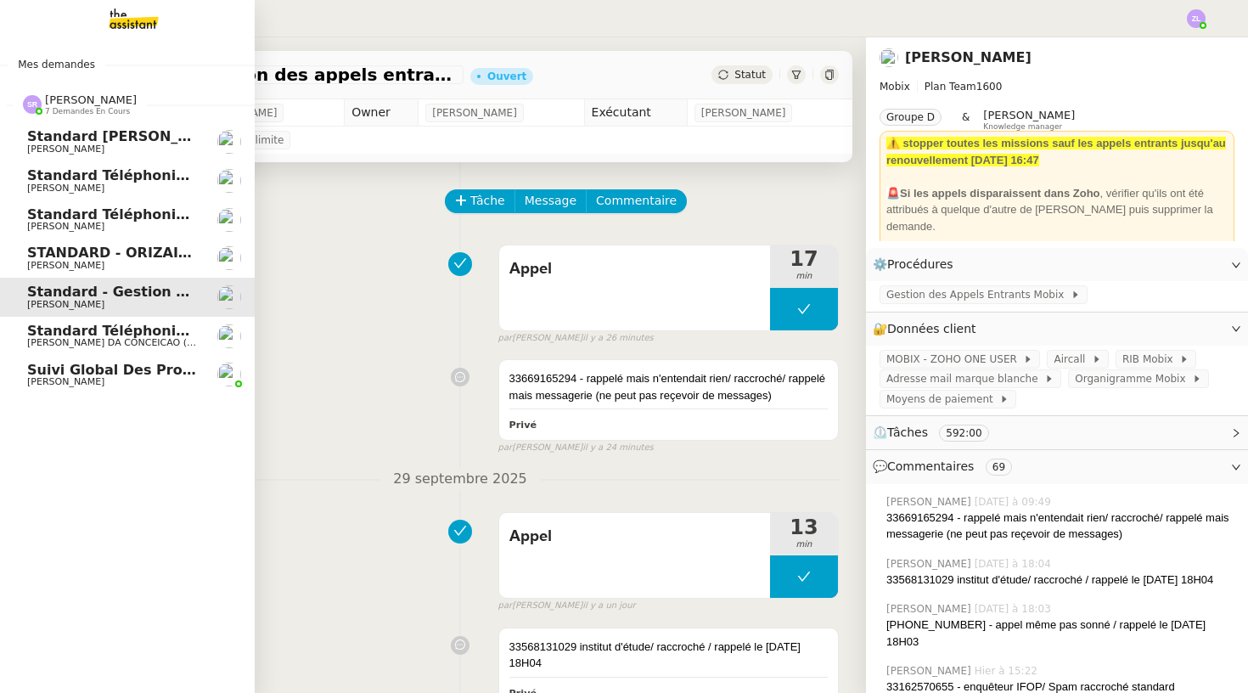
click at [137, 110] on div "[PERSON_NAME] 7 demandes en cours" at bounding box center [91, 104] width 92 height 22
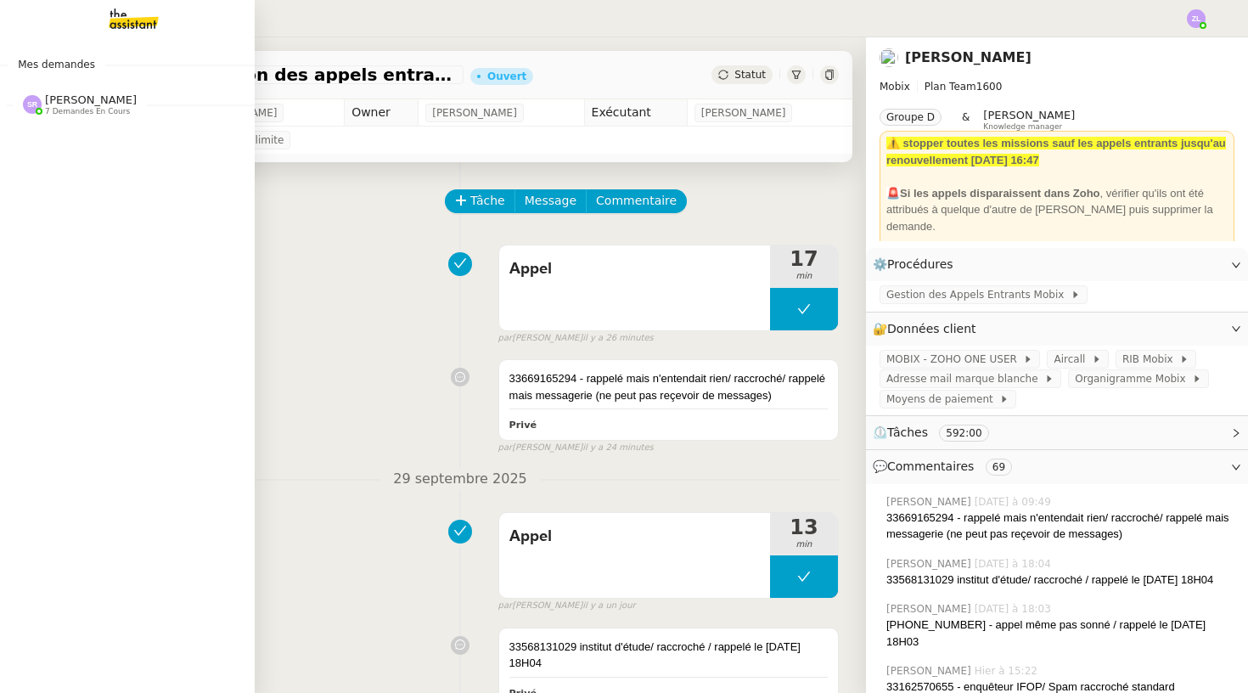
click at [137, 110] on div "[PERSON_NAME] 7 demandes en cours" at bounding box center [91, 104] width 92 height 22
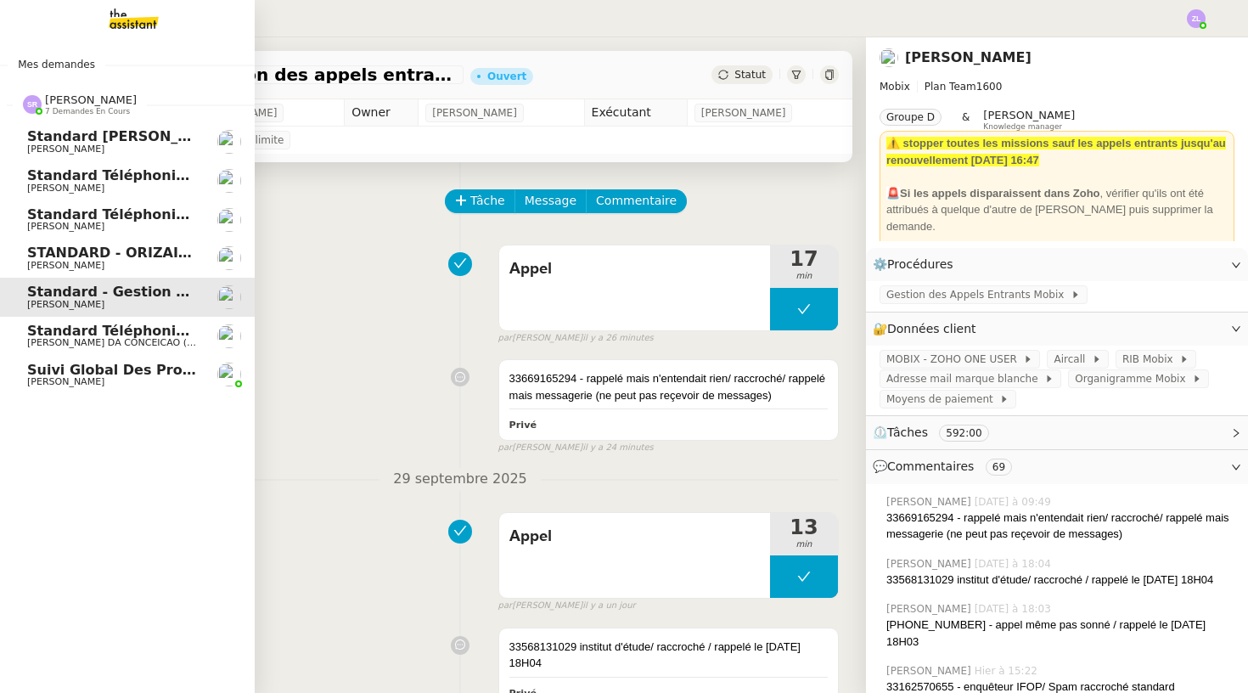
click at [166, 216] on span "Standard téléphonique - septembre 2025" at bounding box center [186, 214] width 319 height 16
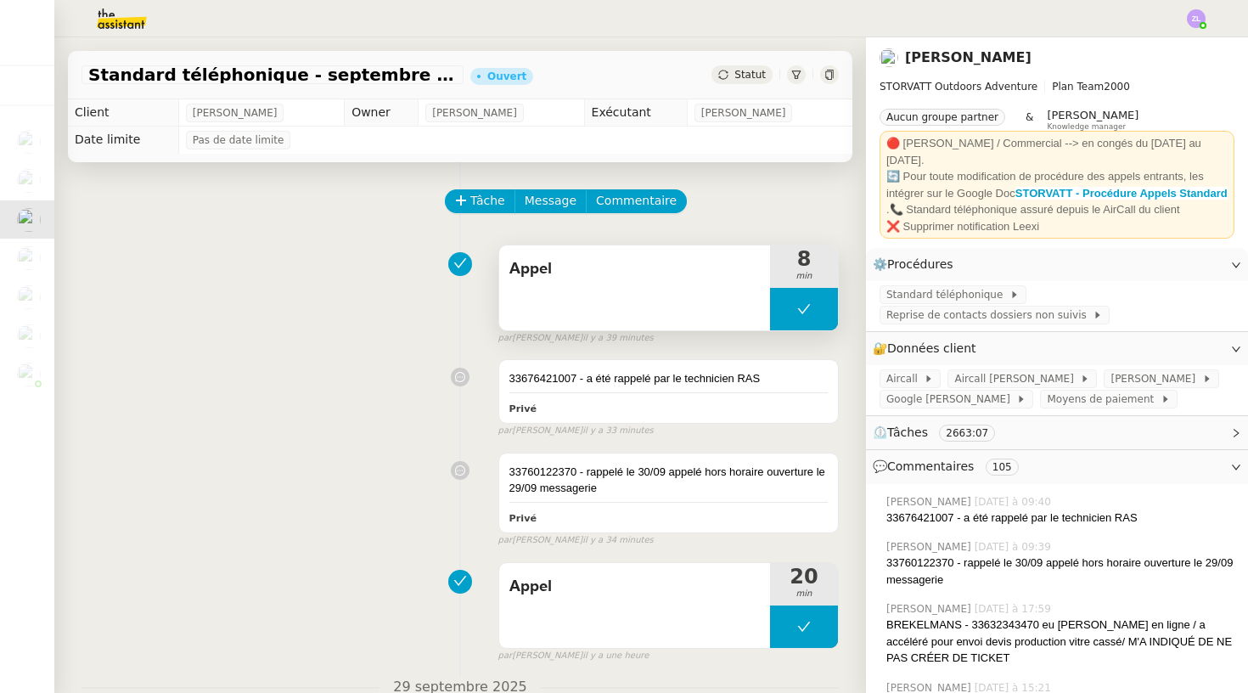
click at [782, 308] on button at bounding box center [804, 309] width 68 height 42
click at [782, 308] on icon at bounding box center [787, 309] width 14 height 14
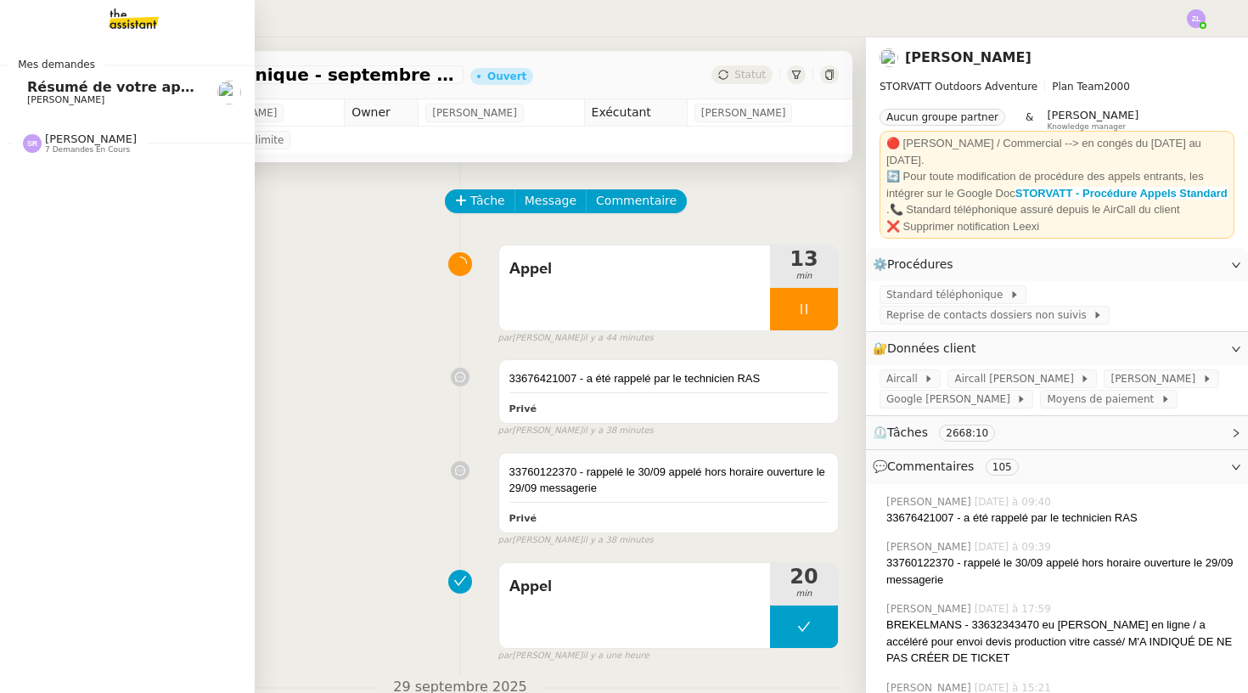
click at [44, 159] on div "[PERSON_NAME] 7 demandes en cours" at bounding box center [127, 136] width 255 height 49
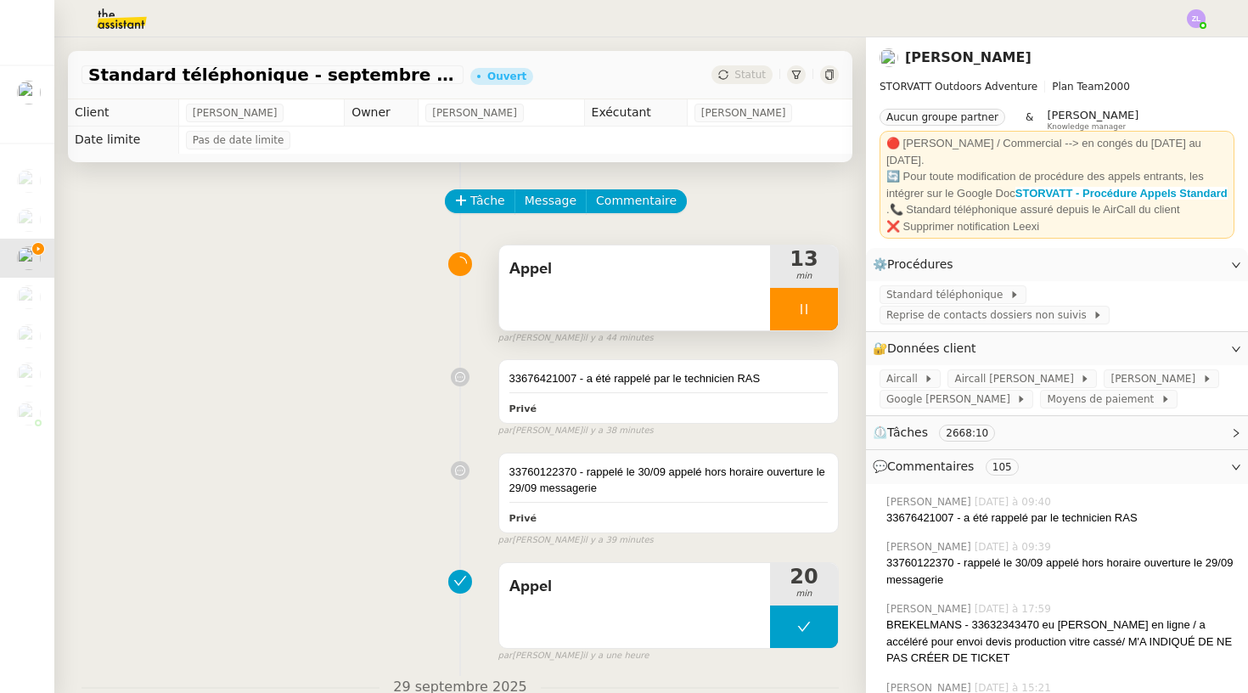
click at [786, 307] on div at bounding box center [804, 309] width 68 height 42
click at [820, 318] on button at bounding box center [821, 309] width 34 height 42
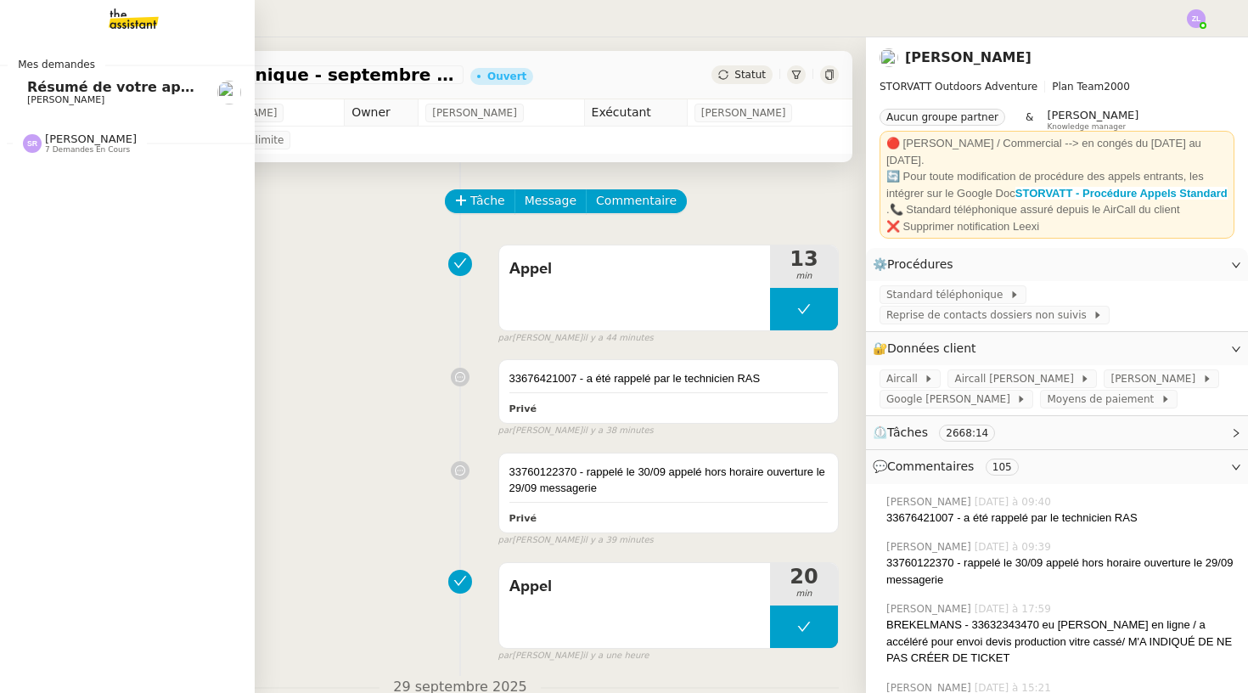
click at [100, 152] on span "7 demandes en cours" at bounding box center [87, 149] width 85 height 9
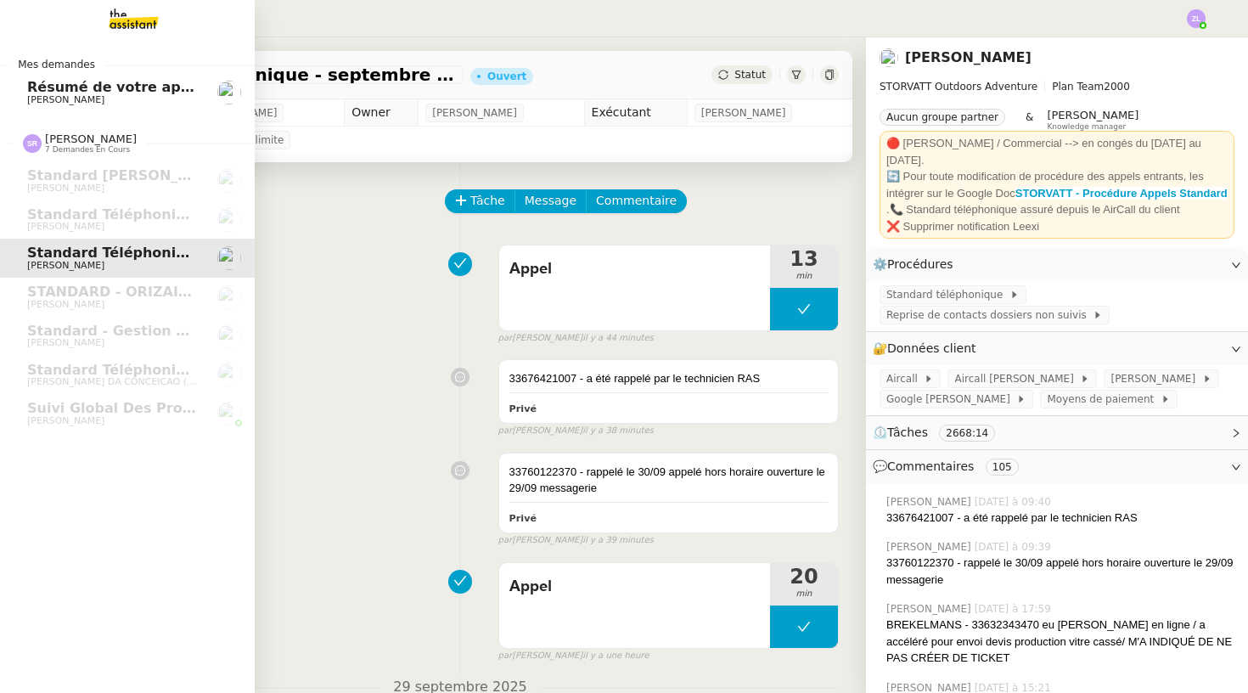
click at [130, 82] on span "Résumé de votre appel avec Anthony Mugnier (30 septembre 2025 à 10:13)" at bounding box center [259, 87] width 465 height 16
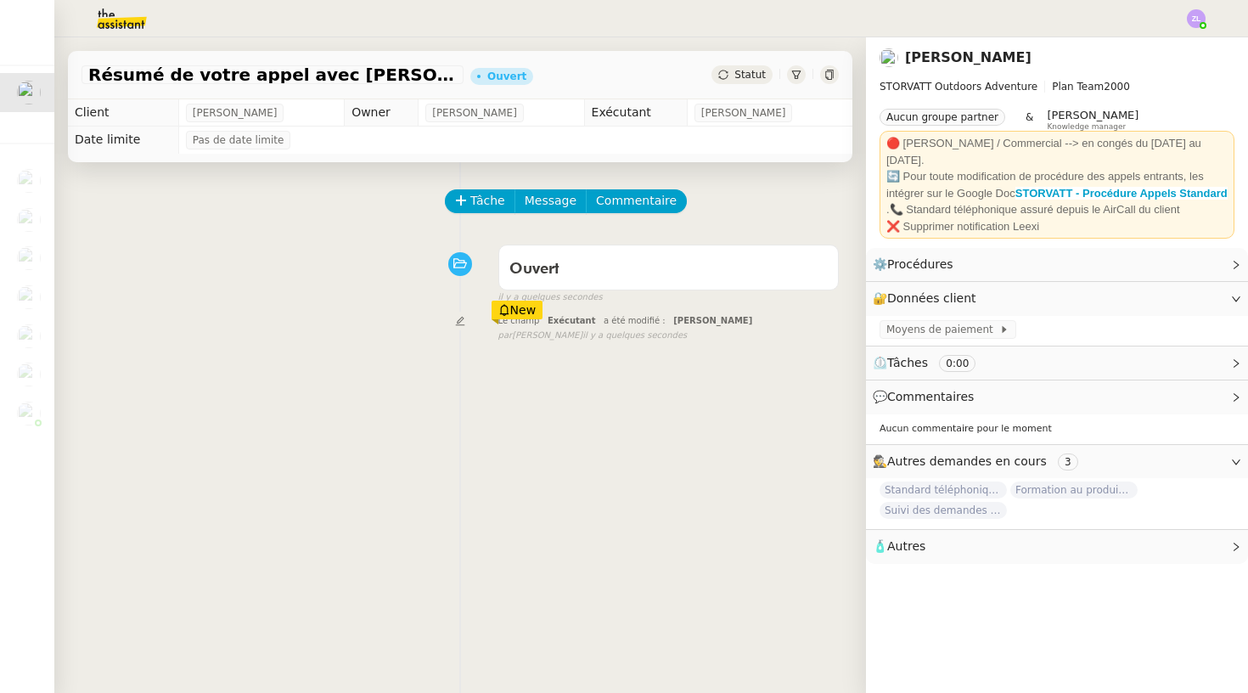
click at [737, 70] on span "Statut" at bounding box center [750, 75] width 31 height 12
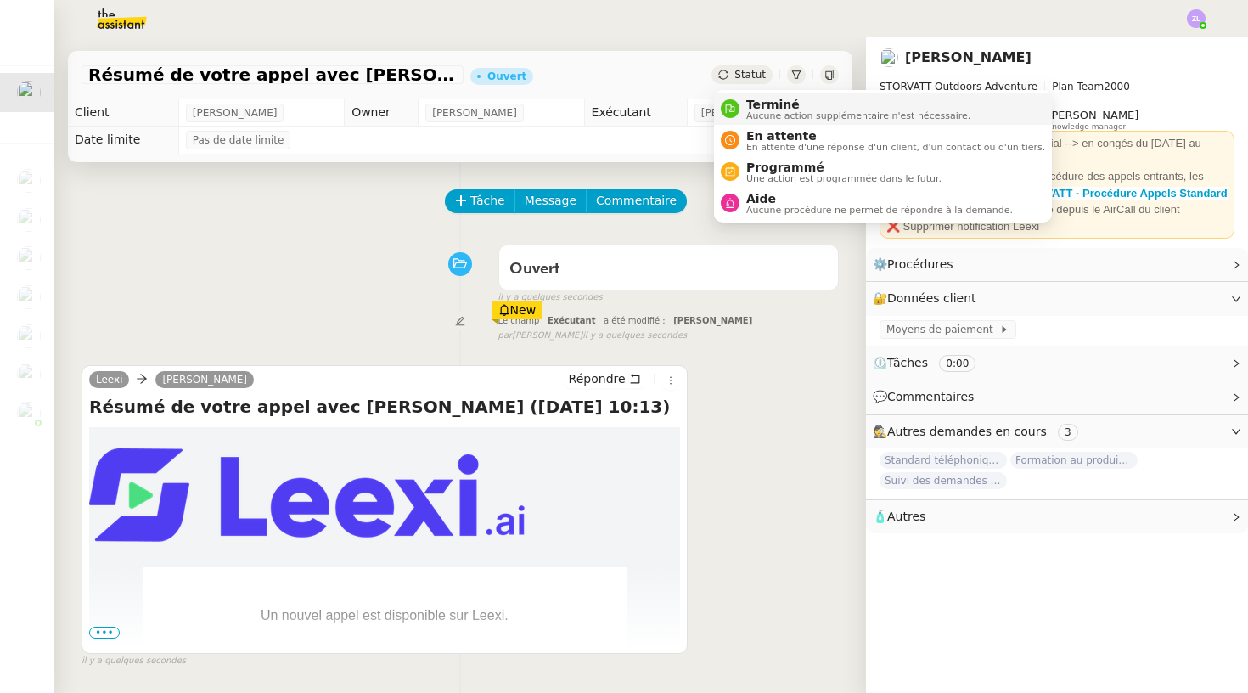
click at [761, 111] on span "Aucune action supplémentaire n'est nécessaire." at bounding box center [858, 115] width 224 height 9
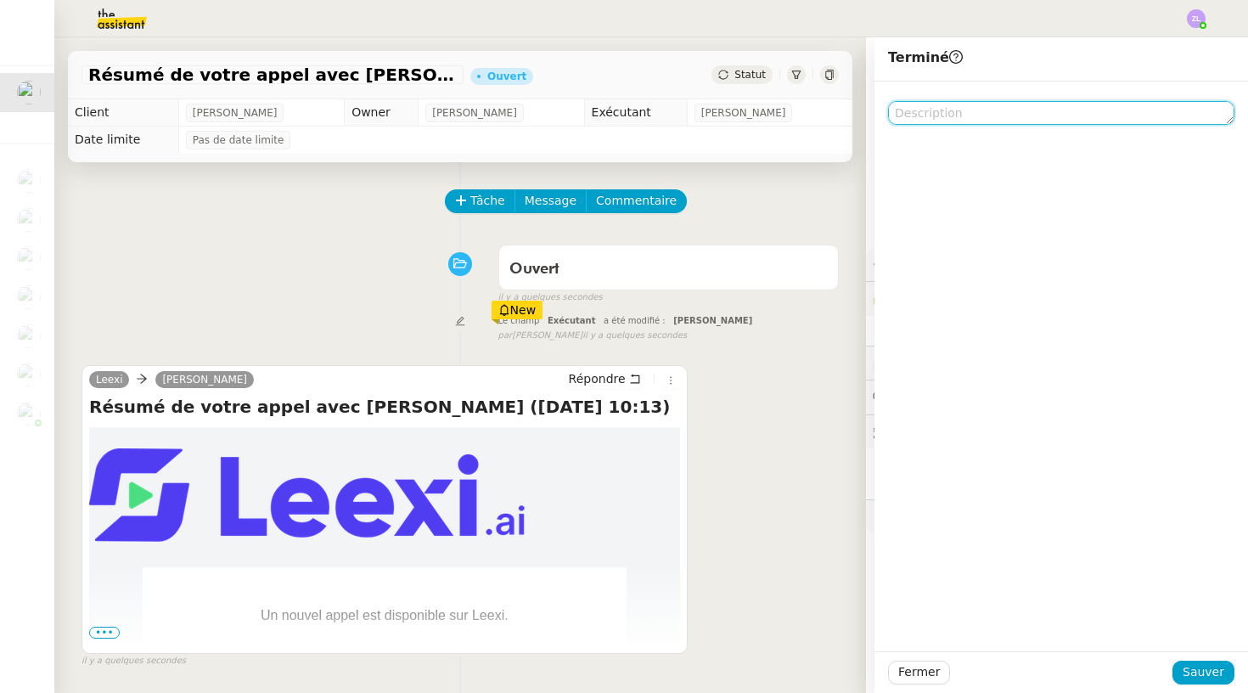
click at [903, 115] on textarea at bounding box center [1061, 113] width 346 height 24
type textarea "RAS"
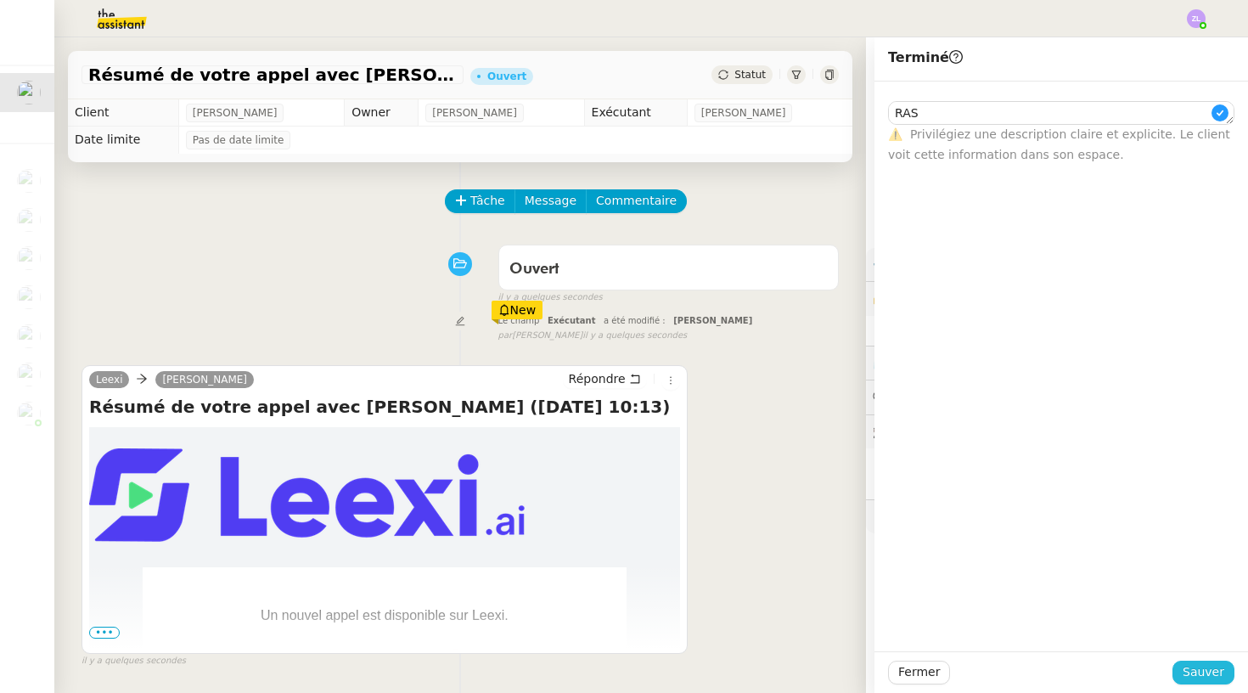
click at [1205, 673] on span "Sauver" at bounding box center [1204, 672] width 42 height 20
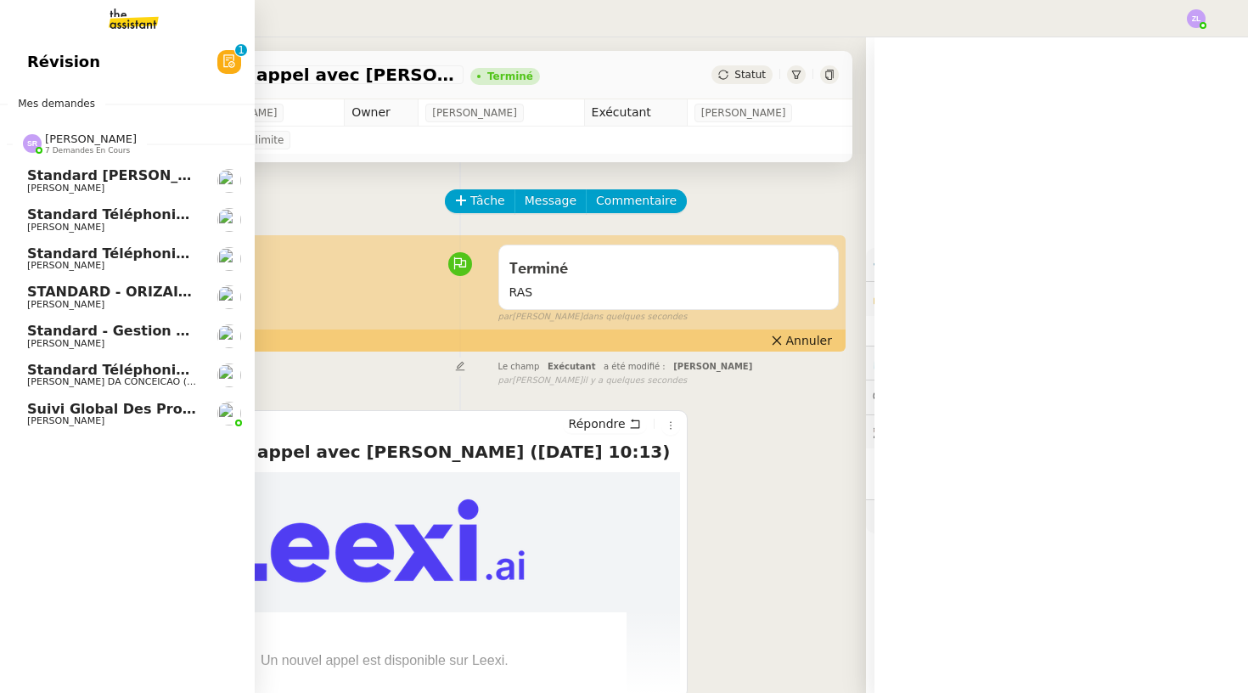
click at [89, 339] on span "[PERSON_NAME]" at bounding box center [113, 344] width 172 height 10
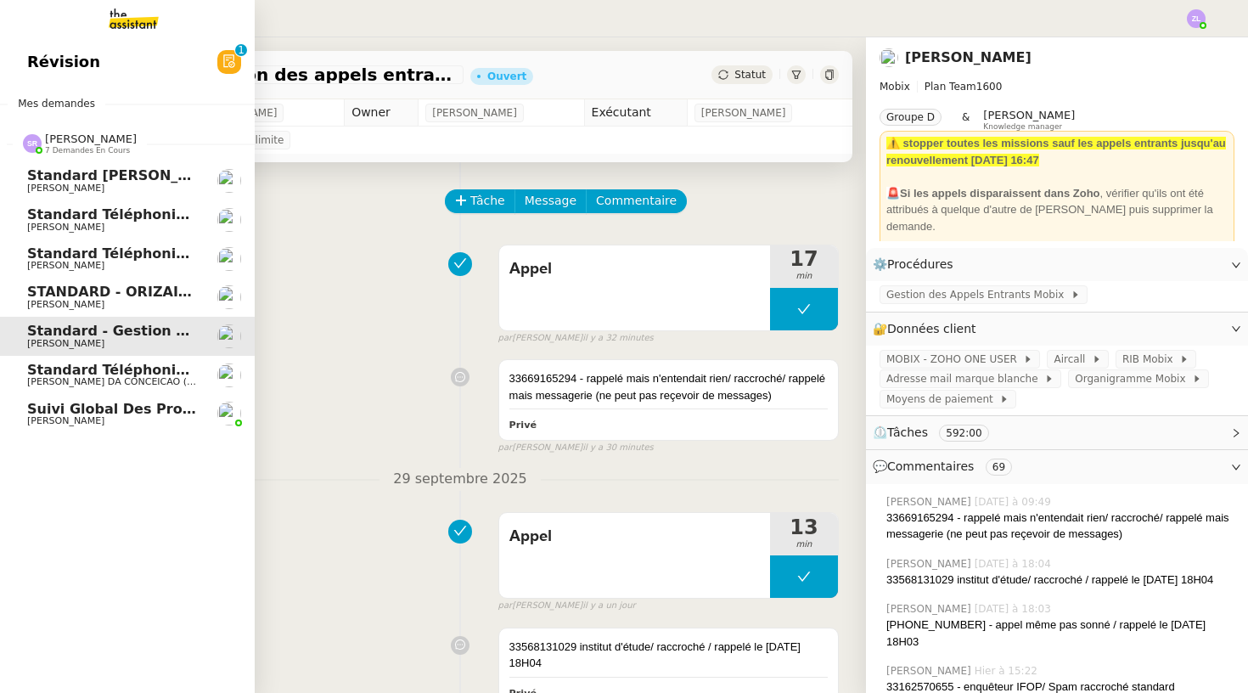
click at [93, 256] on span "Standard téléphonique - septembre 2025" at bounding box center [186, 253] width 319 height 16
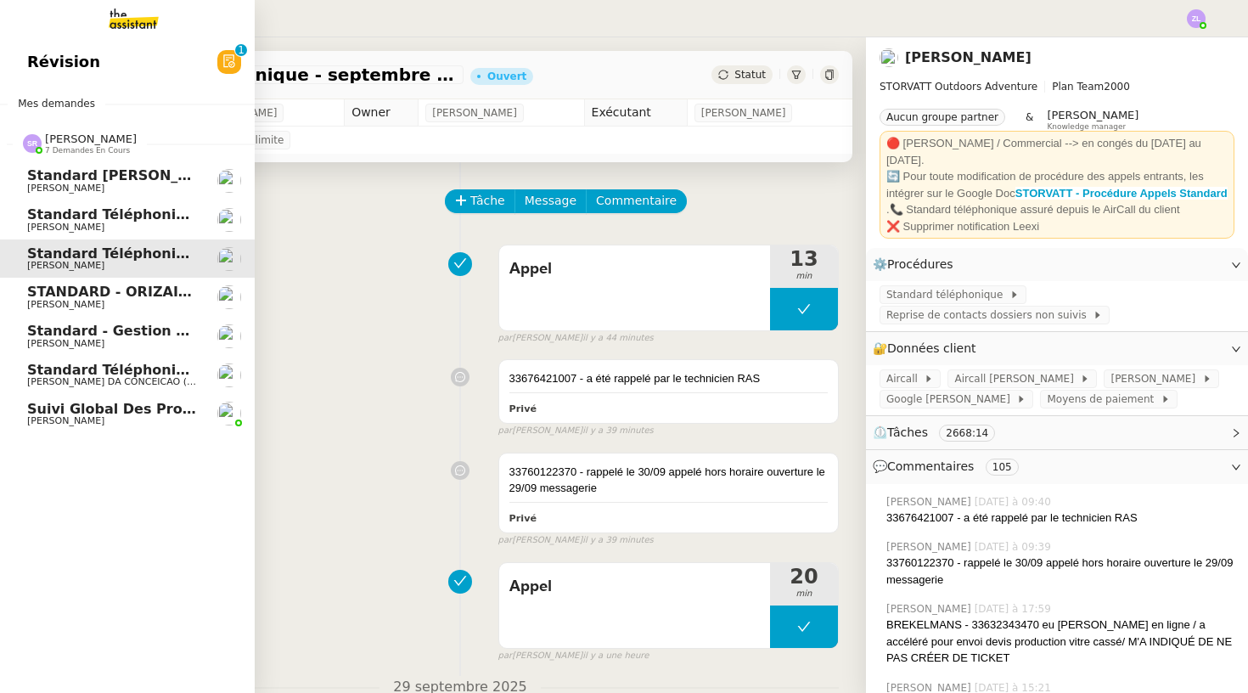
click at [108, 330] on span "Standard - Gestion des appels entrants - septembre 2025" at bounding box center [250, 331] width 447 height 16
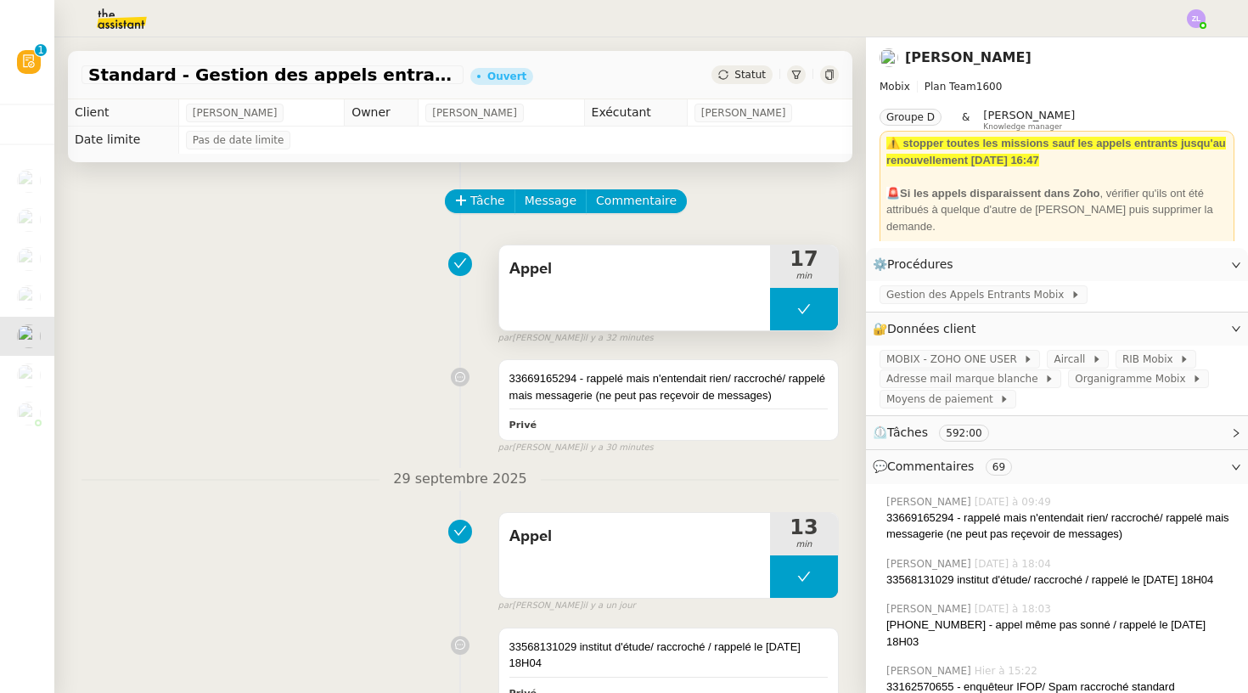
click at [796, 312] on button at bounding box center [804, 309] width 68 height 42
click at [796, 312] on div at bounding box center [787, 309] width 34 height 42
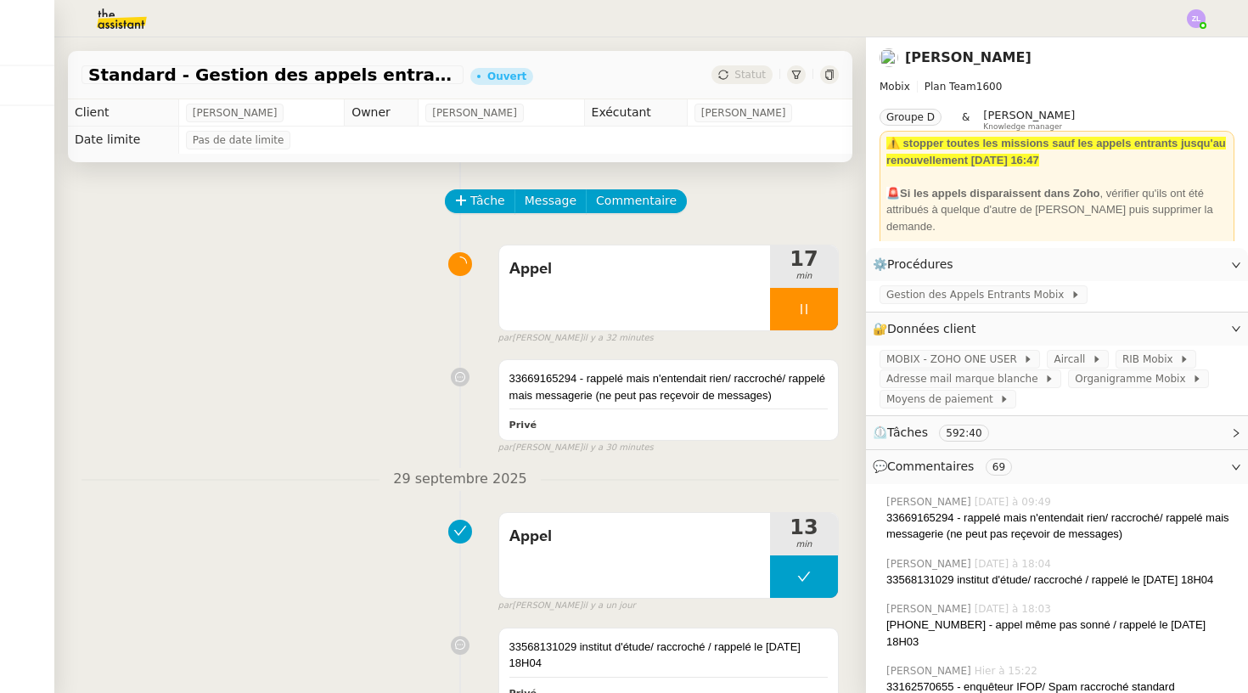
click at [678, 190] on div "Tâche Message Commentaire" at bounding box center [643, 209] width 392 height 41
click at [658, 200] on span "Commentaire" at bounding box center [636, 201] width 81 height 20
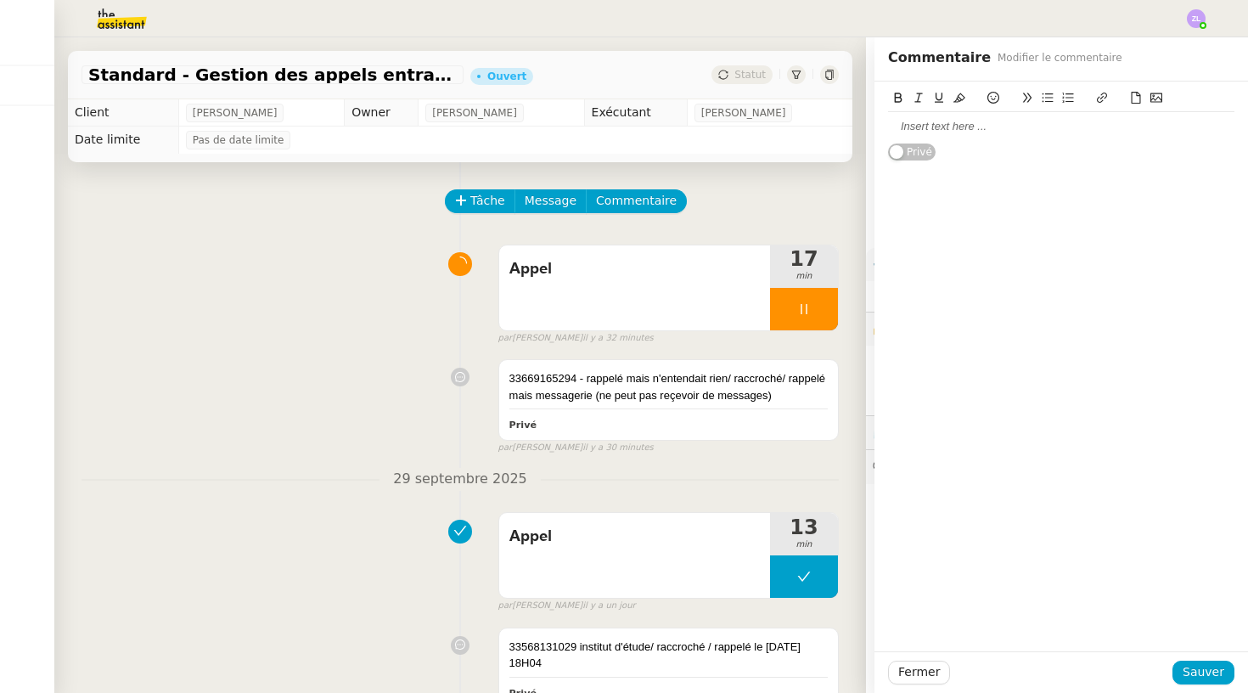
click at [918, 122] on div at bounding box center [1061, 126] width 346 height 15
click at [1206, 664] on span "Sauver" at bounding box center [1204, 672] width 42 height 20
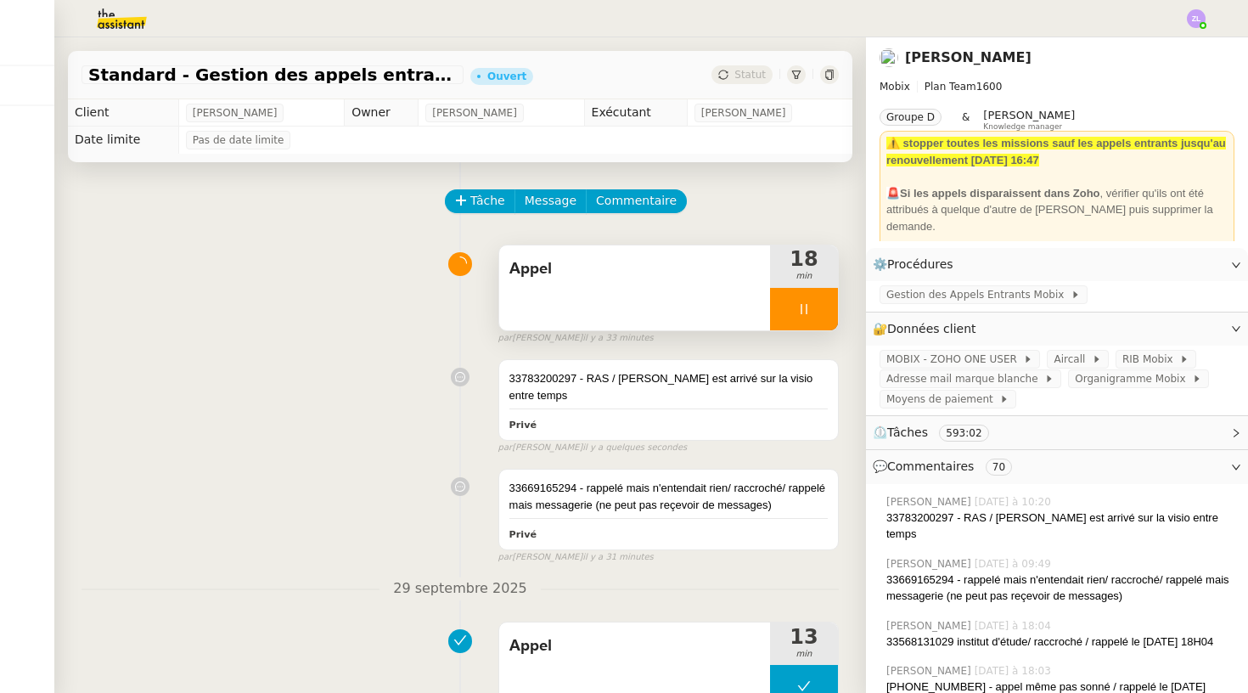
click at [784, 303] on div at bounding box center [804, 309] width 68 height 42
click at [825, 304] on icon at bounding box center [821, 309] width 14 height 14
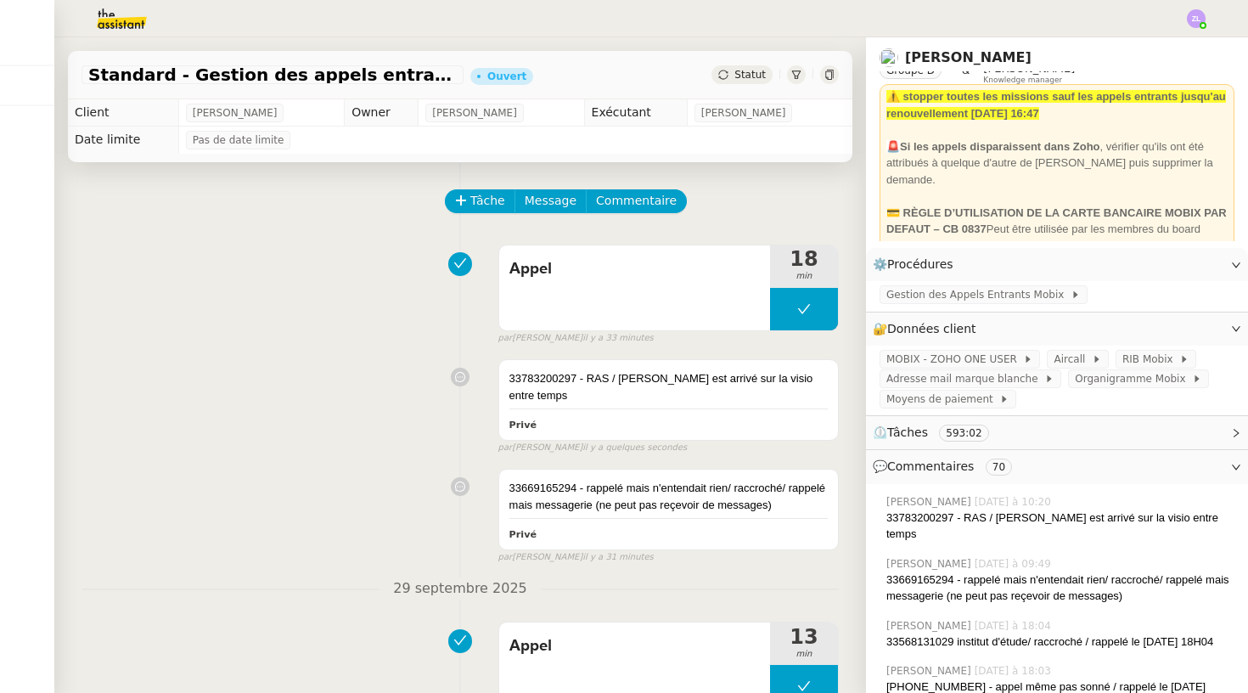
scroll to position [45, 0]
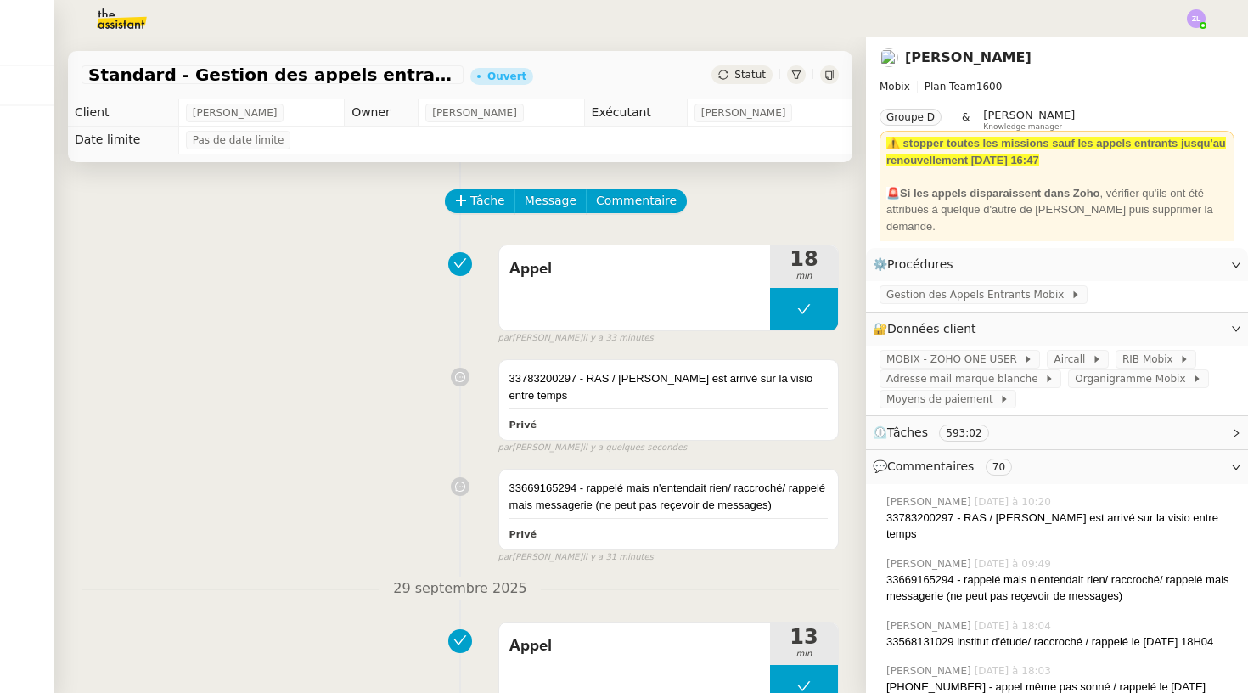
scroll to position [45, 0]
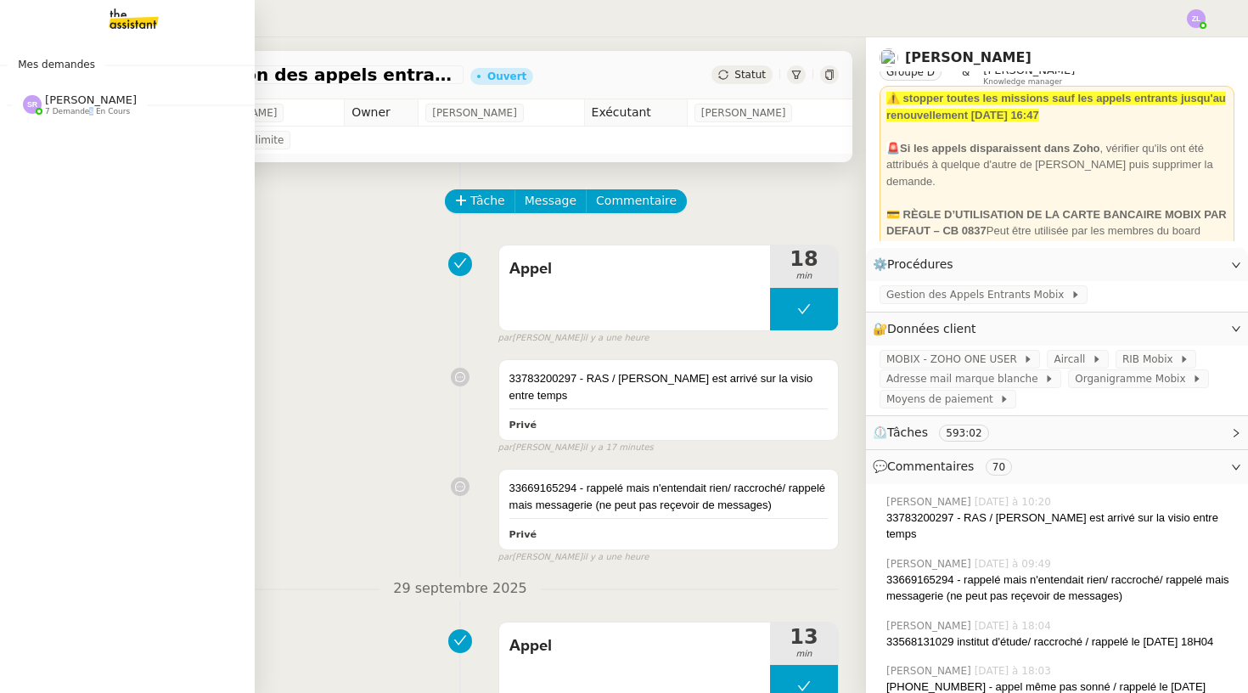
click at [88, 107] on span "7 demandes en cours" at bounding box center [87, 111] width 85 height 9
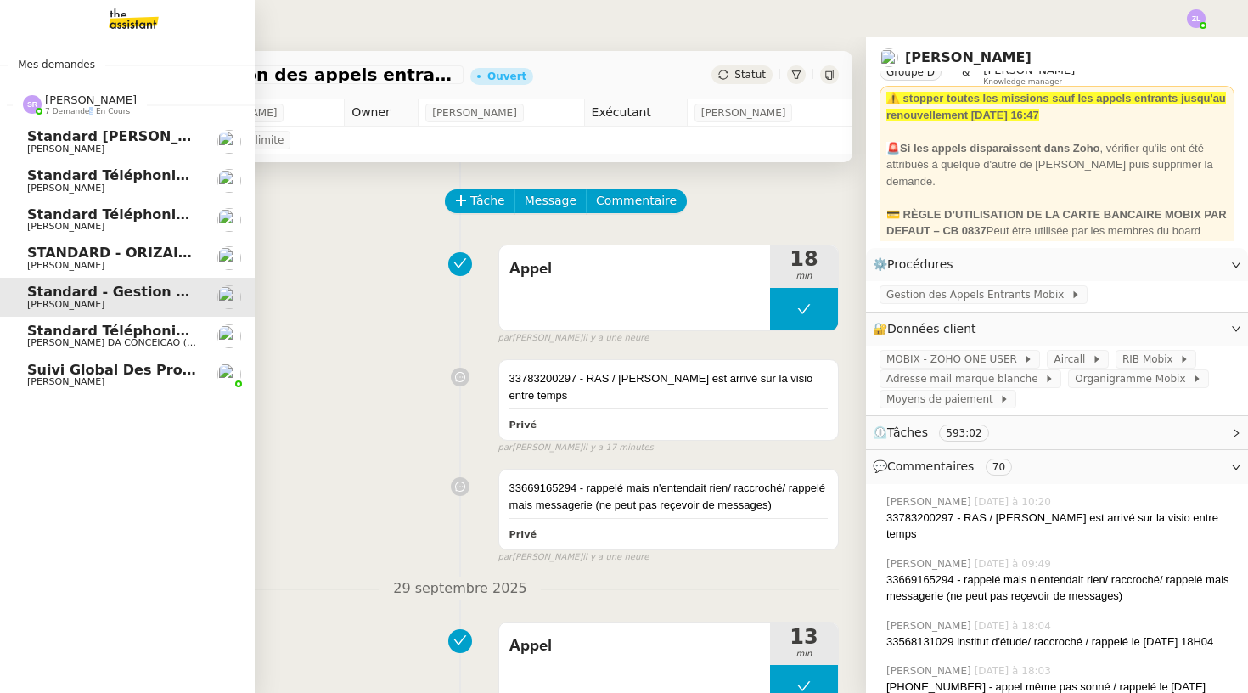
click at [148, 217] on span "Standard téléphonique - septembre 2025" at bounding box center [186, 214] width 319 height 16
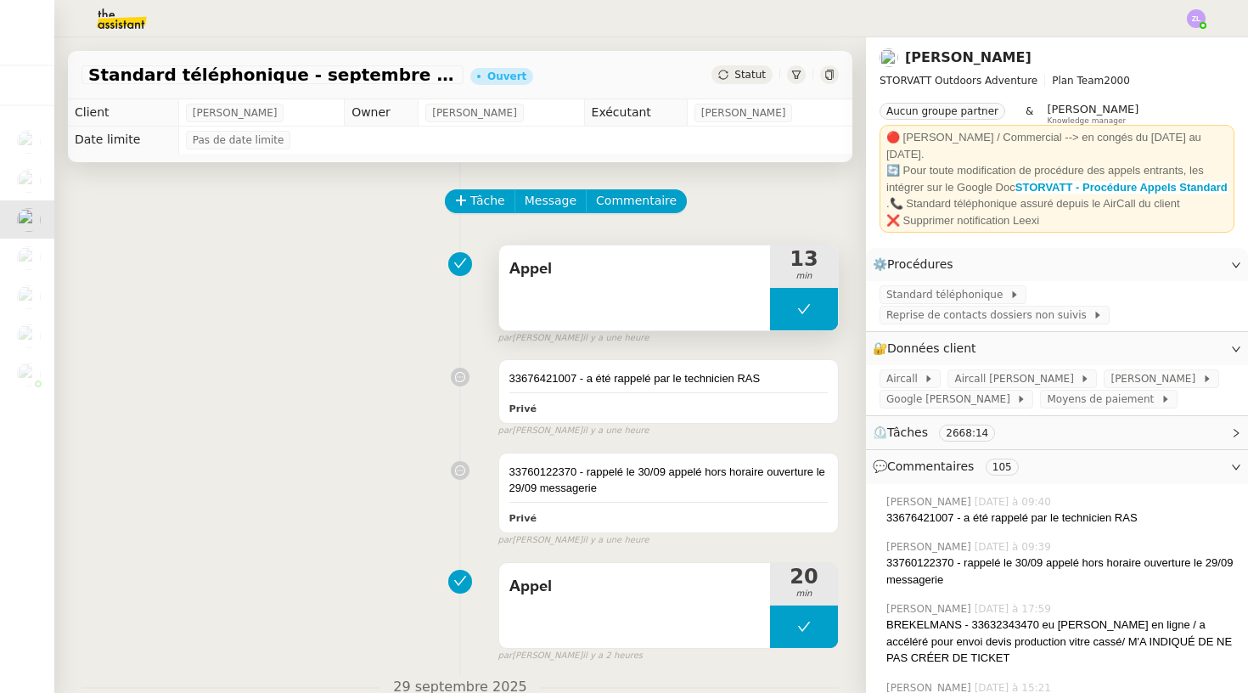
scroll to position [3, 0]
click at [792, 320] on button at bounding box center [804, 309] width 68 height 42
click at [792, 320] on div at bounding box center [787, 309] width 34 height 42
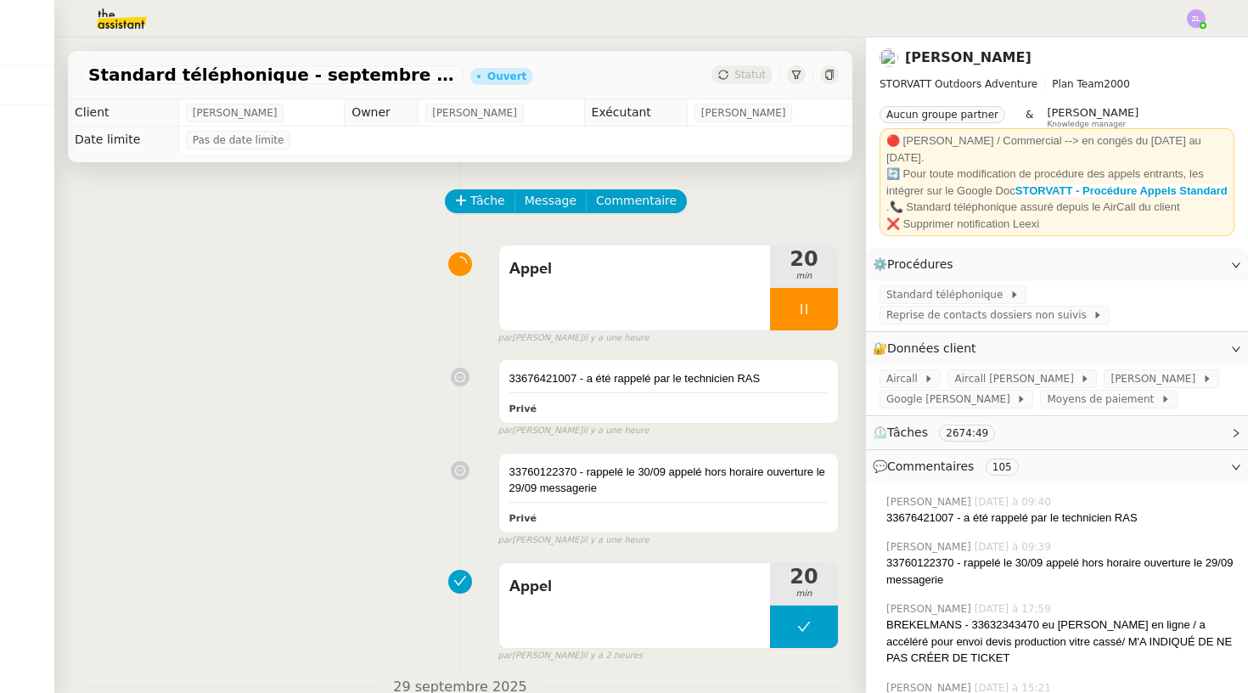
click at [556, 217] on div "Tâche Message Commentaire" at bounding box center [643, 209] width 392 height 41
click at [552, 203] on span "Message" at bounding box center [551, 201] width 52 height 20
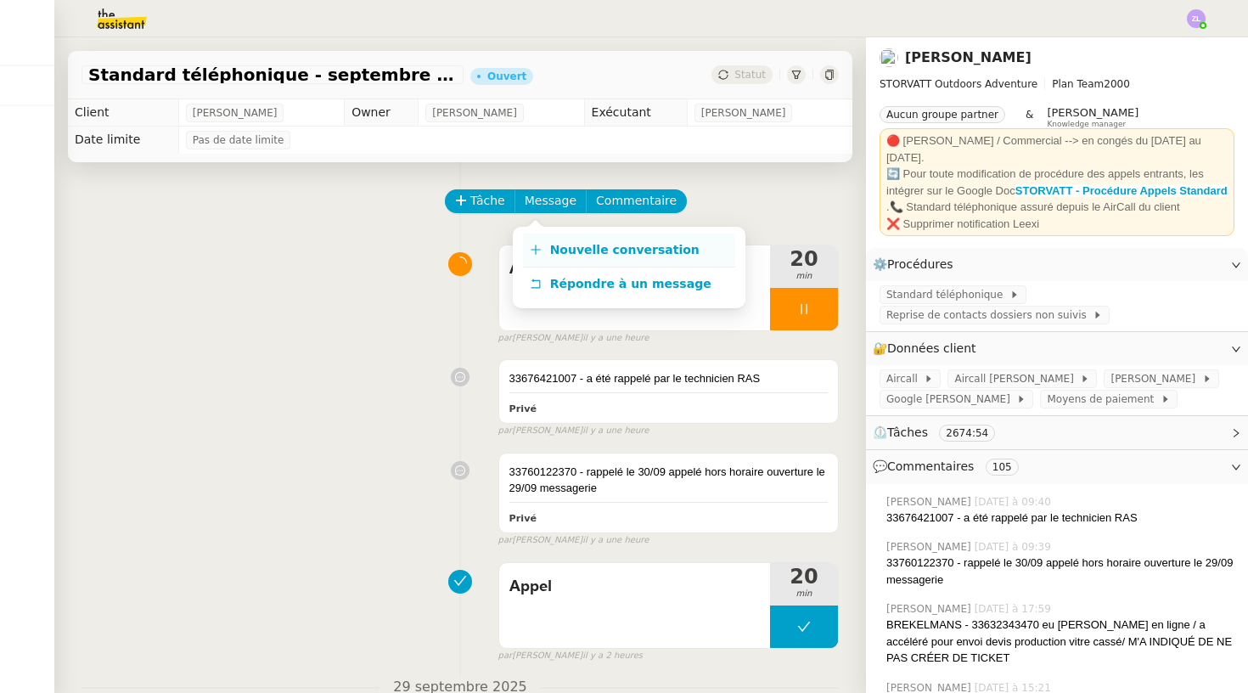
click at [578, 251] on span "Nouvelle conversation" at bounding box center [624, 250] width 149 height 14
click at [977, 303] on span "Standard téléphonique" at bounding box center [948, 294] width 123 height 17
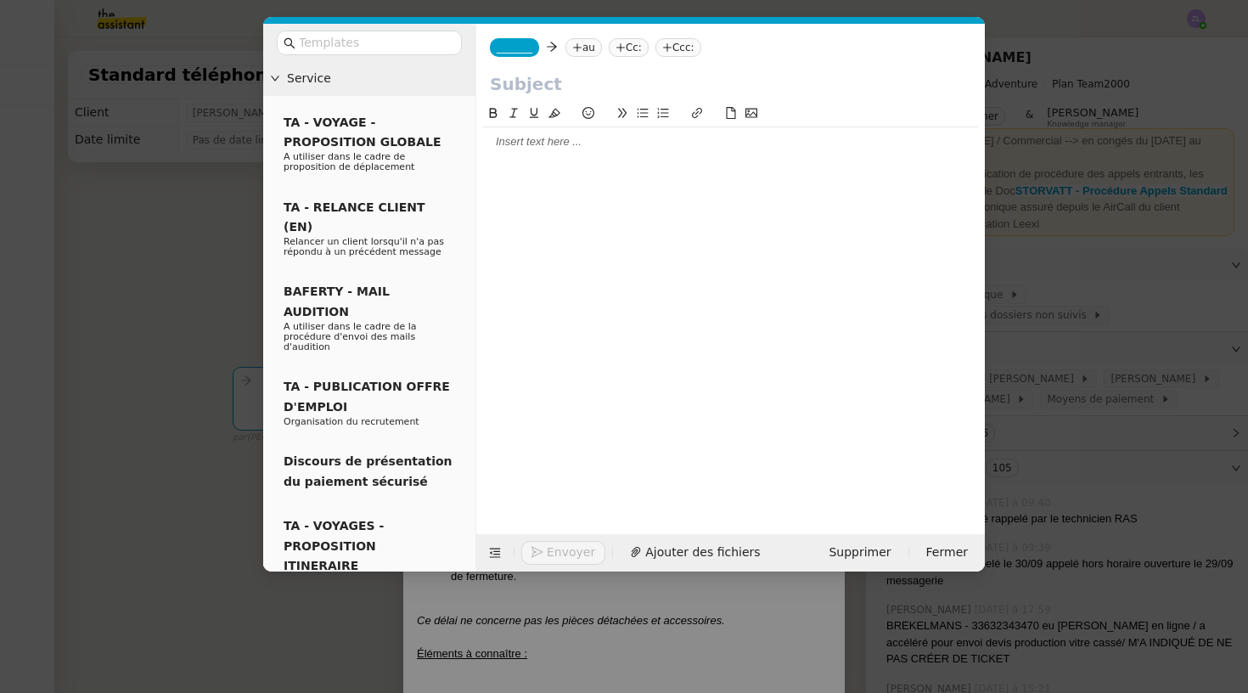
click at [529, 49] on span "_______" at bounding box center [515, 48] width 36 height 12
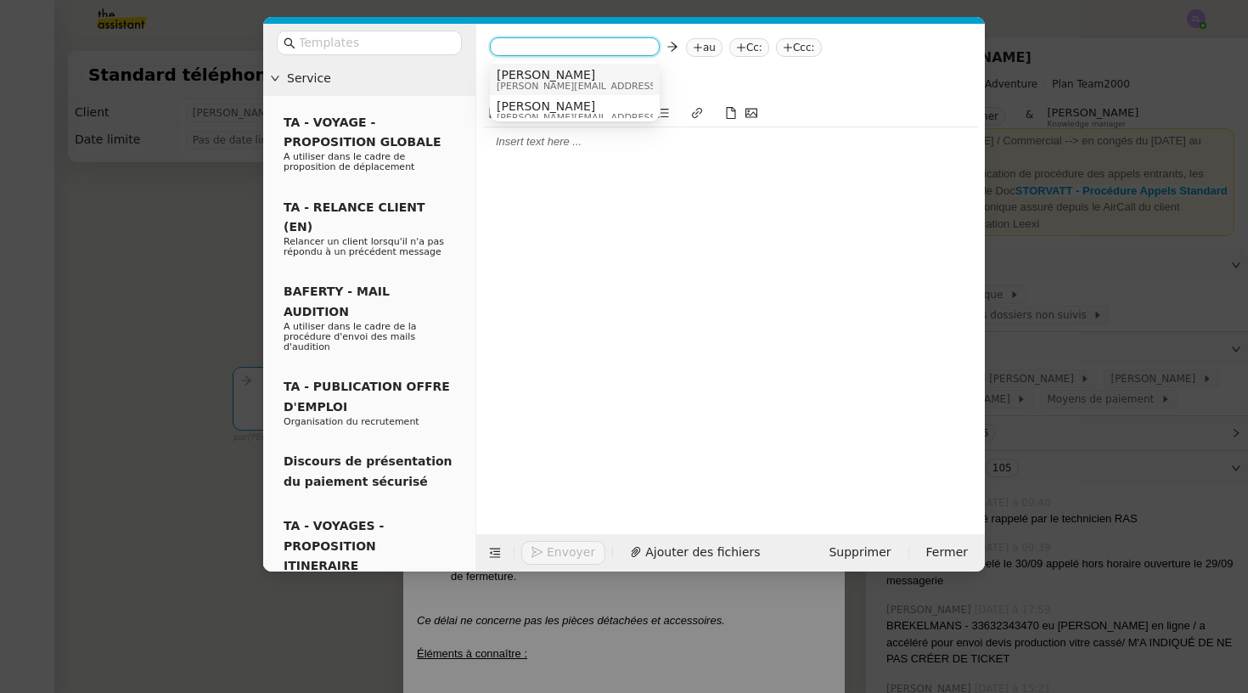
click at [541, 75] on span "Géraldine" at bounding box center [617, 75] width 241 height 14
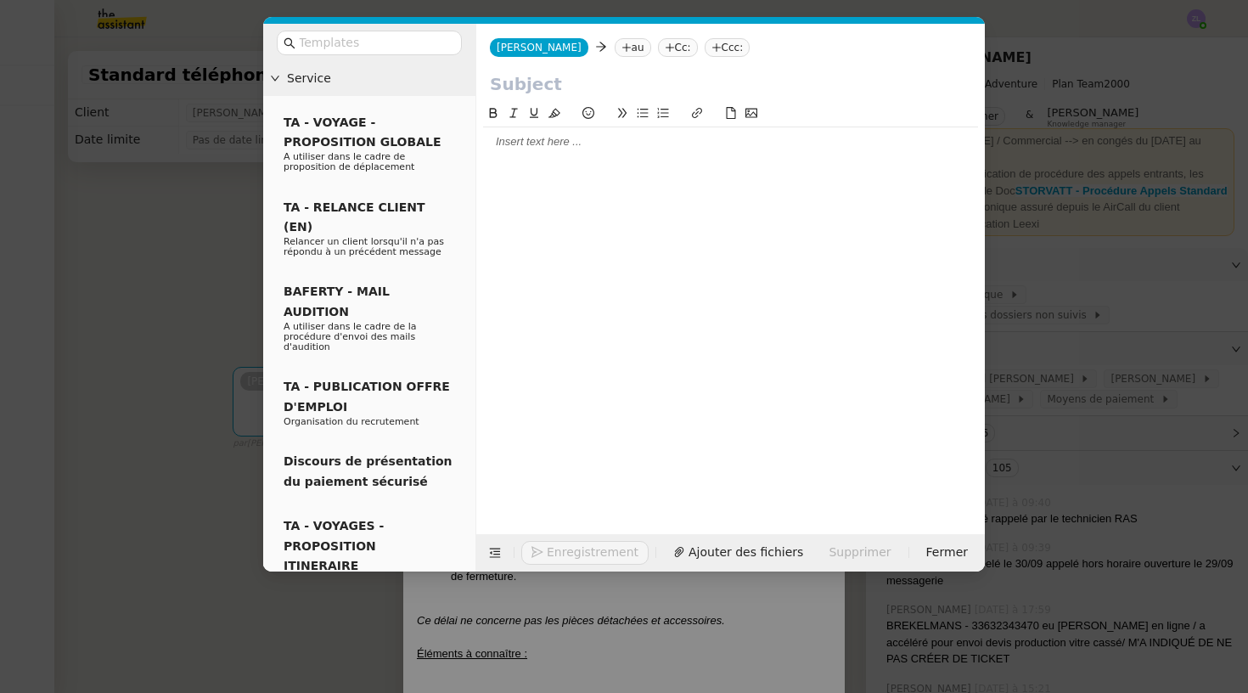
click at [615, 48] on nz-tag "au" at bounding box center [633, 47] width 37 height 19
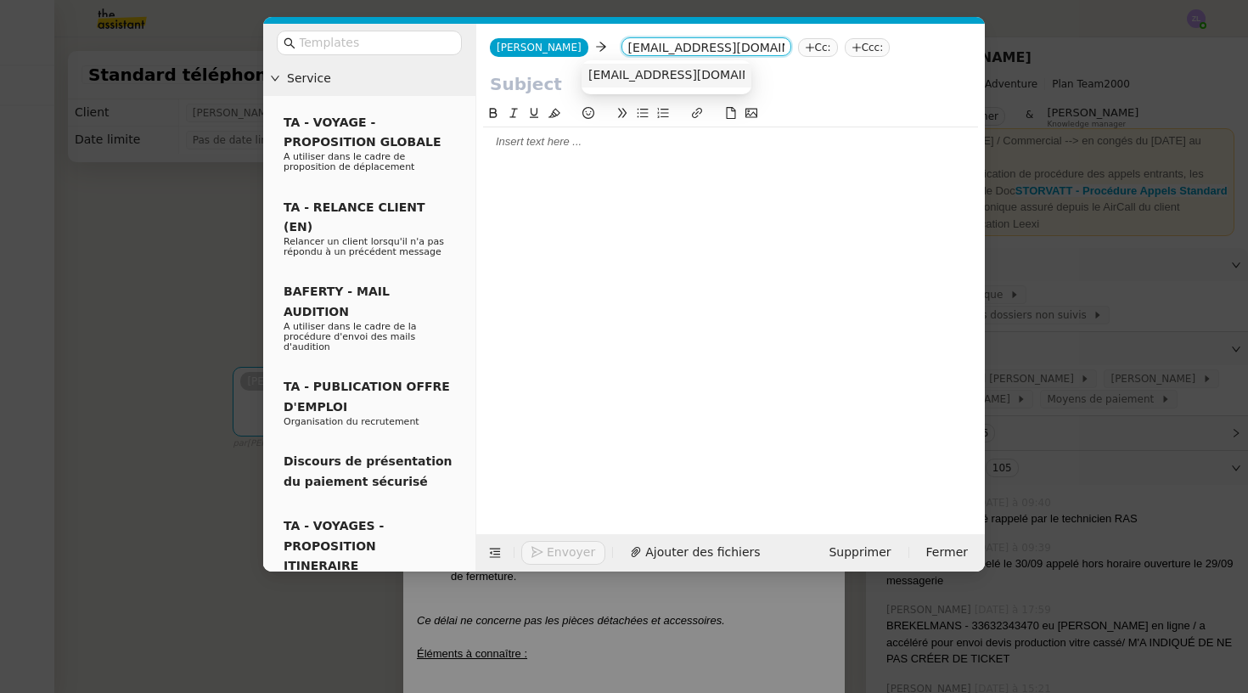
type input "direction@storvatt.fr"
click at [629, 80] on span "direction@storvatt.fr" at bounding box center [693, 75] width 208 height 14
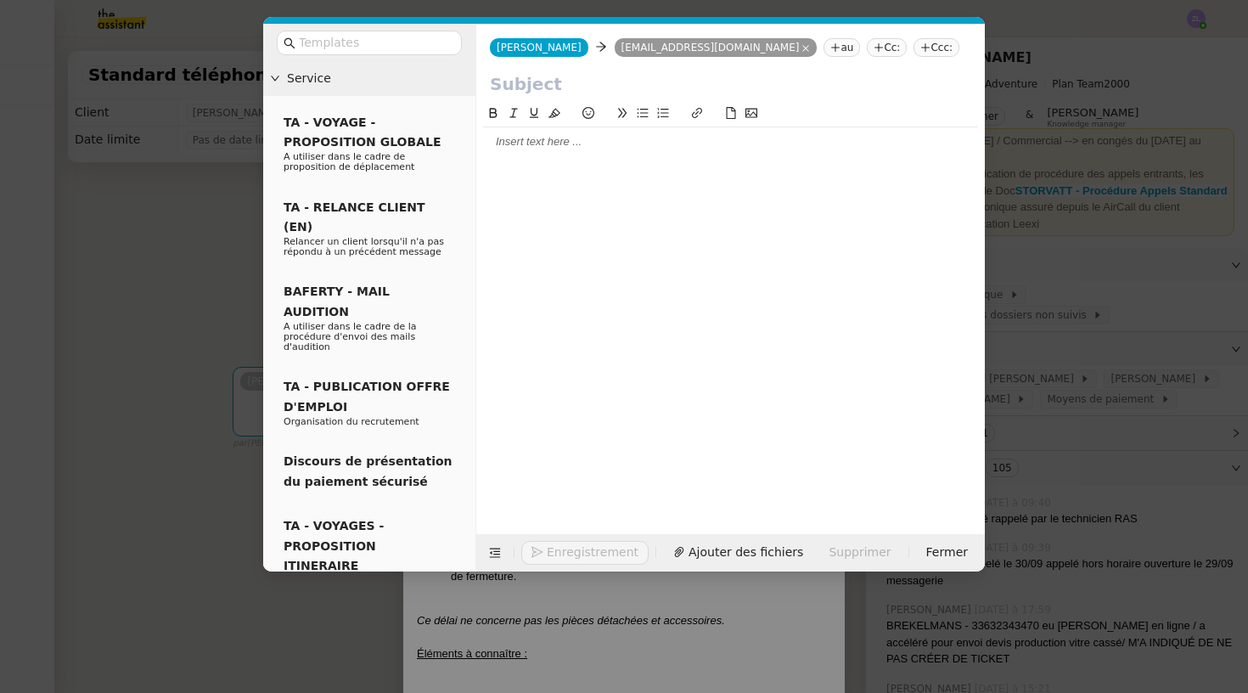
click at [194, 269] on nz-modal-container "Service TA - VOYAGE - PROPOSITION GLOBALE A utiliser dans le cadre de propositi…" at bounding box center [624, 346] width 1248 height 693
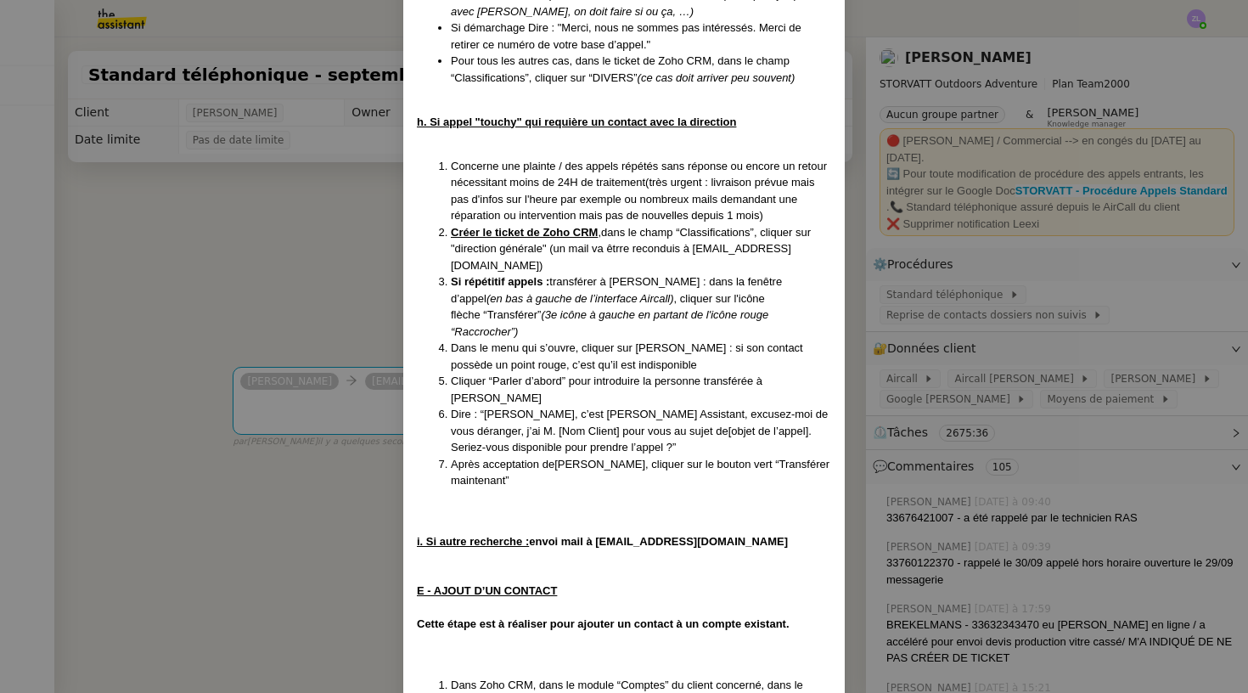
scroll to position [4720, 0]
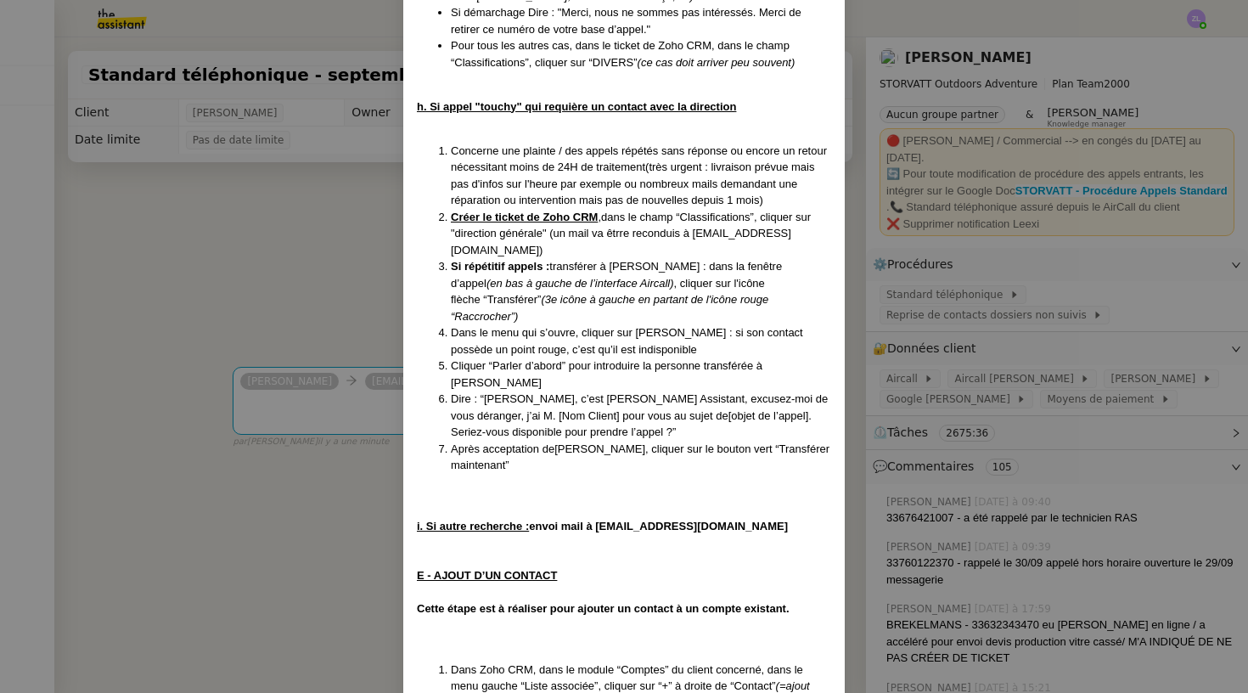
click at [262, 442] on nz-modal-container "MAJ le 22/09/2025 Contexte : Le client souhaite que nous réceptionnions les app…" at bounding box center [624, 346] width 1248 height 693
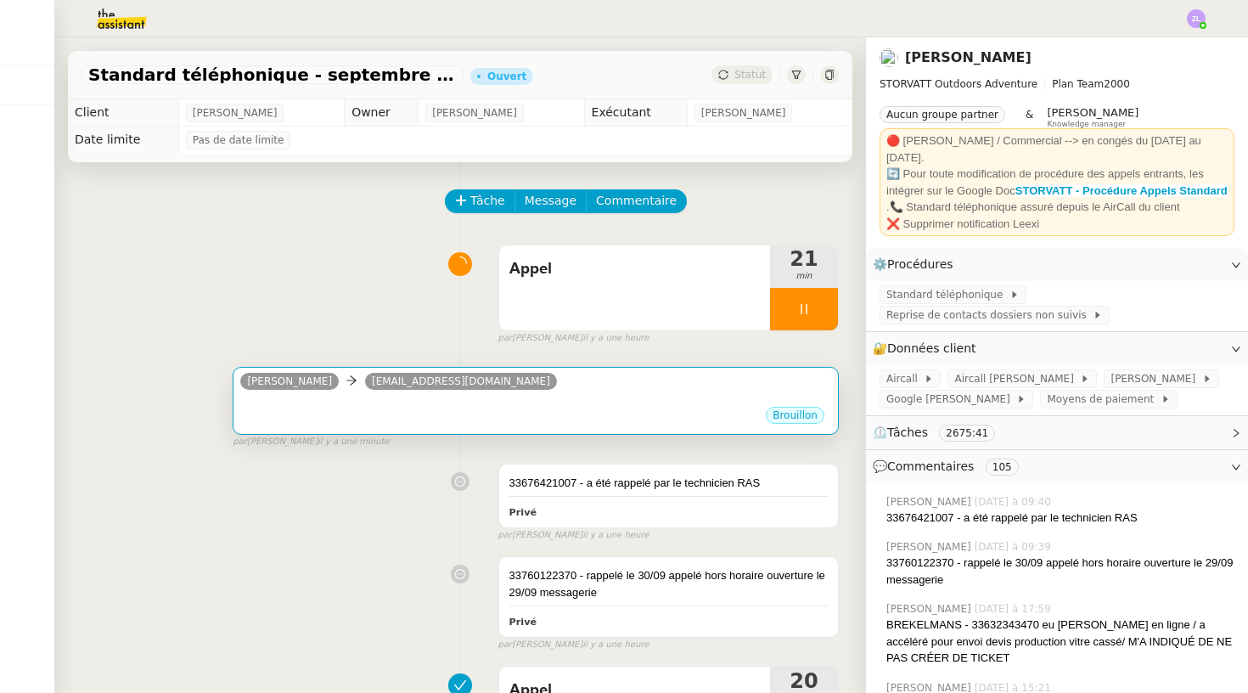
click at [290, 416] on div "Brouillon" at bounding box center [535, 417] width 591 height 25
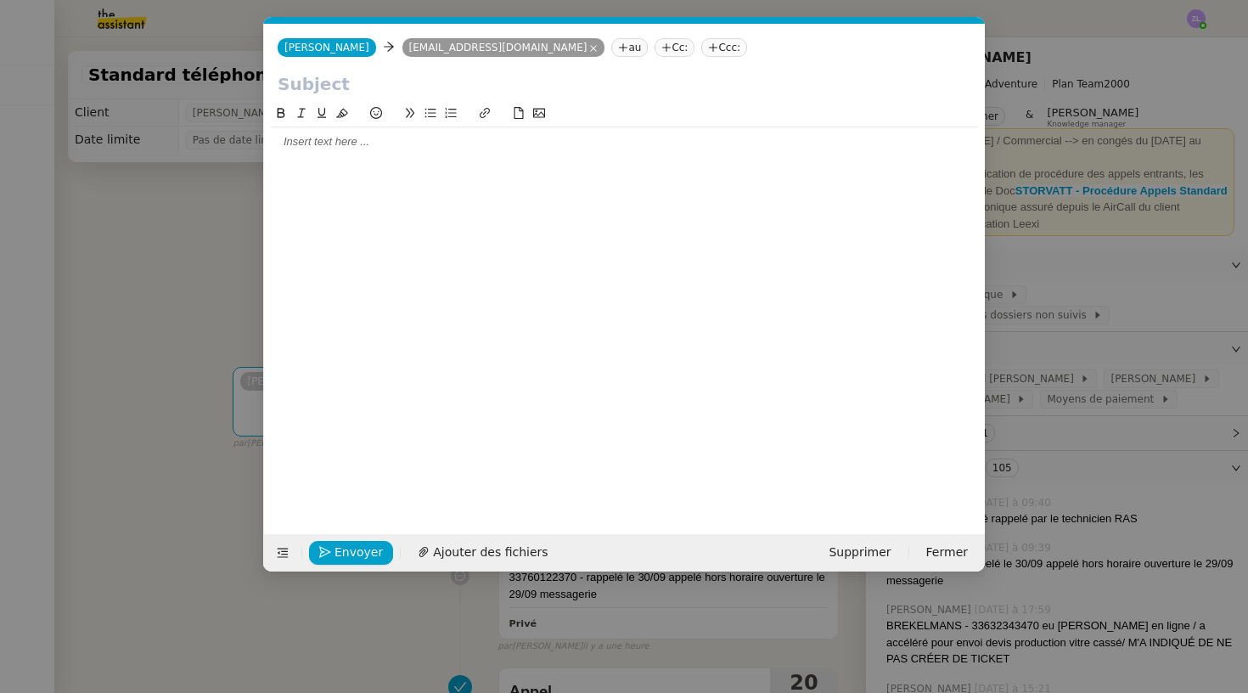
scroll to position [0, 37]
click at [330, 93] on input "text" at bounding box center [625, 83] width 694 height 25
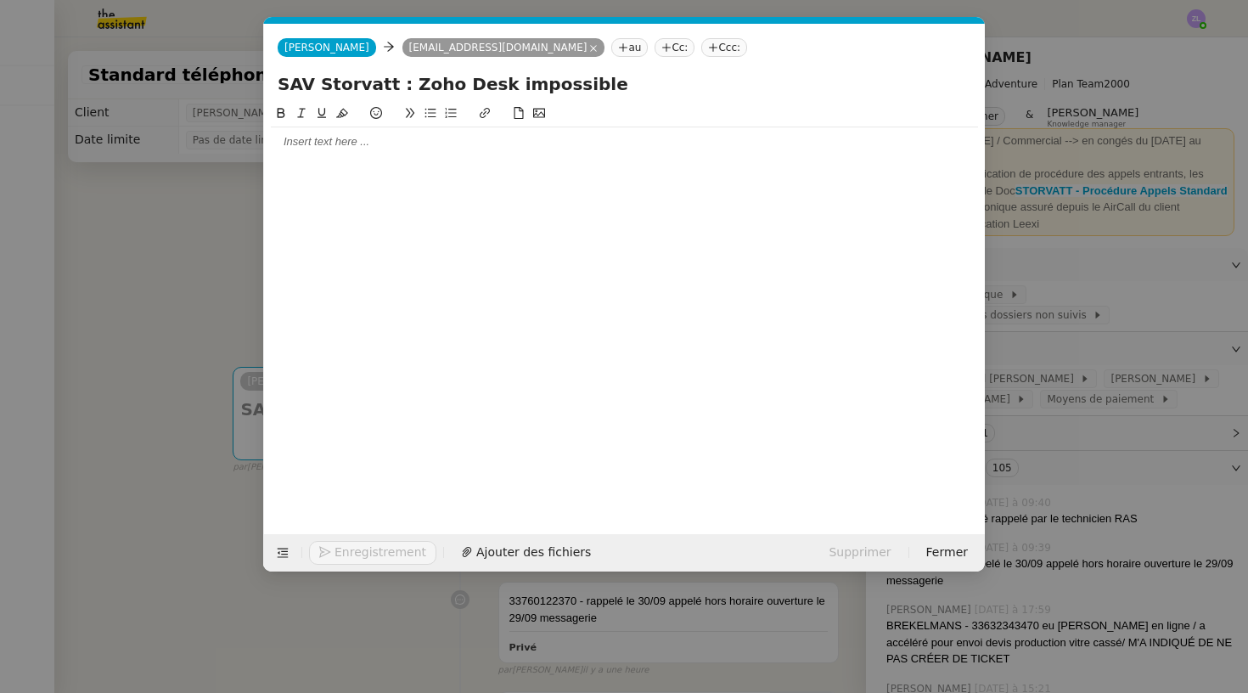
type input "SAV Storvatt : Zoho Desk impossible"
click at [282, 147] on div at bounding box center [624, 141] width 707 height 15
click at [1057, 422] on nz-modal-container "Service TA - VOYAGE - PROPOSITION GLOBALE A utiliser dans le cadre de propositi…" at bounding box center [624, 346] width 1248 height 693
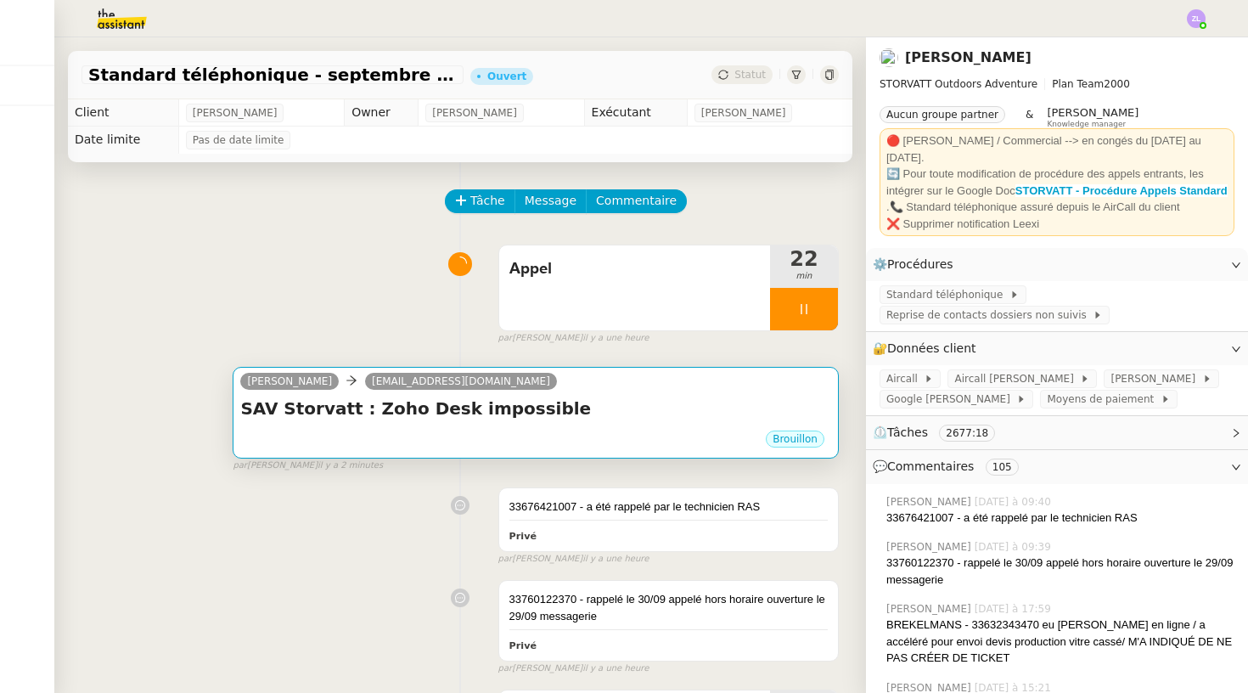
click at [418, 451] on div "Brouillon" at bounding box center [535, 441] width 591 height 25
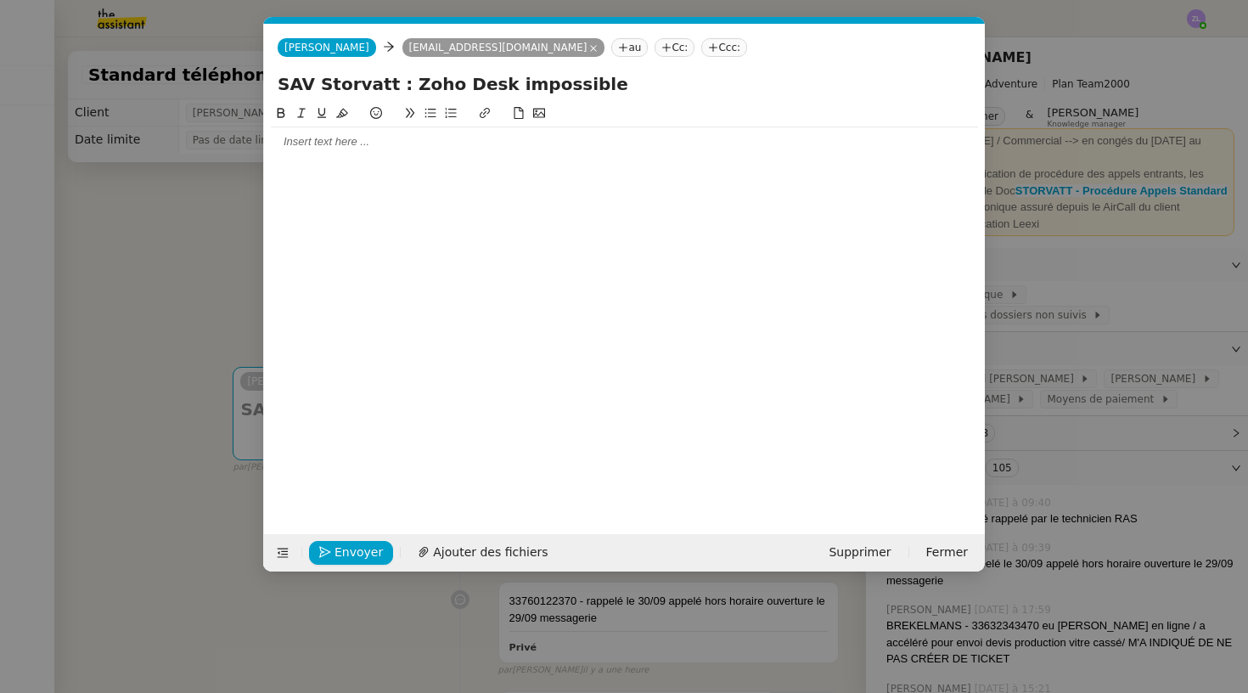
click at [389, 141] on div at bounding box center [624, 141] width 707 height 15
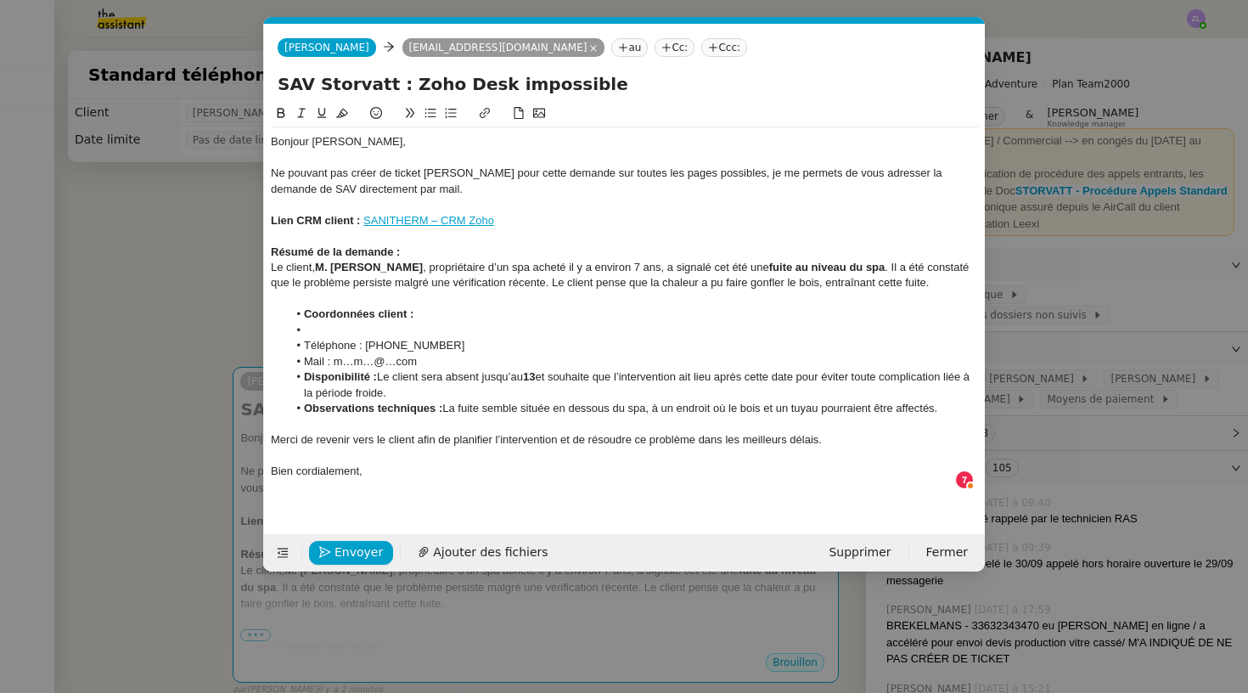
click at [274, 268] on div "Le client, M. Yves Martin , propriétaire d’un spa acheté il y a environ 7 ans, …" at bounding box center [624, 275] width 707 height 31
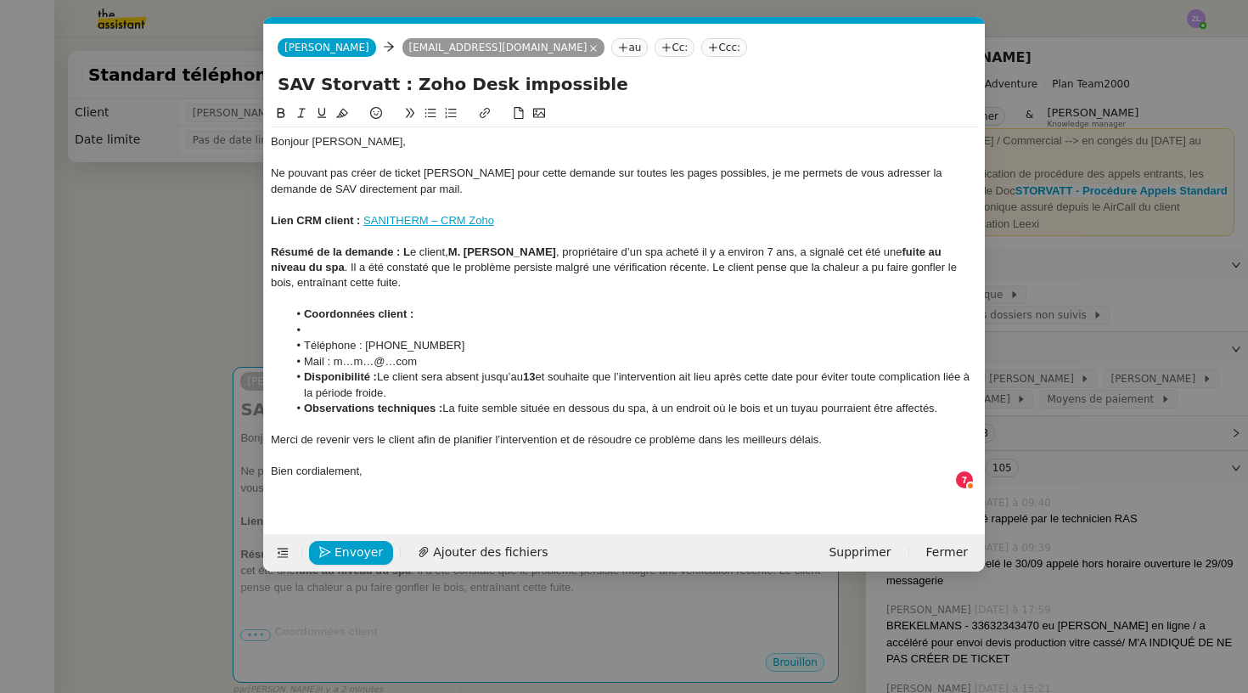
click at [386, 279] on div "Résumé de la demande : L e client, M. Yves Martin , propriétaire d’un spa achet…" at bounding box center [624, 268] width 707 height 47
click at [785, 251] on div "Résumé de la demande : L e client, M. Yves Martin , propriétaire d’un spa achet…" at bounding box center [624, 268] width 707 height 47
click at [808, 247] on div "Résumé de la demande : L e client, M. Yves Martin , propriétaire d’un spa achet…" at bounding box center [624, 268] width 707 height 47
drag, startPoint x: 843, startPoint y: 250, endPoint x: 813, endPoint y: 250, distance: 30.6
click at [813, 250] on div "Résumé de la demande : L e client, M. Yves Martin , propriétaire d’un spa achet…" at bounding box center [624, 268] width 707 height 47
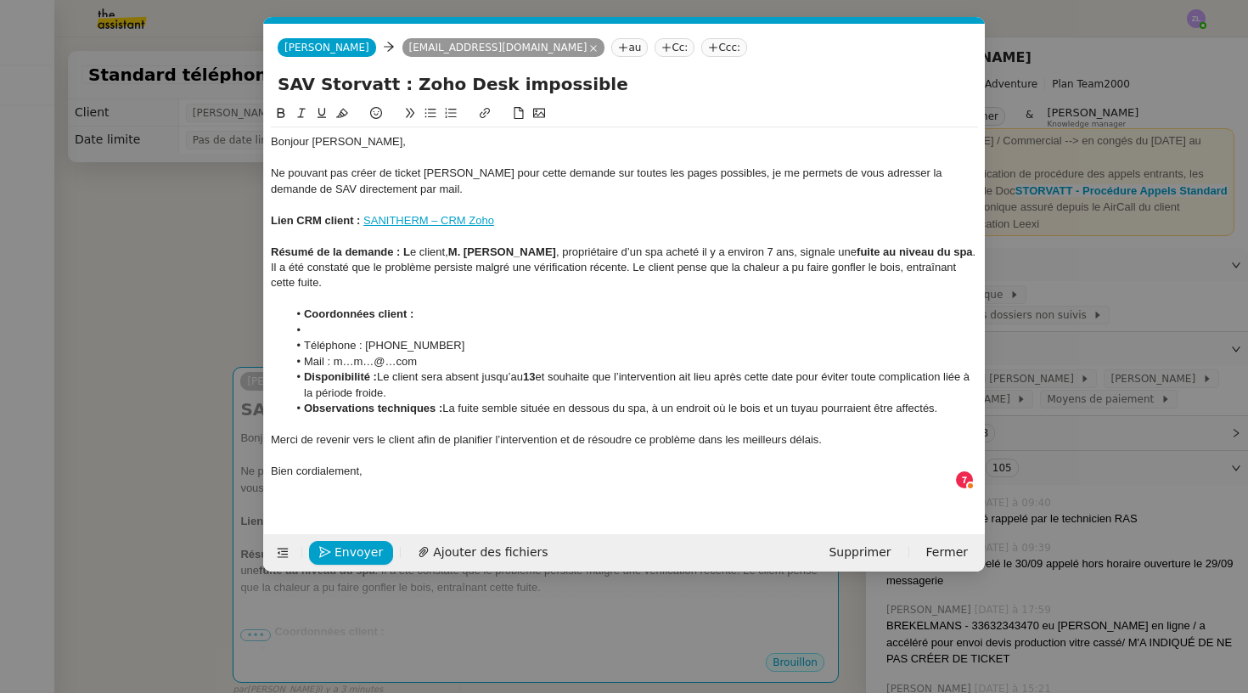
click at [284, 261] on div "Résumé de la demande : L e client, M. Yves Martin , propriétaire d’un spa achet…" at bounding box center [624, 268] width 707 height 47
click at [317, 266] on div "Résumé de la demande : L e client, M. Yves Martin , propriétaire d’un spa achet…" at bounding box center [624, 268] width 707 height 47
click at [351, 265] on div "Résumé de la demande : L e client, M. Yves Martin , propriétaire d’un spa achet…" at bounding box center [624, 268] width 707 height 47
click at [418, 264] on div "Résumé de la demande : L e client, M. Yves Martin , propriétaire d’un spa achet…" at bounding box center [624, 268] width 707 height 47
click at [508, 265] on div "Résumé de la demande : L e client, M. Yves Martin , propriétaire d’un spa achet…" at bounding box center [624, 268] width 707 height 47
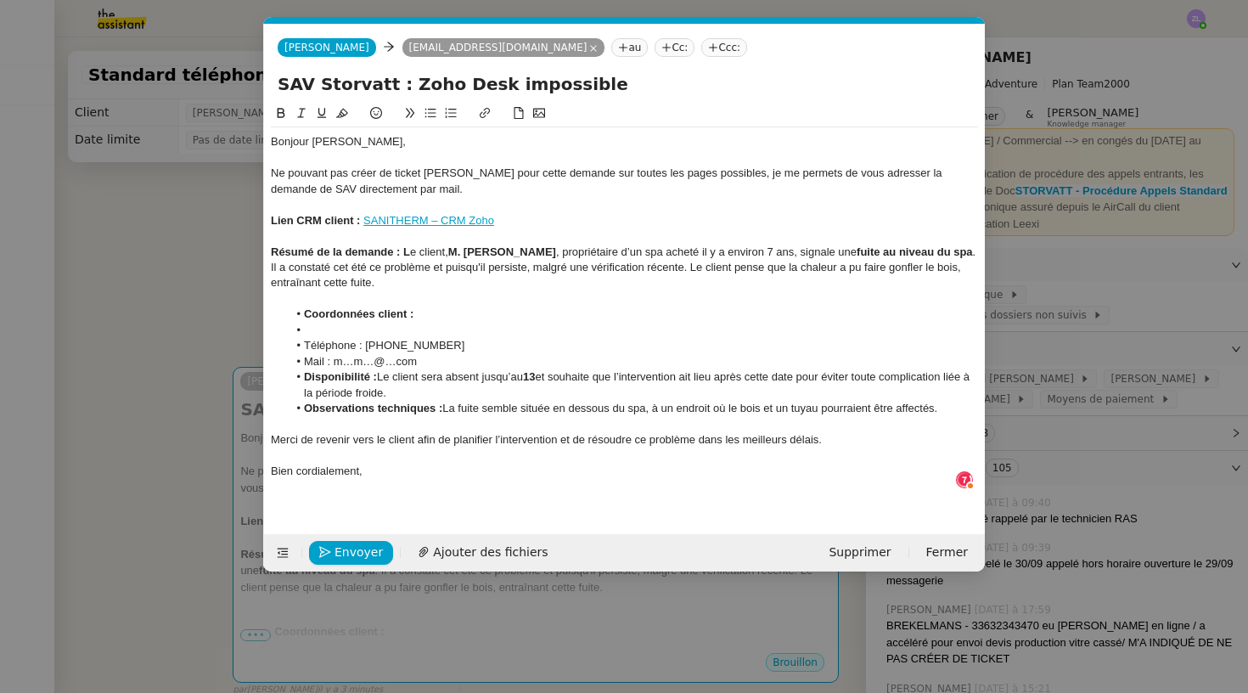
click at [666, 266] on div "Résumé de la demande : L e client, M. Yves Martin , propriétaire d’un spa achet…" at bounding box center [624, 268] width 707 height 47
click at [635, 283] on div "Résumé de la demande : L e client, M. Yves Martin , propriétaire d’un spa achet…" at bounding box center [624, 268] width 707 height 47
click at [339, 323] on li at bounding box center [633, 330] width 691 height 15
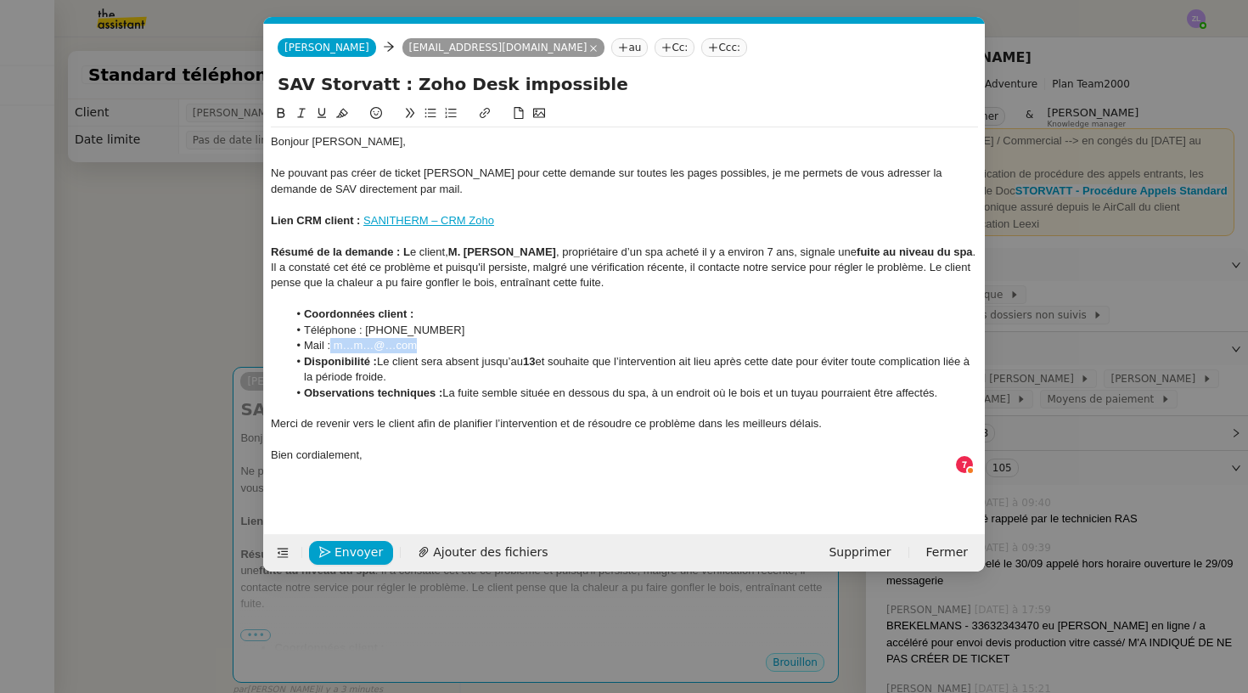
drag, startPoint x: 424, startPoint y: 342, endPoint x: 331, endPoint y: 341, distance: 92.6
click at [331, 341] on li "Mail : m…m…@…com" at bounding box center [633, 345] width 691 height 15
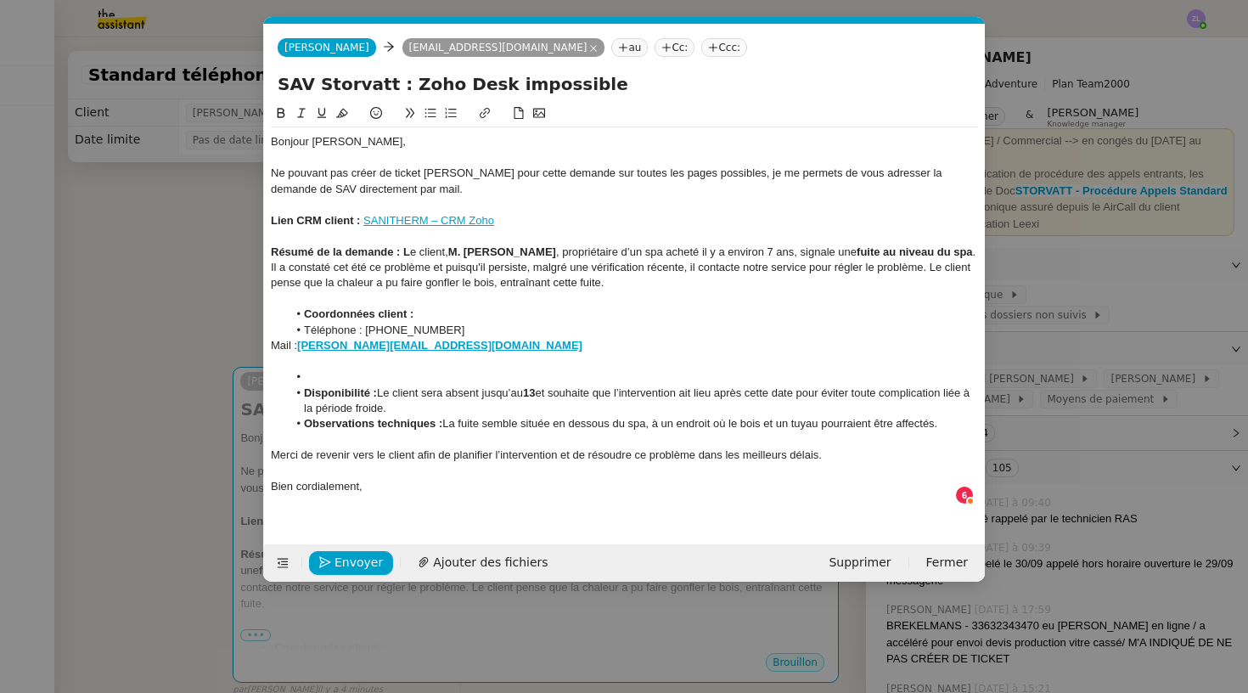
click at [273, 339] on div "Mail : M.anselme-martin@hotmail.com" at bounding box center [624, 345] width 707 height 15
click at [318, 375] on li at bounding box center [633, 376] width 691 height 15
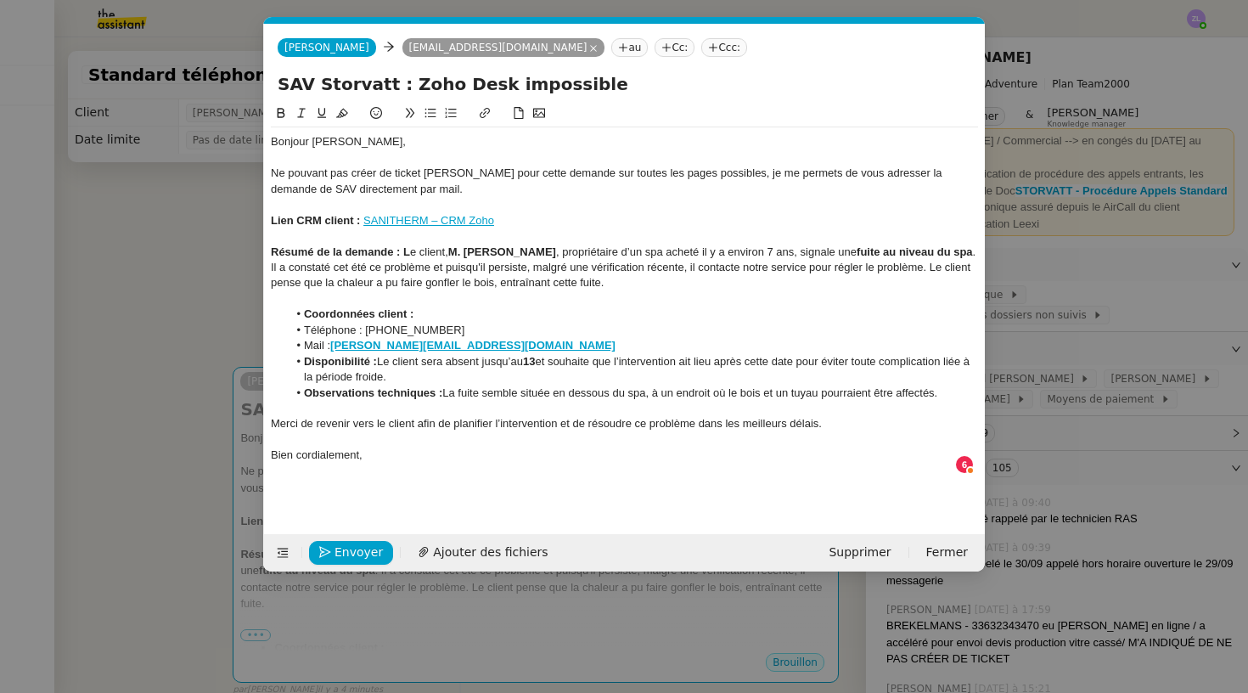
click at [423, 309] on li "Coordonnées client :" at bounding box center [633, 314] width 691 height 15
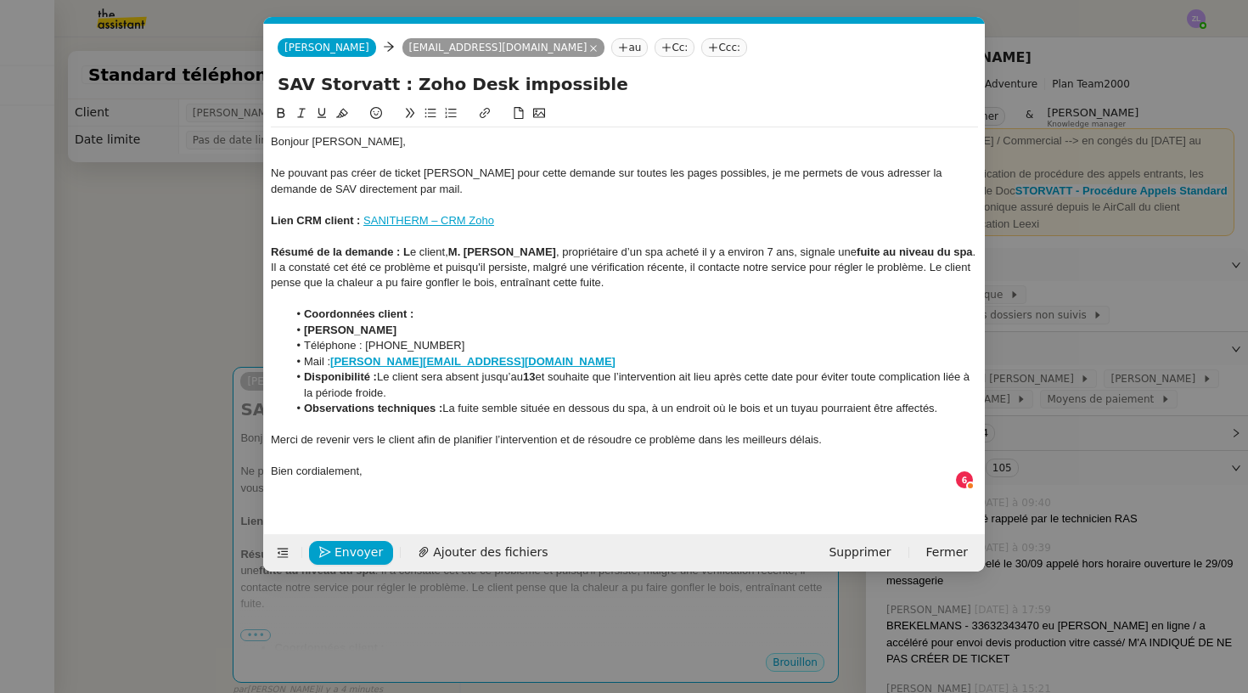
drag, startPoint x: 343, startPoint y: 326, endPoint x: 290, endPoint y: 324, distance: 52.7
click at [290, 324] on li "Mme ANSELME-MARTIN" at bounding box center [633, 330] width 691 height 15
click at [279, 110] on icon at bounding box center [281, 113] width 12 height 12
click at [496, 338] on li "Téléphone : 06 06 93 71 70" at bounding box center [633, 345] width 691 height 15
click at [304, 326] on li "Mme ANSELME-MARTIN" at bounding box center [633, 330] width 691 height 15
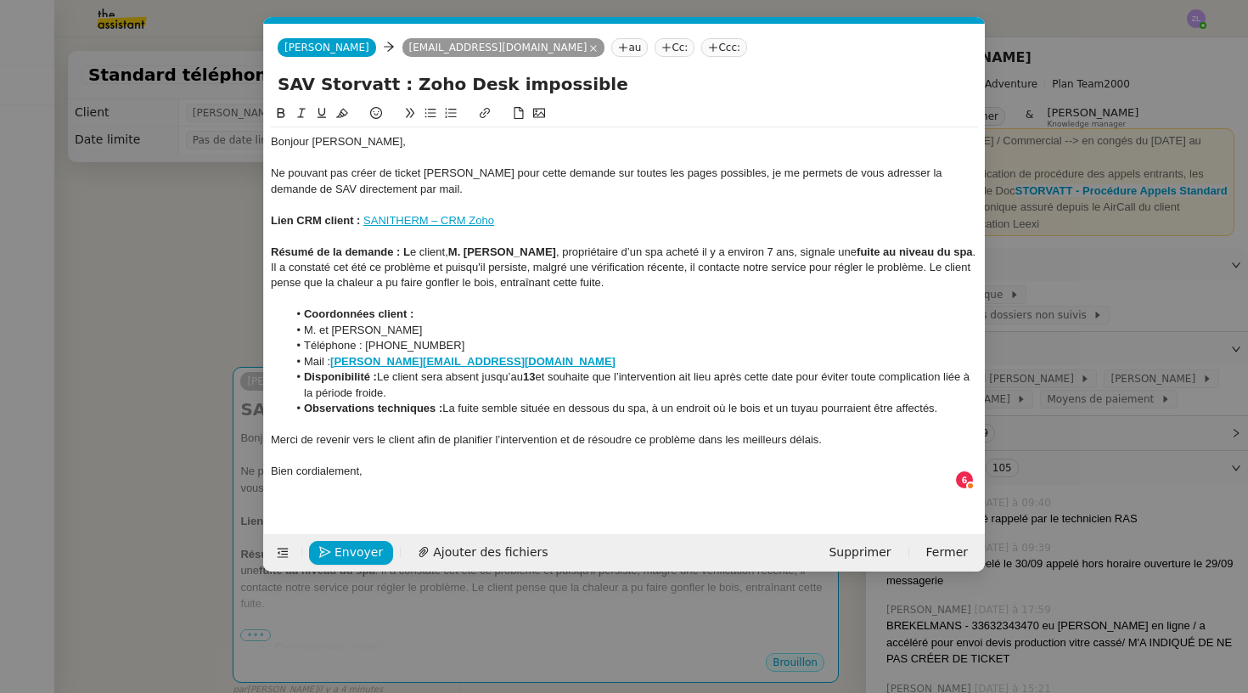
click at [423, 386] on li "Disponibilité : Le client sera absent jusqu’au 13 et souhaite que l’interventio…" at bounding box center [633, 384] width 691 height 31
click at [377, 470] on div "Bien cordialement," at bounding box center [624, 471] width 707 height 15
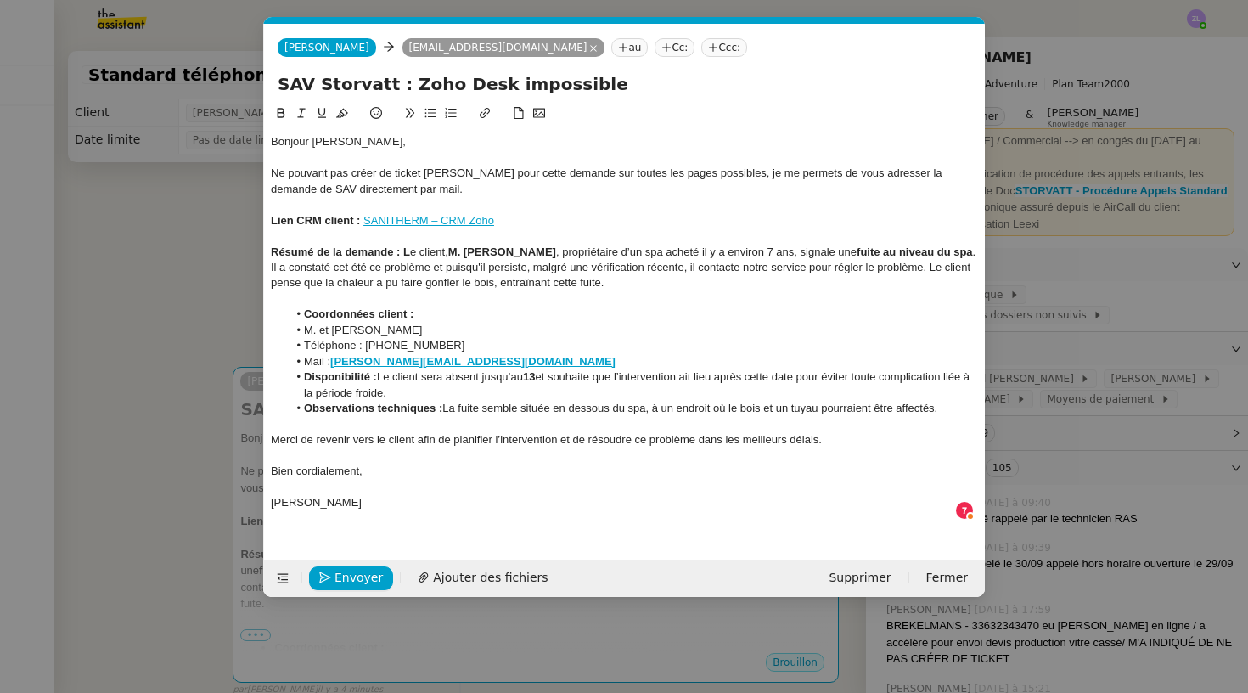
click at [371, 148] on div "Bonjour Franck," at bounding box center [624, 141] width 707 height 15
drag, startPoint x: 403, startPoint y: 247, endPoint x: 297, endPoint y: 94, distance: 186.1
click at [537, 246] on div "Résumé de la demande : L e client, M. Yves Martin , propriétaire d’un spa achet…" at bounding box center [624, 268] width 707 height 47
click at [277, 114] on icon at bounding box center [281, 113] width 12 height 12
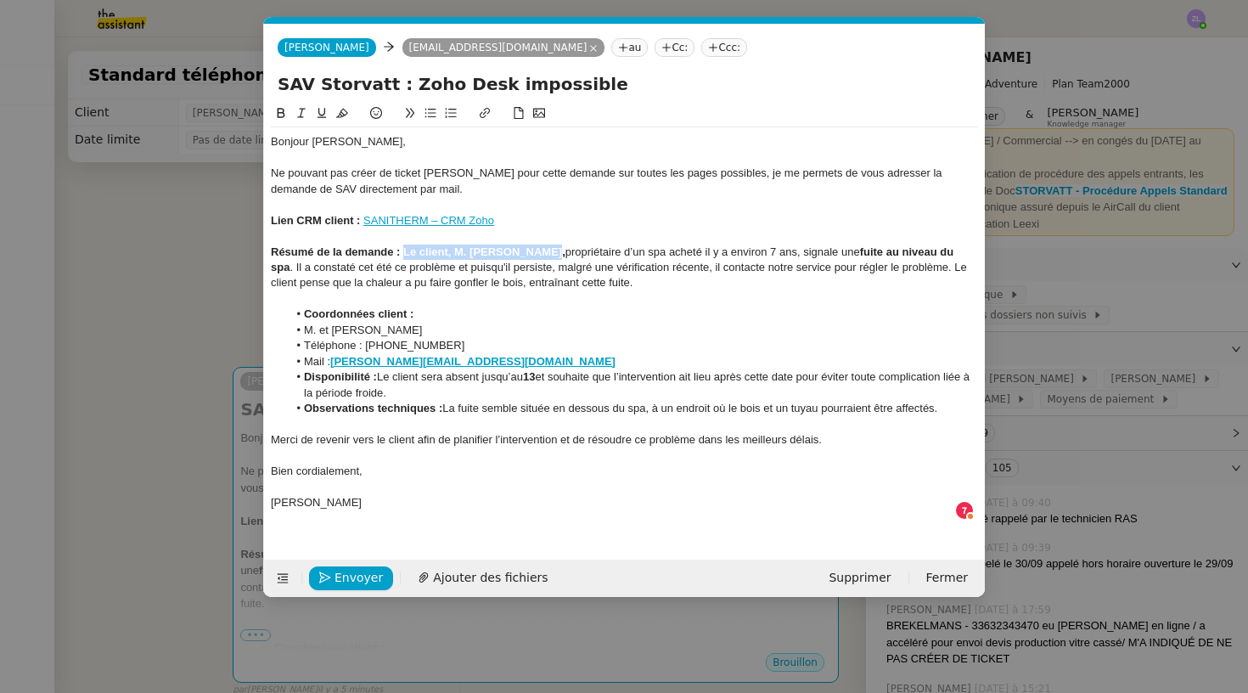
click at [277, 114] on icon at bounding box center [281, 113] width 12 height 12
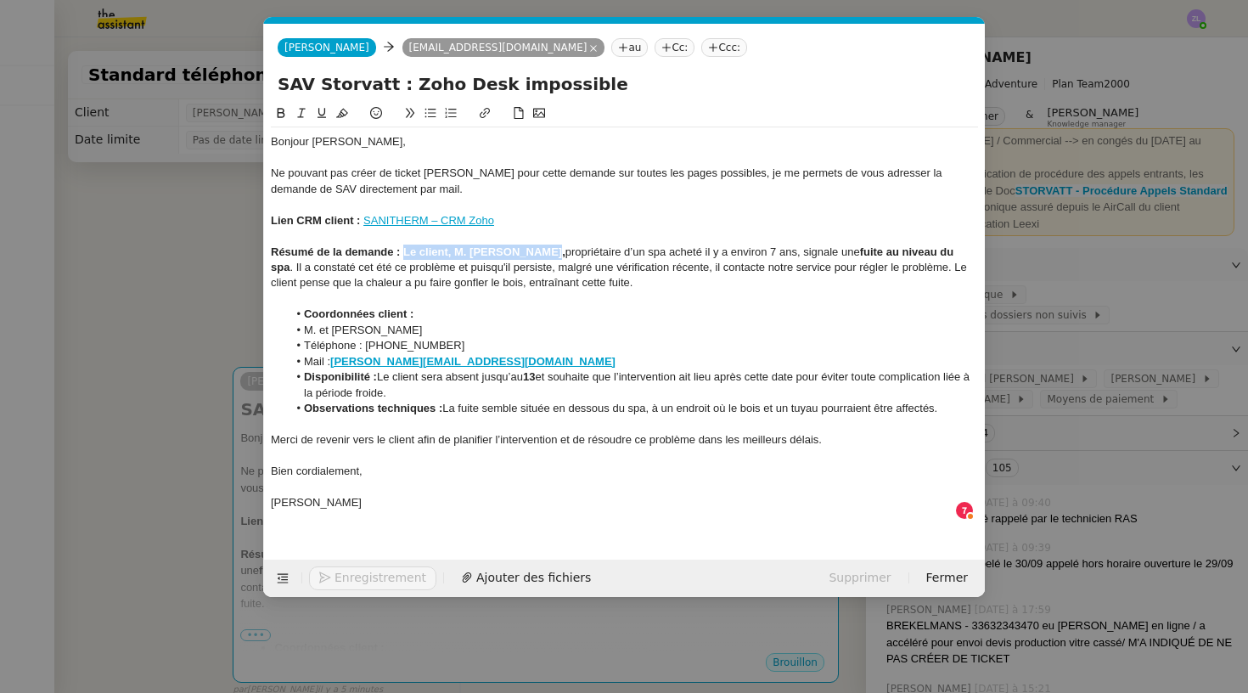
click at [522, 245] on strong "Résumé de la demande : Le client, M. Yves Martin," at bounding box center [418, 251] width 295 height 13
drag, startPoint x: 537, startPoint y: 249, endPoint x: 407, endPoint y: 246, distance: 130.0
click at [407, 246] on div "Résumé de la demande : Le client, M. Yves Martin, propriétaire d’un spa acheté …" at bounding box center [624, 268] width 707 height 47
click at [275, 113] on icon at bounding box center [281, 113] width 12 height 12
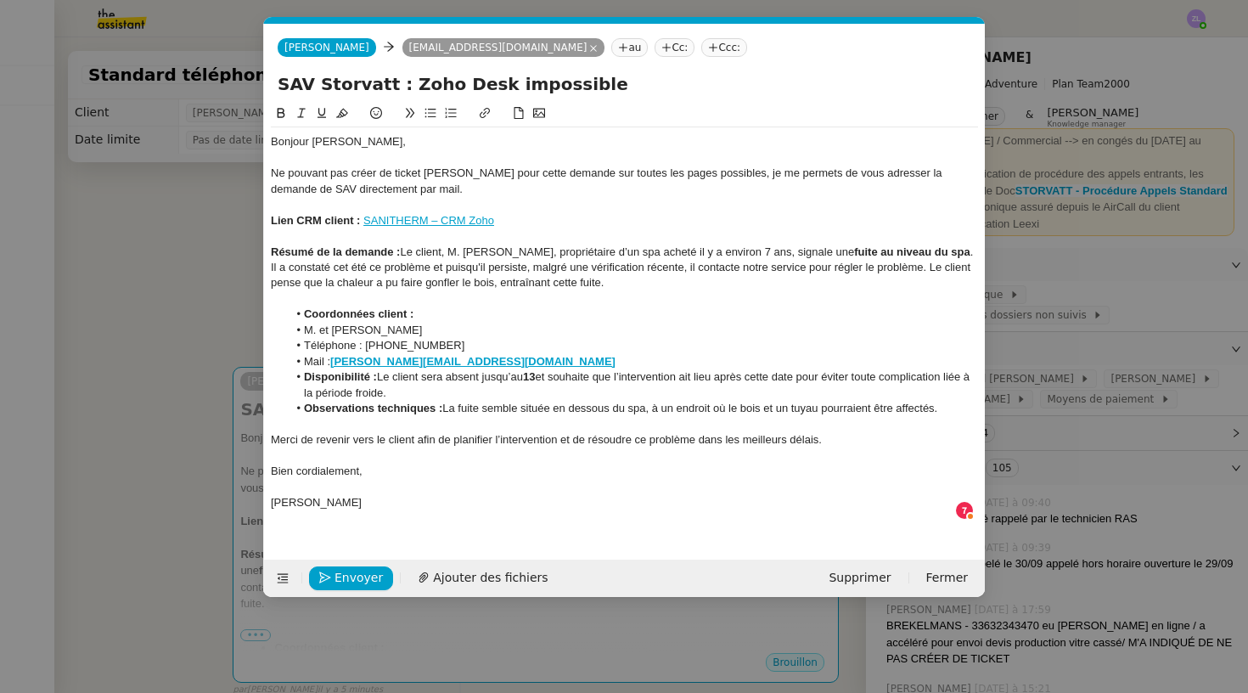
click at [479, 282] on div "Résumé de la demande : Le client, M. Yves Martin, propriétaire d’un spa acheté …" at bounding box center [624, 268] width 707 height 47
drag, startPoint x: 947, startPoint y: 251, endPoint x: 829, endPoint y: 252, distance: 118.1
click at [827, 252] on div "Résumé de la demande : Le client, M. Yves Martin, propriétaire d’un spa acheté …" at bounding box center [624, 268] width 707 height 47
click at [276, 112] on icon at bounding box center [281, 113] width 12 height 12
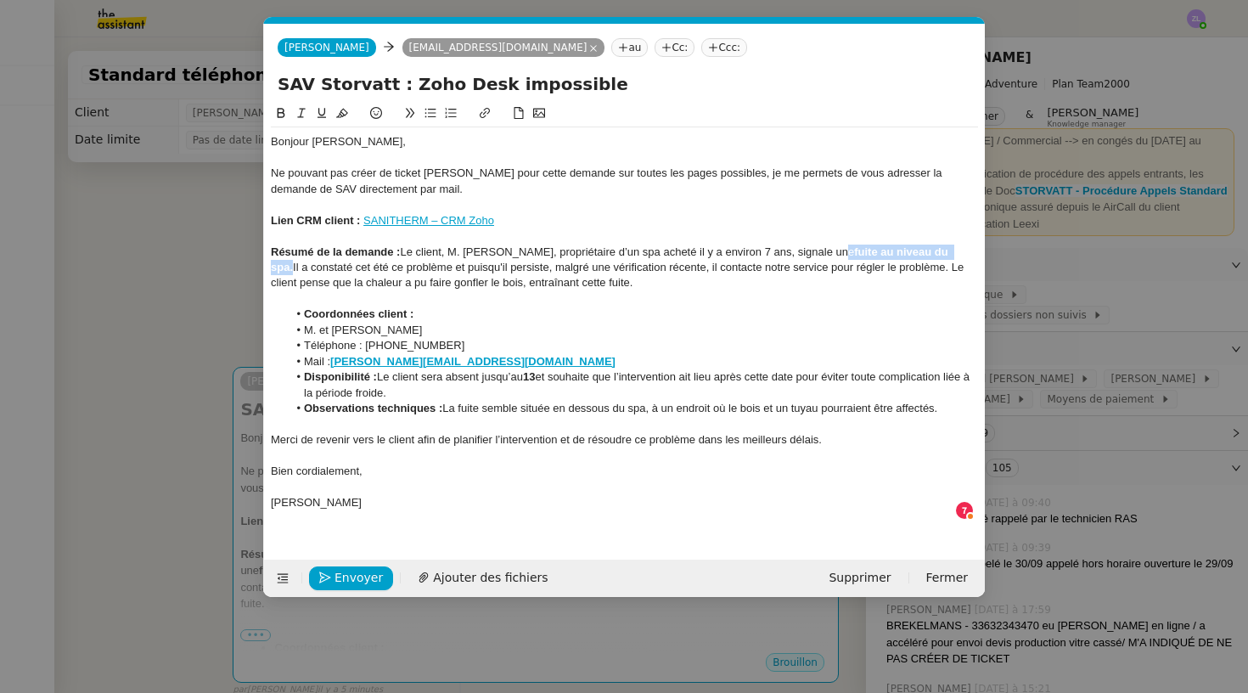
click at [276, 112] on icon at bounding box center [281, 113] width 12 height 12
click at [772, 291] on div at bounding box center [624, 298] width 707 height 15
drag, startPoint x: 829, startPoint y: 246, endPoint x: 946, endPoint y: 245, distance: 117.2
click at [946, 245] on div "Résumé de la demande : Le client, M. Yves Martin, propriétaire d’un spa acheté …" at bounding box center [624, 268] width 707 height 47
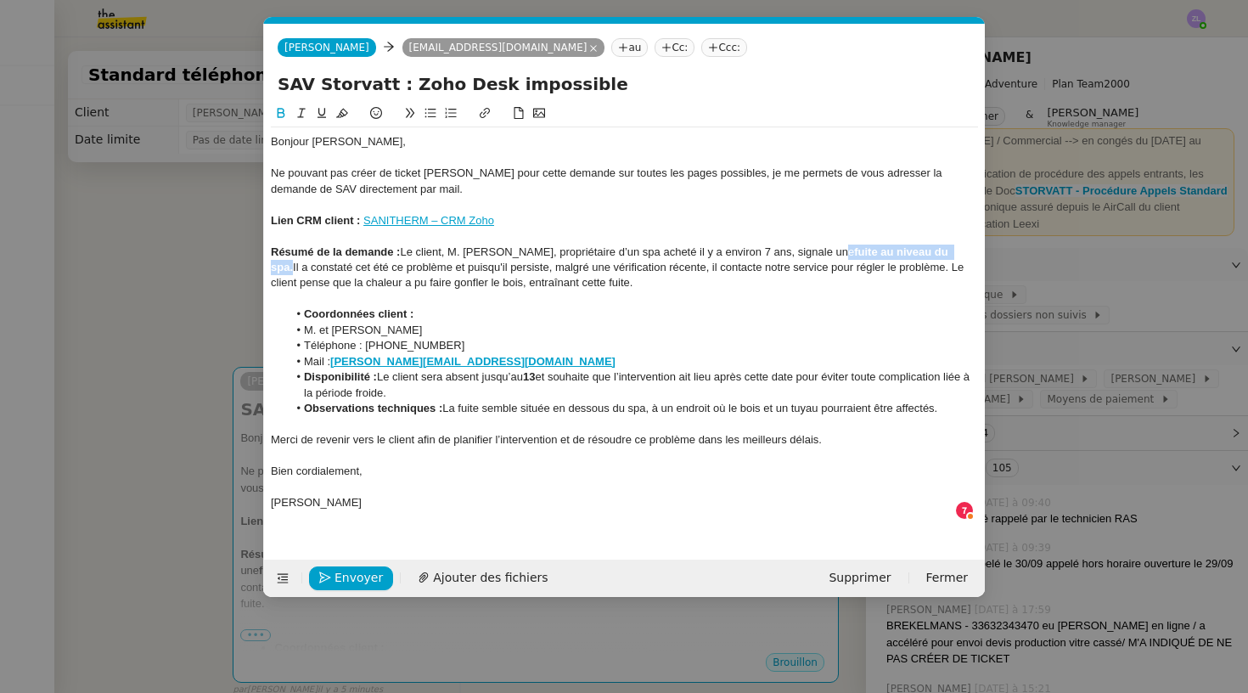
click at [280, 111] on icon at bounding box center [281, 113] width 12 height 12
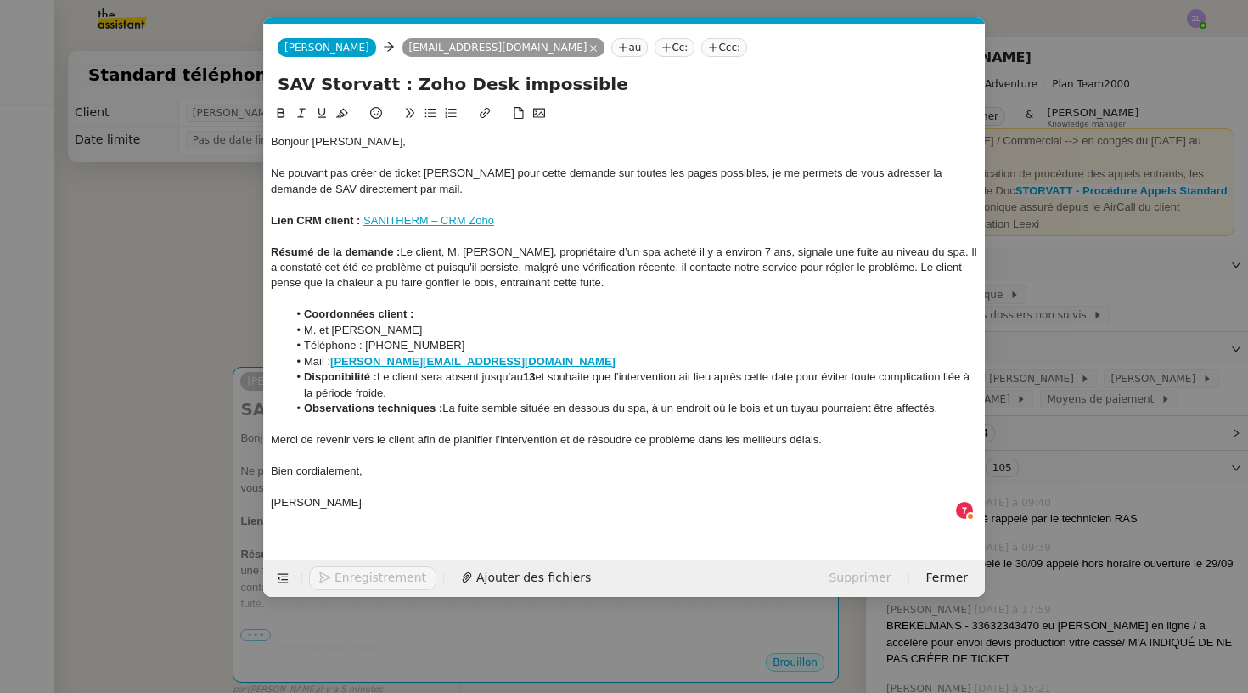
click at [593, 338] on li "Téléphone : [PHONE_NUMBER]" at bounding box center [633, 345] width 691 height 15
click at [541, 369] on li "Disponibilité : Le client sera absent jusqu’au 13 et souhaite que l’interventio…" at bounding box center [633, 384] width 691 height 31
click at [553, 401] on li "Observations techniques : La fuite semble située en dessous du spa, à un endroi…" at bounding box center [633, 408] width 691 height 15
click at [285, 497] on div "[PERSON_NAME]" at bounding box center [624, 502] width 707 height 15
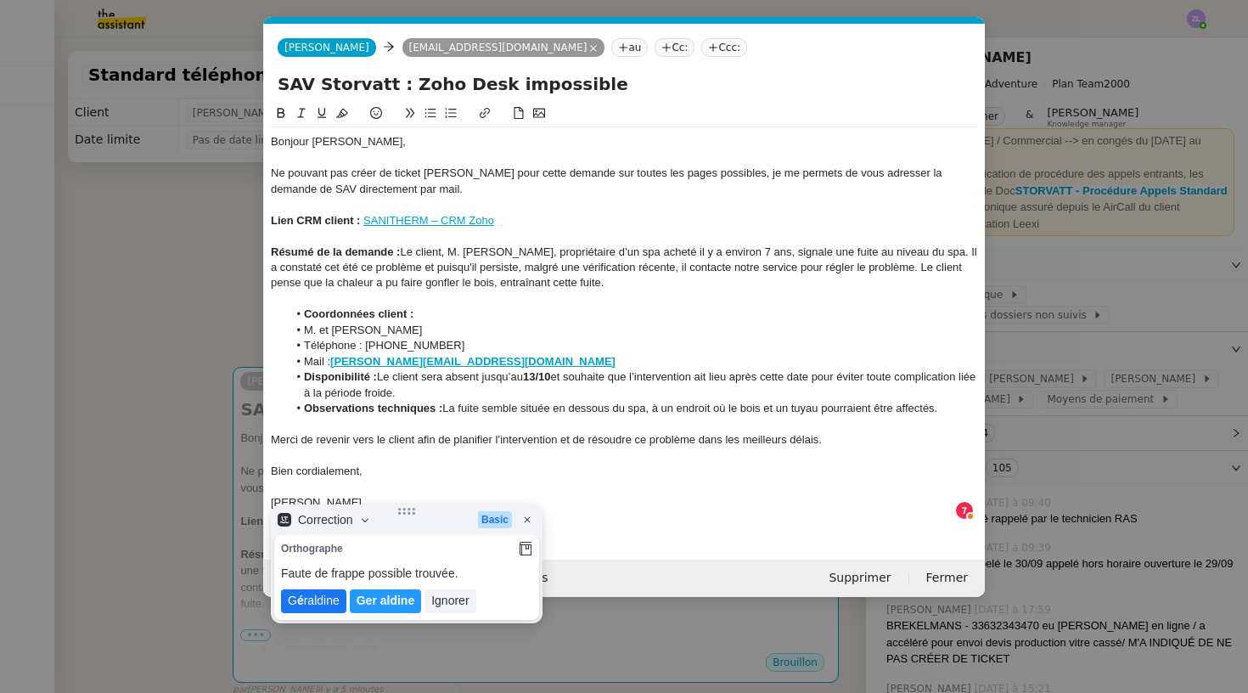
click at [315, 610] on lt-span "G é raldine" at bounding box center [313, 601] width 65 height 24
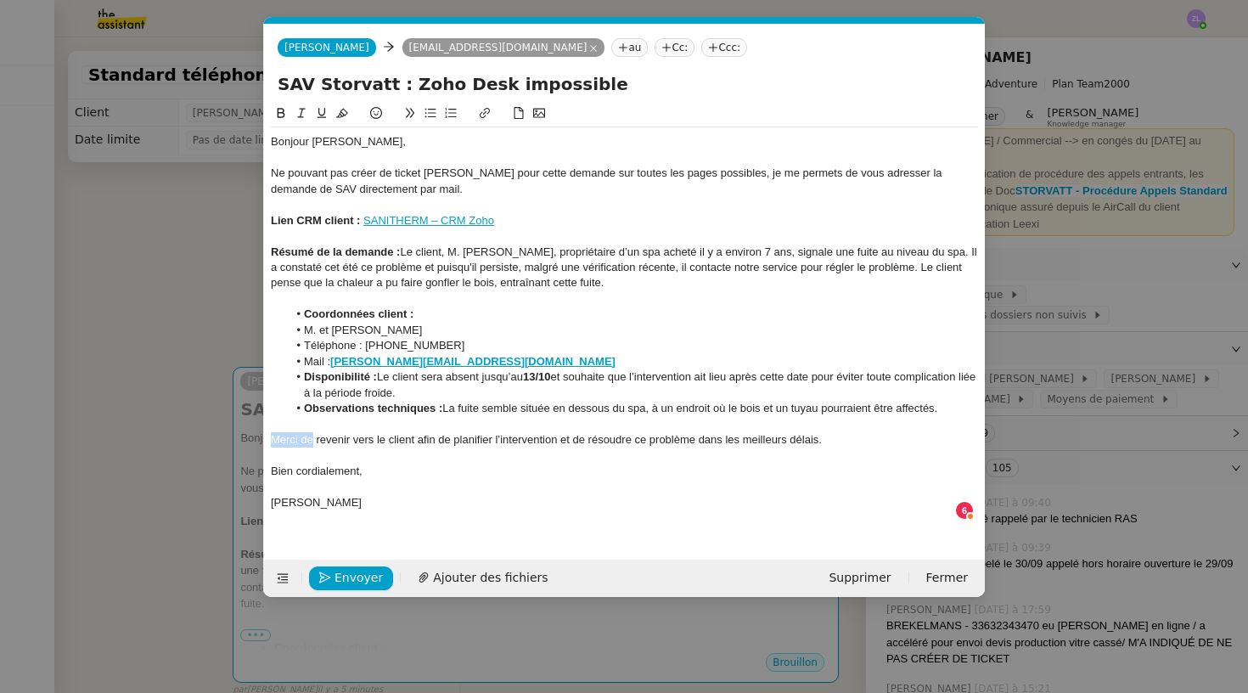
click at [244, 431] on nz-modal-container "Service TA - VOYAGE - PROPOSITION GLOBALE A utiliser dans le cadre de propositi…" at bounding box center [624, 346] width 1248 height 693
click at [617, 435] on div "Il faudrait donc revenir vers le client afin de planifier l’intervention et de …" at bounding box center [624, 439] width 707 height 15
click at [856, 438] on div "Il faudrait donc revenir vers le client afin de planifier l’intervention et rés…" at bounding box center [624, 439] width 707 height 15
click at [593, 432] on div "Il faudrait donc revenir vers le client afin de planifier l’intervention et rés…" at bounding box center [624, 439] width 707 height 15
click at [917, 435] on div "Il faudrait donc revenir vers le client afin de planifier l’intervention après …" at bounding box center [624, 439] width 707 height 15
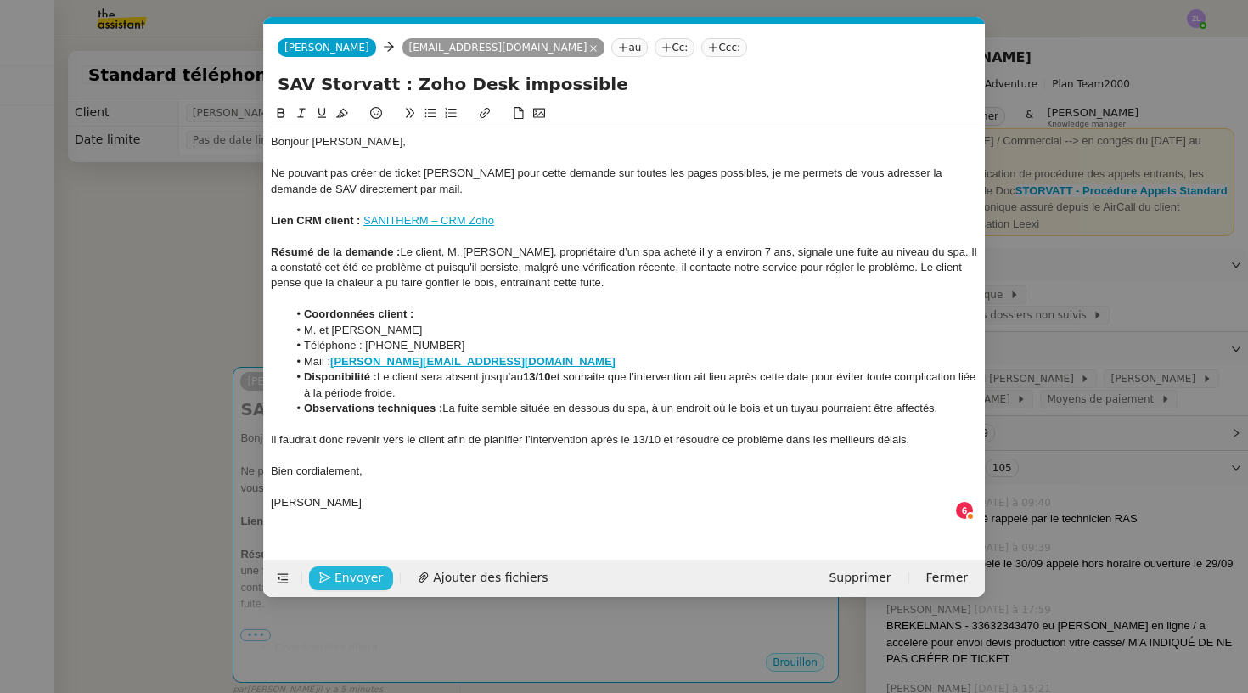
click at [348, 575] on span "Envoyer" at bounding box center [359, 578] width 48 height 20
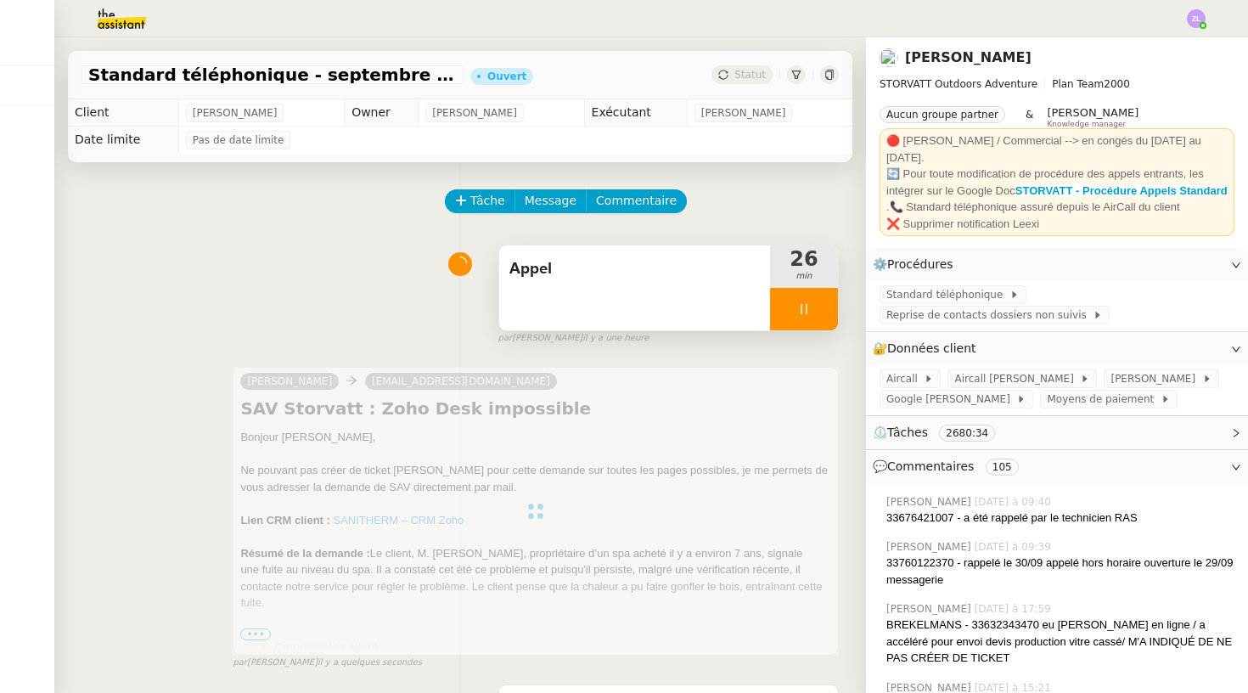
click at [783, 309] on div at bounding box center [804, 309] width 68 height 42
click at [826, 307] on icon at bounding box center [821, 309] width 14 height 14
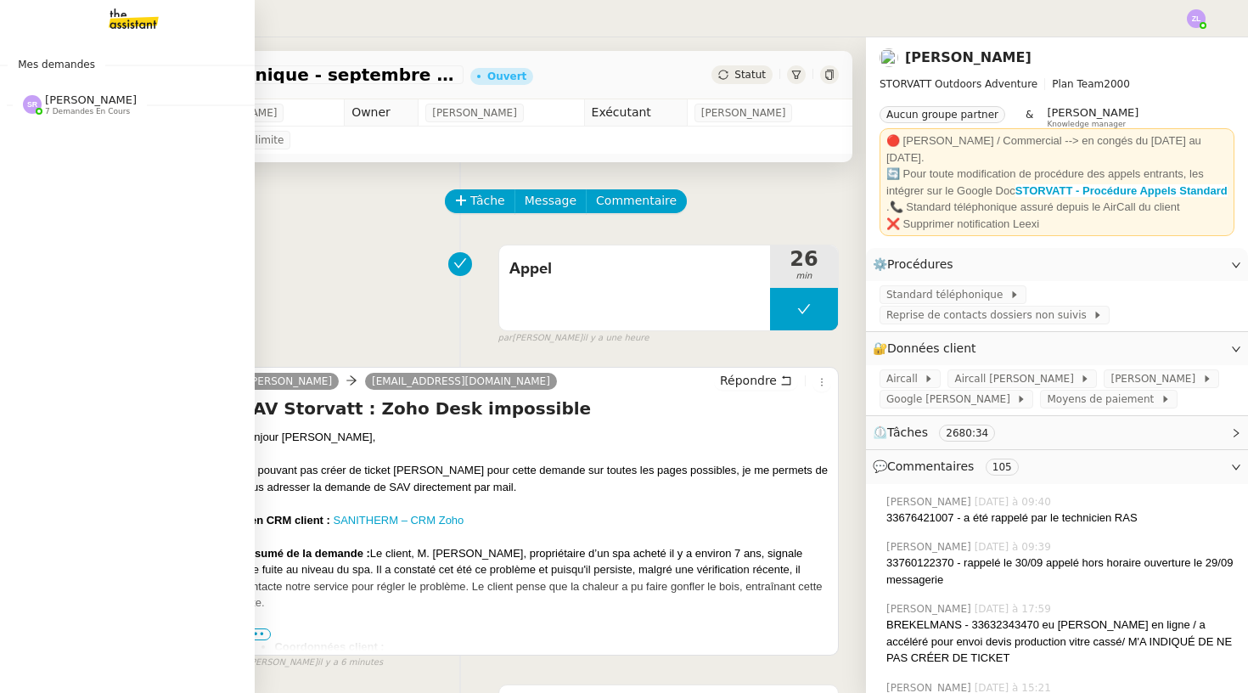
click at [83, 95] on span "[PERSON_NAME]" at bounding box center [91, 99] width 92 height 13
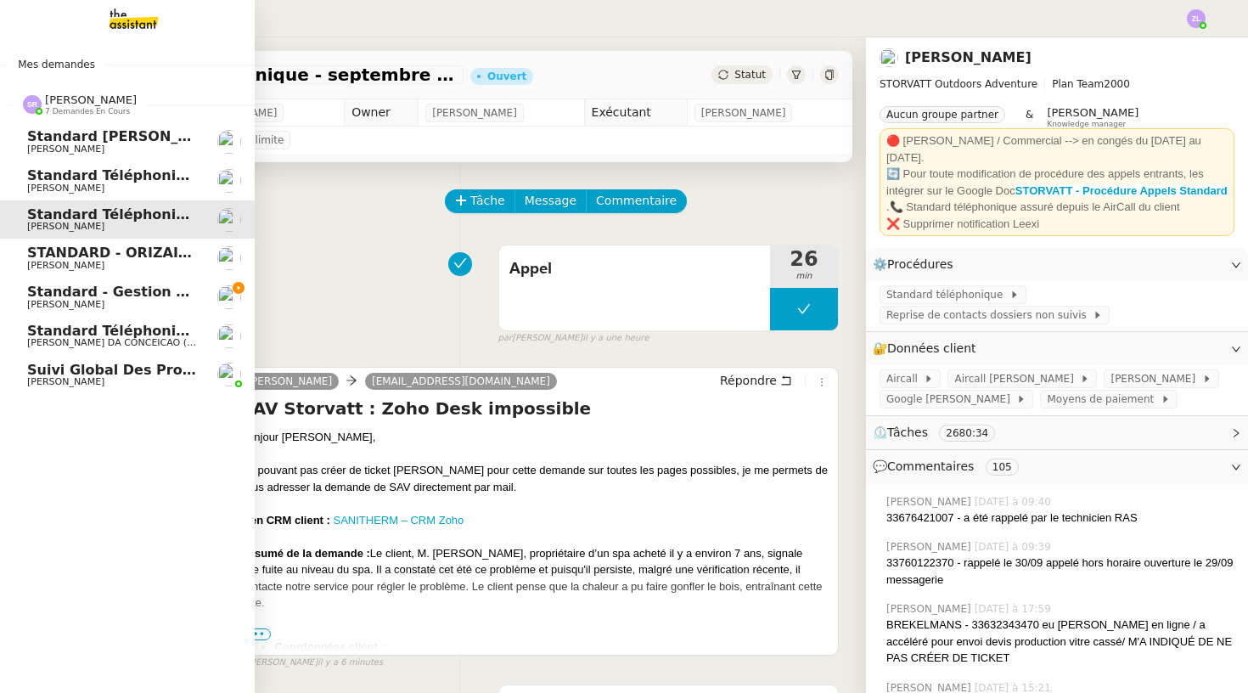
click at [148, 289] on span "Standard - Gestion des appels entrants - septembre 2025" at bounding box center [250, 292] width 447 height 16
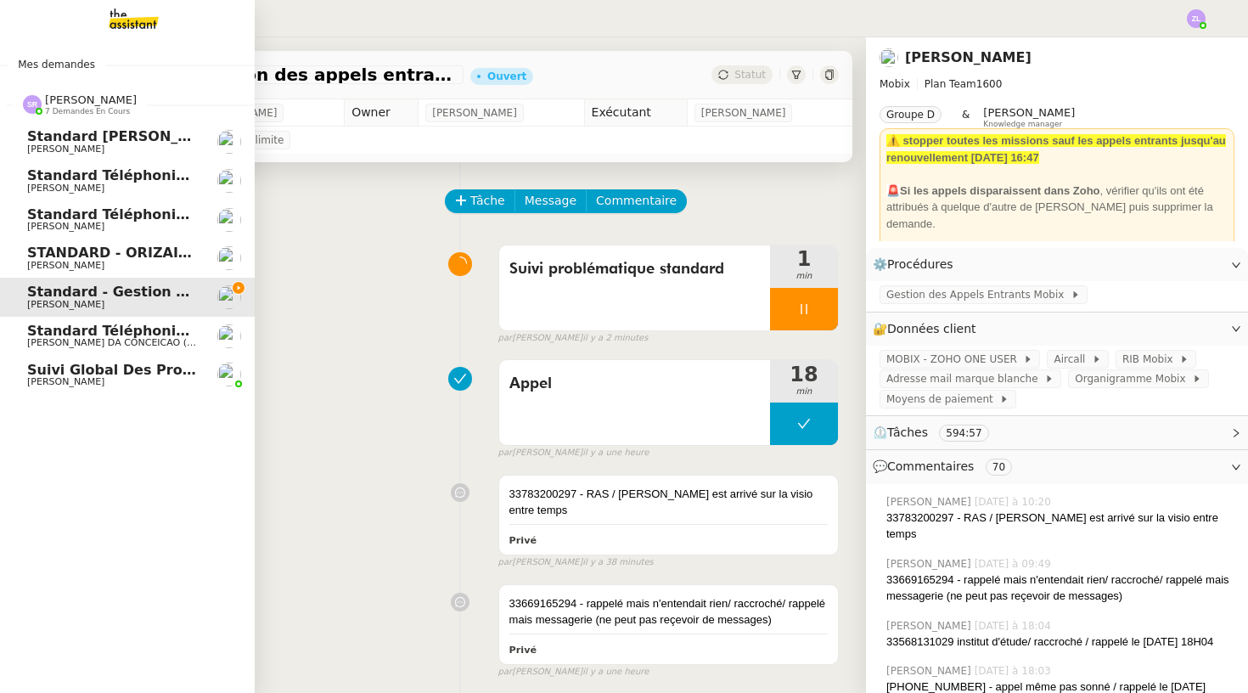
click at [58, 225] on span "[PERSON_NAME]" at bounding box center [65, 226] width 77 height 11
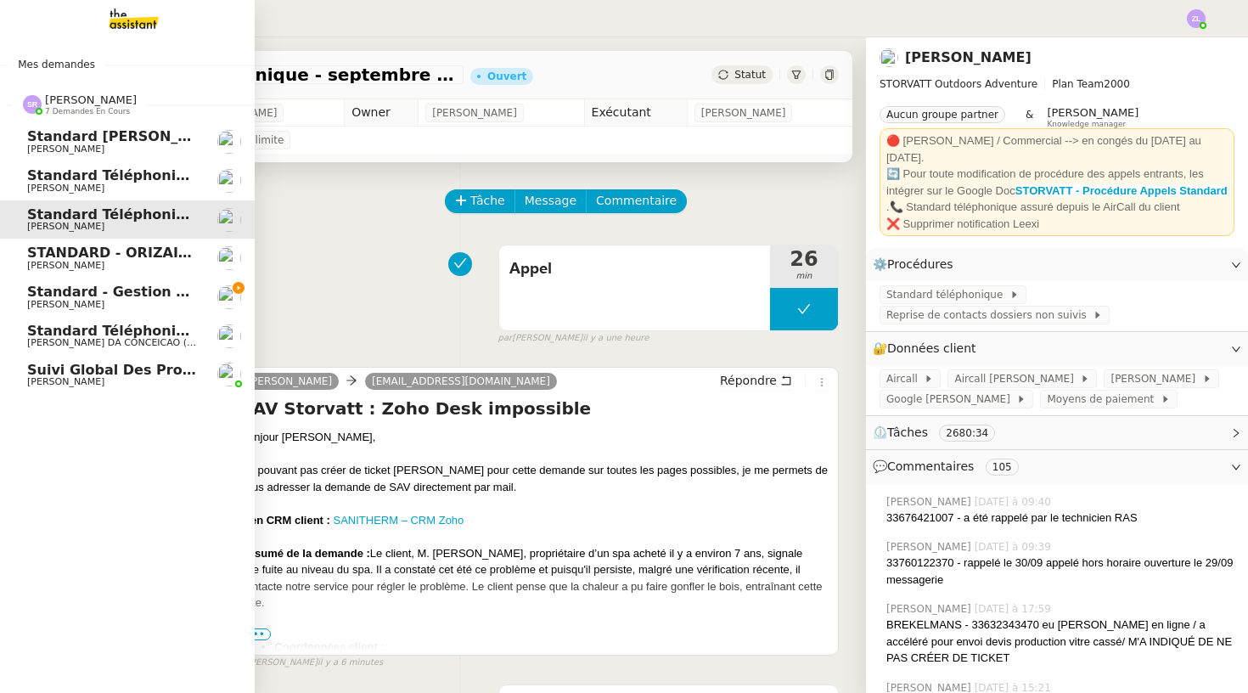
click at [61, 194] on link "Standard Téléphonique - Camille/Addingwell Julien Decroix" at bounding box center [127, 180] width 255 height 39
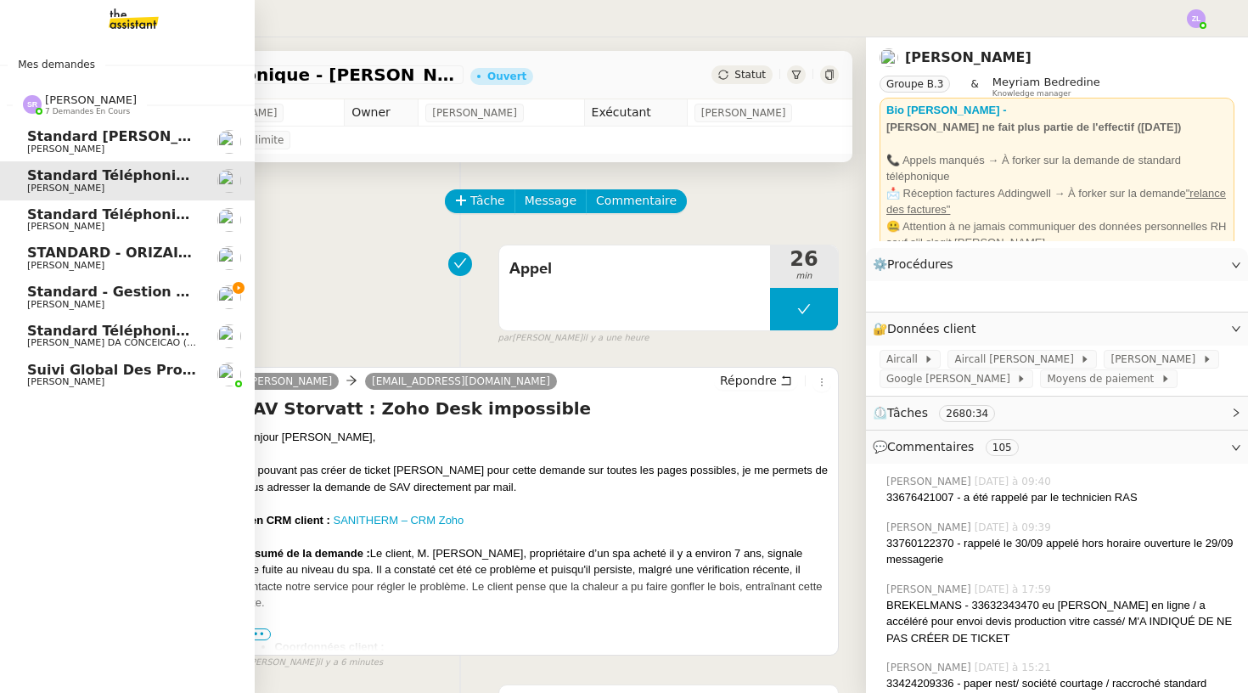
click at [79, 214] on span "Standard téléphonique - septembre 2025" at bounding box center [186, 214] width 319 height 16
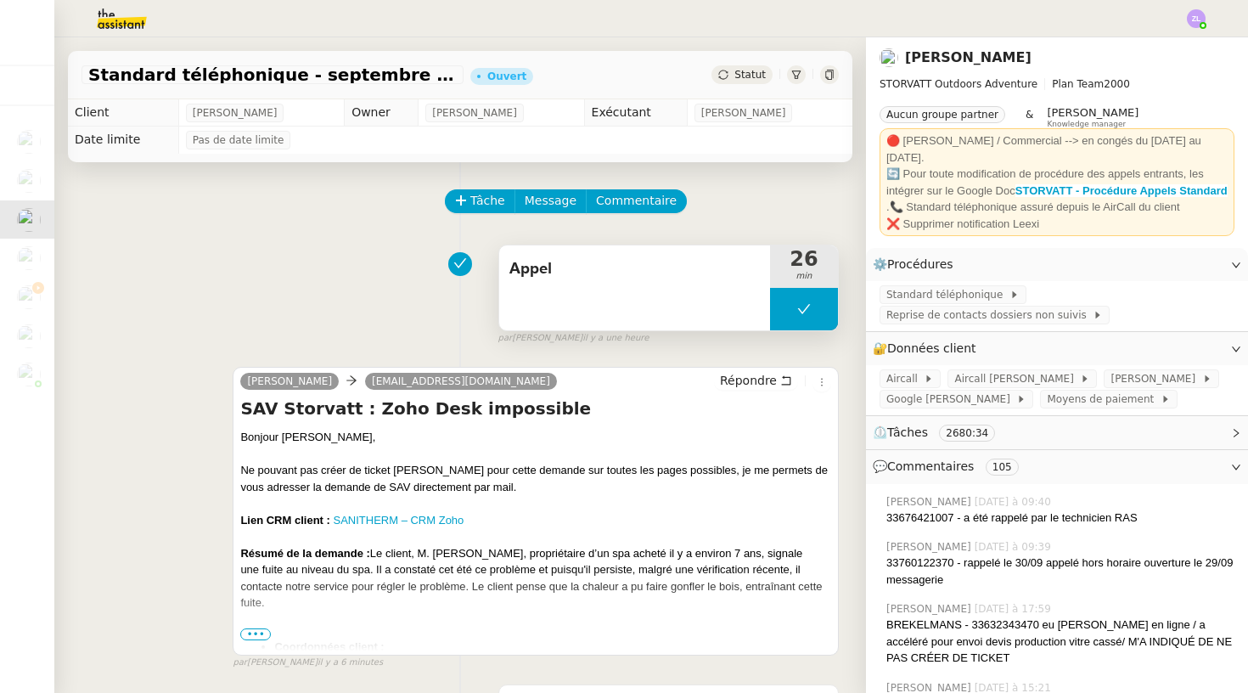
click at [792, 317] on button at bounding box center [804, 309] width 68 height 42
click at [792, 317] on div at bounding box center [787, 309] width 34 height 42
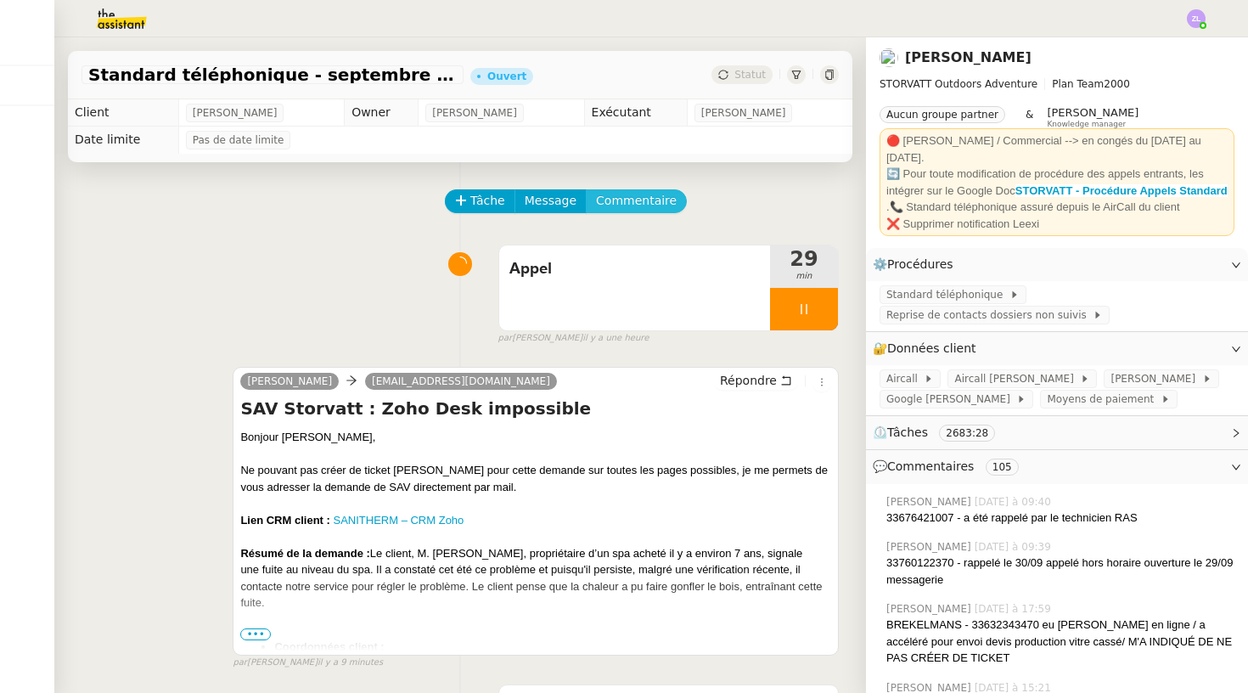
click at [615, 206] on span "Commentaire" at bounding box center [636, 201] width 81 height 20
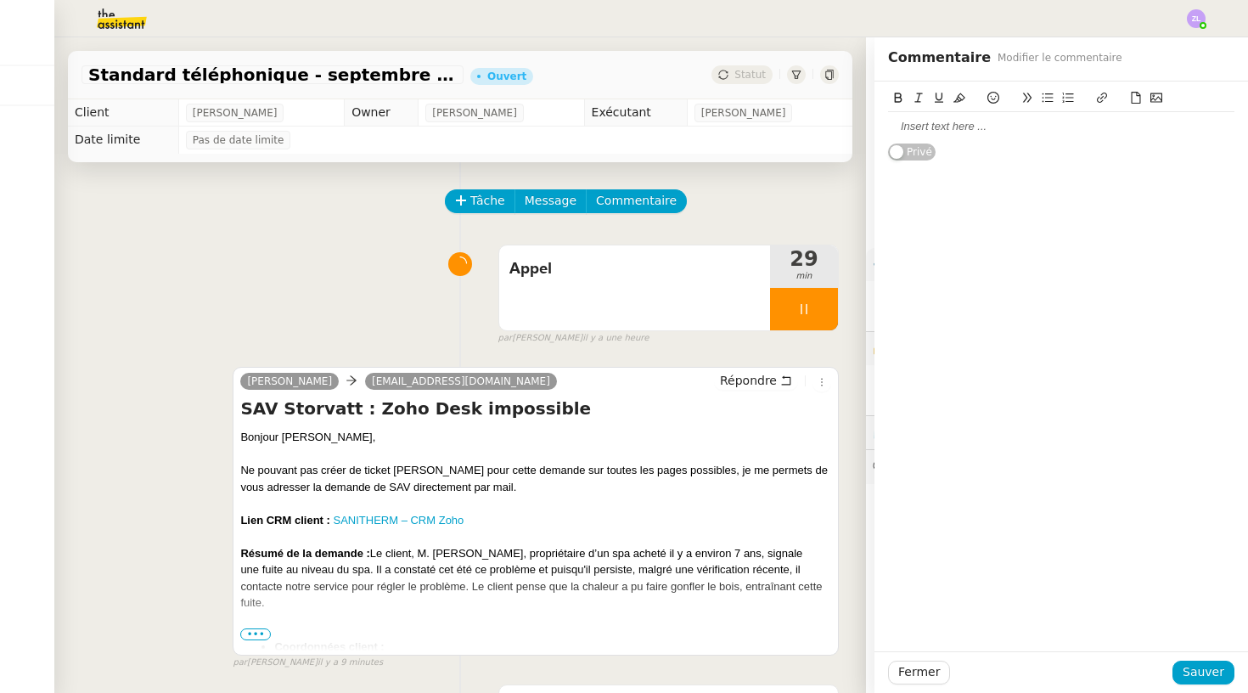
click at [901, 133] on div at bounding box center [1061, 126] width 346 height 15
click at [898, 123] on div at bounding box center [1061, 126] width 346 height 15
click at [1178, 124] on div "33645581879 - va répondre au mail de pinol gonzalez poue réponse eu en ligne le…" at bounding box center [1061, 134] width 346 height 31
click at [1214, 674] on span "Sauver" at bounding box center [1204, 672] width 42 height 20
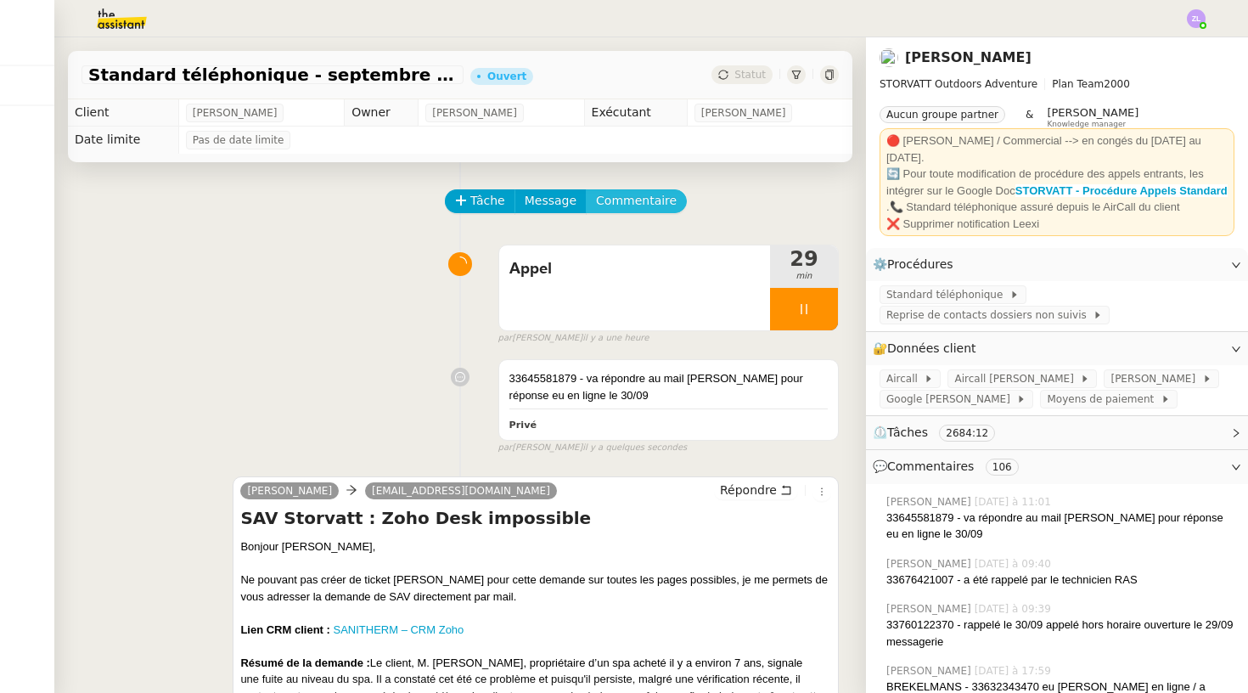
click at [639, 205] on span "Commentaire" at bounding box center [636, 201] width 81 height 20
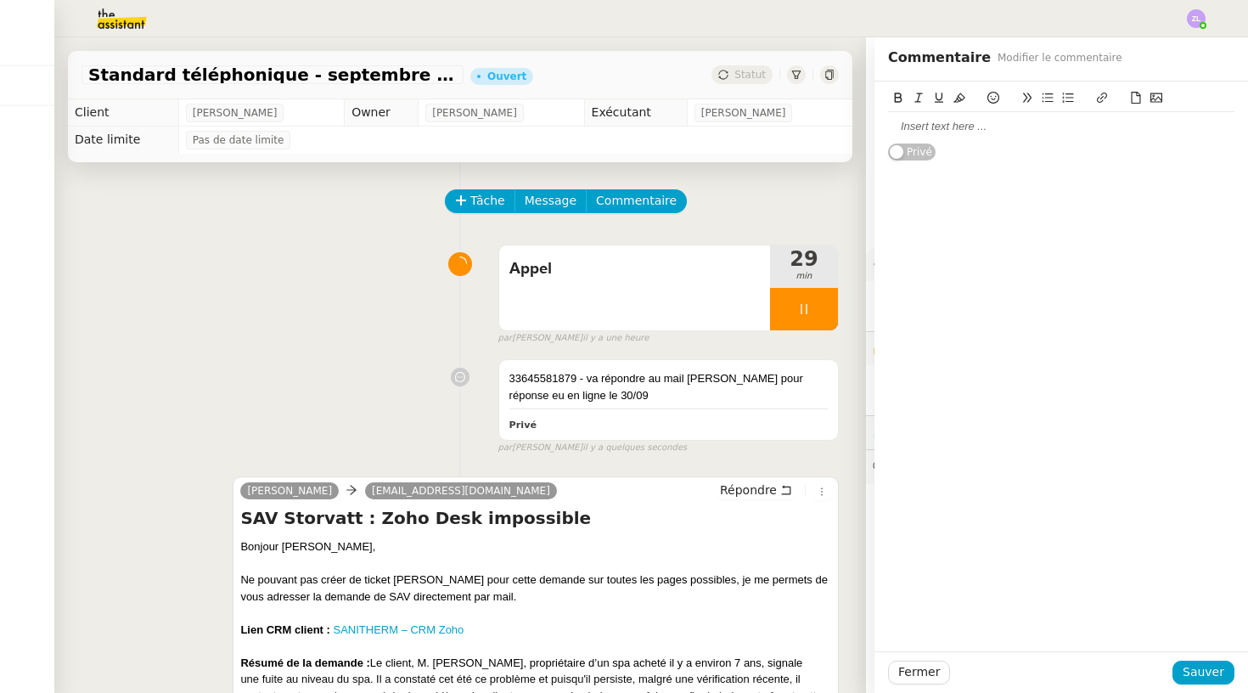
click at [943, 138] on div at bounding box center [1061, 126] width 346 height 29
click at [1206, 679] on span "Sauver" at bounding box center [1204, 672] width 42 height 20
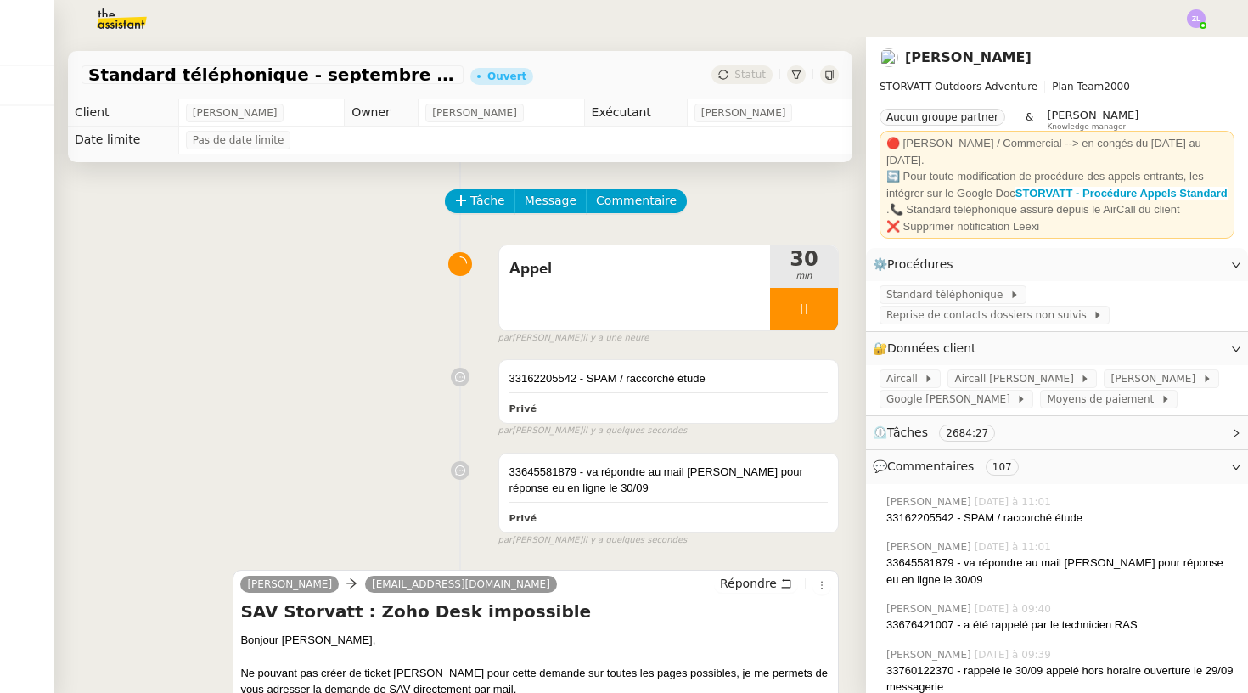
scroll to position [3, 0]
click at [797, 297] on div at bounding box center [804, 309] width 68 height 42
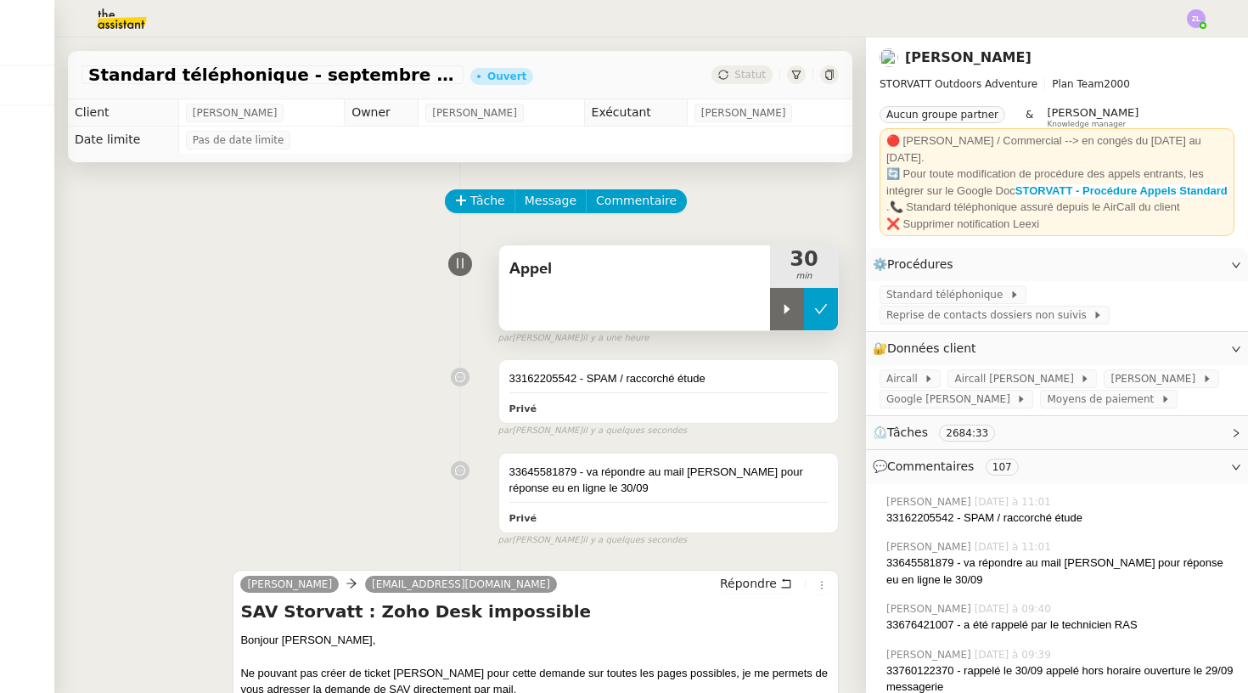
click at [829, 295] on button at bounding box center [821, 309] width 34 height 42
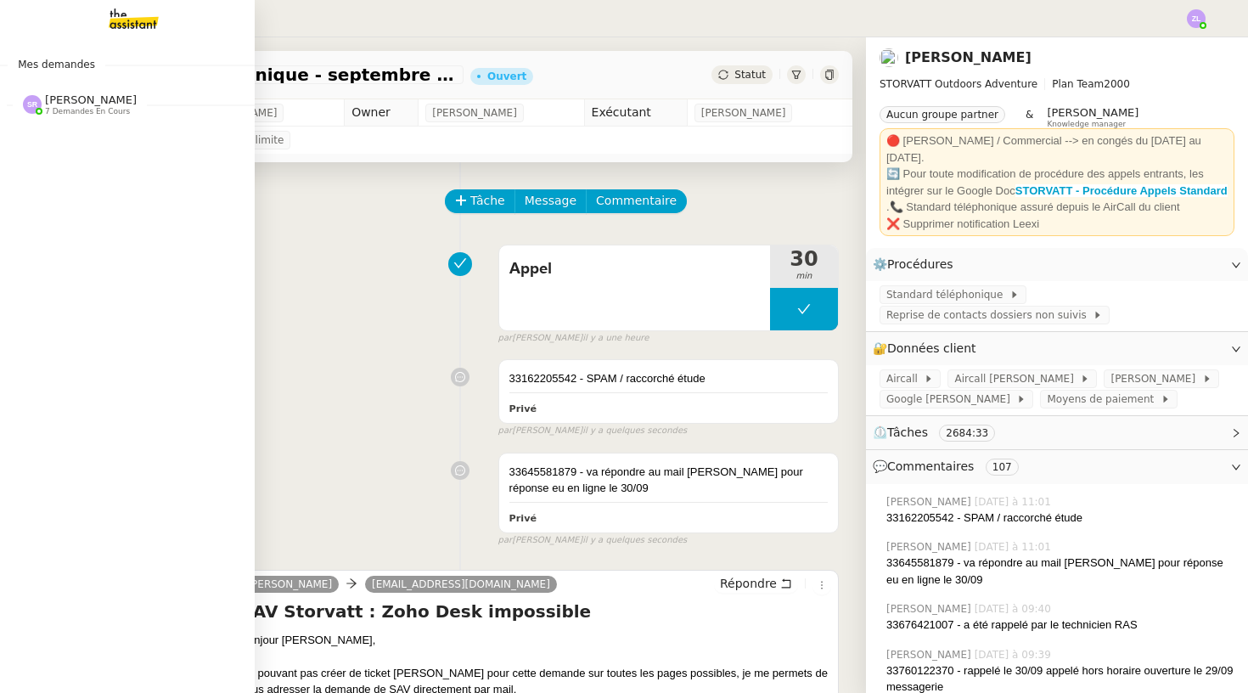
click at [99, 110] on span "7 demandes en cours" at bounding box center [87, 111] width 85 height 9
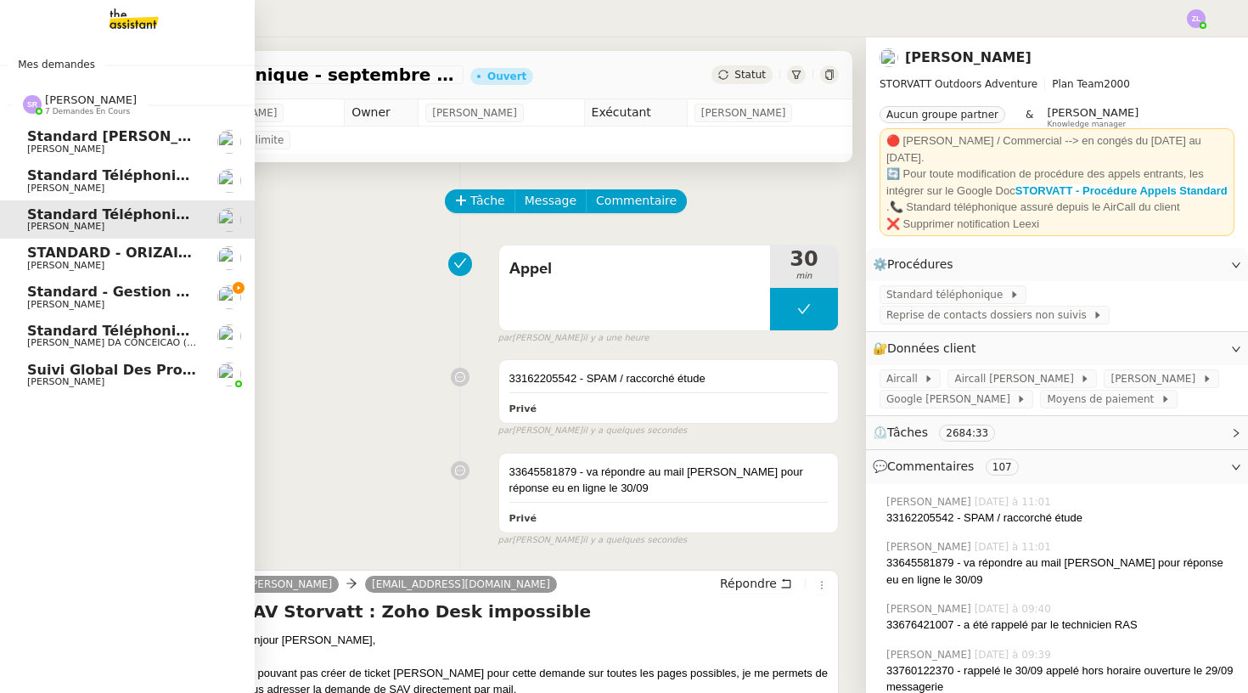
click at [151, 289] on span "Standard - Gestion des appels entrants - septembre 2025" at bounding box center [250, 292] width 447 height 16
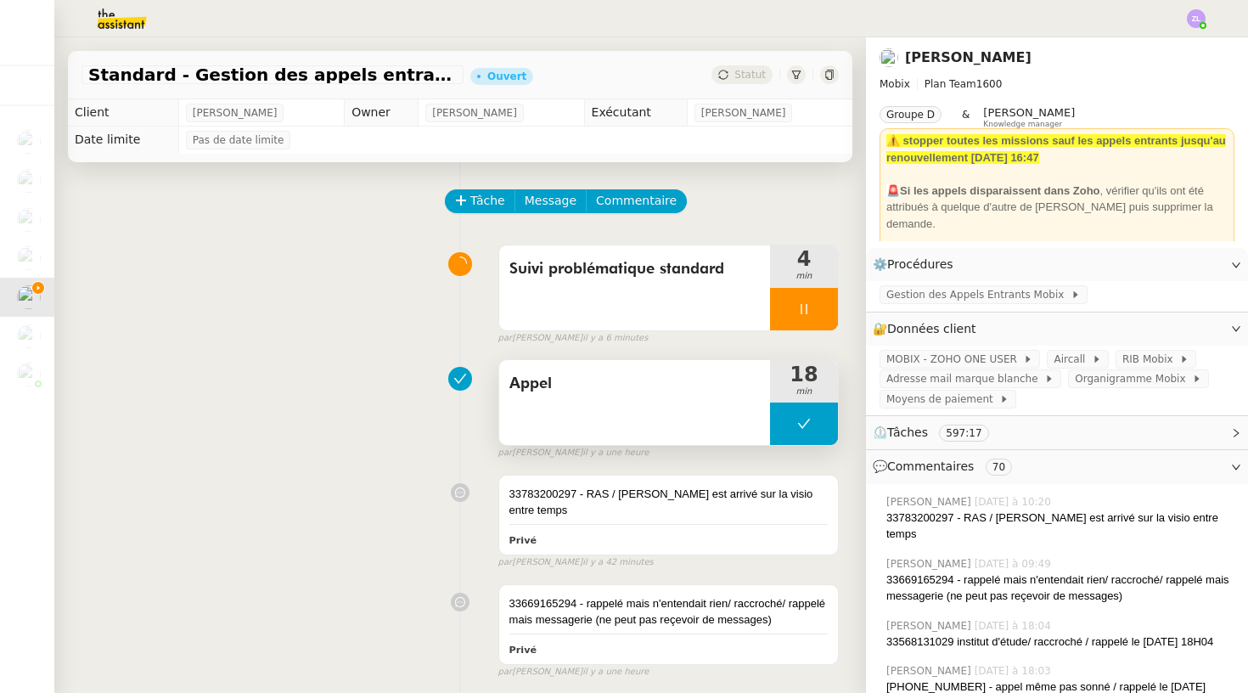
click at [785, 432] on button at bounding box center [804, 424] width 68 height 42
click at [785, 432] on div at bounding box center [787, 424] width 34 height 42
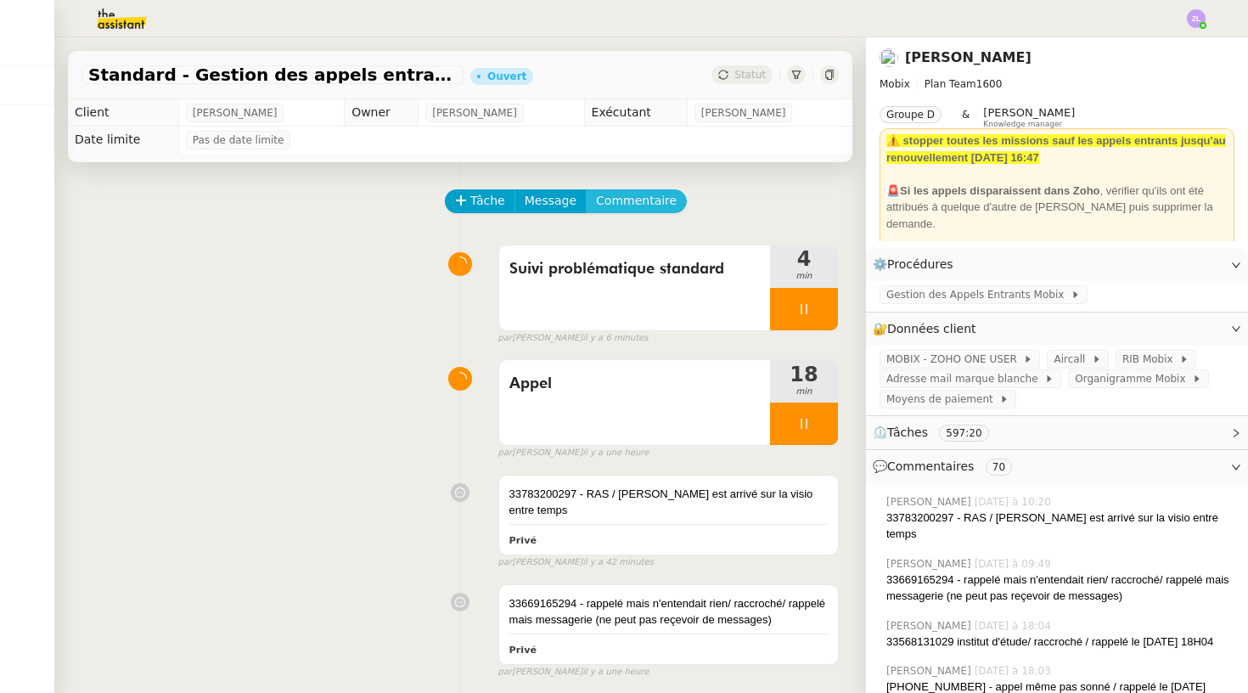
click at [623, 199] on span "Commentaire" at bounding box center [636, 201] width 81 height 20
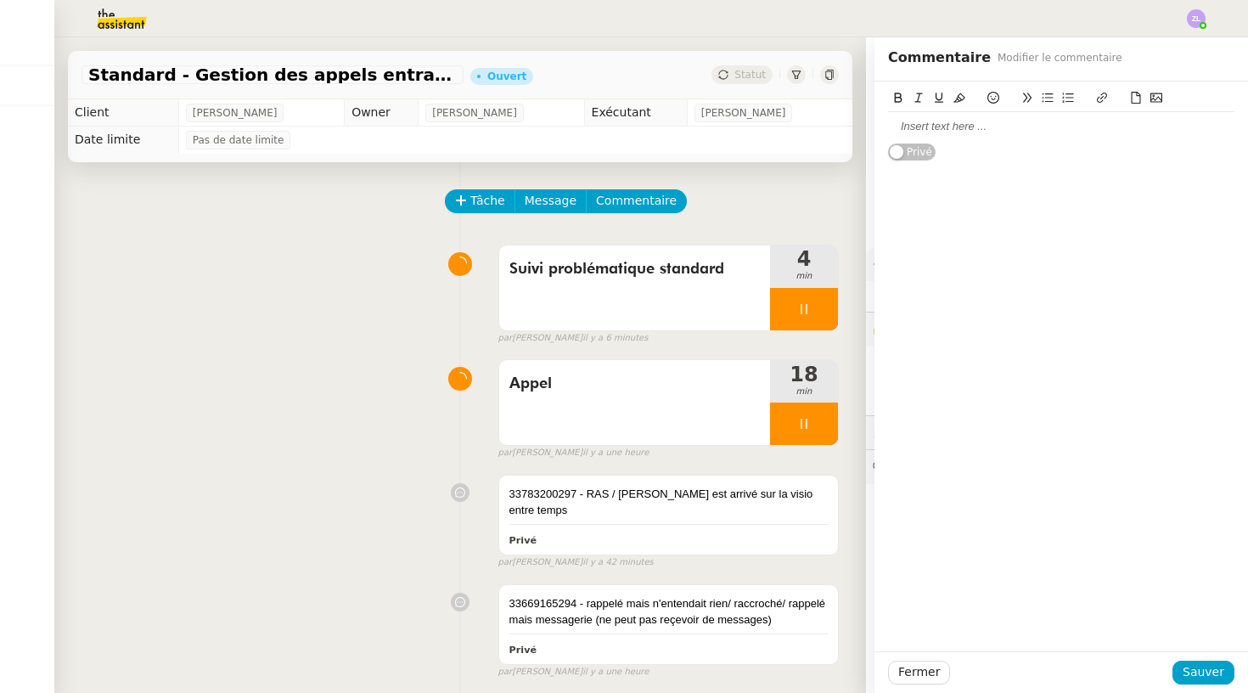
click at [892, 128] on div at bounding box center [1061, 126] width 346 height 15
click at [1036, 127] on div "33162570655 - rappelé / raccorche direct/ SPAM" at bounding box center [1061, 126] width 346 height 15
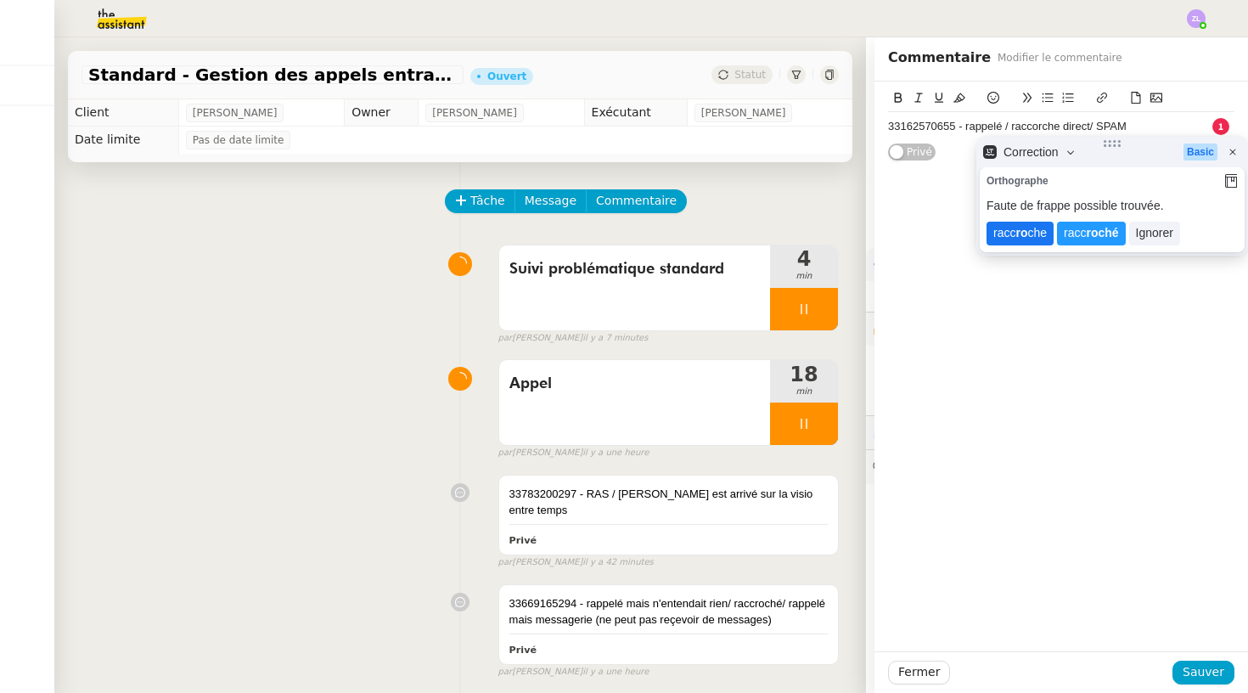
click at [1019, 234] on lt-strong "ro" at bounding box center [1022, 233] width 12 height 14
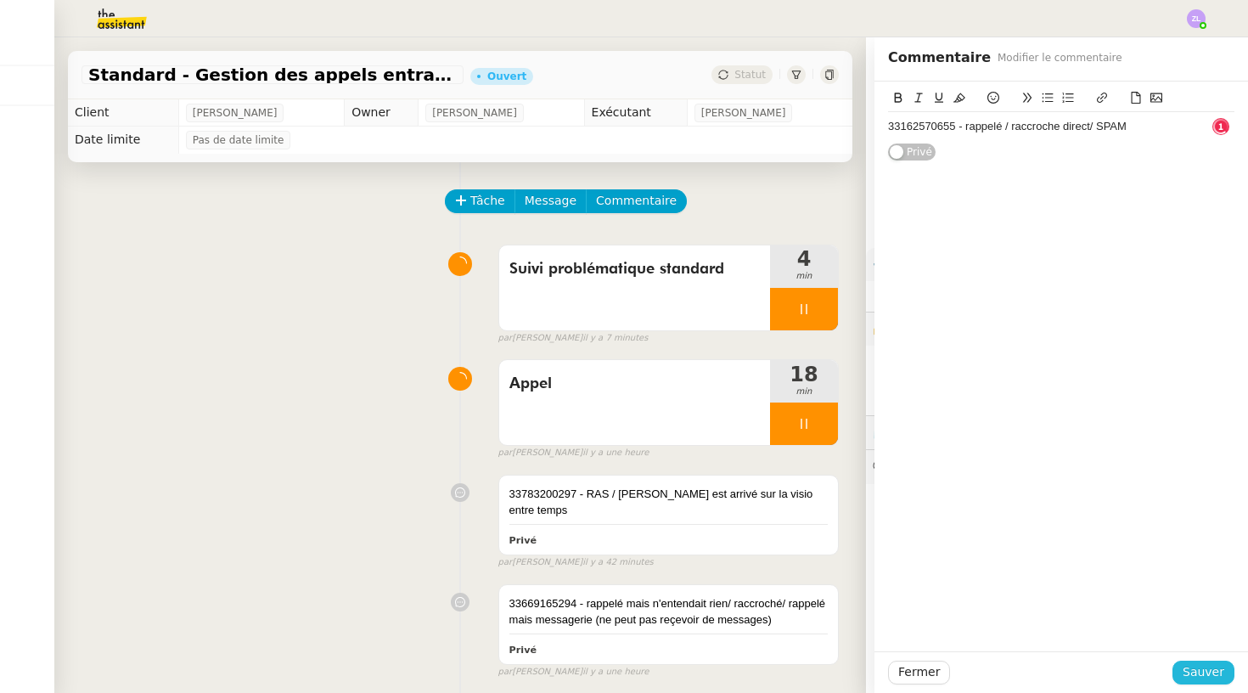
click at [1212, 679] on span "Sauver" at bounding box center [1204, 672] width 42 height 20
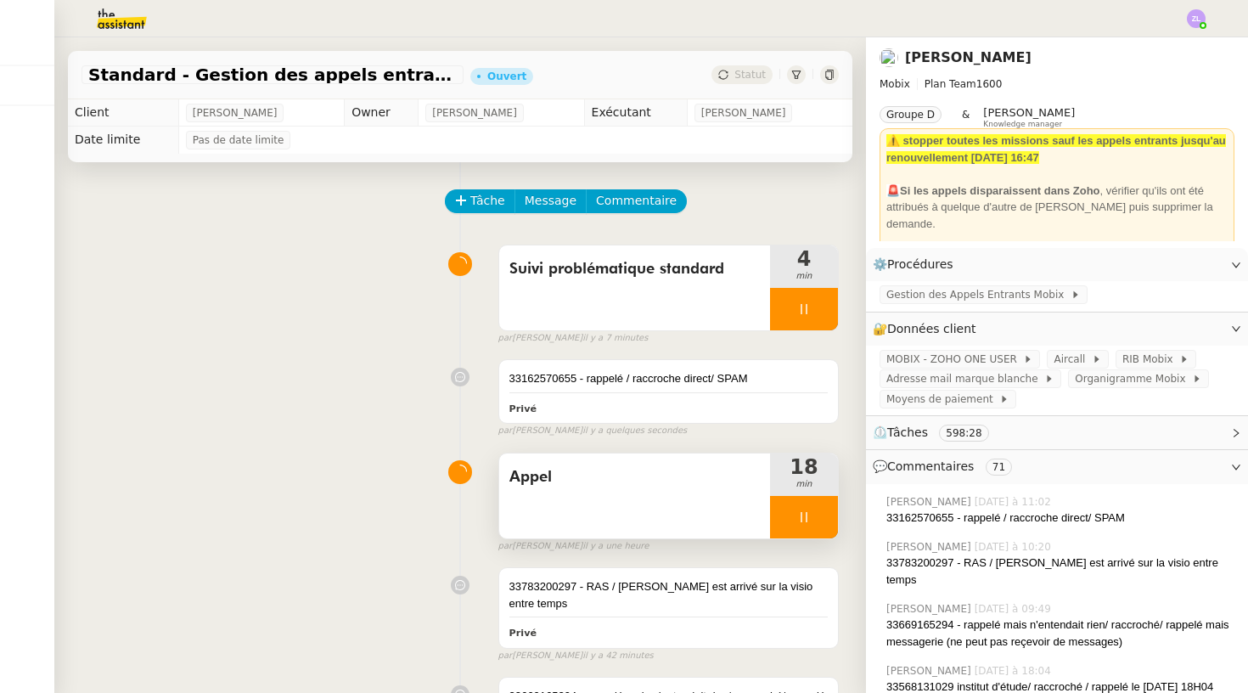
click at [792, 508] on div at bounding box center [804, 517] width 68 height 42
click at [825, 508] on button at bounding box center [821, 517] width 34 height 42
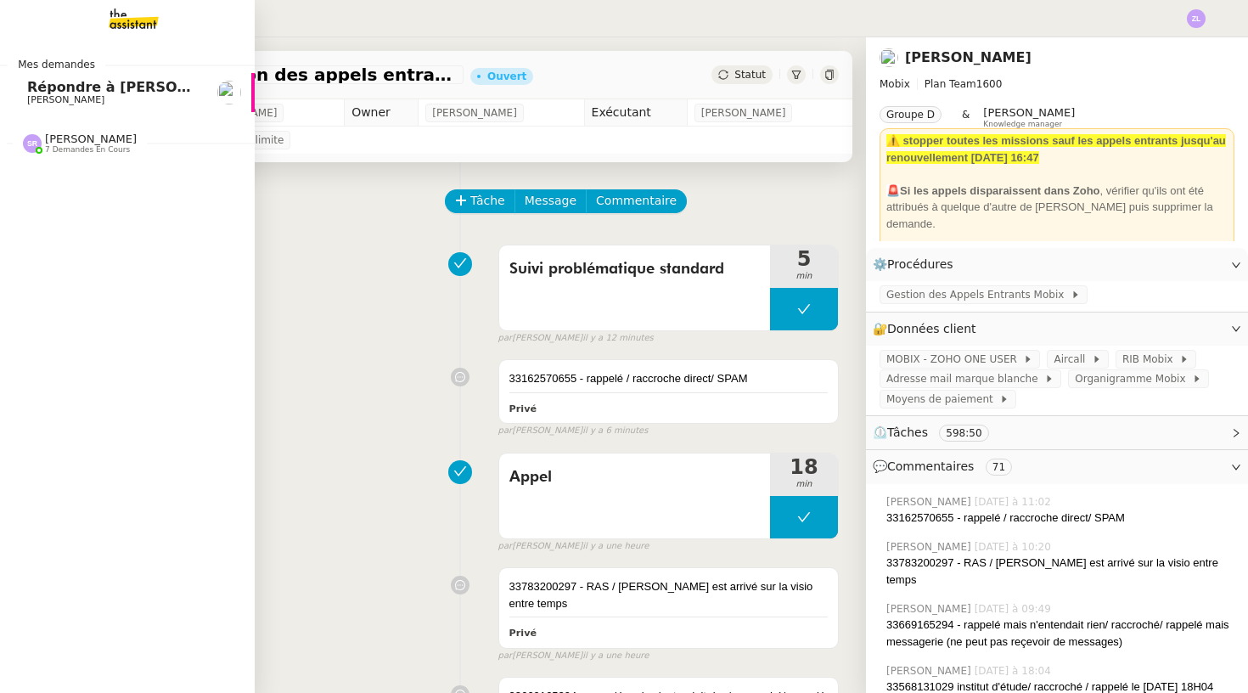
click at [17, 186] on div "Mes demandes Répondre à [PERSON_NAME] sur le mode hors gel [PERSON_NAME] 7 dema…" at bounding box center [127, 365] width 255 height 656
click at [65, 143] on span "[PERSON_NAME]" at bounding box center [91, 138] width 92 height 13
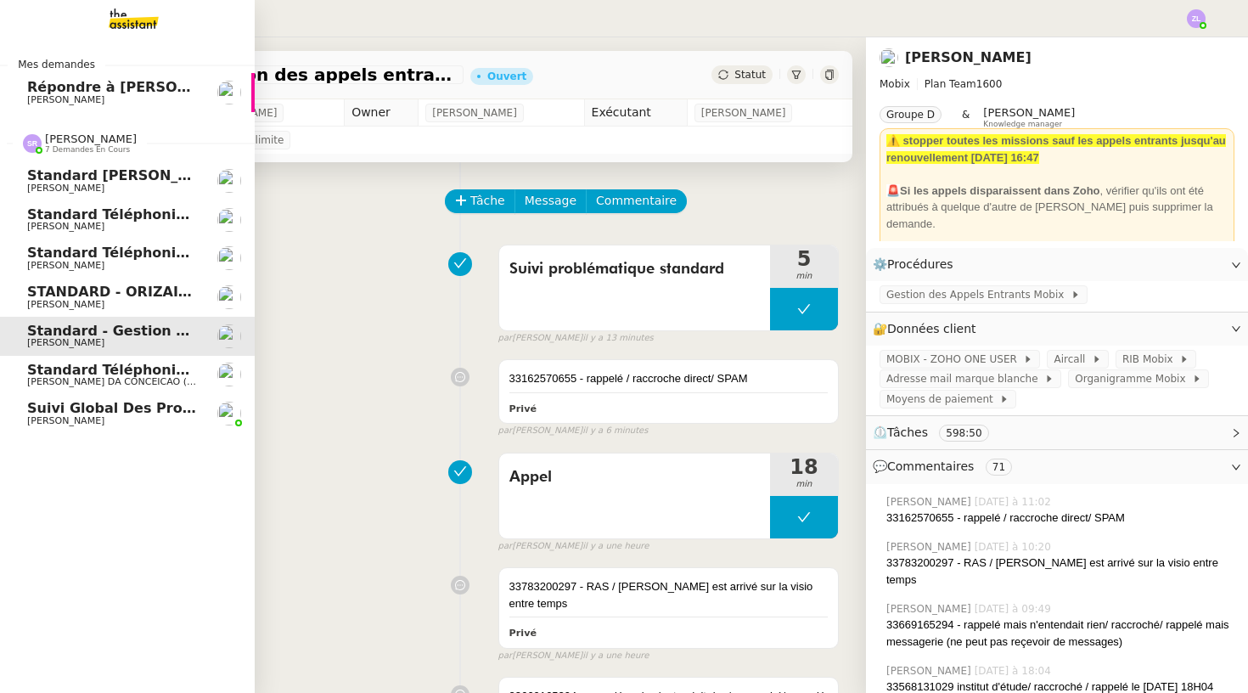
click at [83, 245] on span "Standard téléphonique - septembre 2025" at bounding box center [186, 253] width 319 height 16
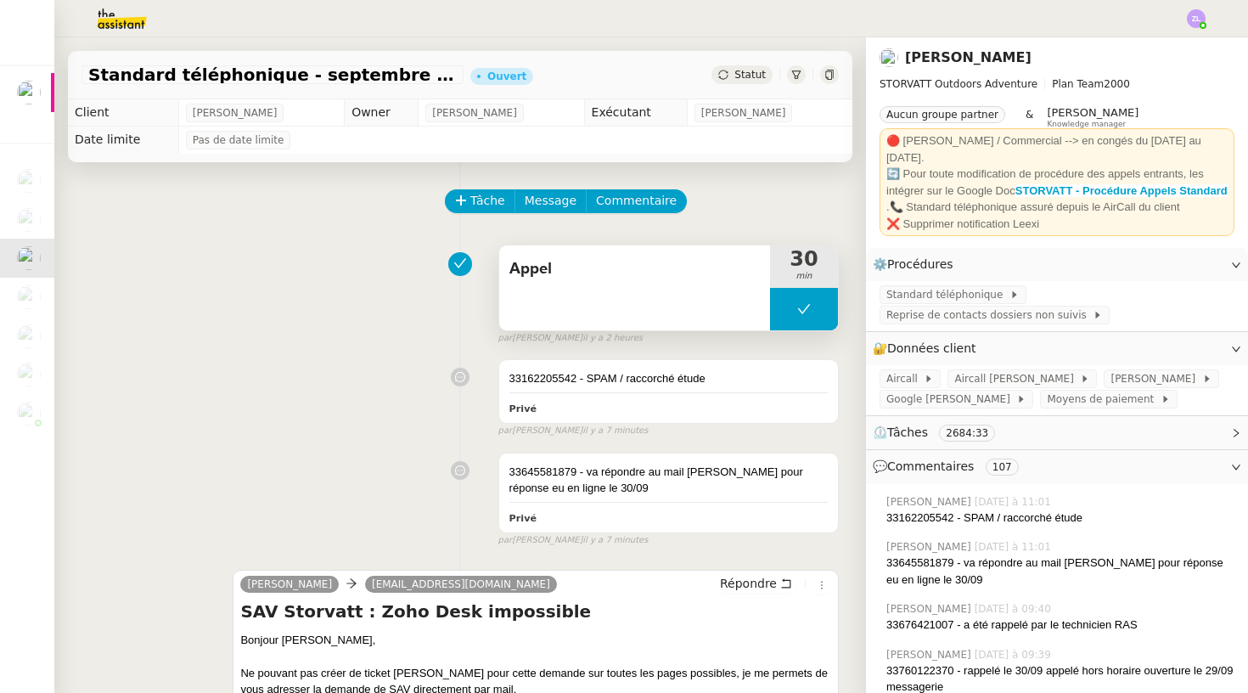
click at [789, 309] on button at bounding box center [804, 309] width 68 height 42
click at [789, 309] on icon at bounding box center [788, 308] width 6 height 9
click at [782, 313] on div at bounding box center [804, 309] width 68 height 42
click at [818, 310] on icon at bounding box center [821, 309] width 14 height 14
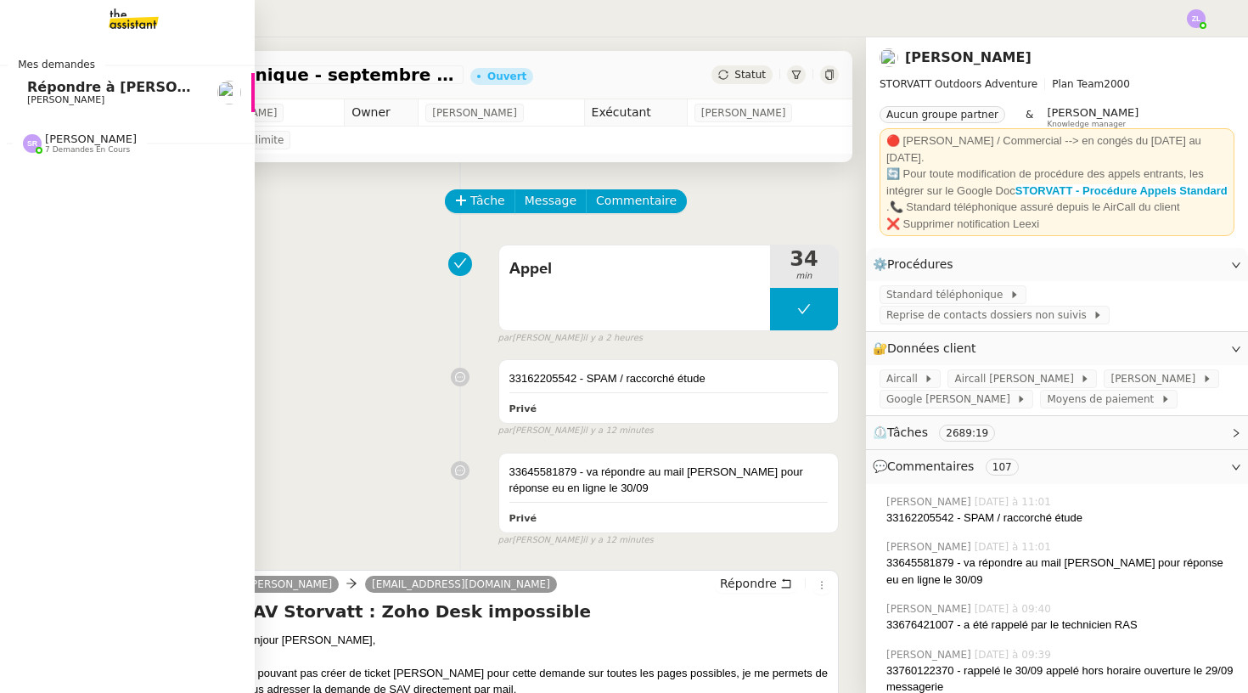
click at [38, 94] on link "Répondre à [PERSON_NAME] sur le mode hors gel [PERSON_NAME]" at bounding box center [127, 92] width 255 height 39
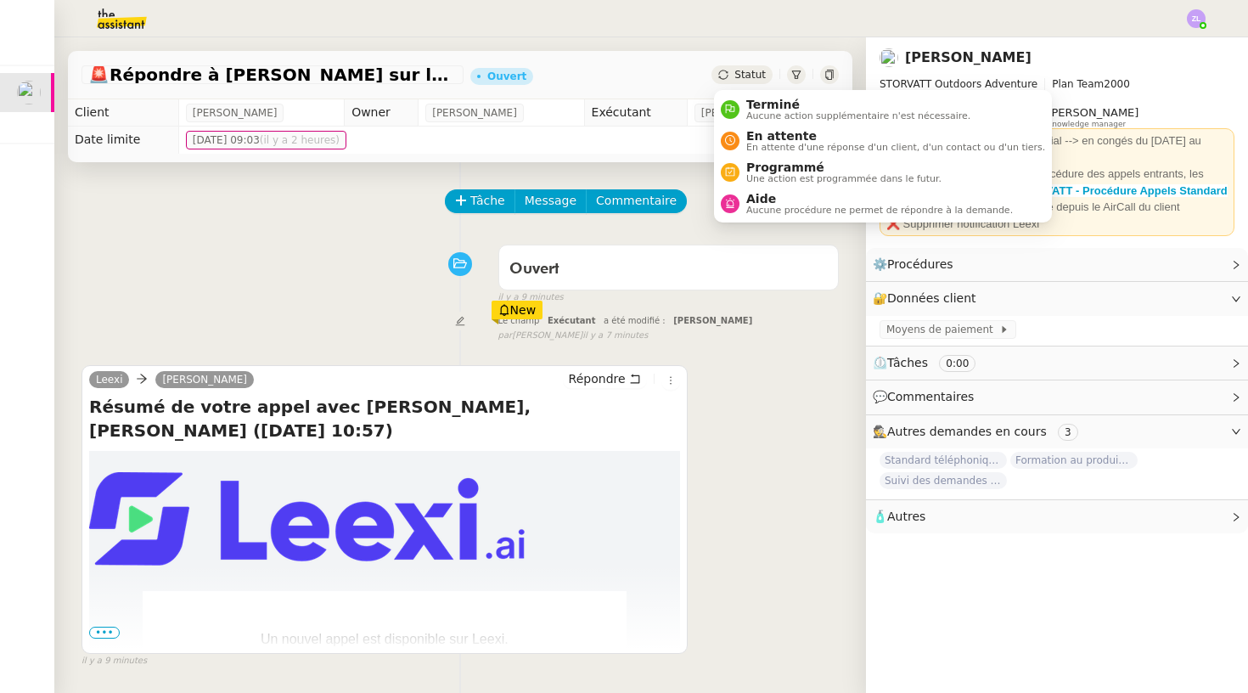
click at [746, 70] on span "Statut" at bounding box center [750, 75] width 31 height 12
click at [751, 108] on span "Terminé" at bounding box center [858, 105] width 224 height 14
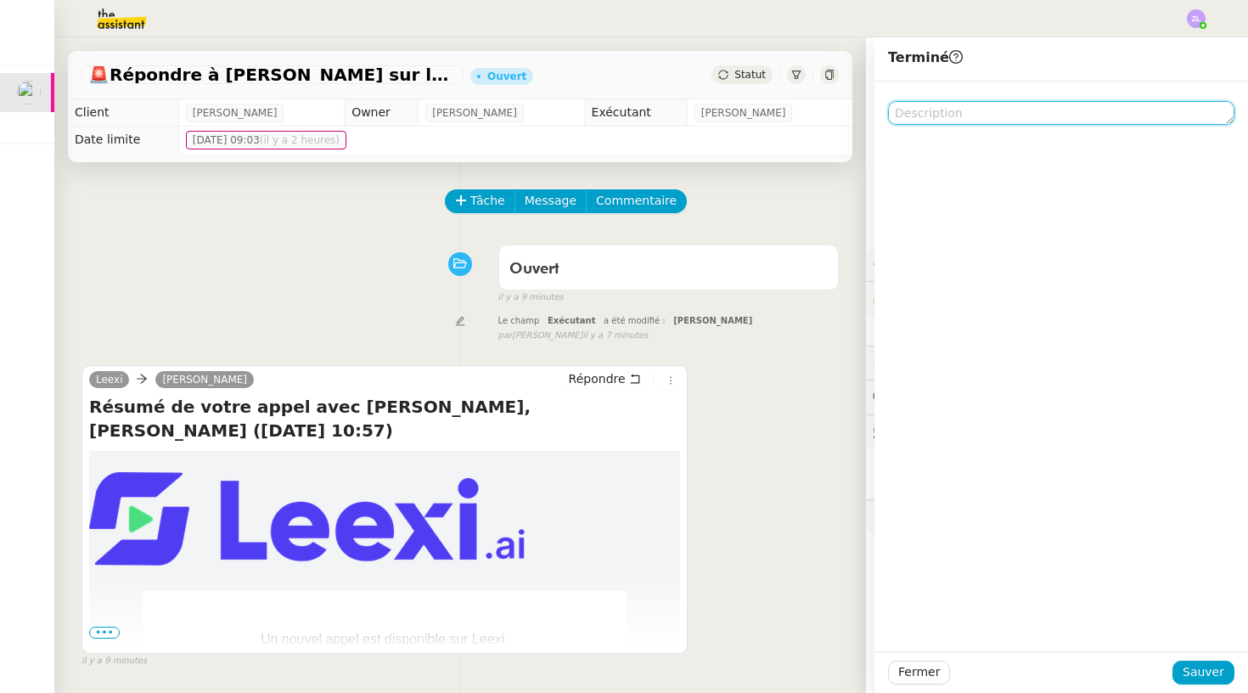
click at [932, 110] on textarea at bounding box center [1061, 113] width 346 height 24
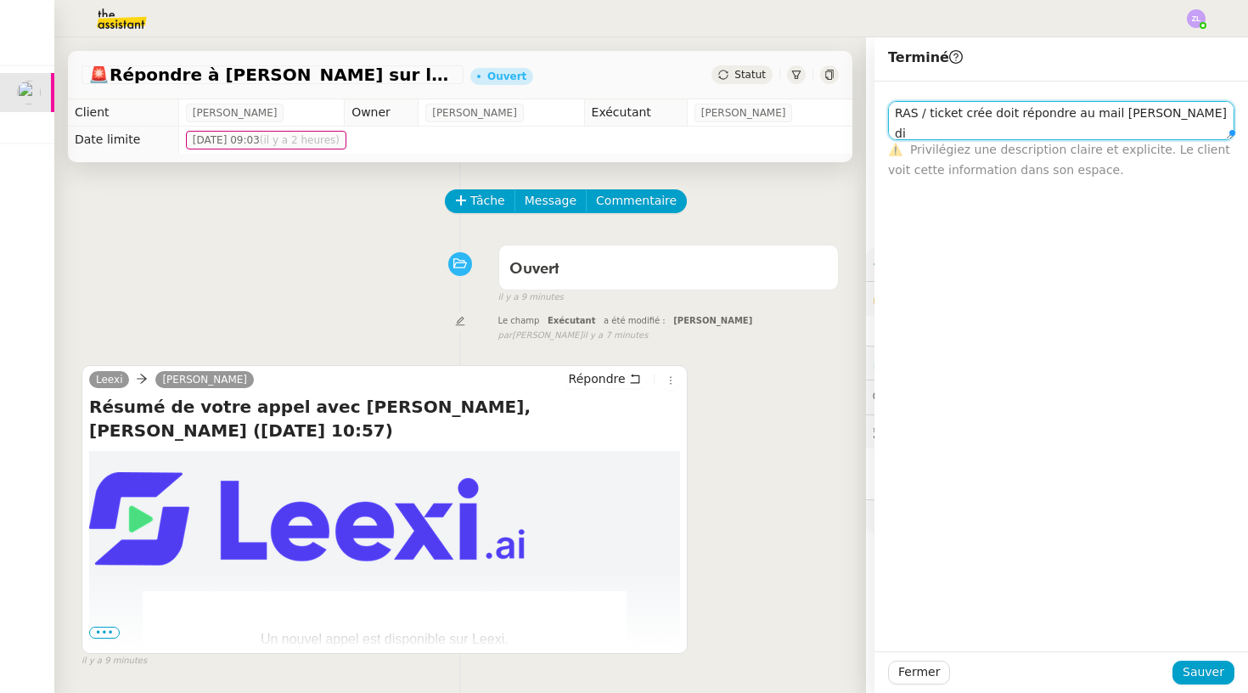
scroll to position [1, 0]
type textarea "RAS / ticket crée doit répondre au mail [PERSON_NAME] dporu question filtration"
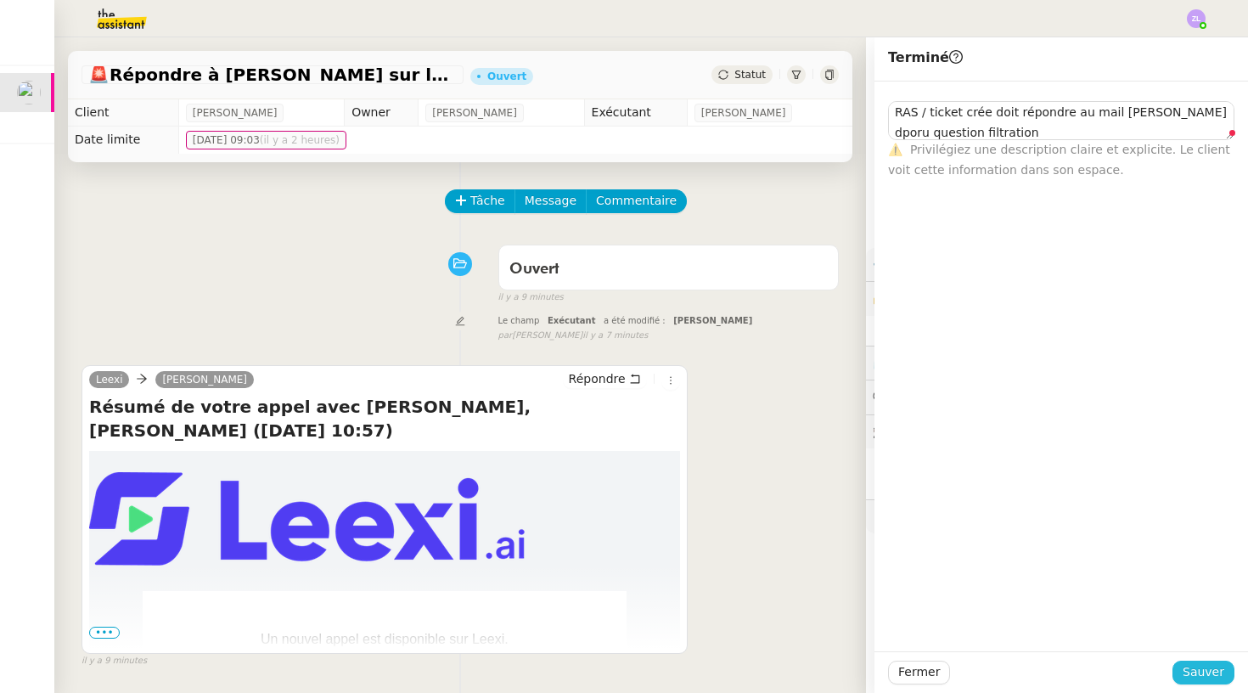
click at [1213, 674] on span "Sauver" at bounding box center [1204, 672] width 42 height 20
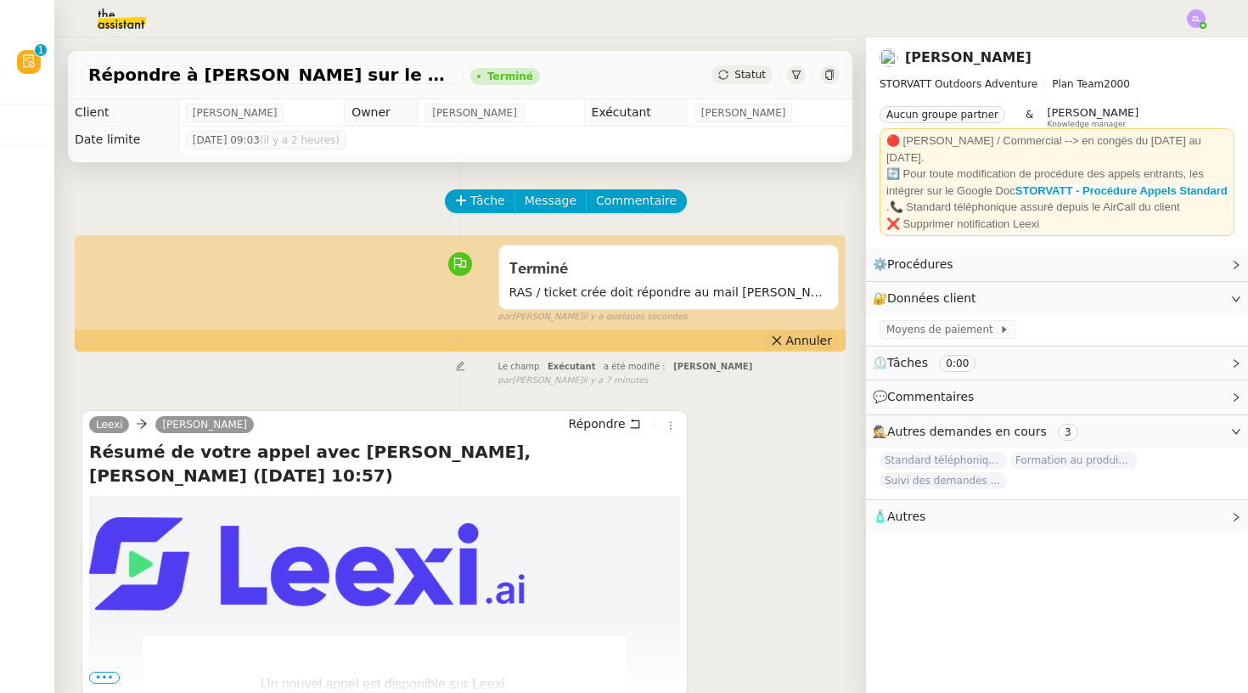
click at [787, 335] on button "Annuler" at bounding box center [801, 340] width 75 height 19
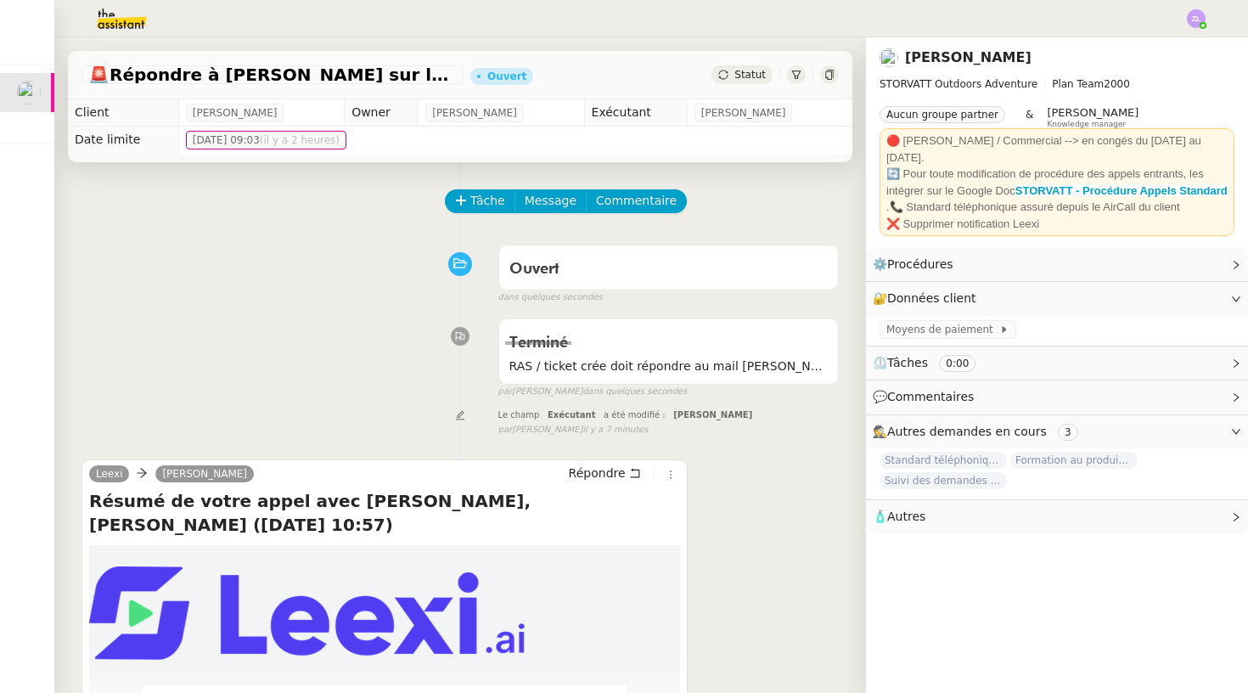
click at [589, 279] on div "Ouvert" at bounding box center [669, 269] width 318 height 27
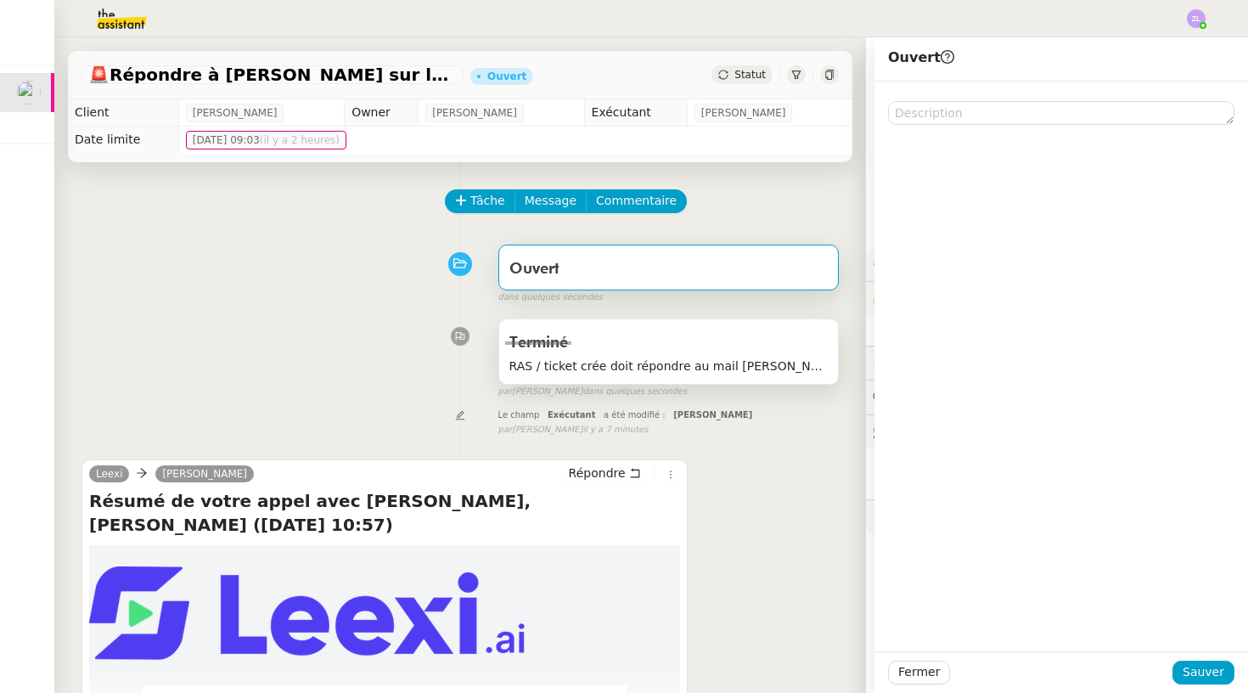
click at [599, 350] on div "Terminé" at bounding box center [669, 343] width 318 height 27
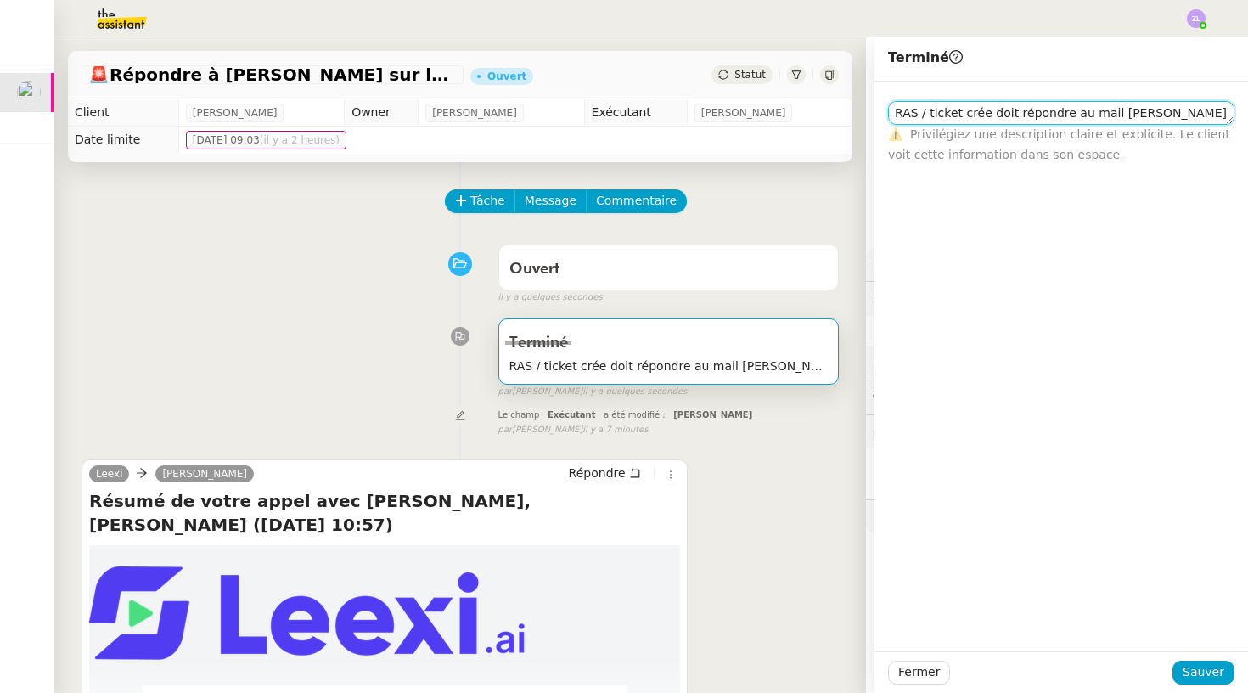
click at [997, 115] on textarea "RAS / ticket crée doit répondre au mail [PERSON_NAME] dporu question filtration" at bounding box center [1061, 113] width 346 height 24
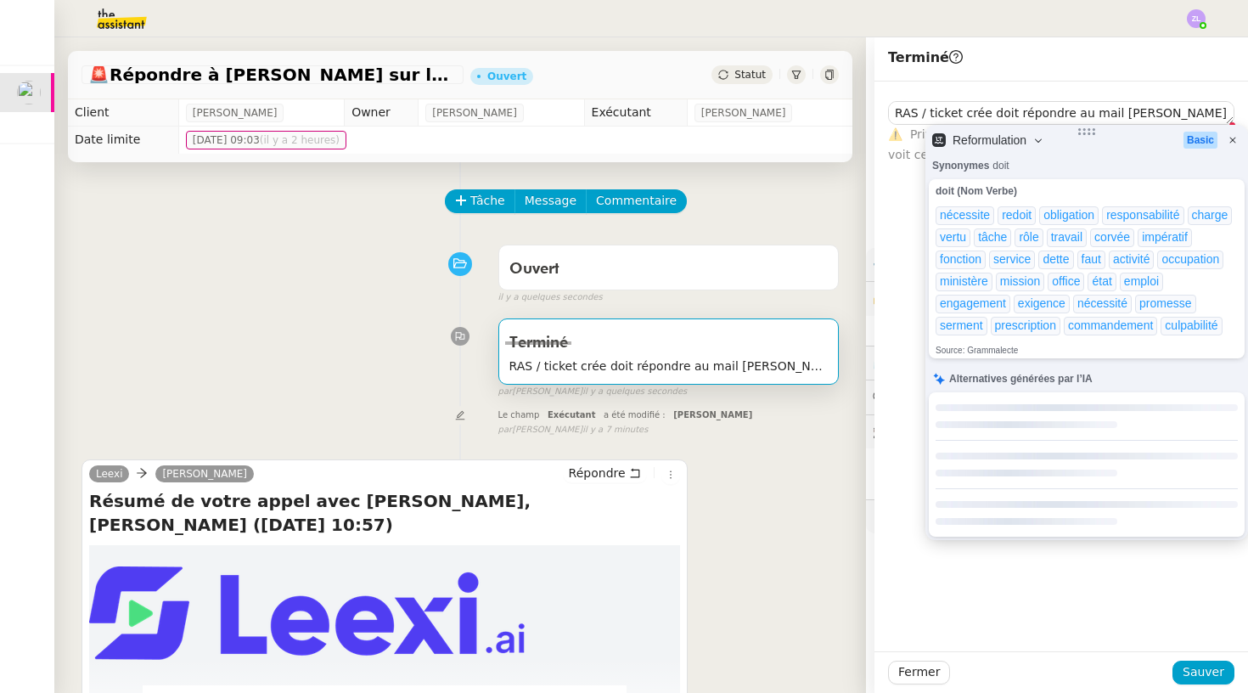
click at [760, 81] on span "Statut" at bounding box center [750, 75] width 31 height 12
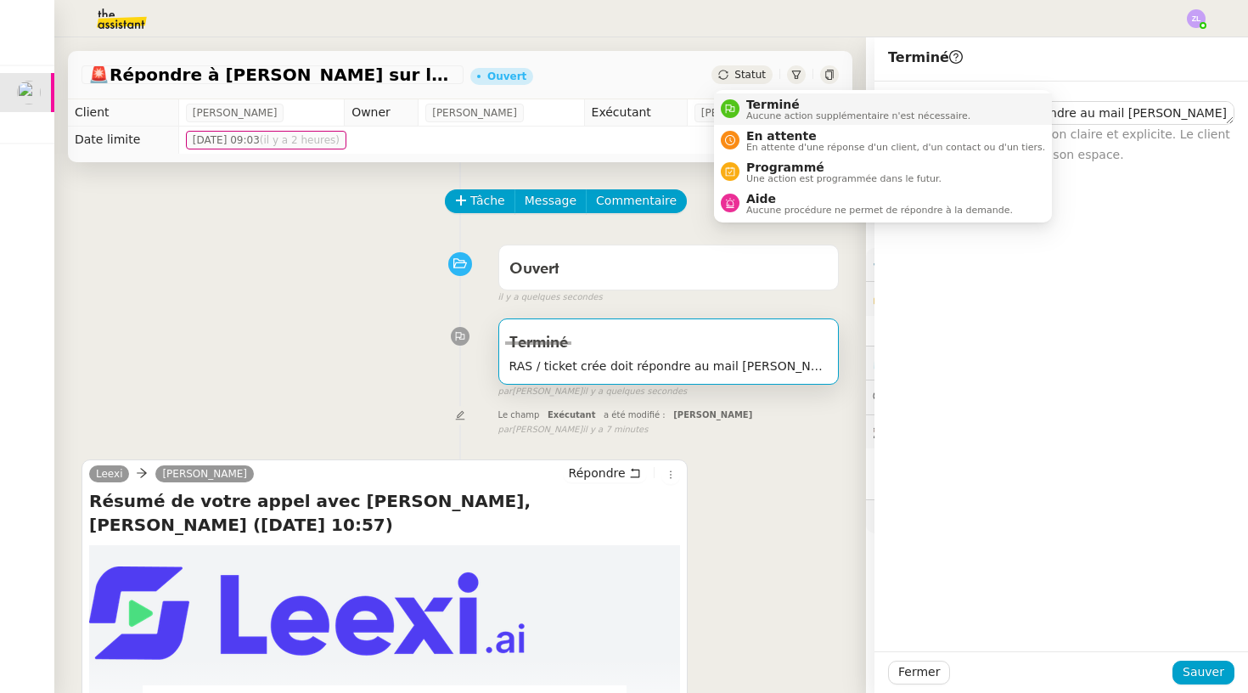
click at [763, 95] on li "Terminé Aucune action supplémentaire n'est nécessaire." at bounding box center [883, 108] width 338 height 31
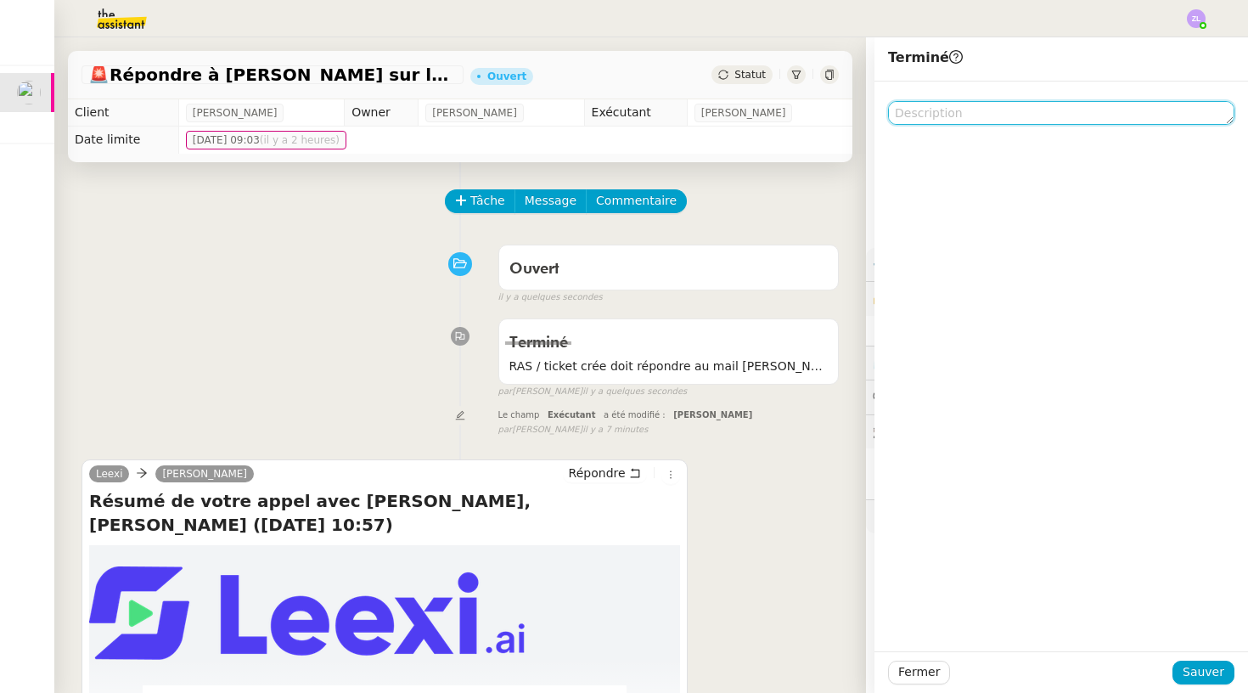
click at [980, 121] on textarea at bounding box center [1061, 113] width 346 height 24
paste textarea "RAS / ticket crée doit répondre au mail [PERSON_NAME] dporu question filtration"
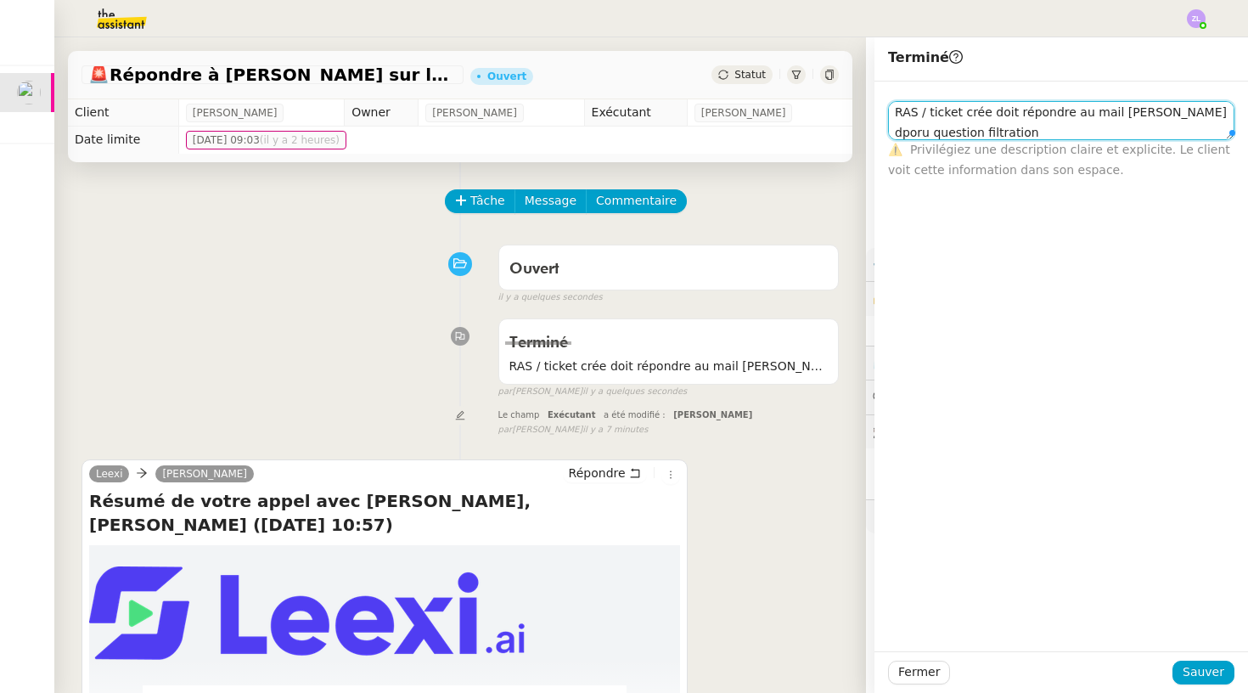
click at [931, 132] on textarea "RAS / ticket crée doit répondre au mail [PERSON_NAME] dporu question filtration" at bounding box center [1061, 120] width 346 height 39
type textarea "RAS / ticket crée doit répondre au mail [PERSON_NAME] pour question filtration"
click at [1202, 662] on button "Sauver" at bounding box center [1204, 673] width 62 height 24
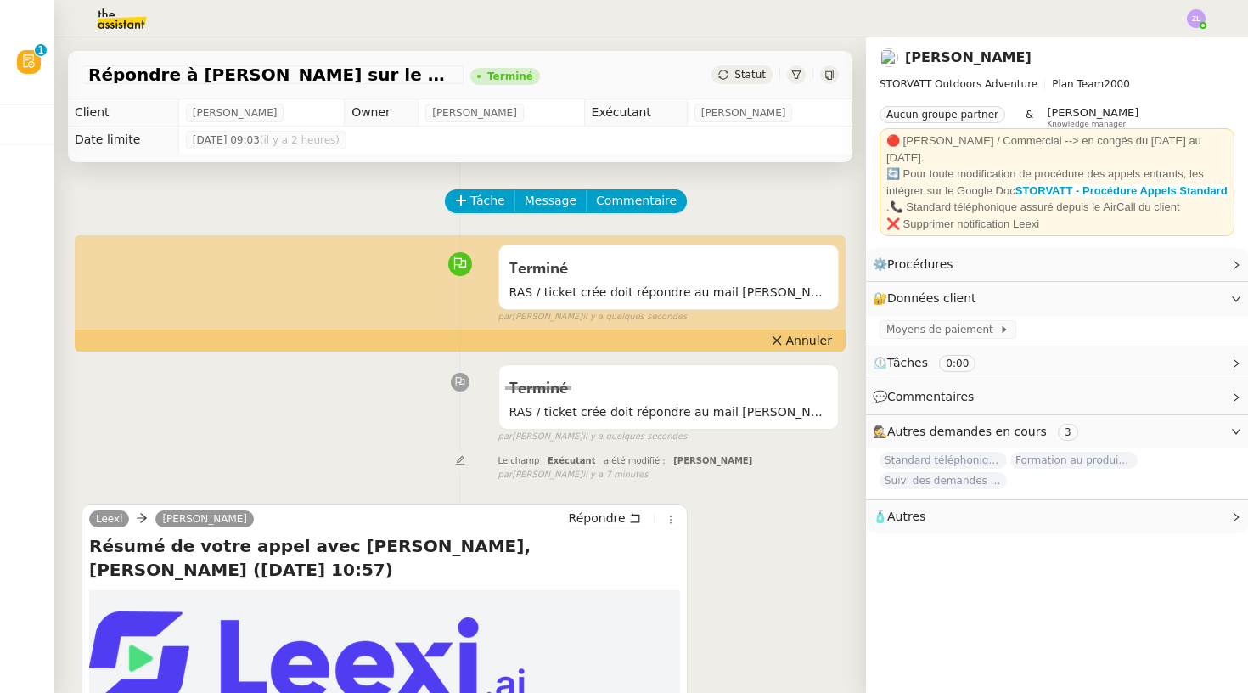
click at [111, 5] on img at bounding box center [108, 18] width 132 height 37
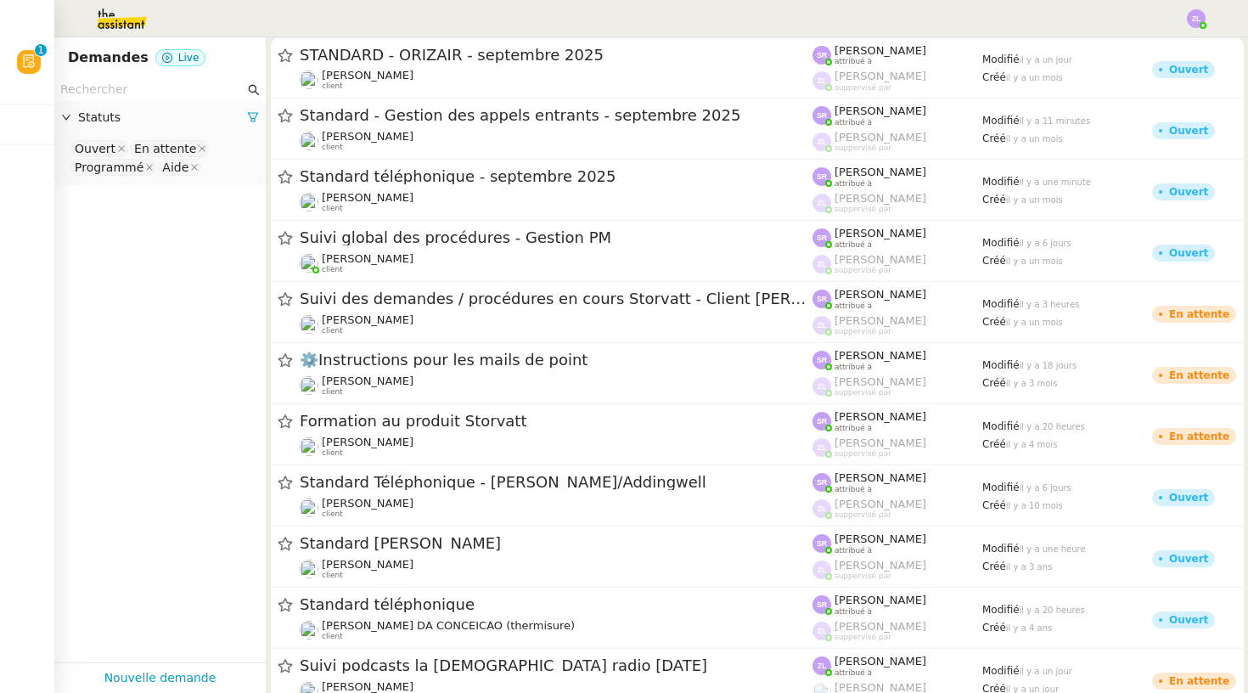
click at [111, 23] on img at bounding box center [108, 18] width 132 height 37
